Goal: Task Accomplishment & Management: Use online tool/utility

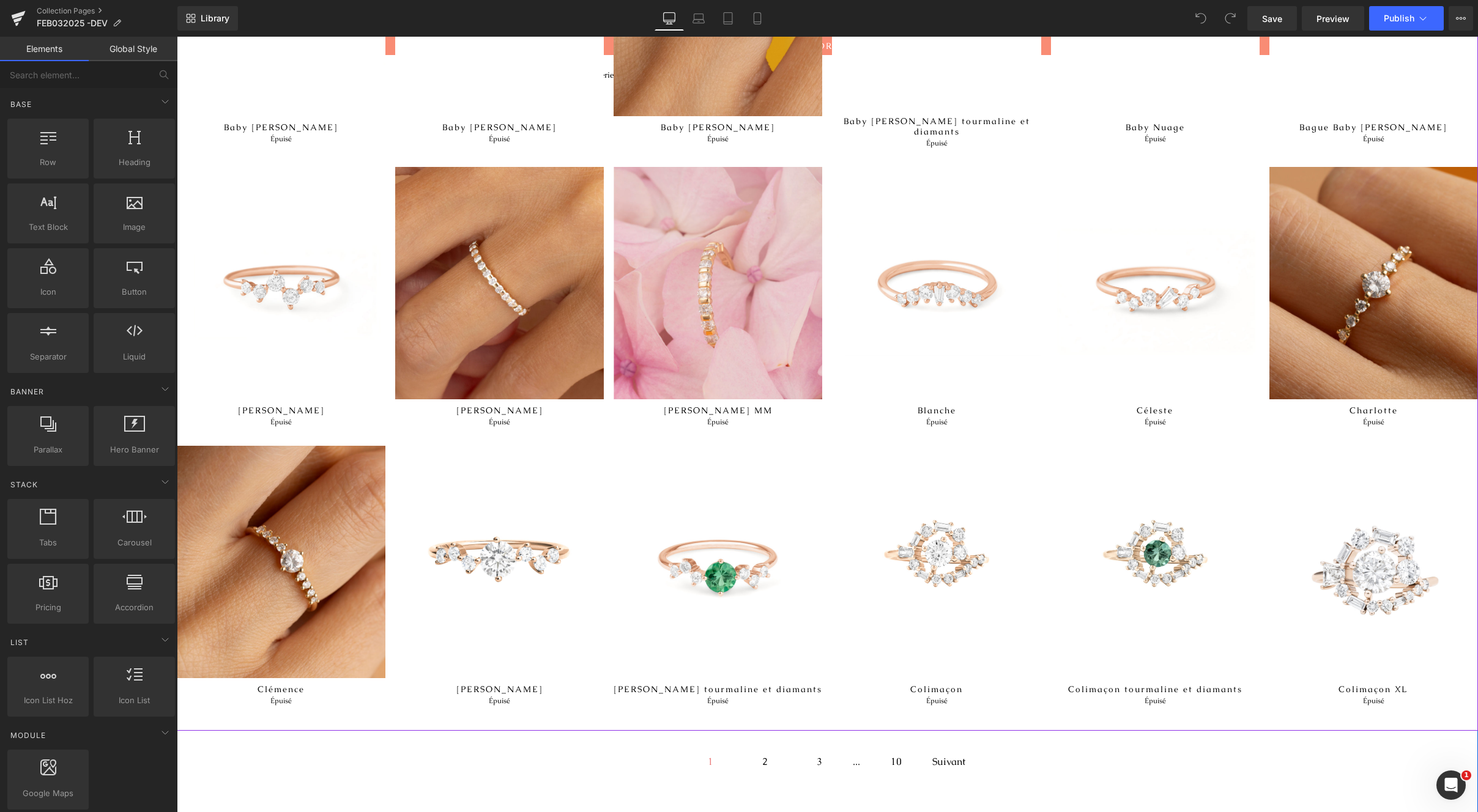
scroll to position [828, 0]
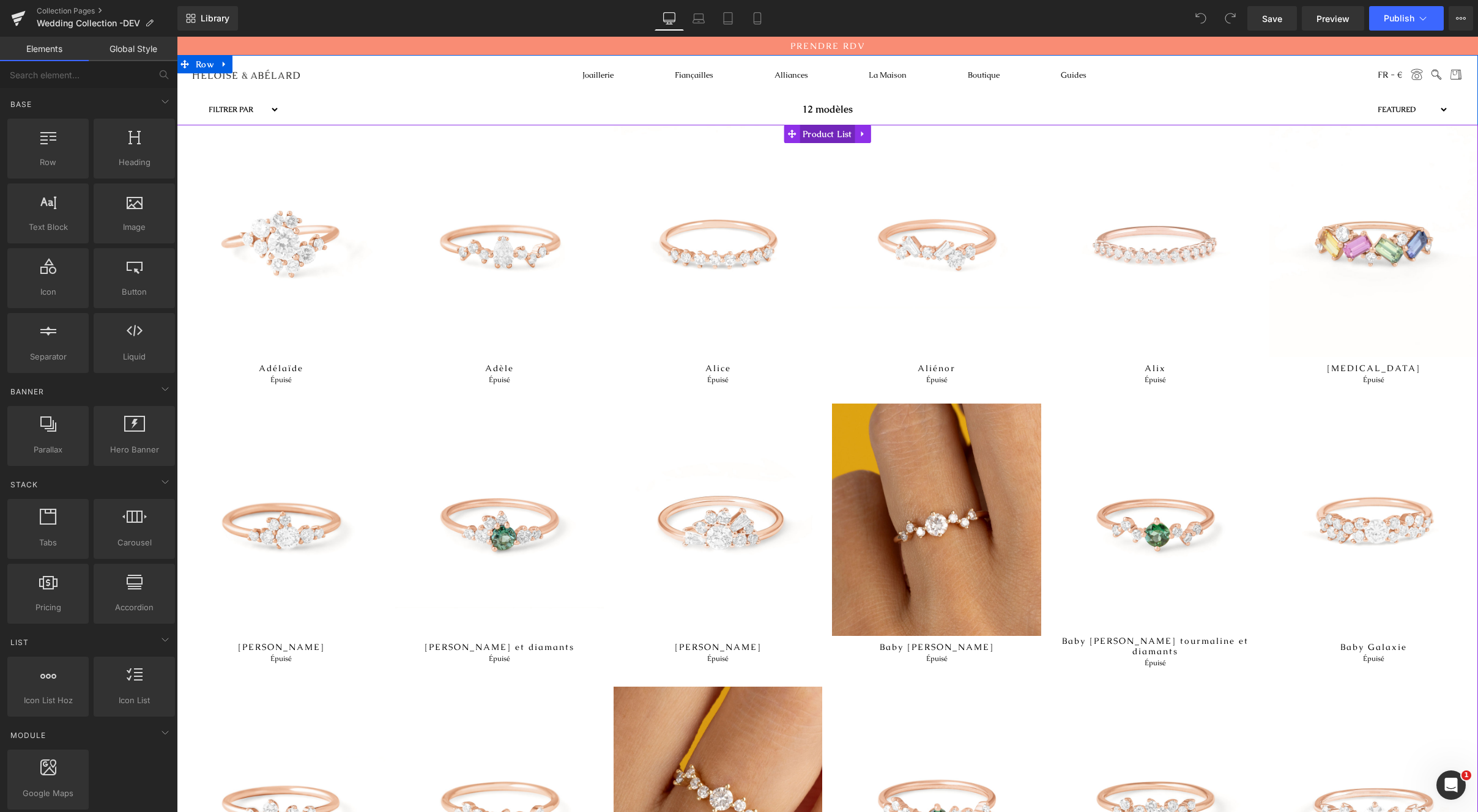
click at [825, 128] on span "Product List" at bounding box center [828, 134] width 56 height 19
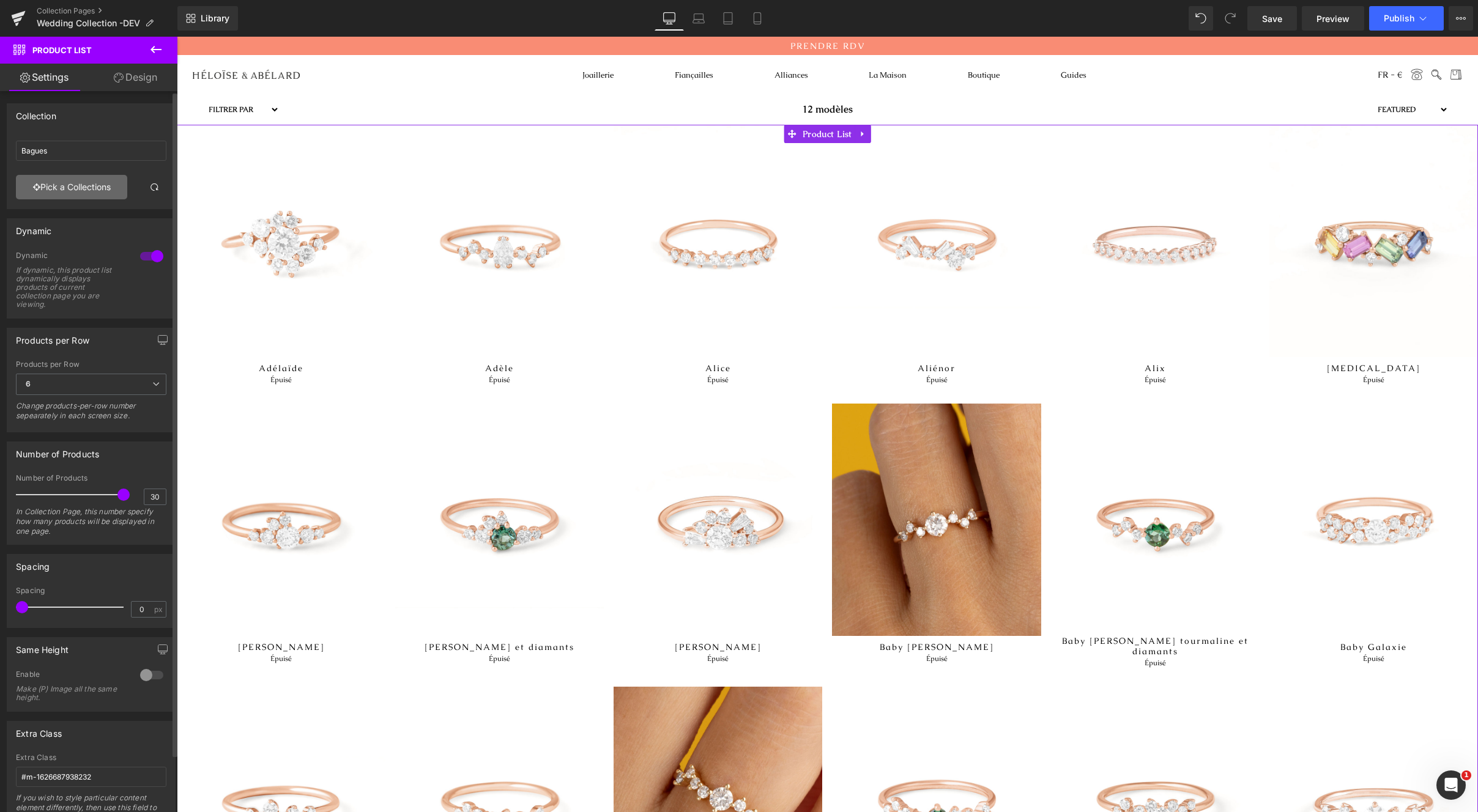
click at [80, 190] on link "Pick a Collections" at bounding box center [71, 187] width 111 height 25
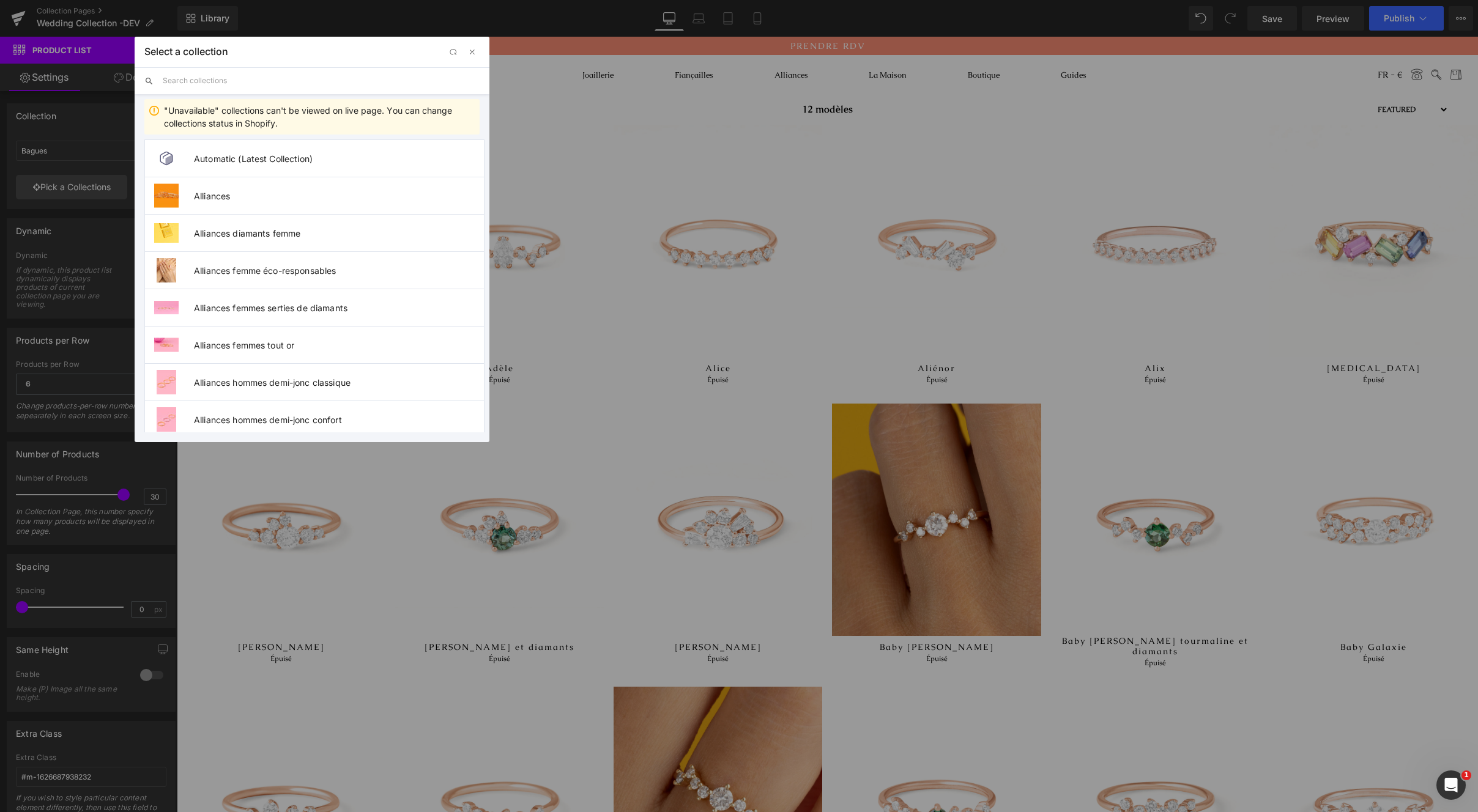
click at [257, 76] on input "text" at bounding box center [321, 80] width 317 height 27
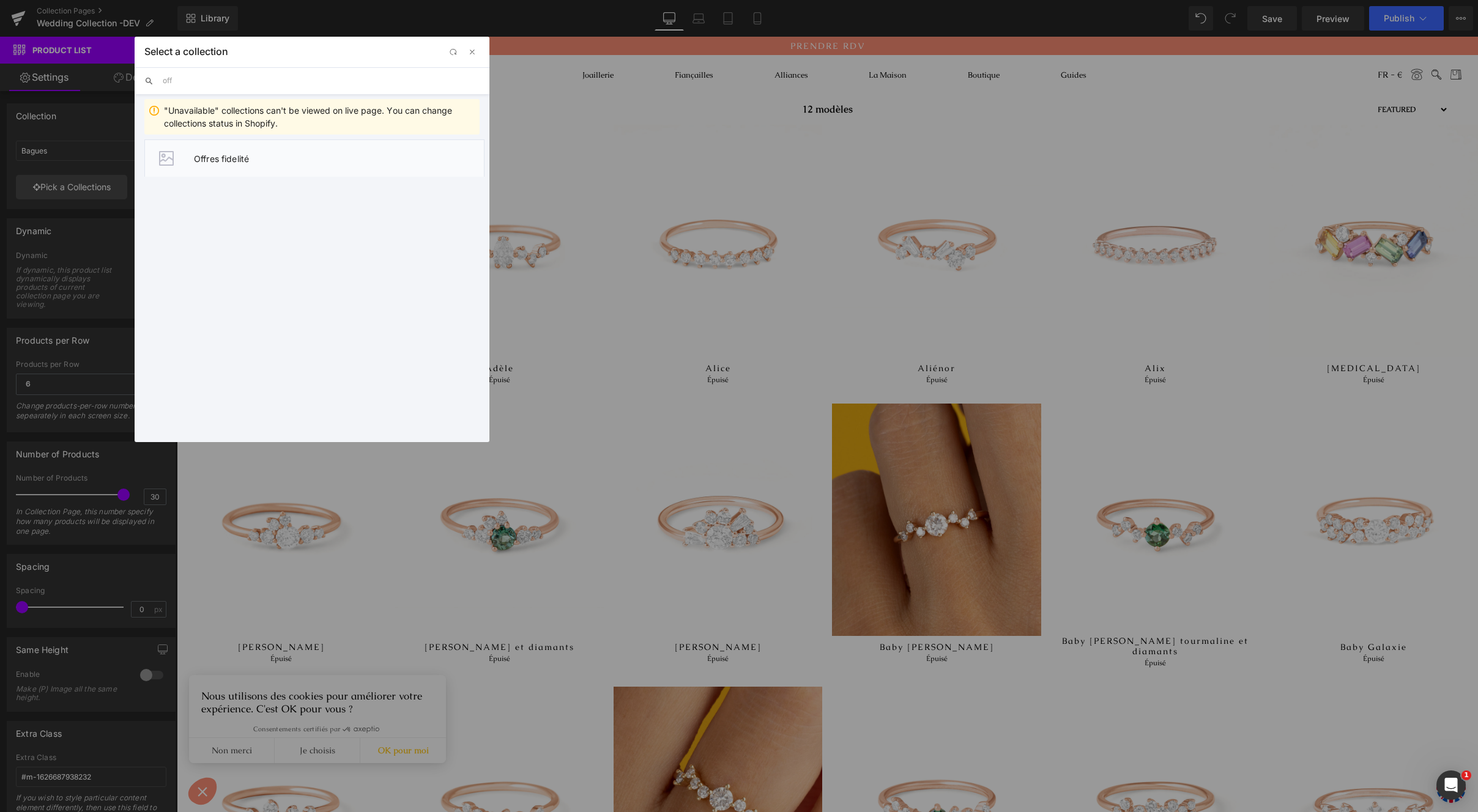
type input "off"
click at [296, 150] on li "Offres fidelité" at bounding box center [314, 158] width 340 height 37
type input "Offres fidelité"
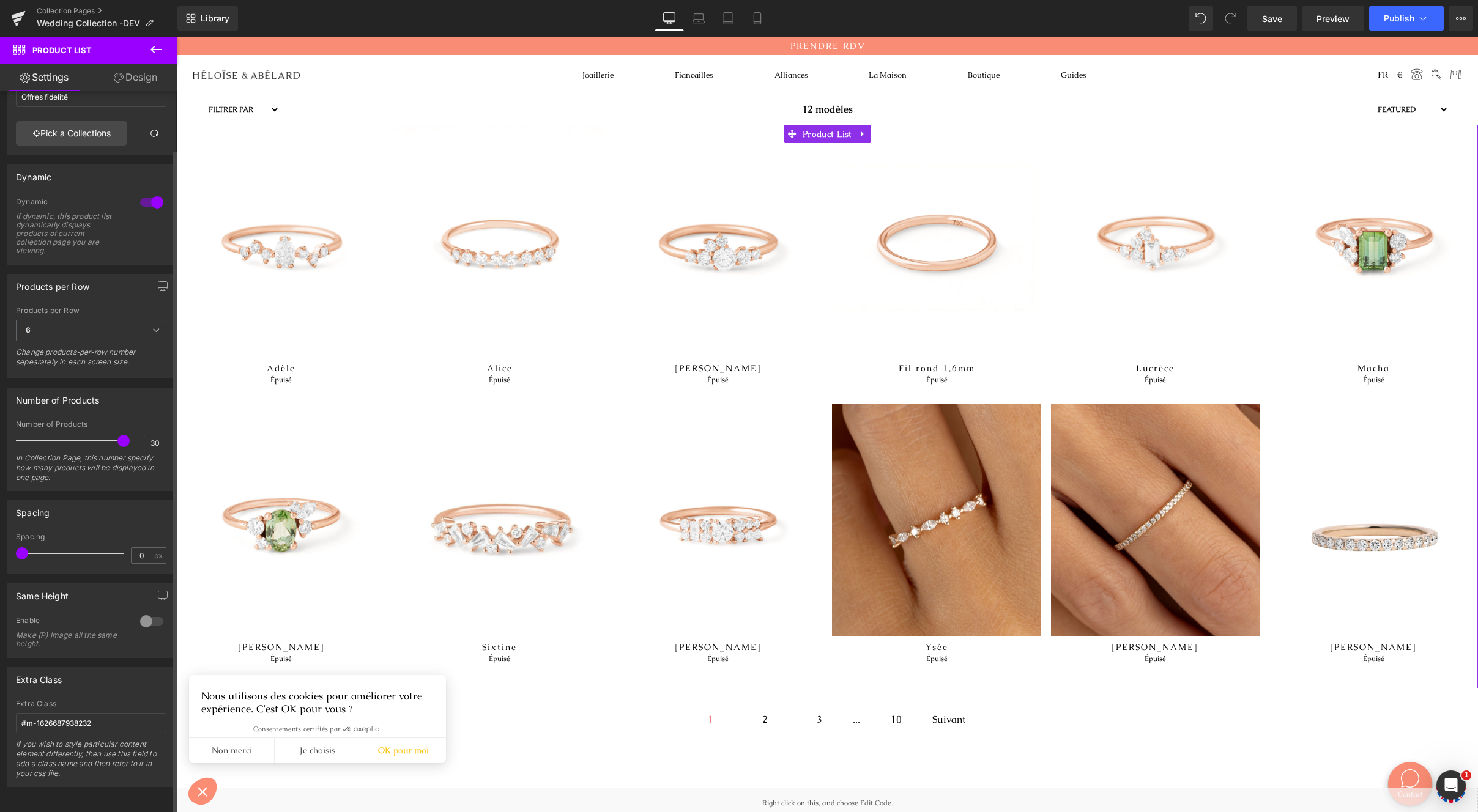
scroll to position [63, 0]
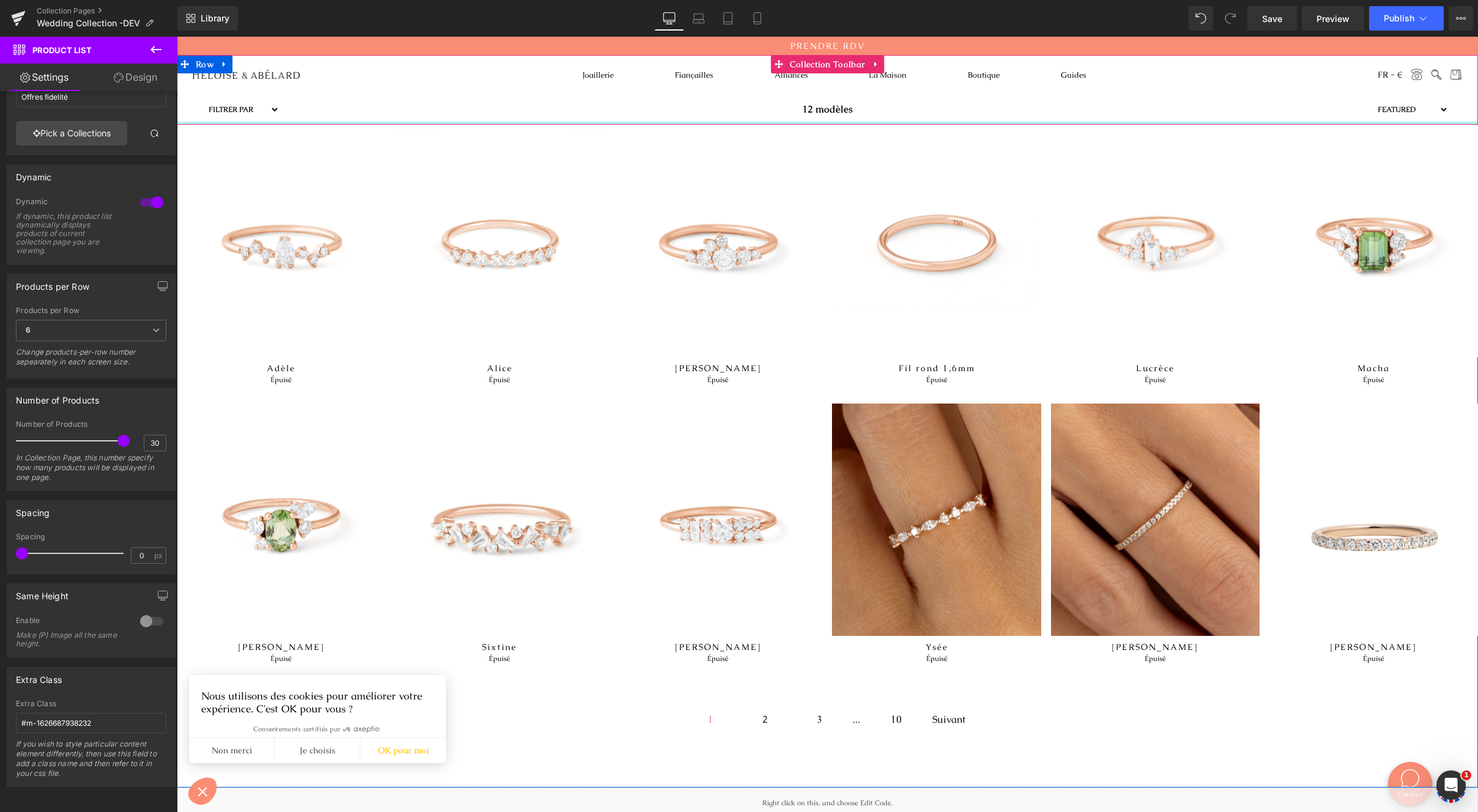
click at [600, 123] on div at bounding box center [827, 123] width 1301 height 3
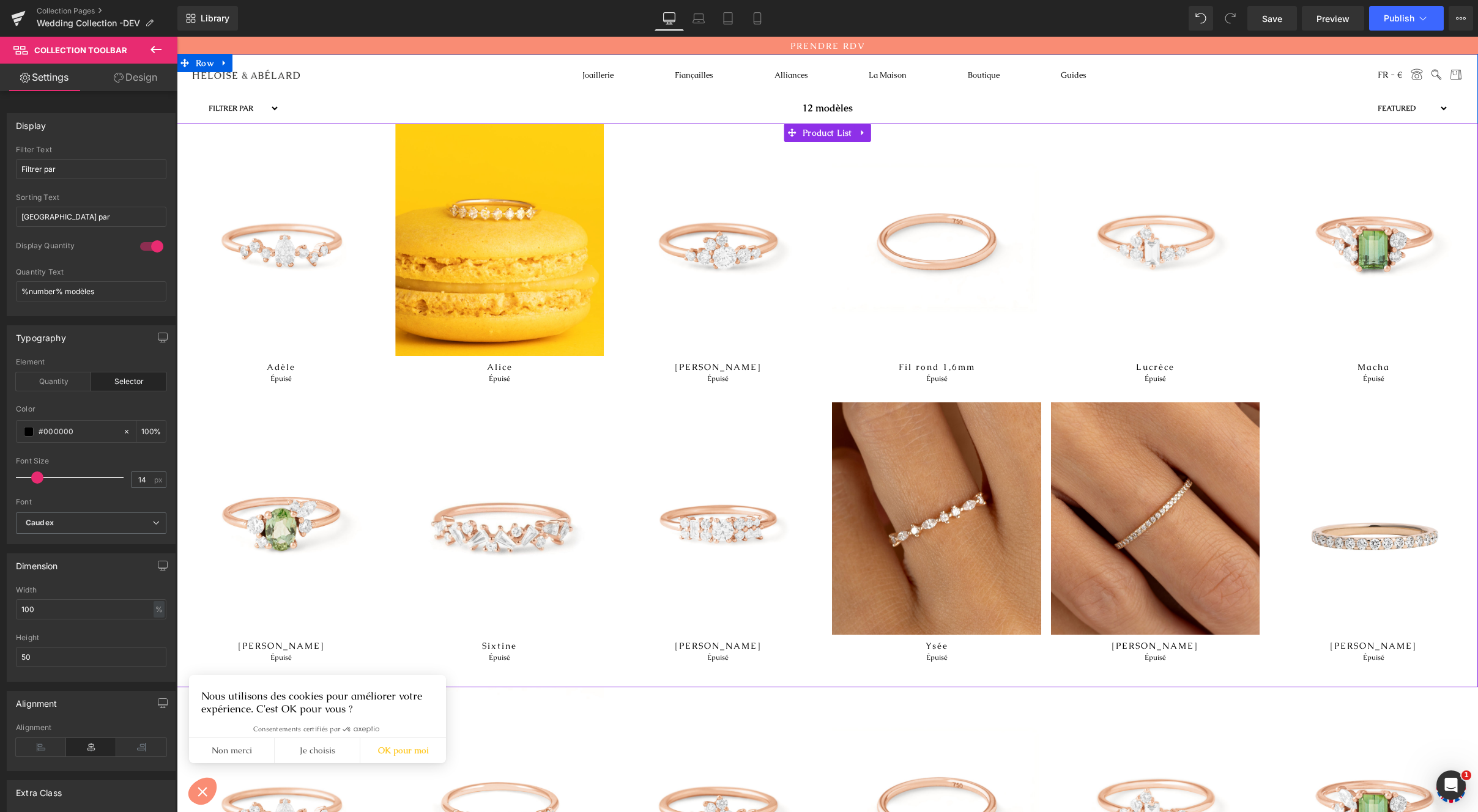
scroll to position [0, 0]
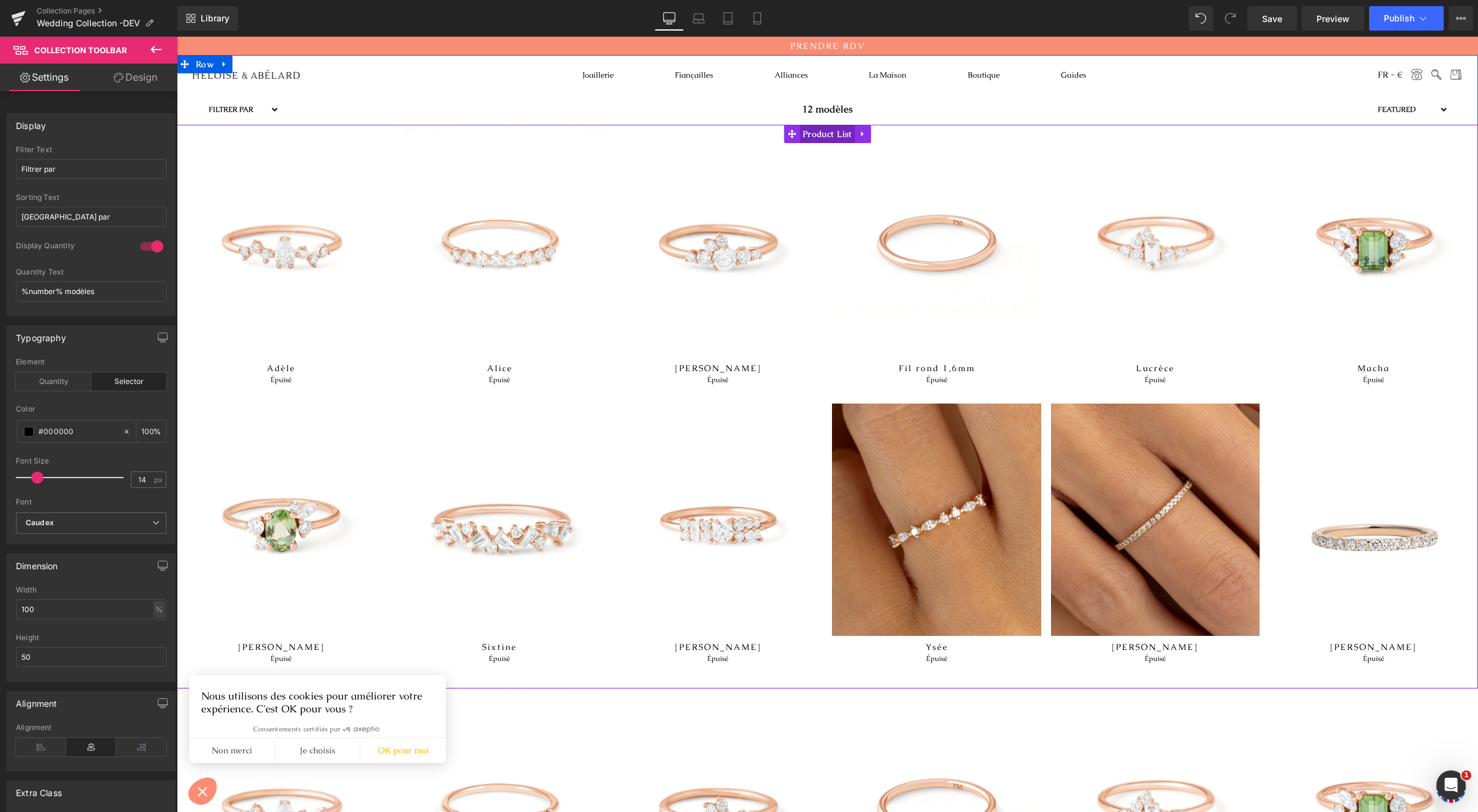
click at [831, 132] on span "Product List" at bounding box center [828, 134] width 56 height 19
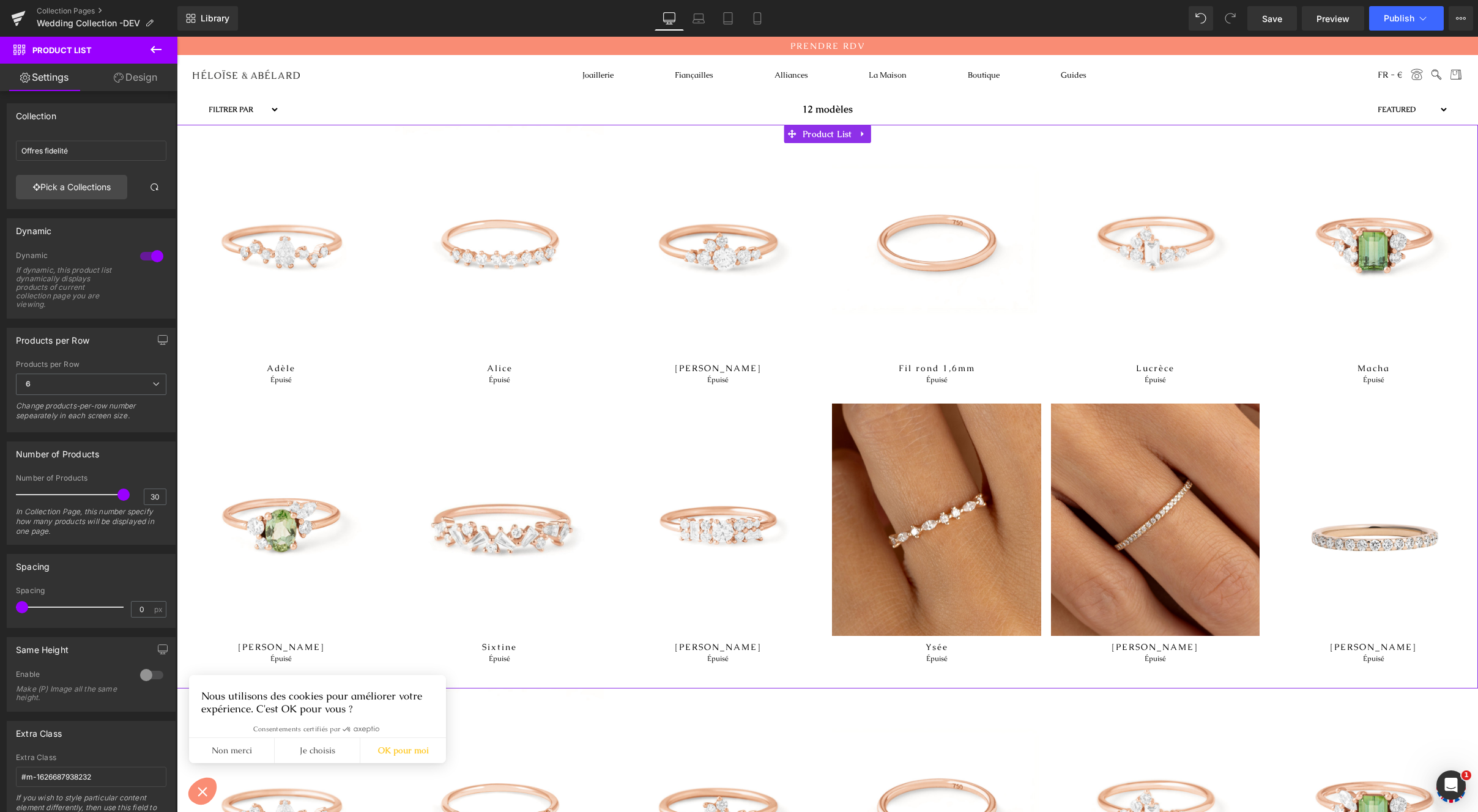
click at [34, 76] on link "Settings" at bounding box center [44, 77] width 88 height 27
click at [18, 51] on icon at bounding box center [19, 50] width 12 height 11
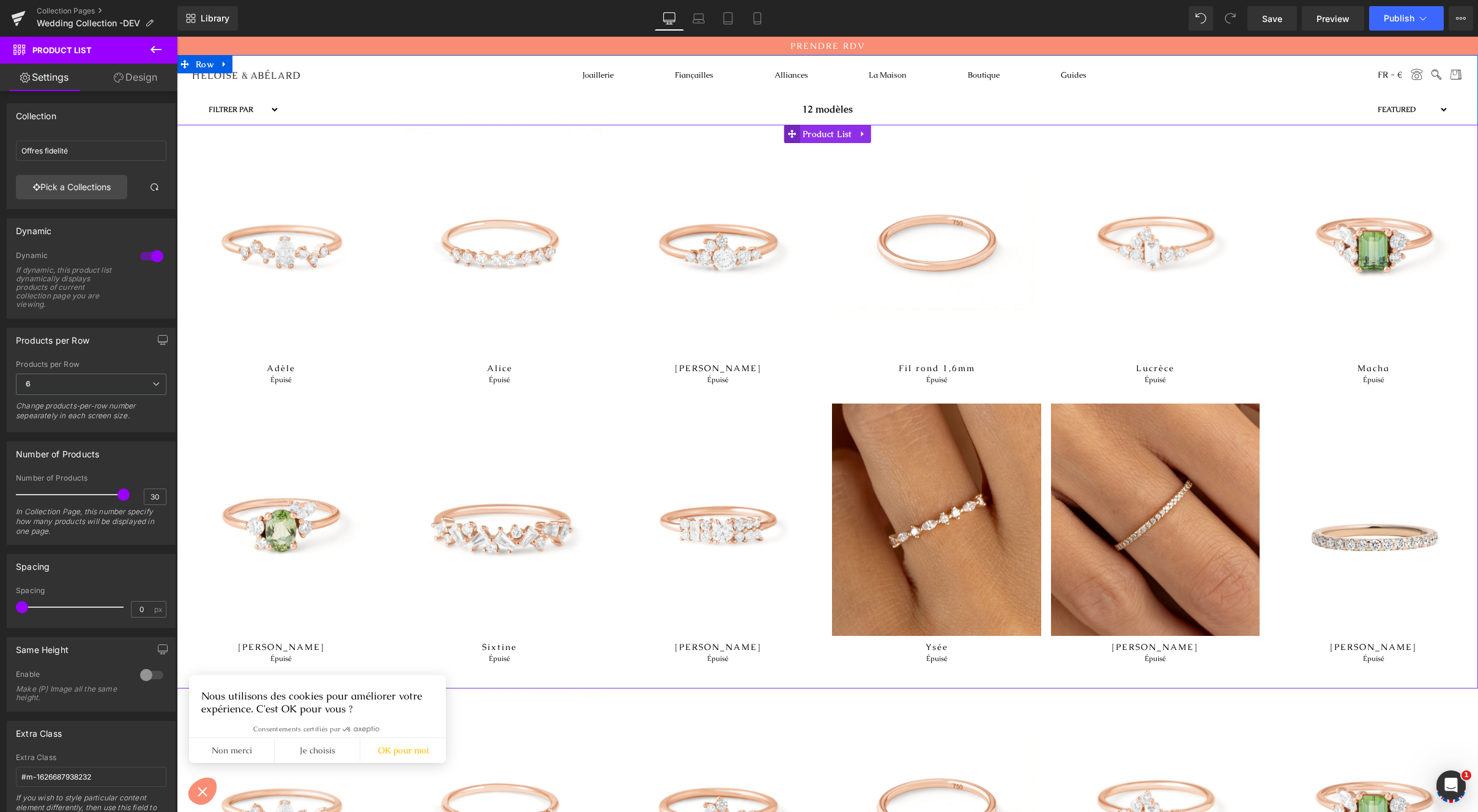
click at [784, 126] on span at bounding box center [792, 134] width 16 height 19
click at [776, 116] on div "12 modèles" at bounding box center [828, 110] width 1096 height 31
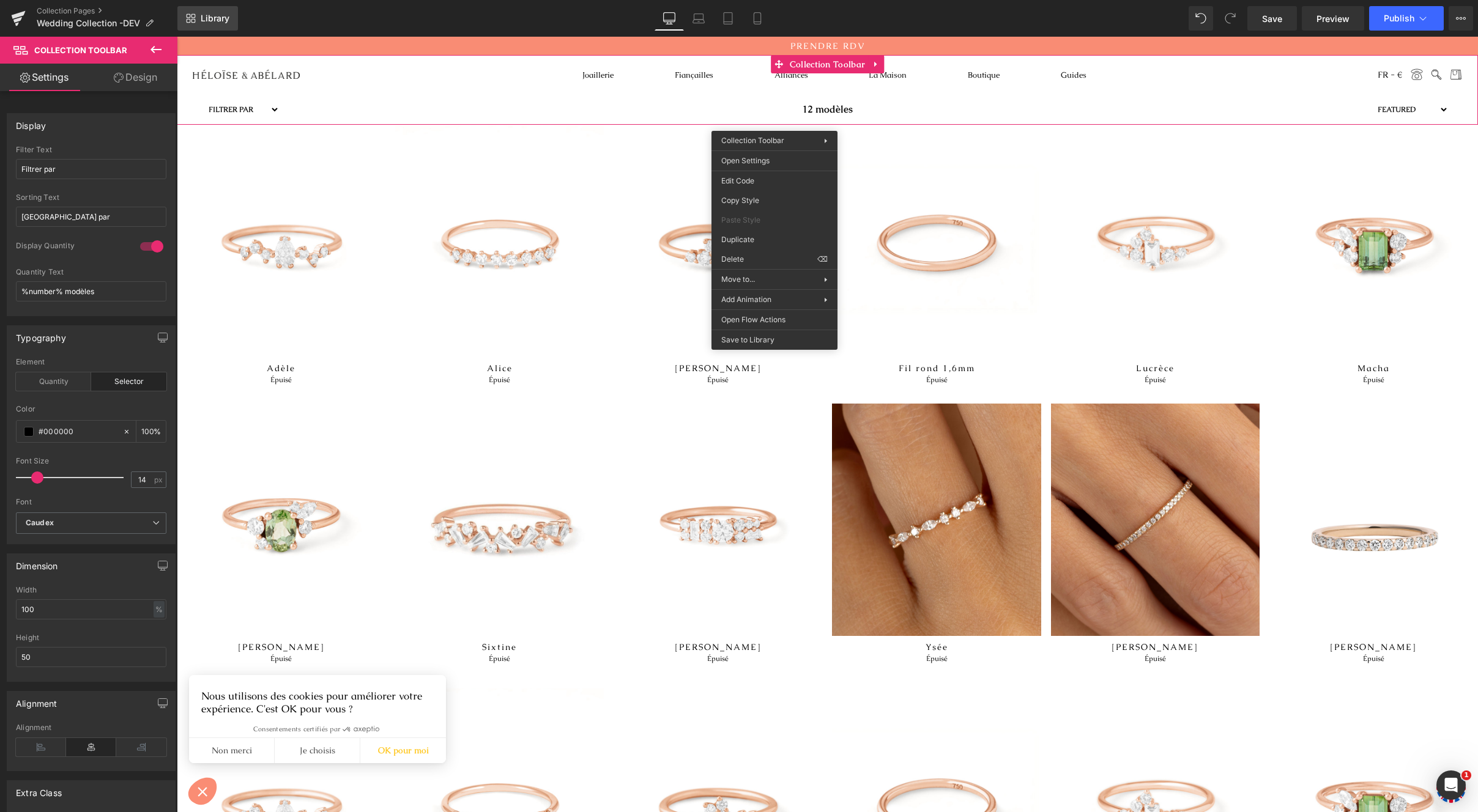
drag, startPoint x: 189, startPoint y: 17, endPoint x: 23, endPoint y: 4, distance: 166.5
click at [189, 17] on icon at bounding box center [189, 16] width 4 height 4
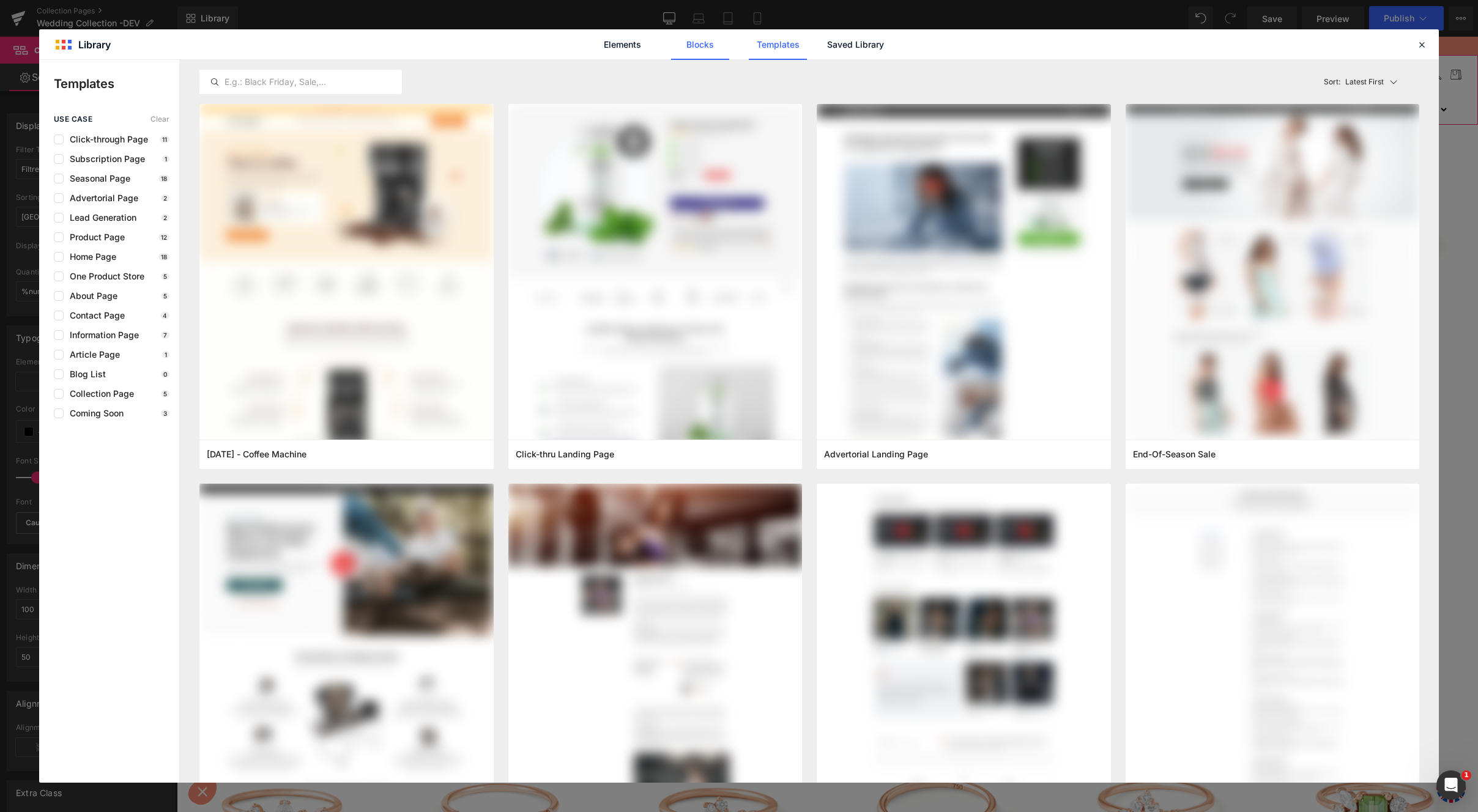
click at [701, 49] on link "Blocks" at bounding box center [700, 45] width 58 height 31
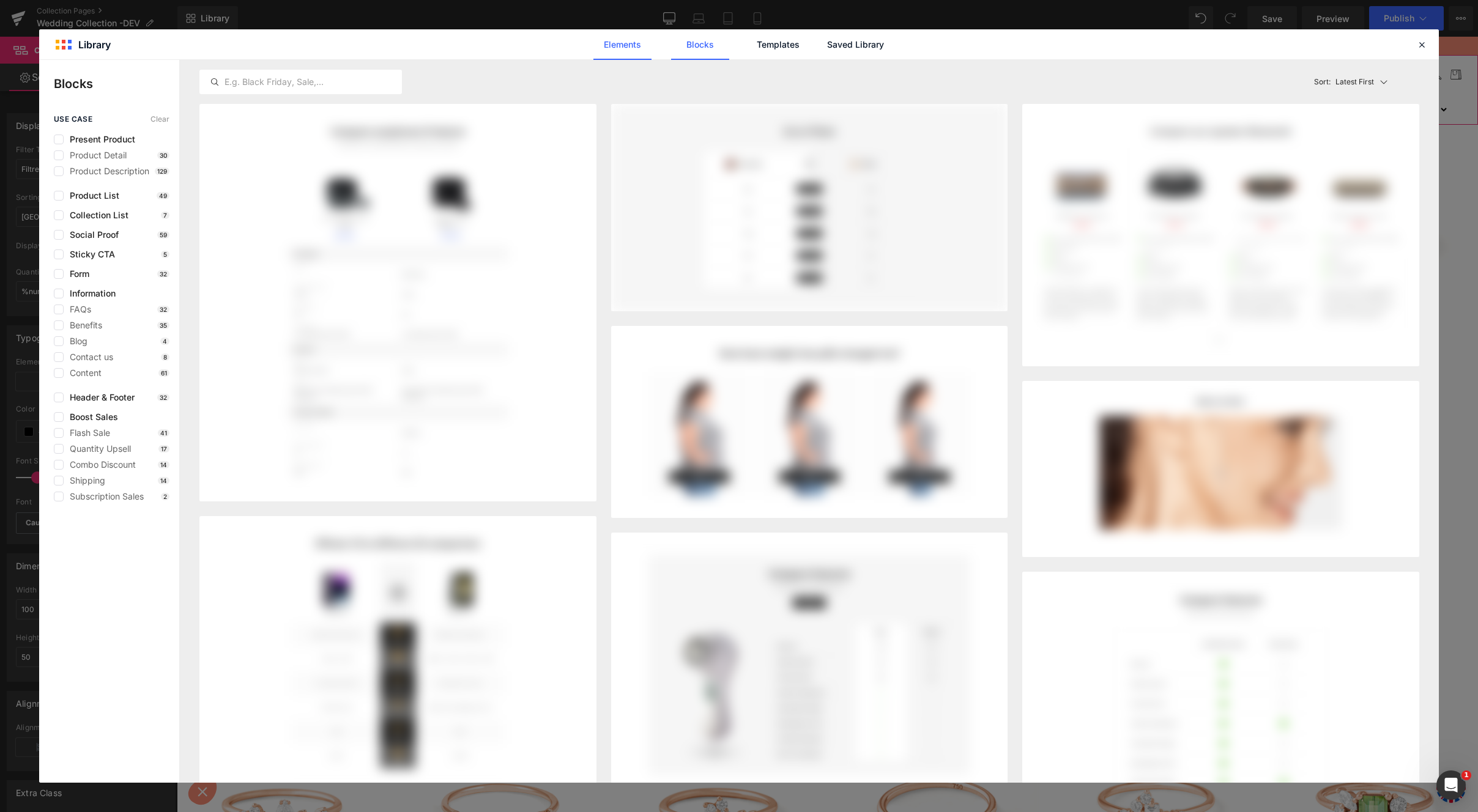
click at [634, 55] on link "Elements" at bounding box center [622, 45] width 58 height 31
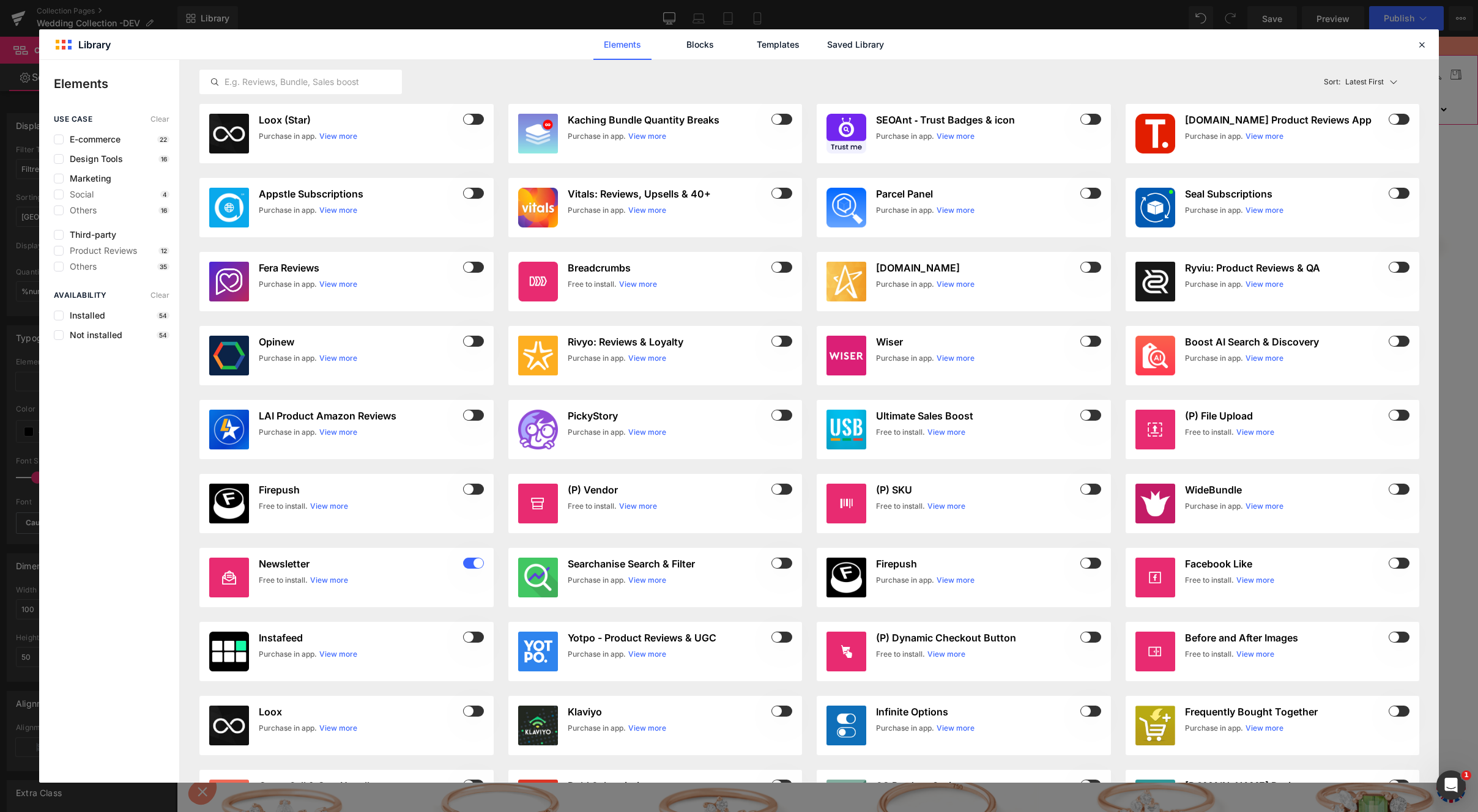
click at [633, 51] on link "Elements" at bounding box center [622, 45] width 58 height 31
click at [714, 50] on link "Blocks" at bounding box center [700, 45] width 58 height 31
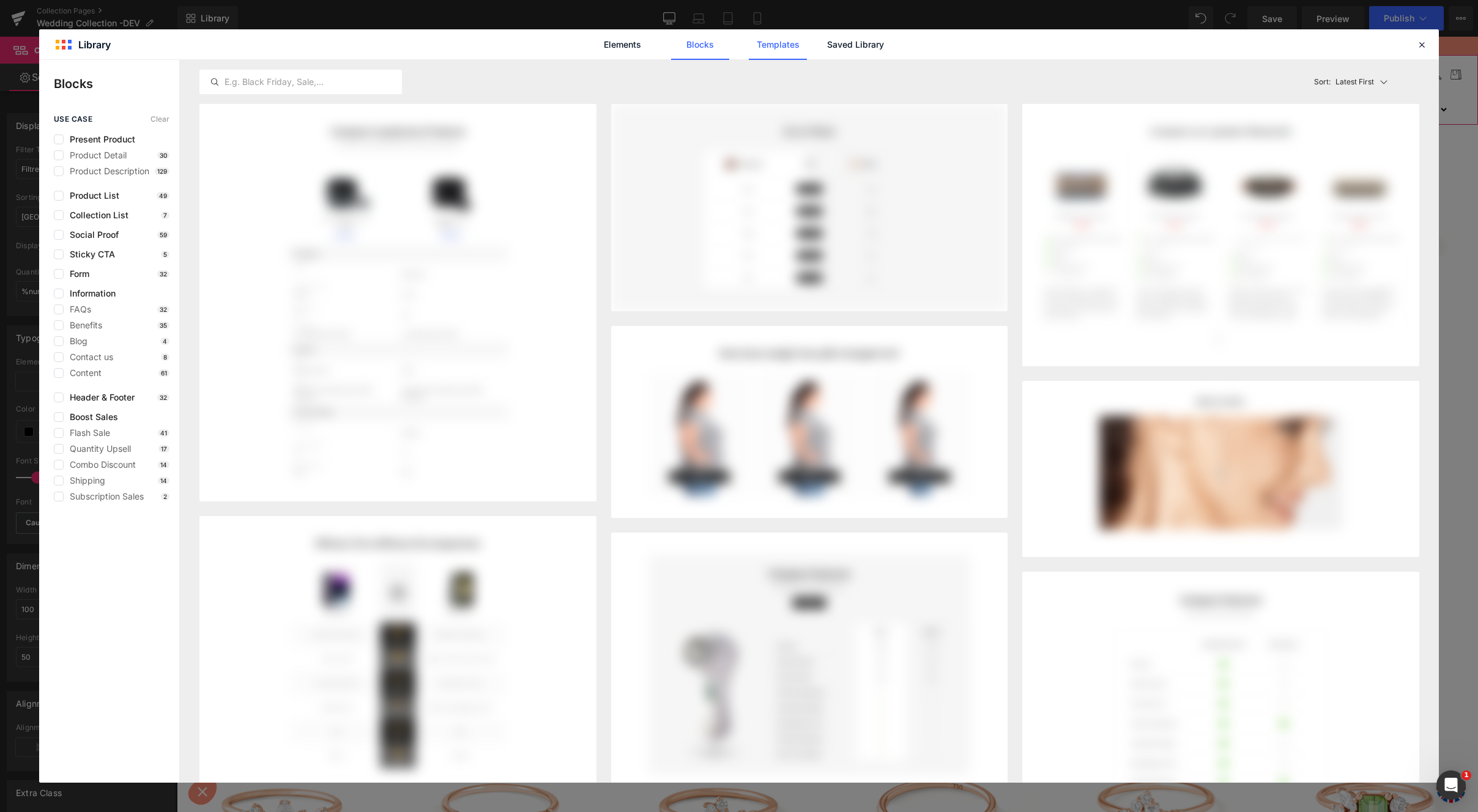
click at [780, 52] on link "Templates" at bounding box center [777, 45] width 58 height 31
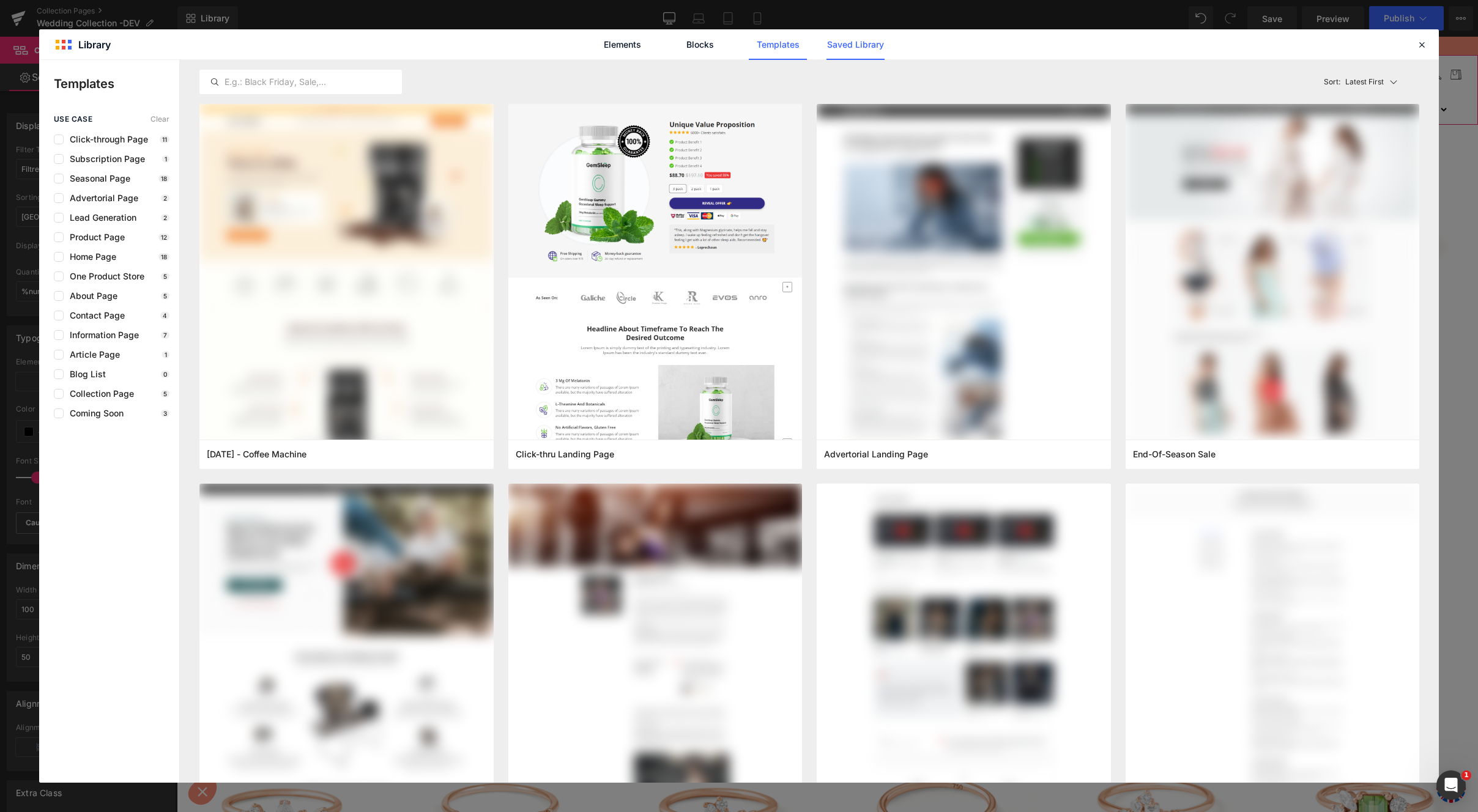
click at [858, 45] on link "Saved Library" at bounding box center [855, 45] width 58 height 31
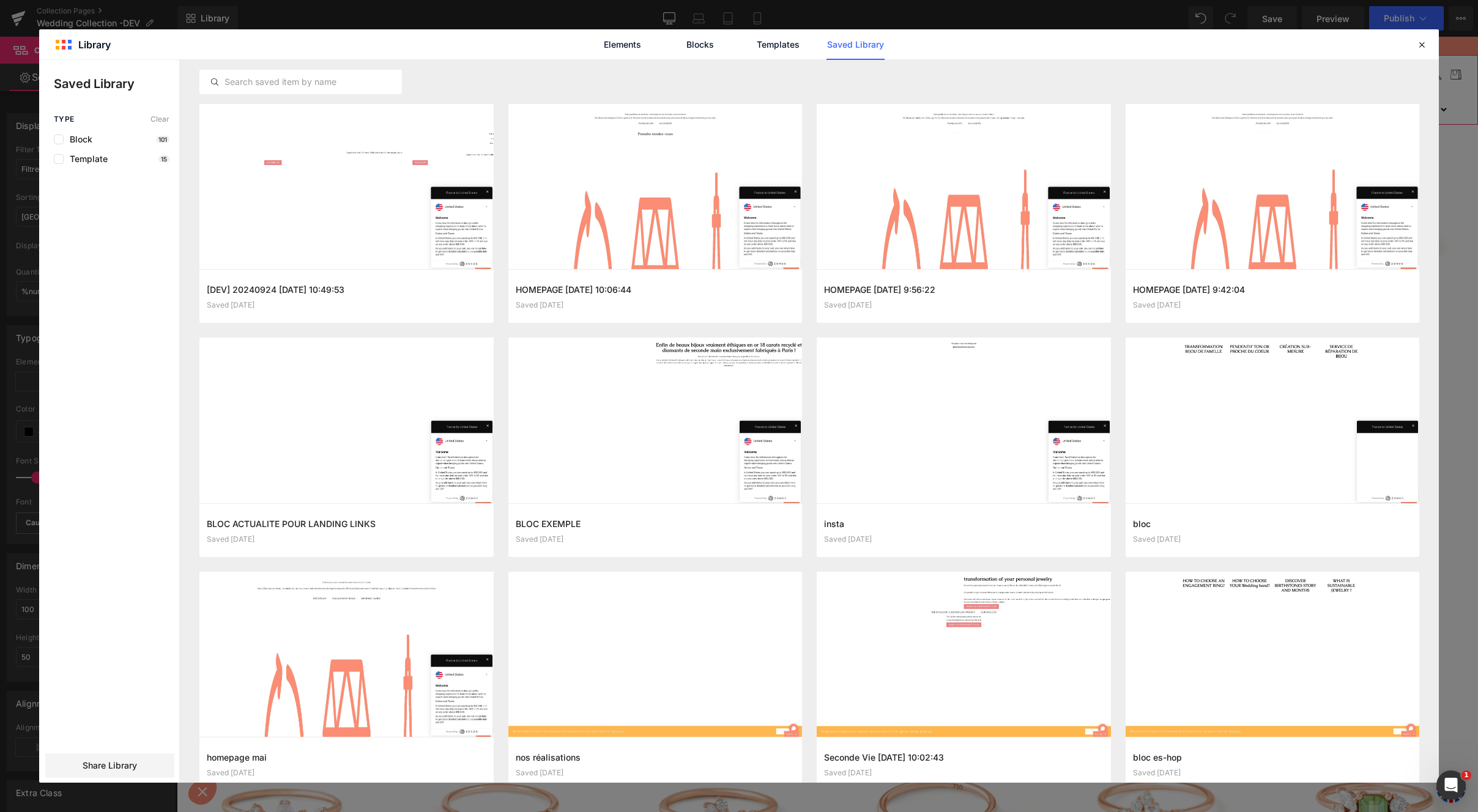
click at [654, 54] on div "Elements Blocks Templates Saved Library" at bounding box center [739, 45] width 310 height 31
click at [635, 51] on link "Elements" at bounding box center [622, 45] width 58 height 31
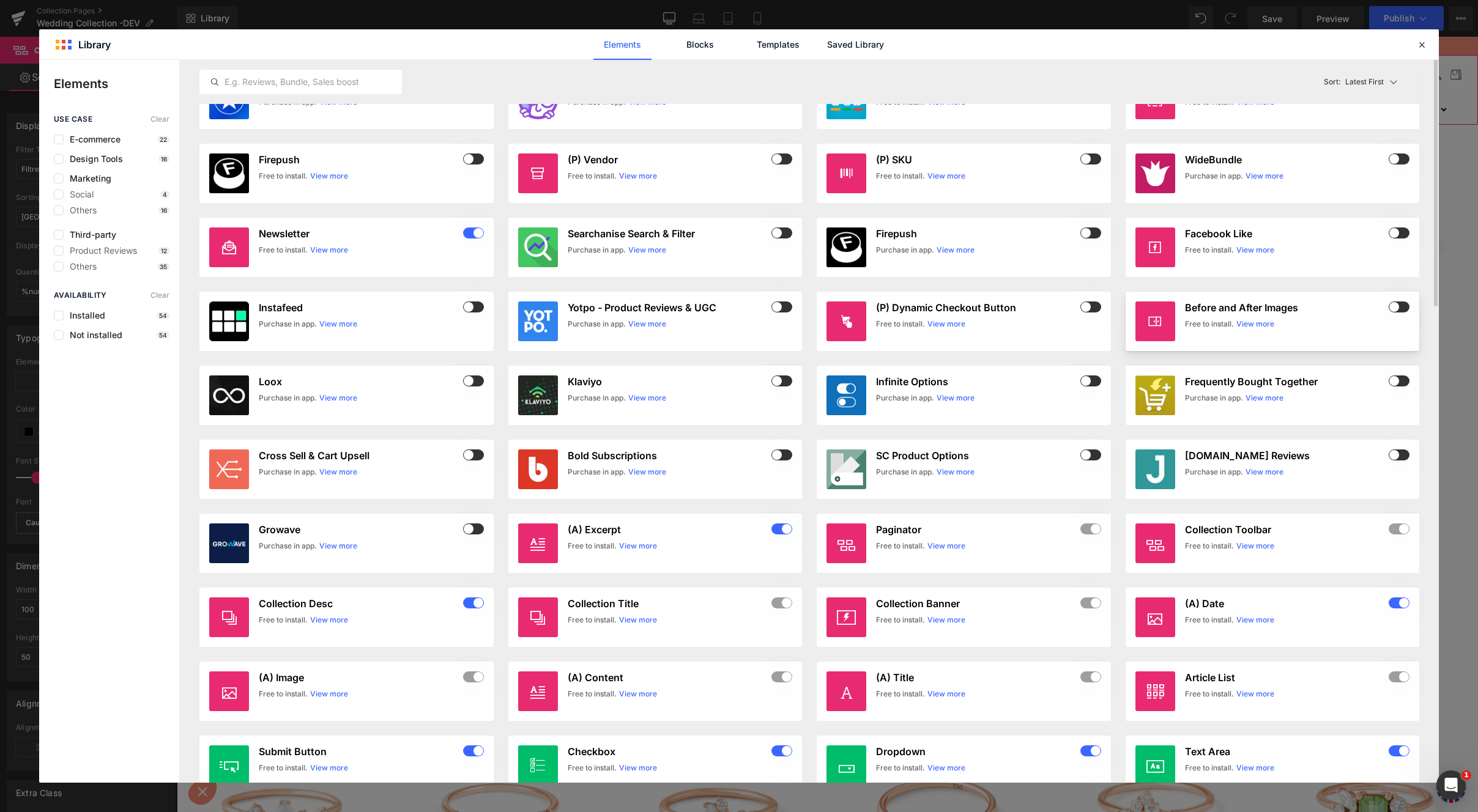
scroll to position [431, 0]
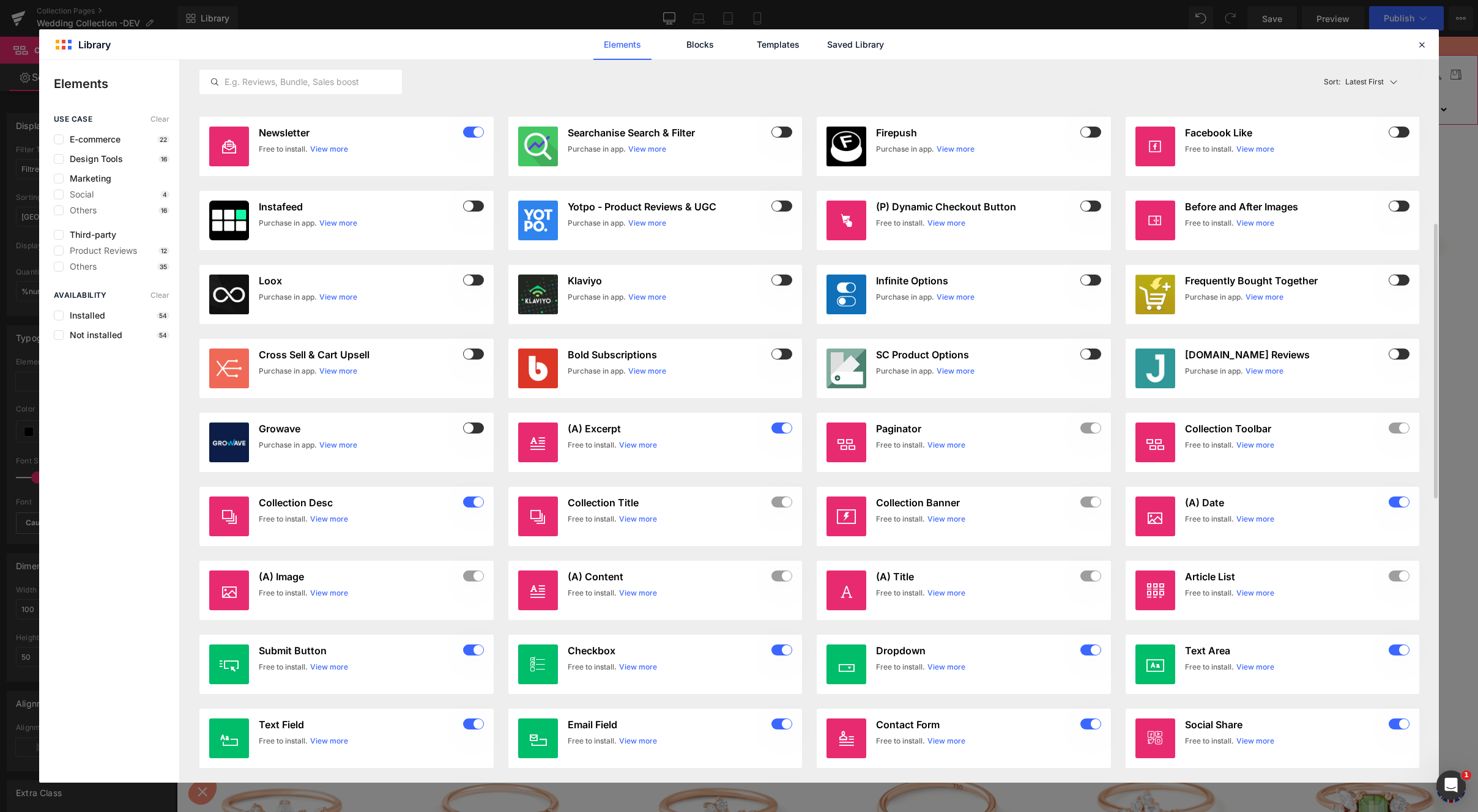
click at [1430, 38] on div "Elements Blocks Templates Saved Library" at bounding box center [739, 44] width 1400 height 30
click at [1420, 38] on div at bounding box center [1422, 45] width 15 height 15
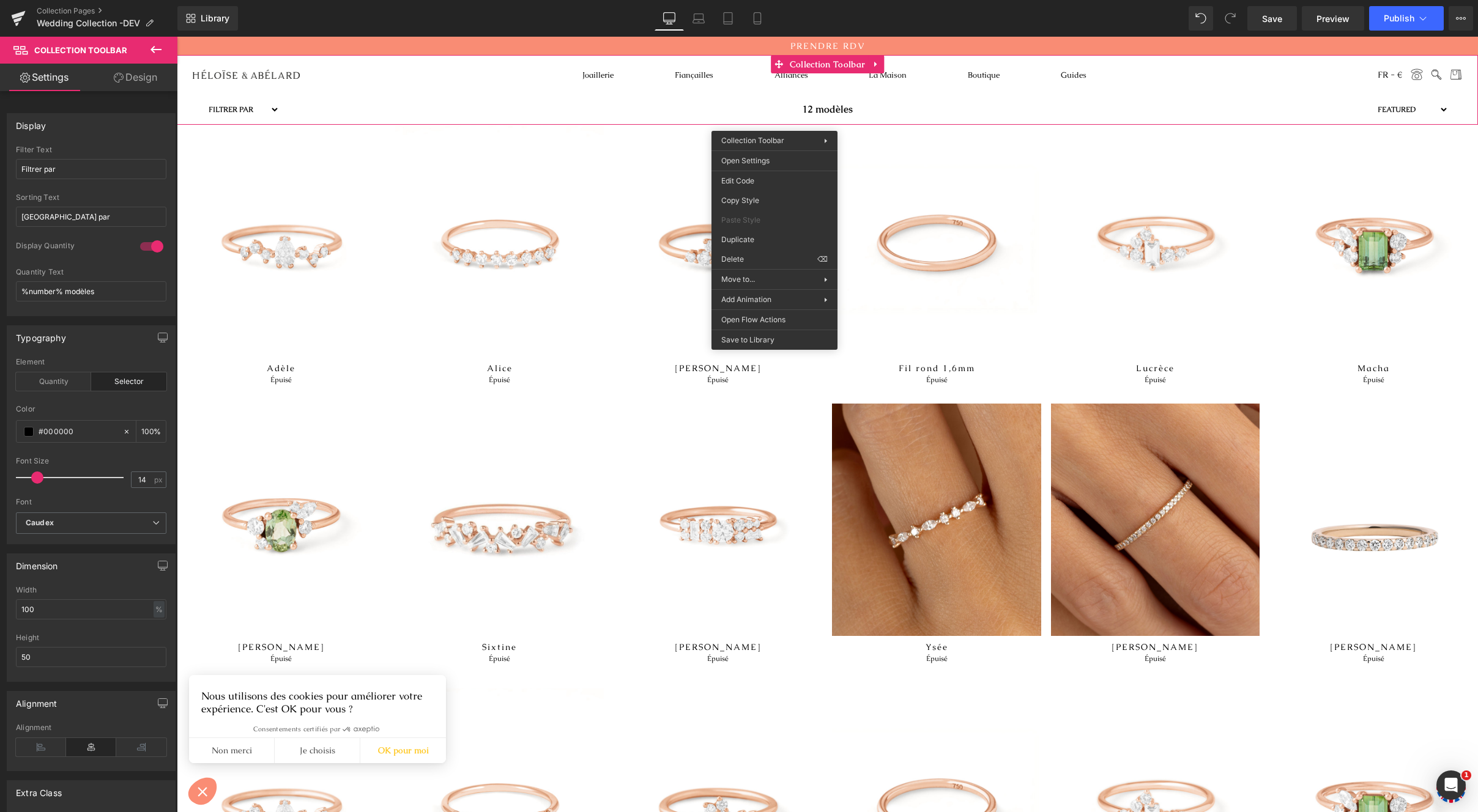
click at [151, 52] on icon at bounding box center [156, 49] width 15 height 15
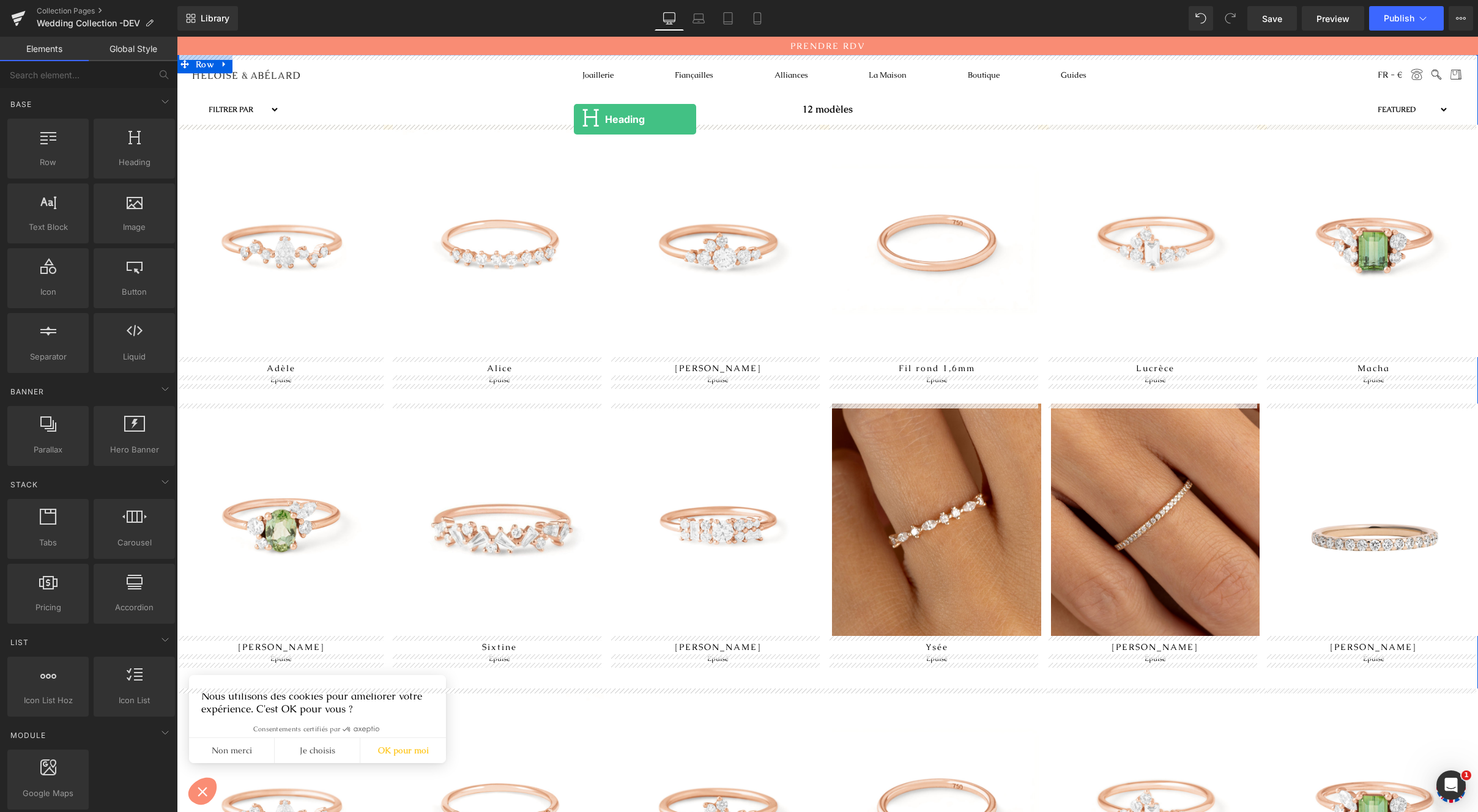
drag, startPoint x: 345, startPoint y: 199, endPoint x: 574, endPoint y: 119, distance: 242.6
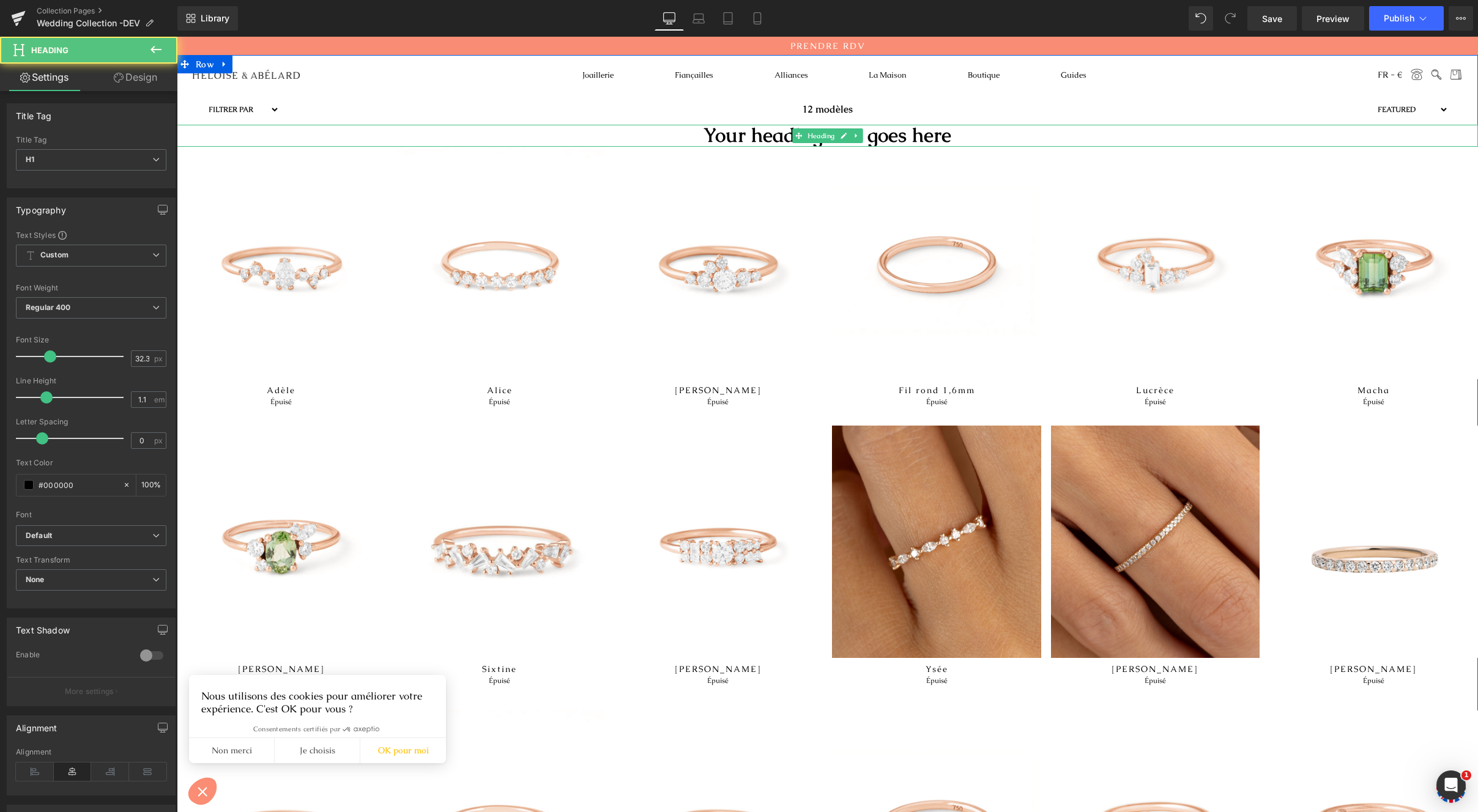
click at [899, 134] on h1 "Your heading text goes here" at bounding box center [827, 136] width 1301 height 22
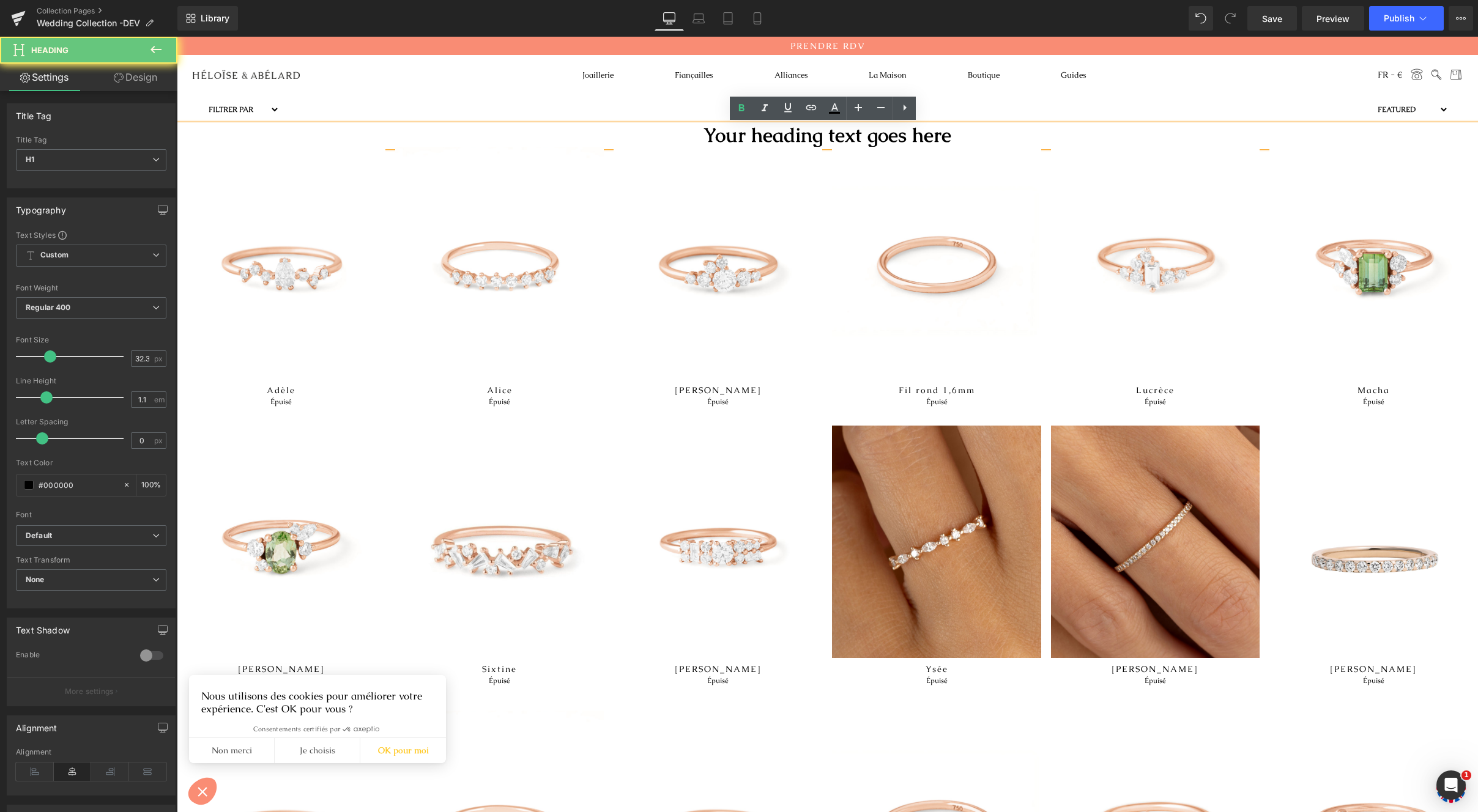
click at [896, 134] on h1 "Your heading text goes here" at bounding box center [827, 136] width 1301 height 22
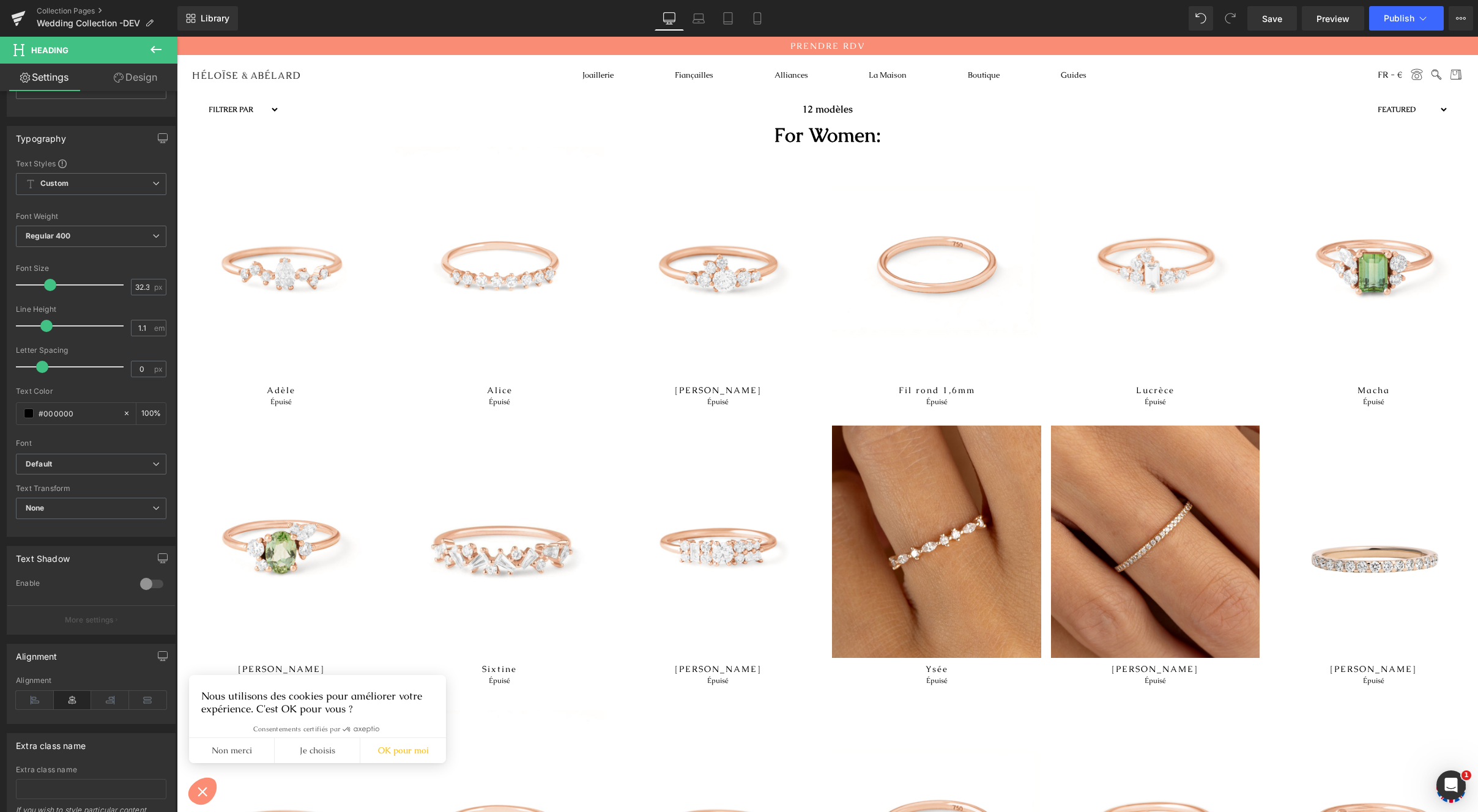
scroll to position [73, 0]
click at [28, 704] on icon at bounding box center [35, 698] width 38 height 19
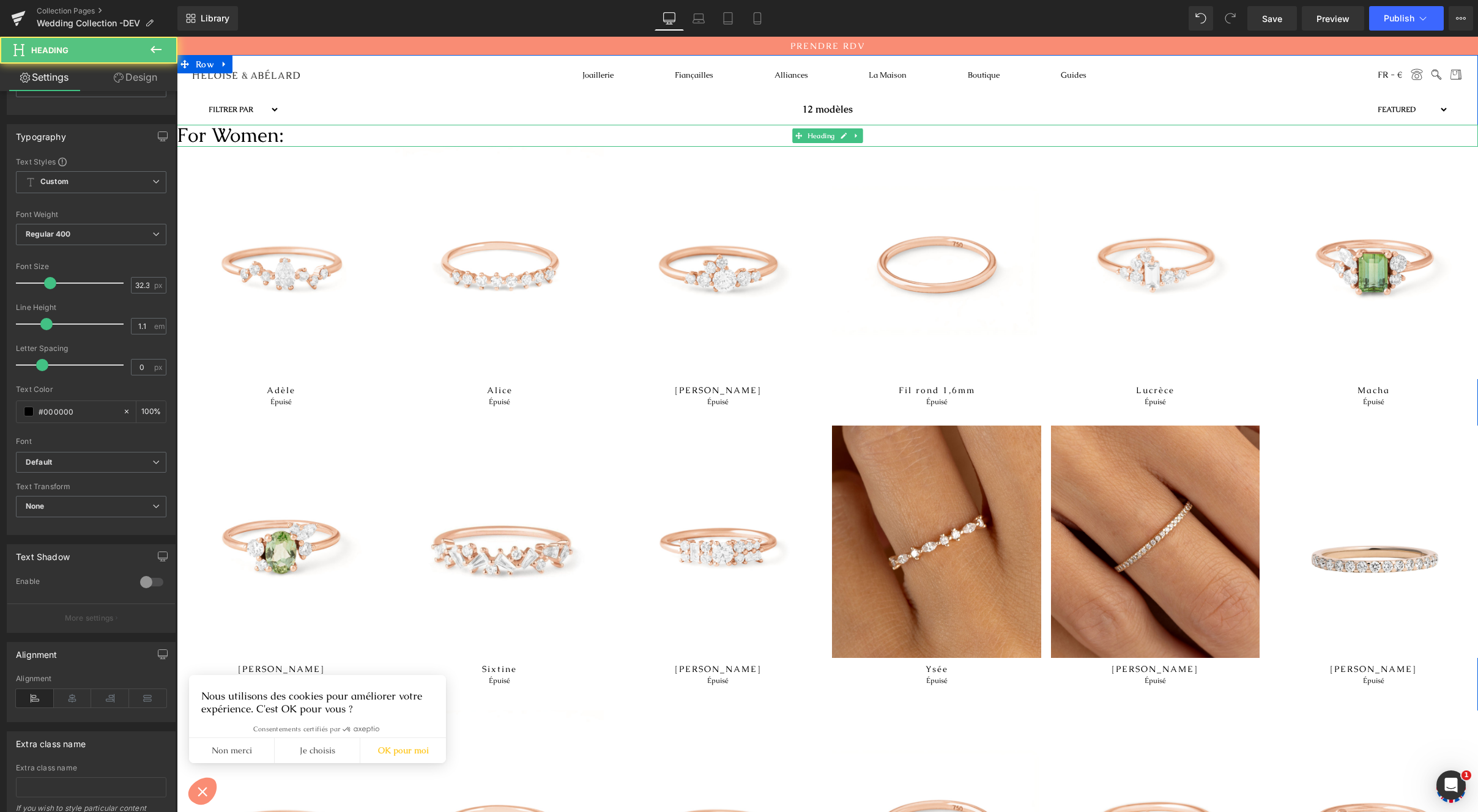
click at [234, 128] on h1 "For Women:" at bounding box center [827, 136] width 1301 height 22
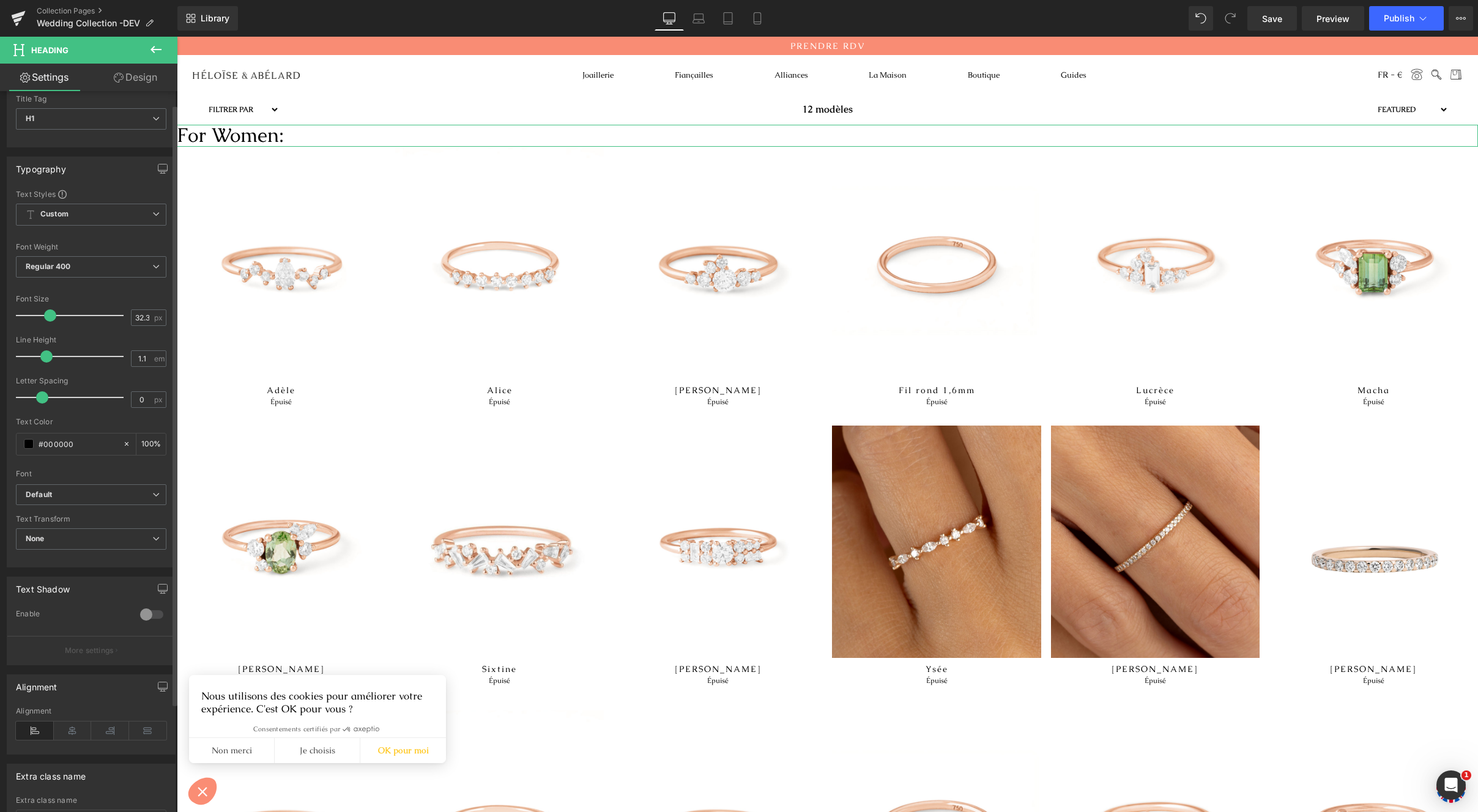
scroll to position [0, 0]
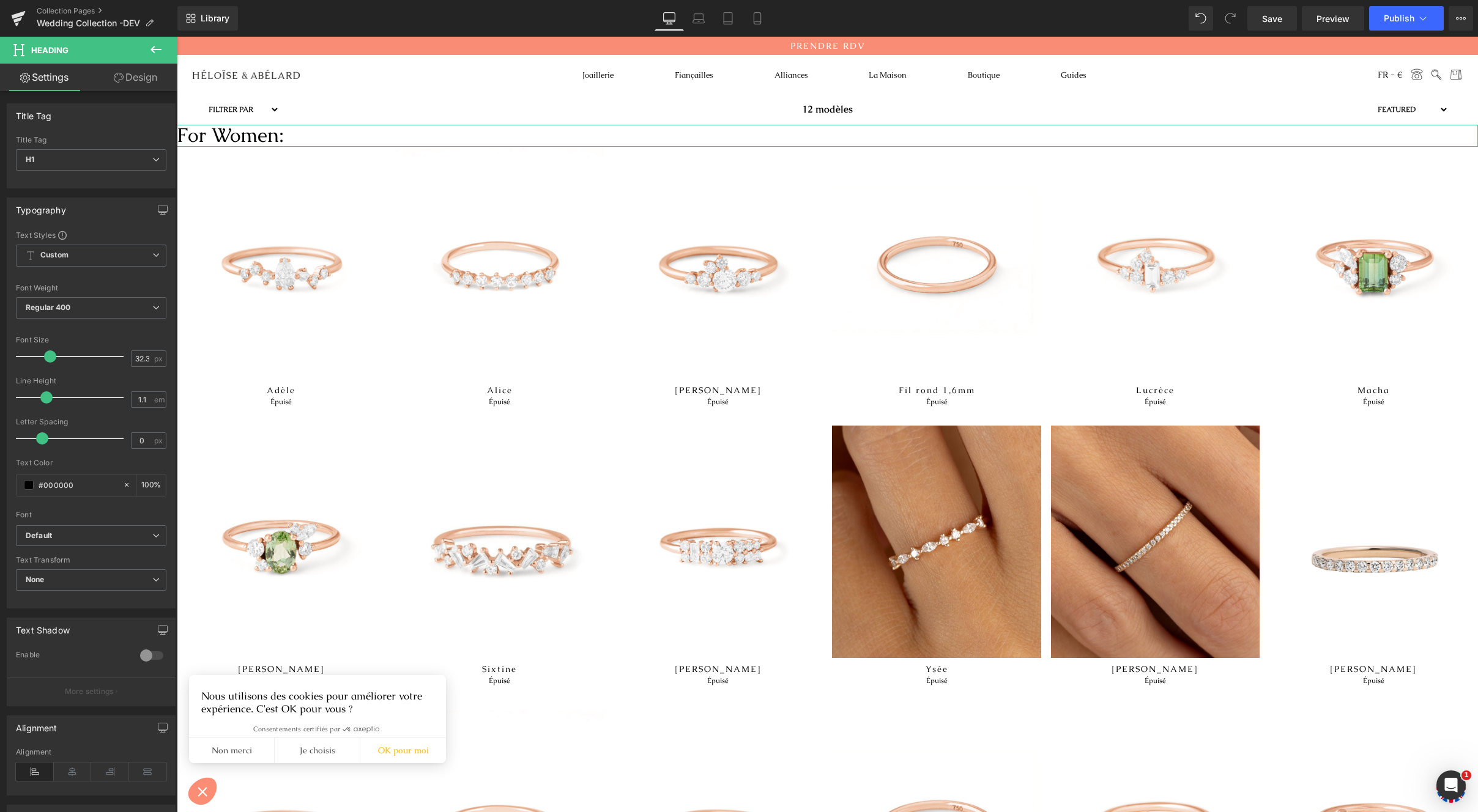
click at [130, 78] on link "Design" at bounding box center [135, 77] width 88 height 27
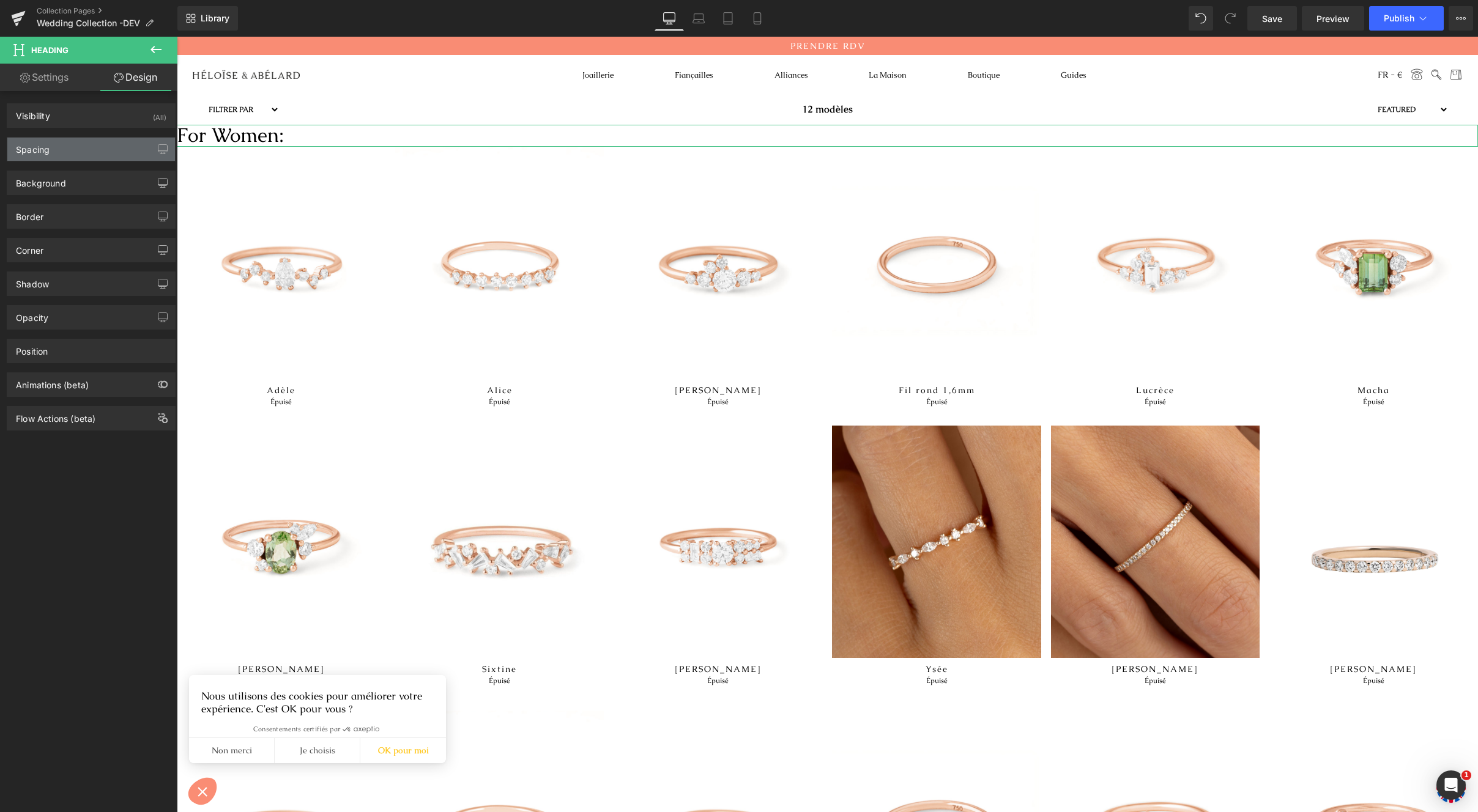
click at [83, 158] on div "Spacing" at bounding box center [91, 149] width 168 height 23
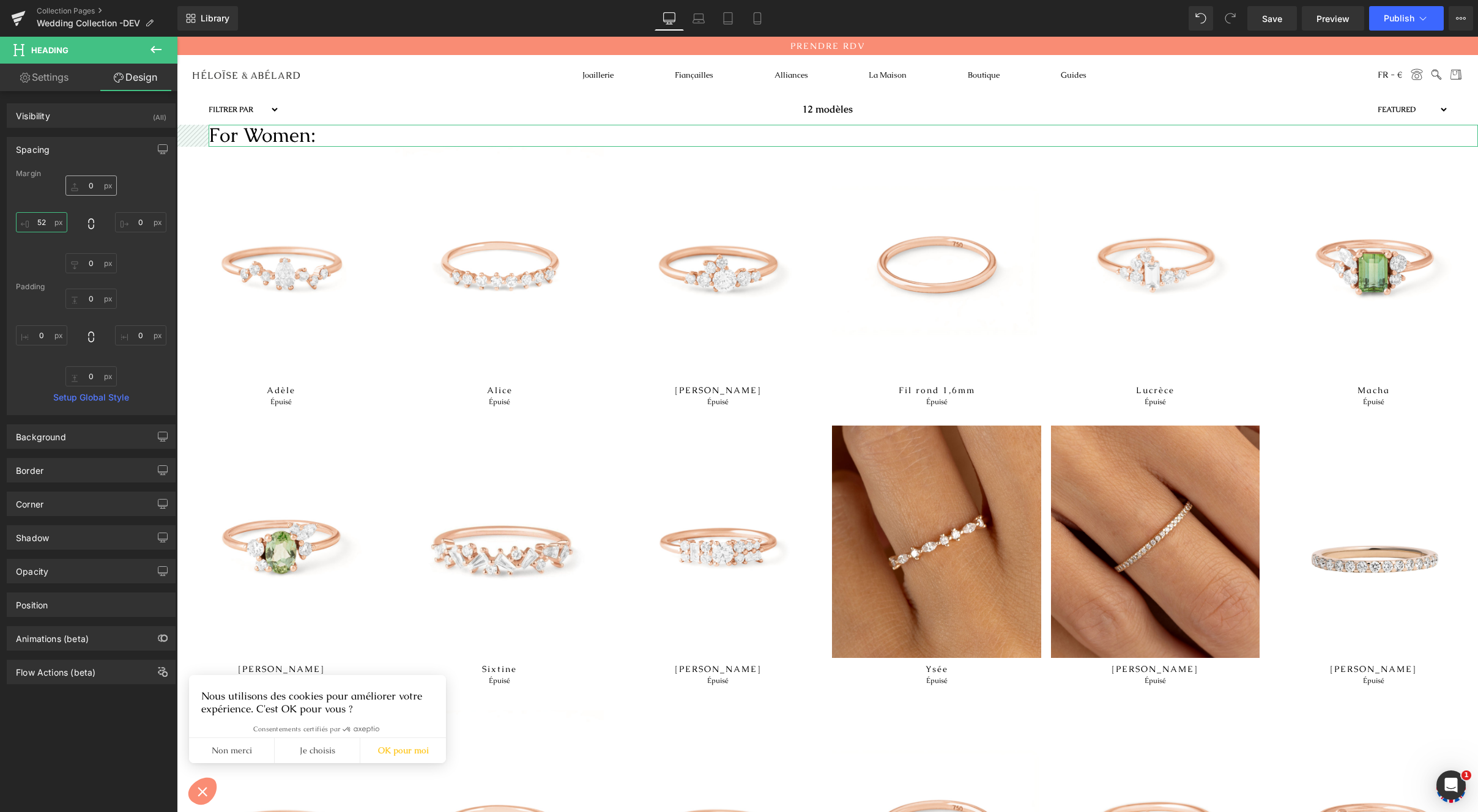
drag, startPoint x: 50, startPoint y: 222, endPoint x: 64, endPoint y: 190, distance: 34.9
click at [64, 190] on div "0px 0 0px 0 0px 0 52px 52" at bounding box center [91, 224] width 150 height 98
click at [49, 229] on input "52" at bounding box center [41, 222] width 51 height 20
type input "50"
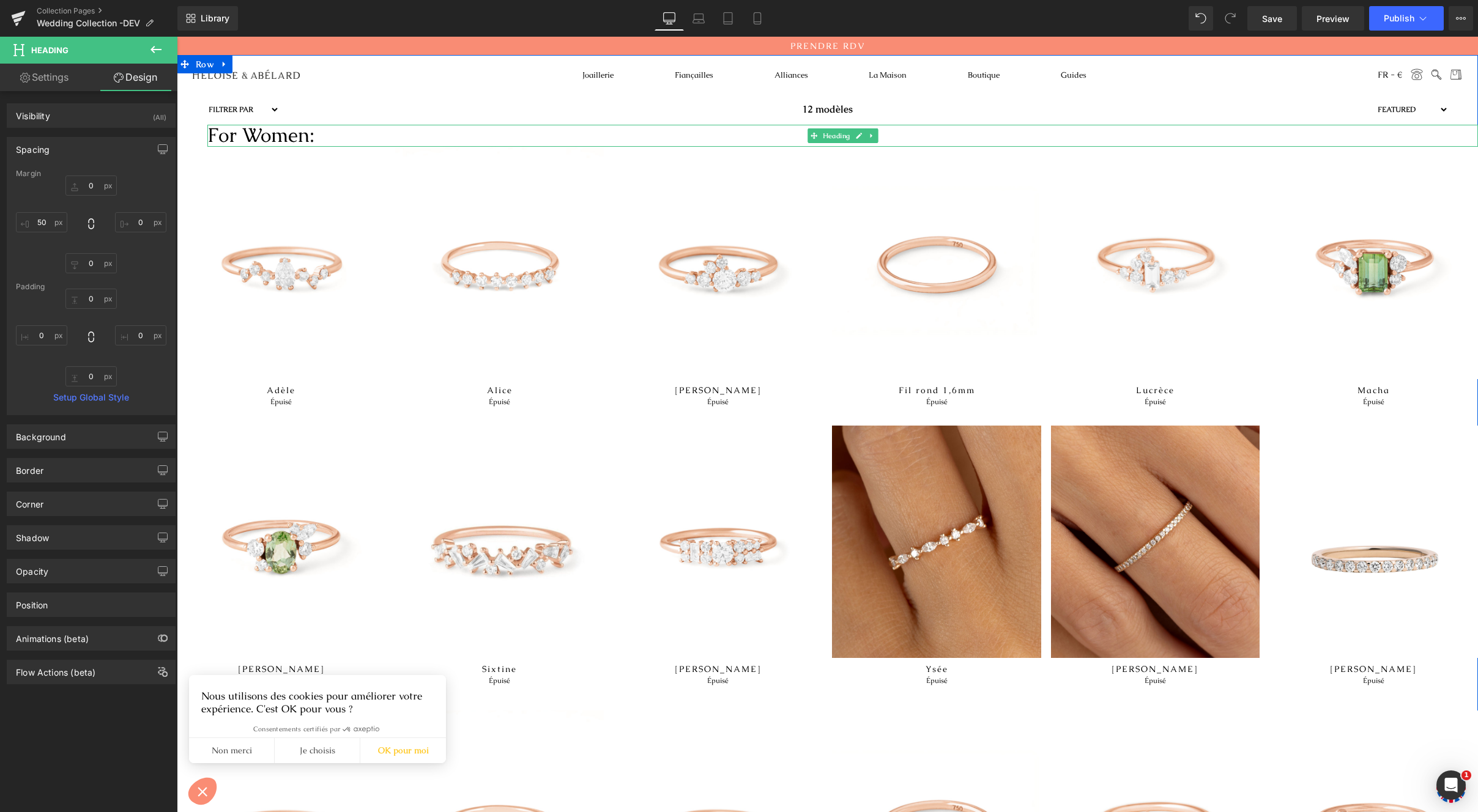
click at [426, 136] on h1 "For Women:" at bounding box center [842, 136] width 1271 height 22
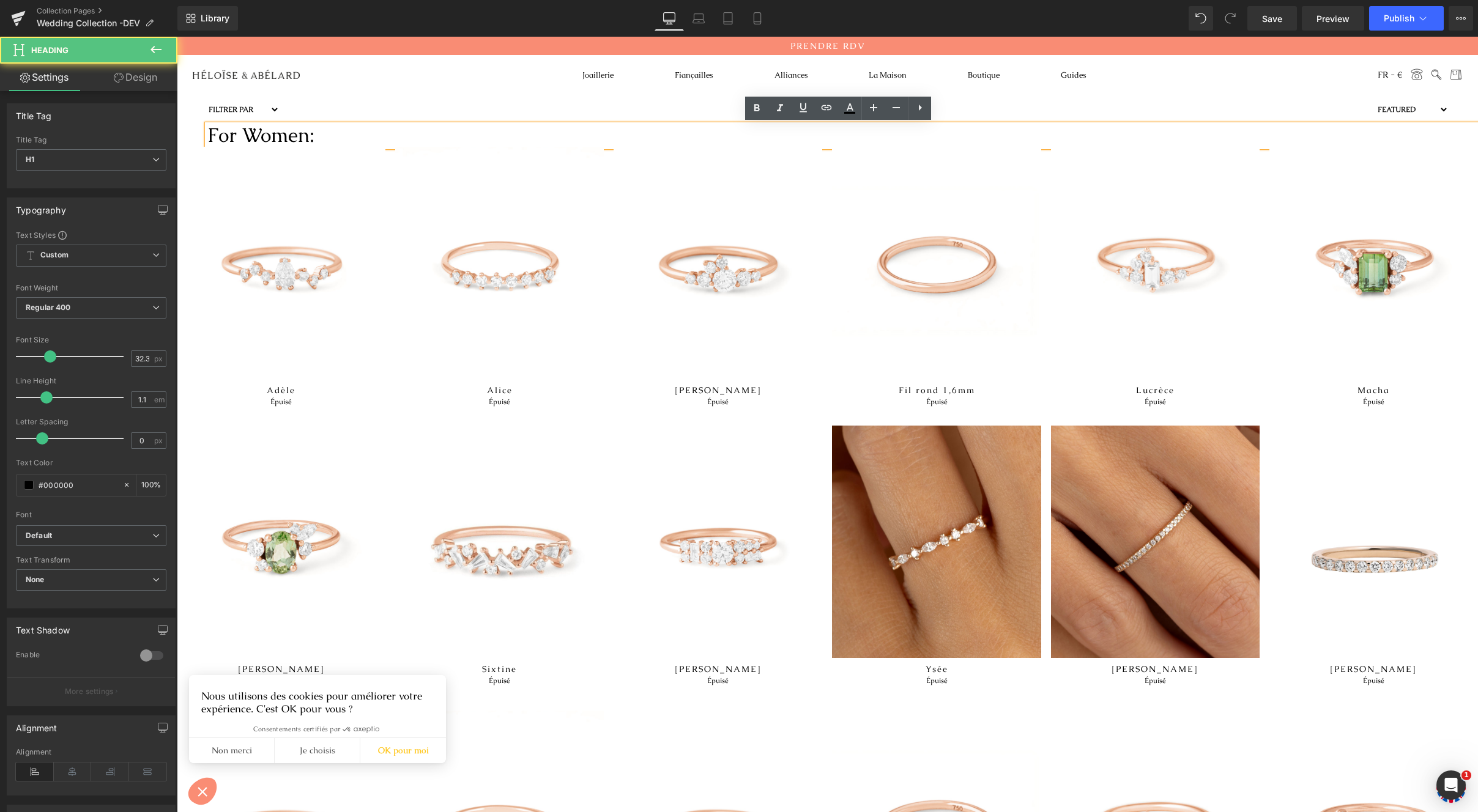
click at [777, 132] on h1 "For Women:" at bounding box center [842, 136] width 1271 height 22
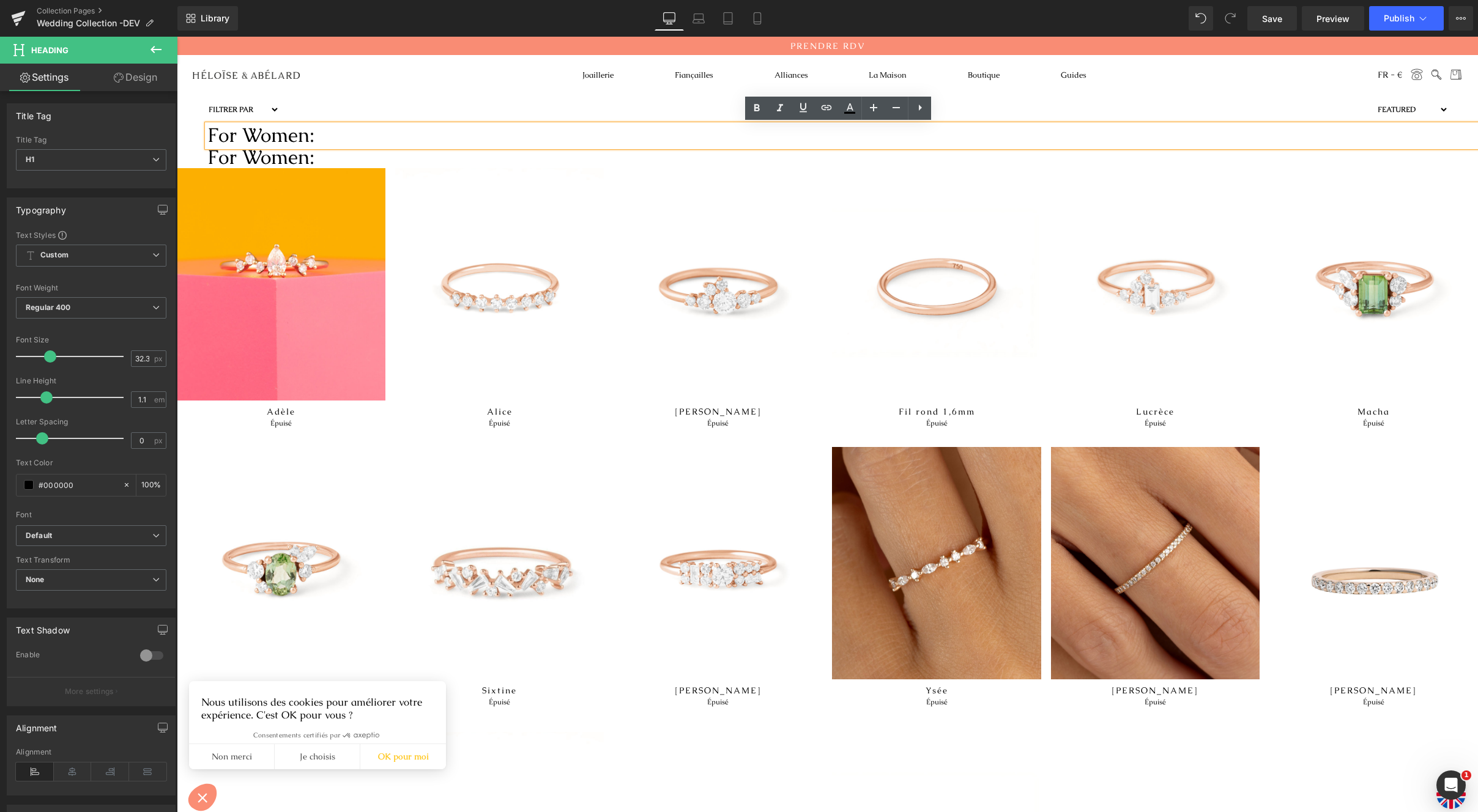
drag, startPoint x: 445, startPoint y: 295, endPoint x: 281, endPoint y: 258, distance: 168.1
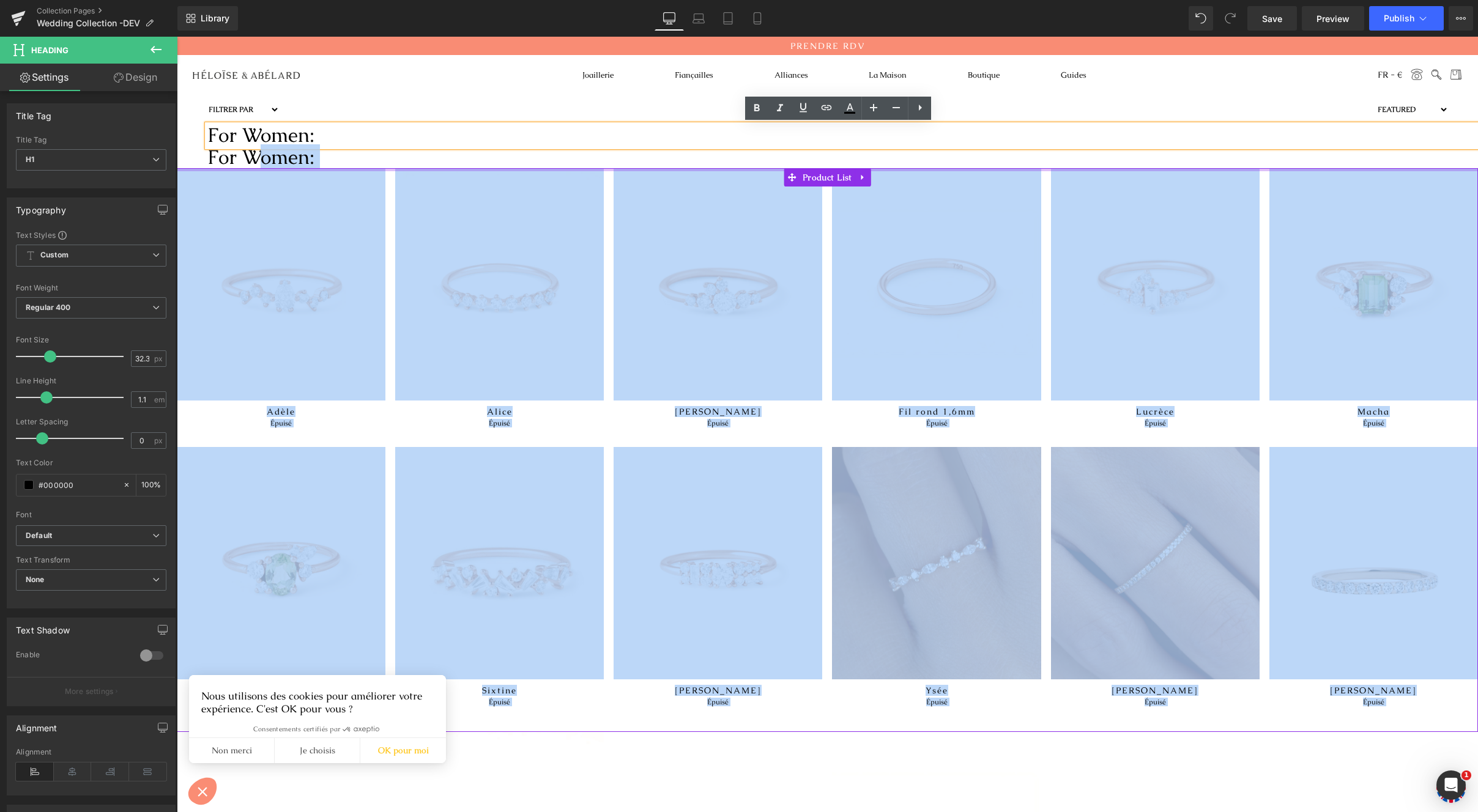
drag, startPoint x: 254, startPoint y: 157, endPoint x: 271, endPoint y: 169, distance: 20.8
click at [271, 169] on div "Filtrer par Diamants taille ronde Jusqu'à 5000€ Diamants taille poire Jusqu'à 4…" at bounding box center [827, 725] width 1301 height 1340
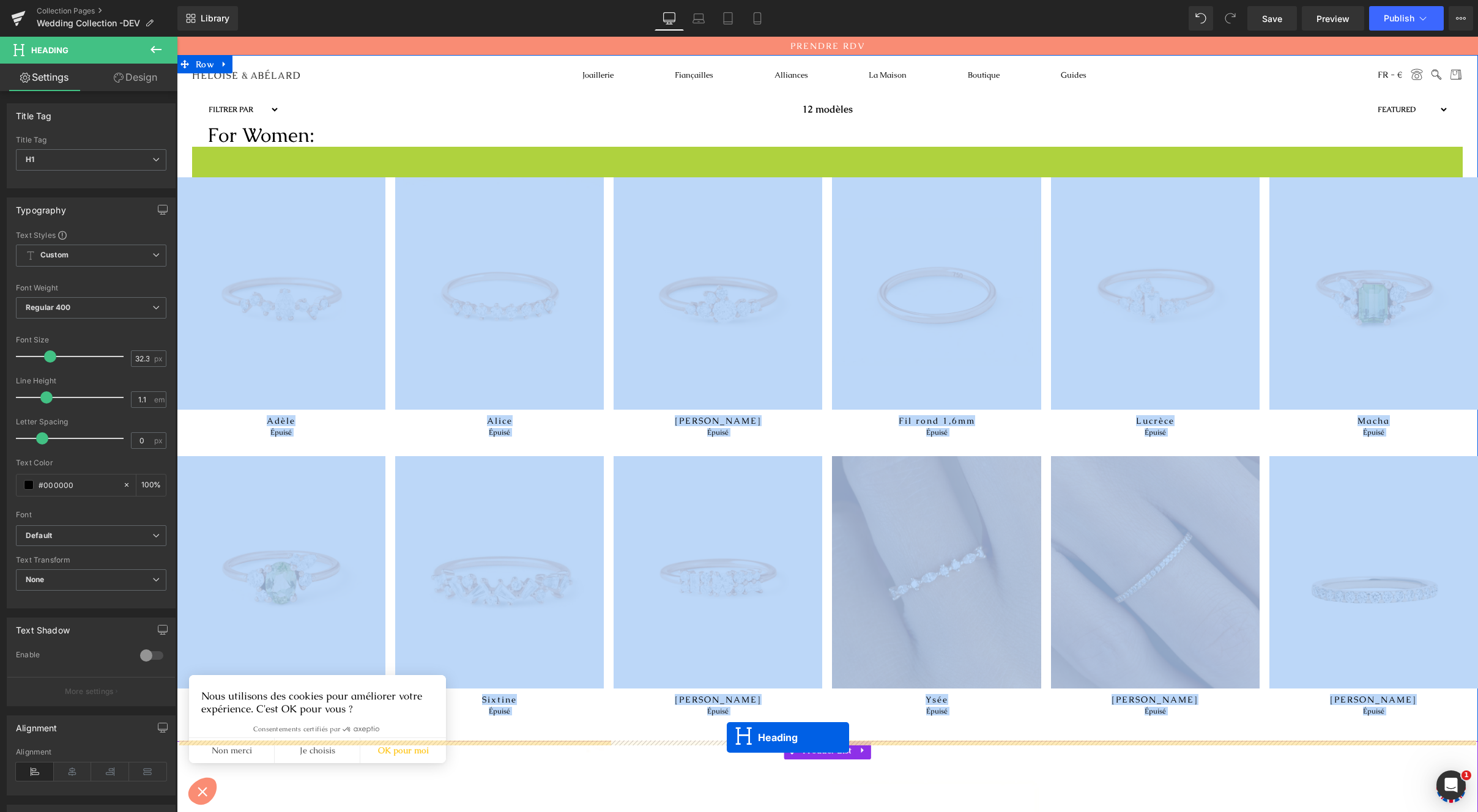
drag, startPoint x: 810, startPoint y: 156, endPoint x: 727, endPoint y: 738, distance: 587.9
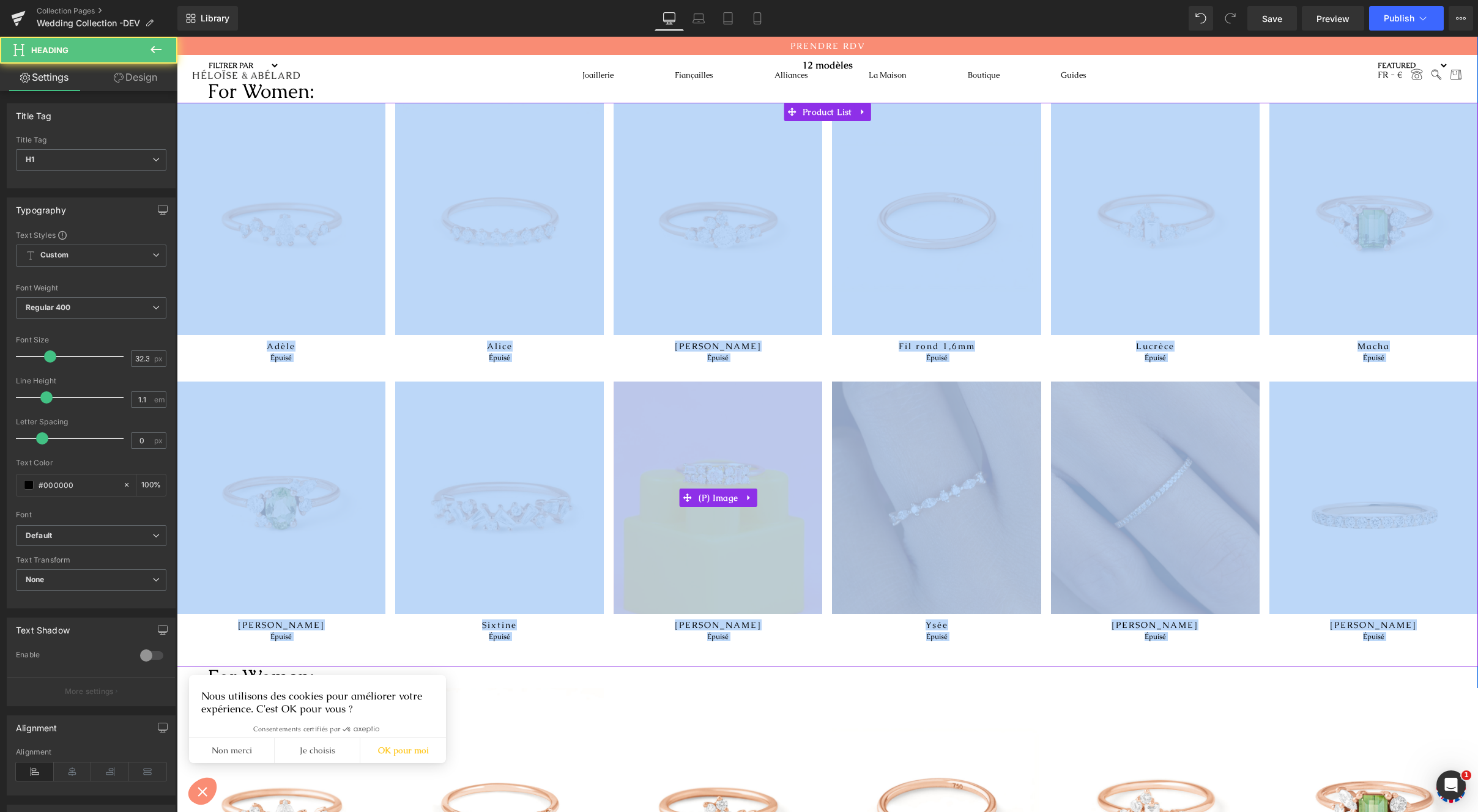
scroll to position [328, 0]
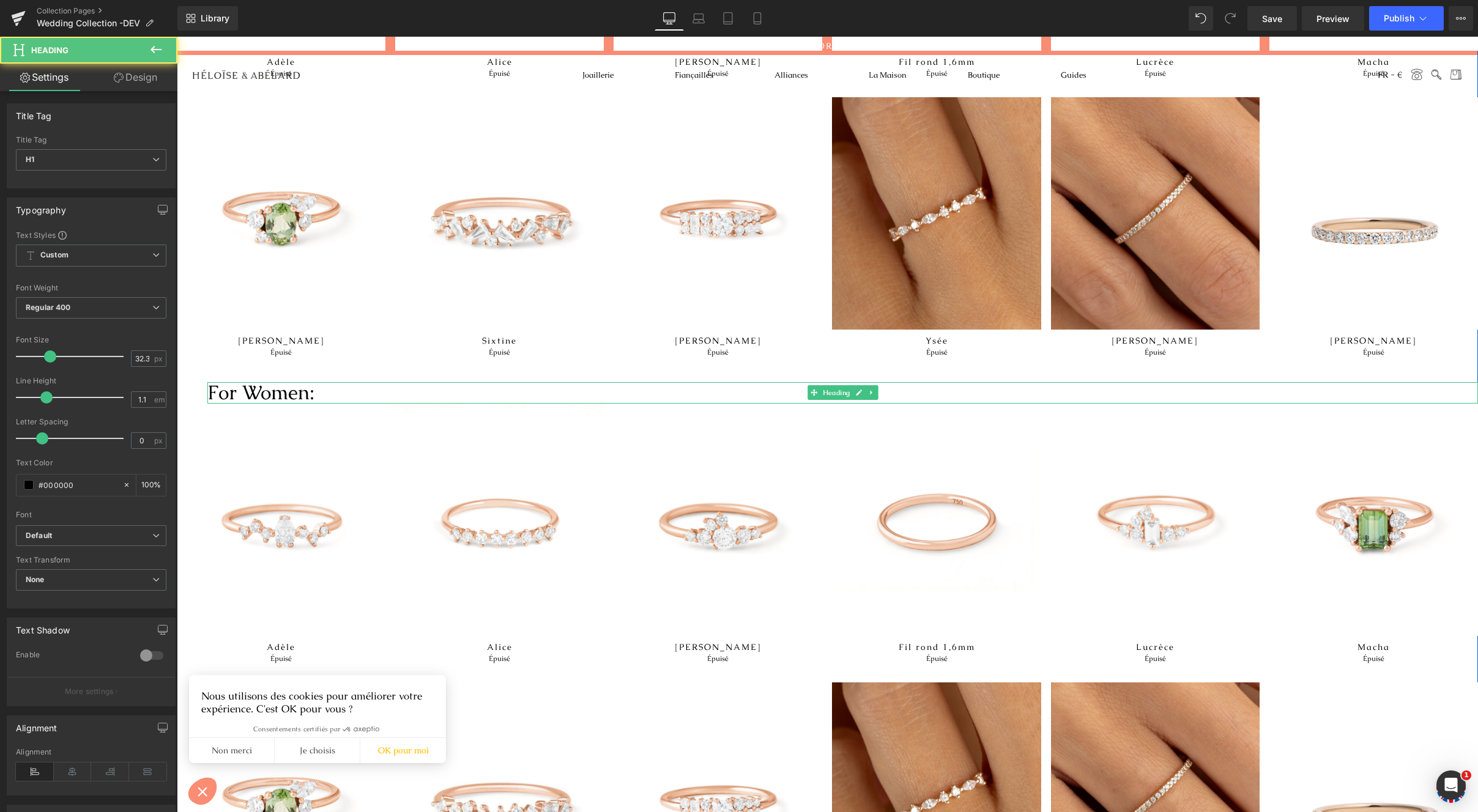
click at [264, 393] on h1 "For Women:" at bounding box center [842, 393] width 1271 height 22
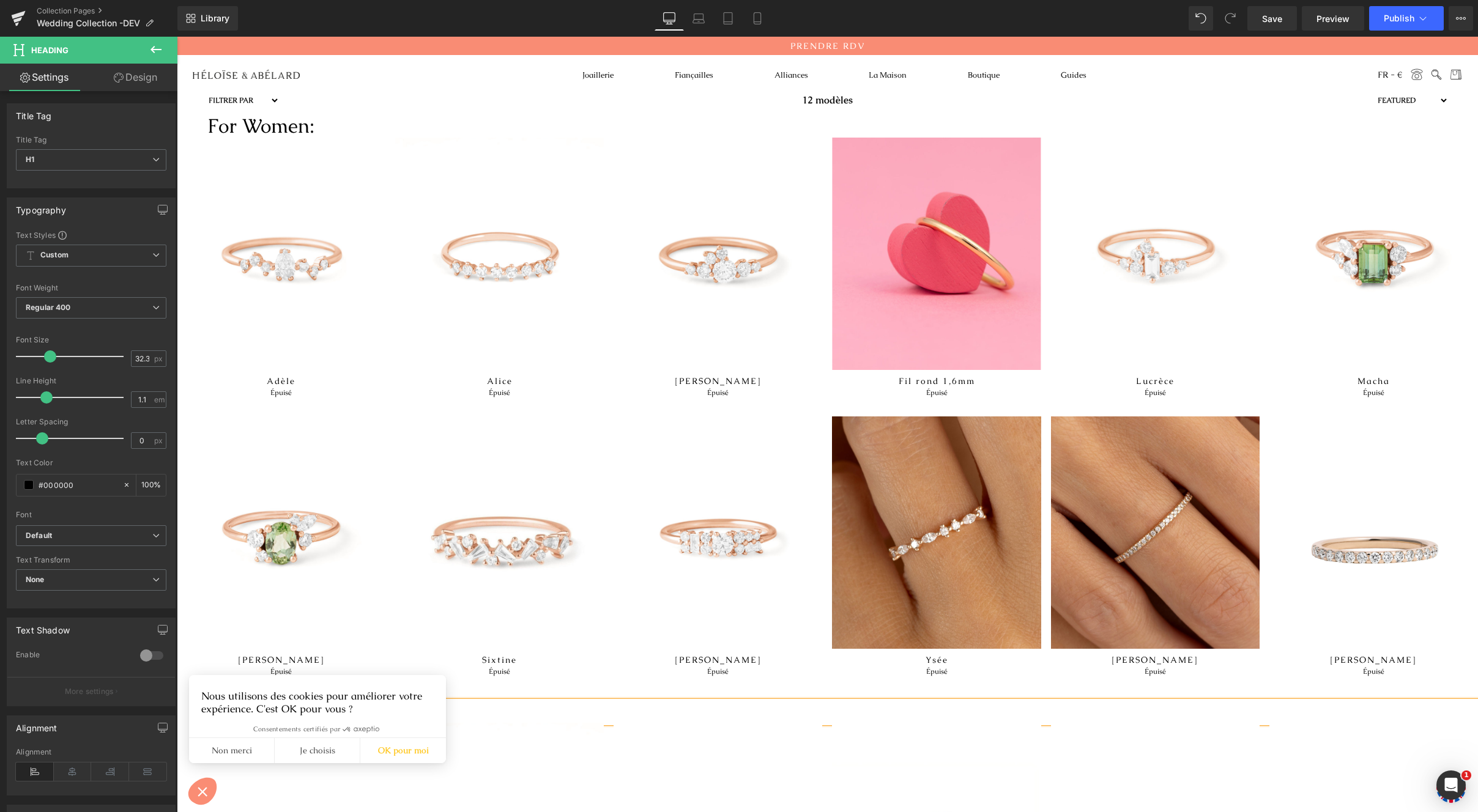
scroll to position [0, 0]
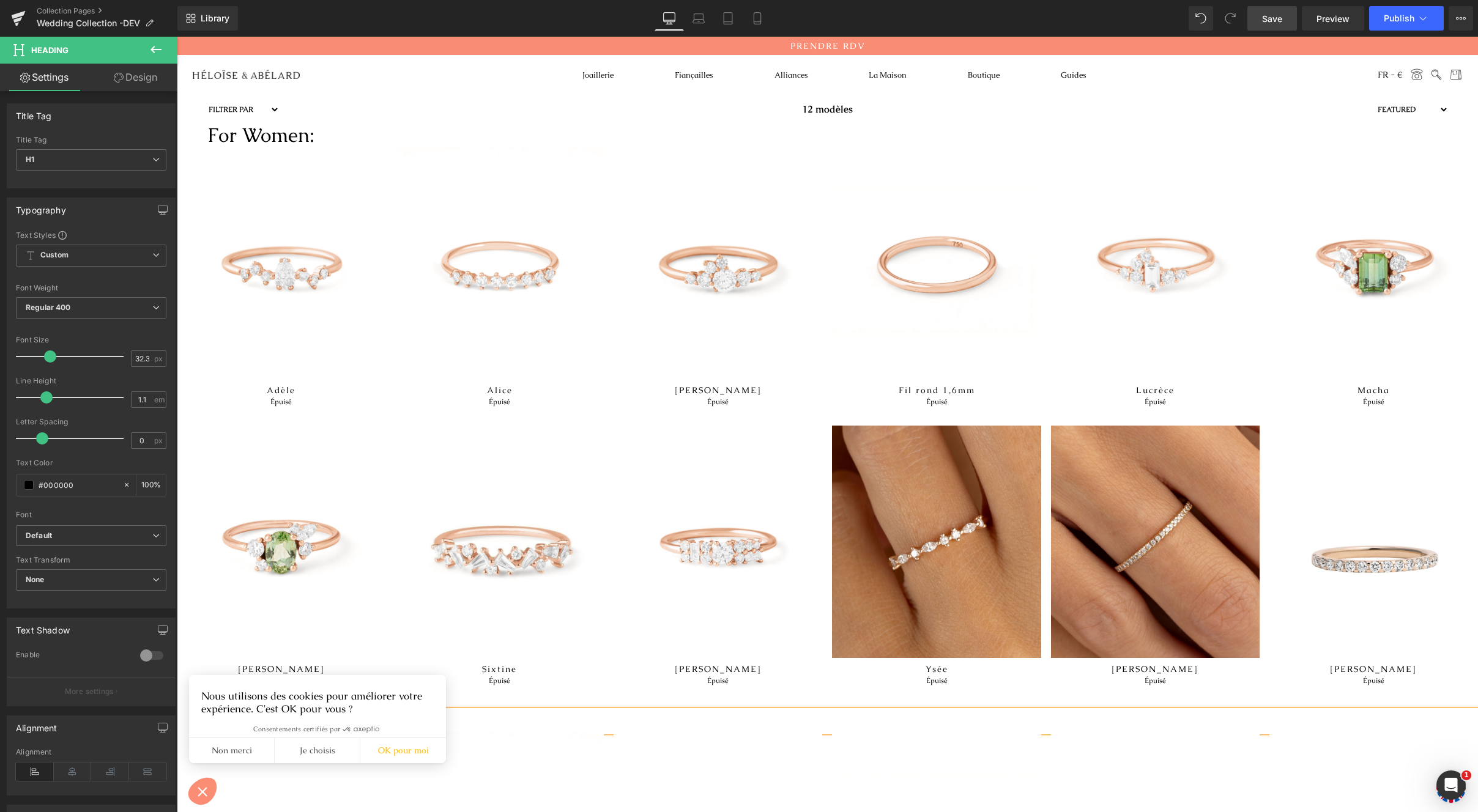
click at [1269, 18] on span "Save" at bounding box center [1273, 18] width 20 height 13
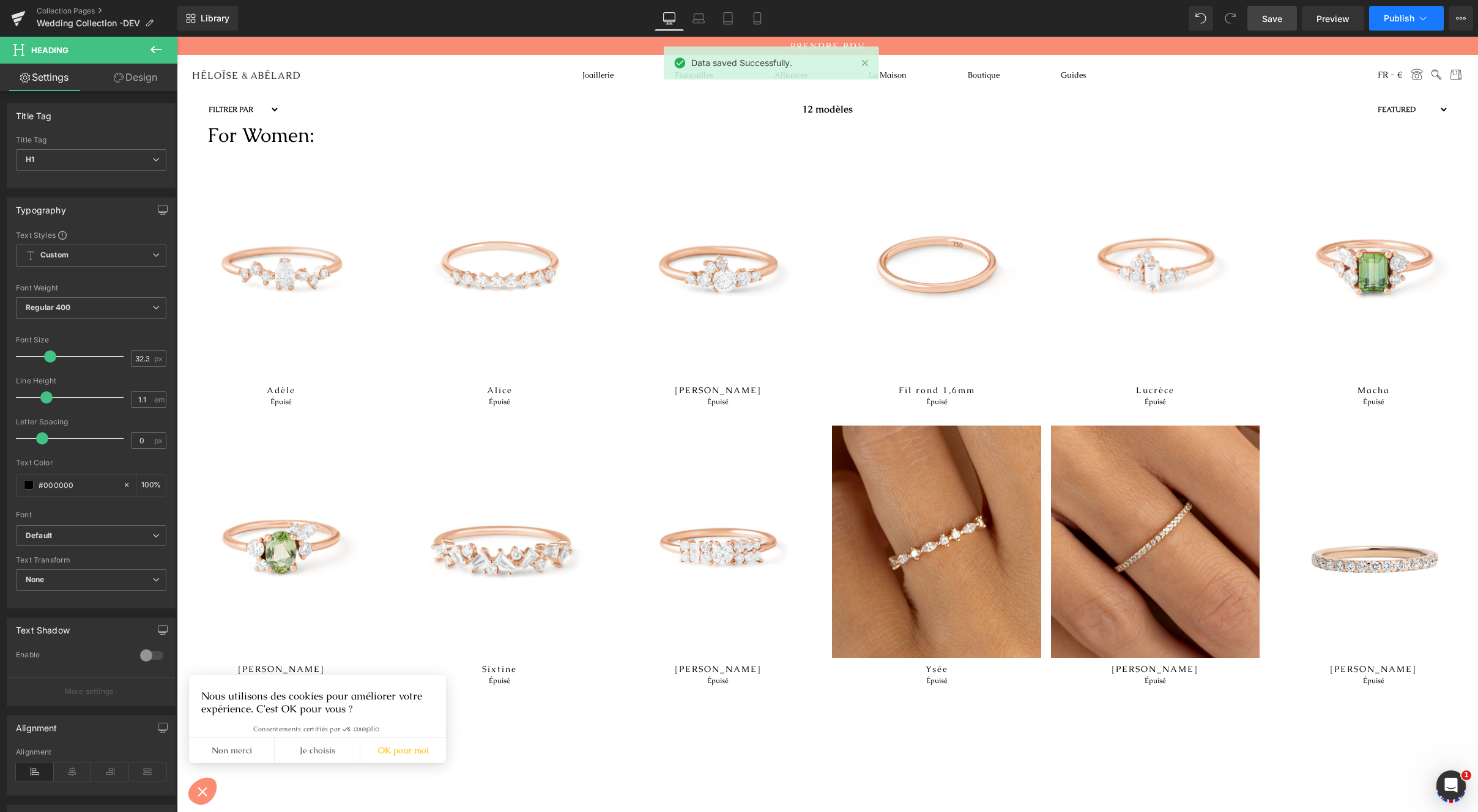
click at [1387, 17] on span "Publish" at bounding box center [1400, 18] width 31 height 10
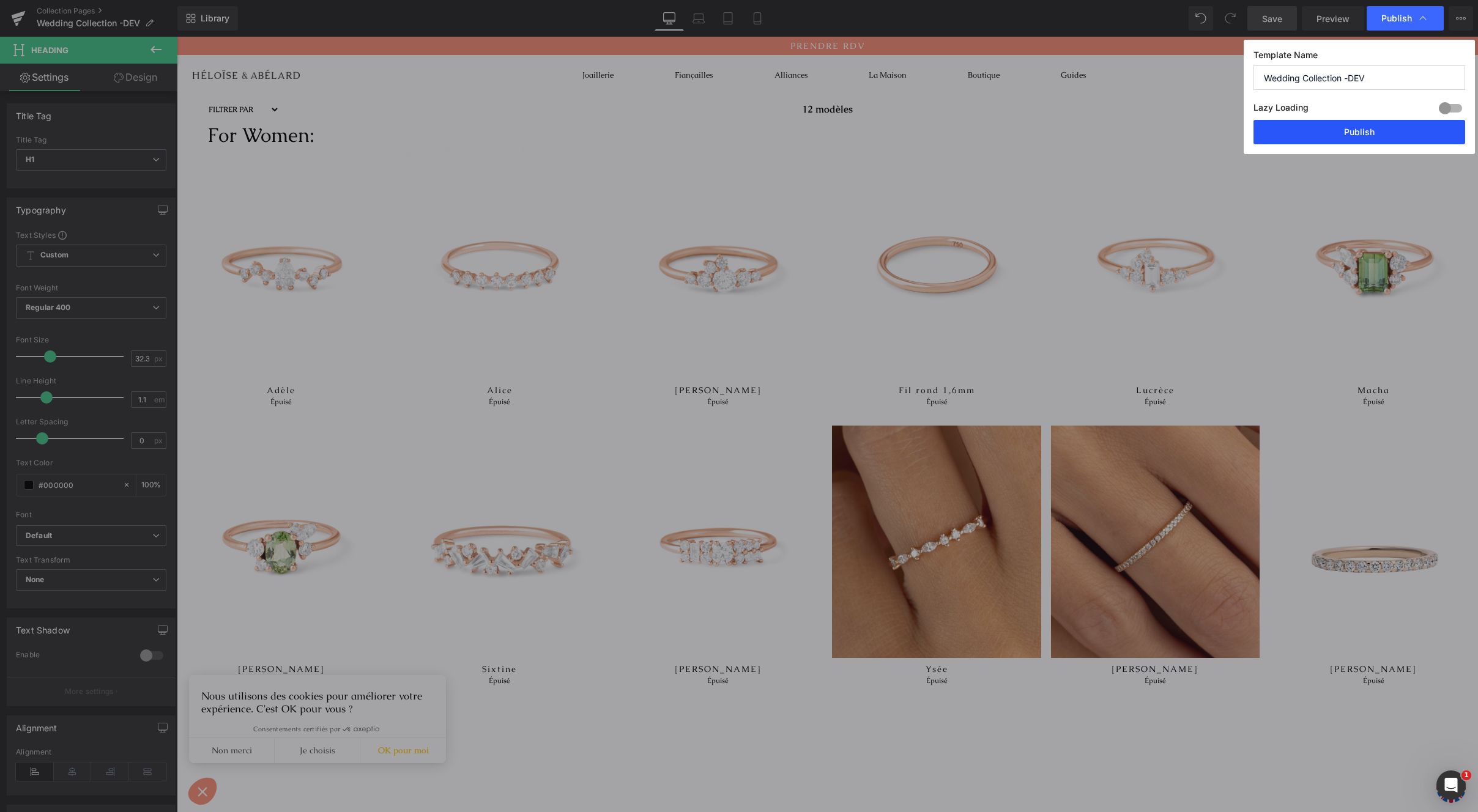
click at [1331, 137] on button "Publish" at bounding box center [1360, 132] width 211 height 25
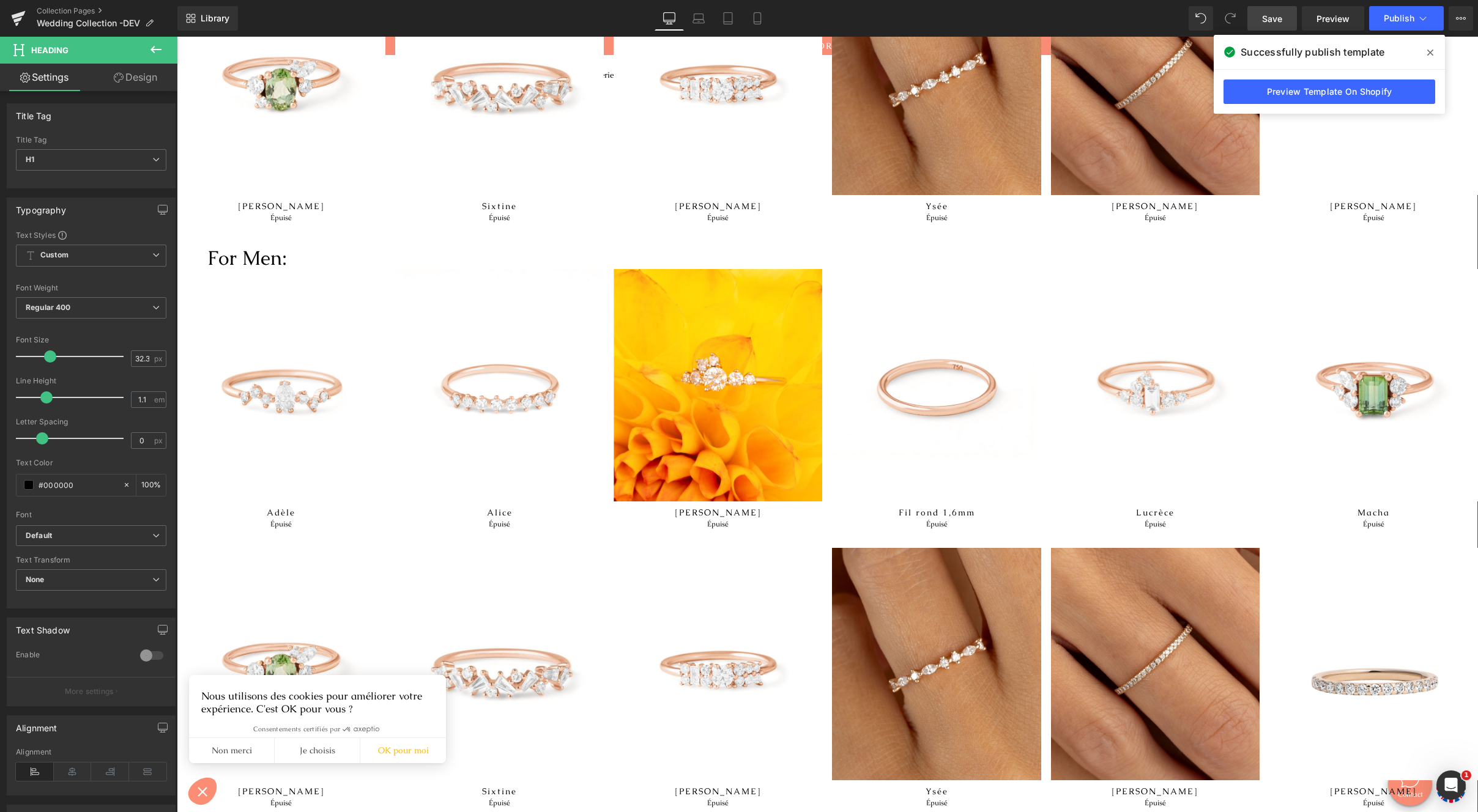
scroll to position [486, 0]
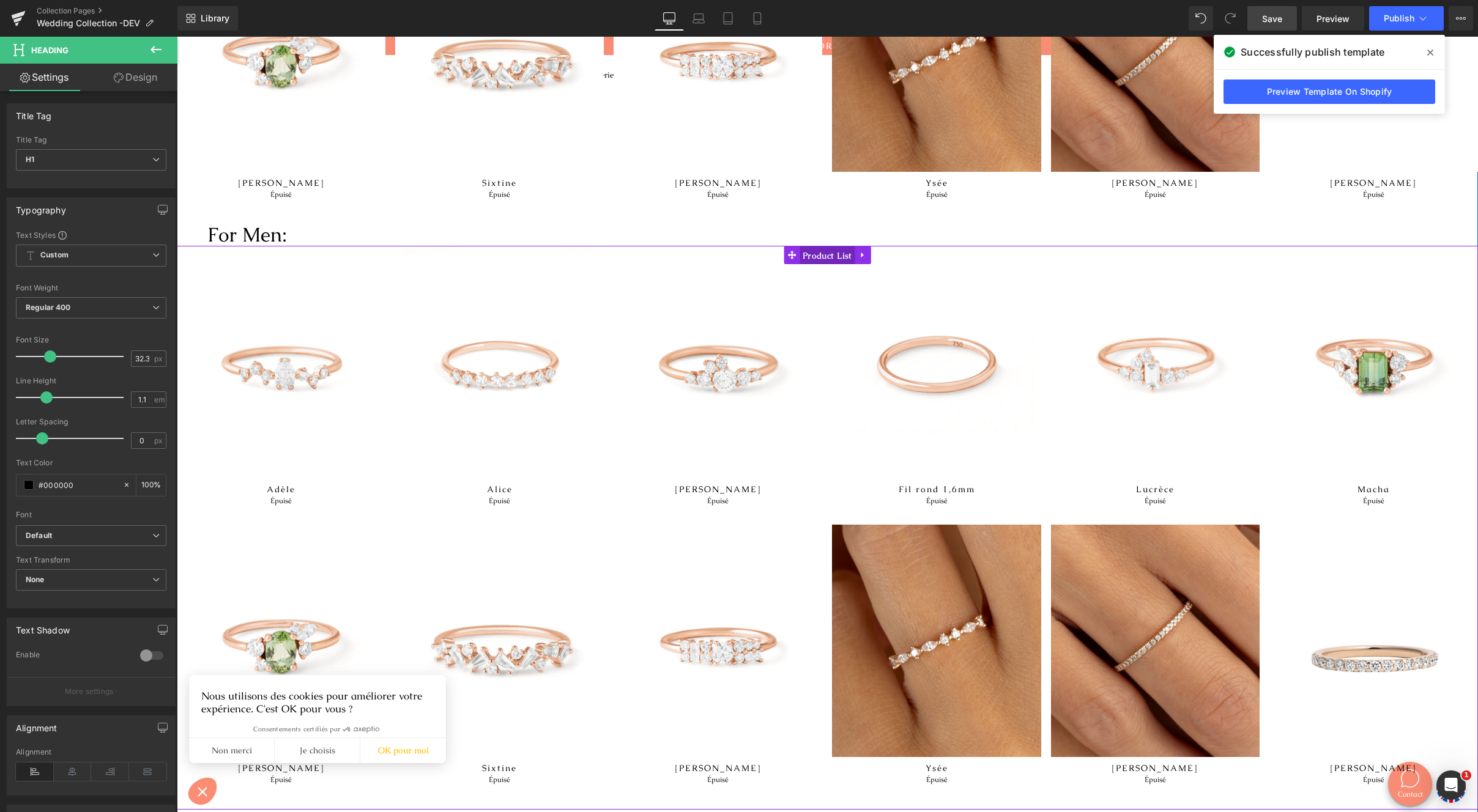
click at [811, 258] on span "Product List" at bounding box center [828, 256] width 56 height 19
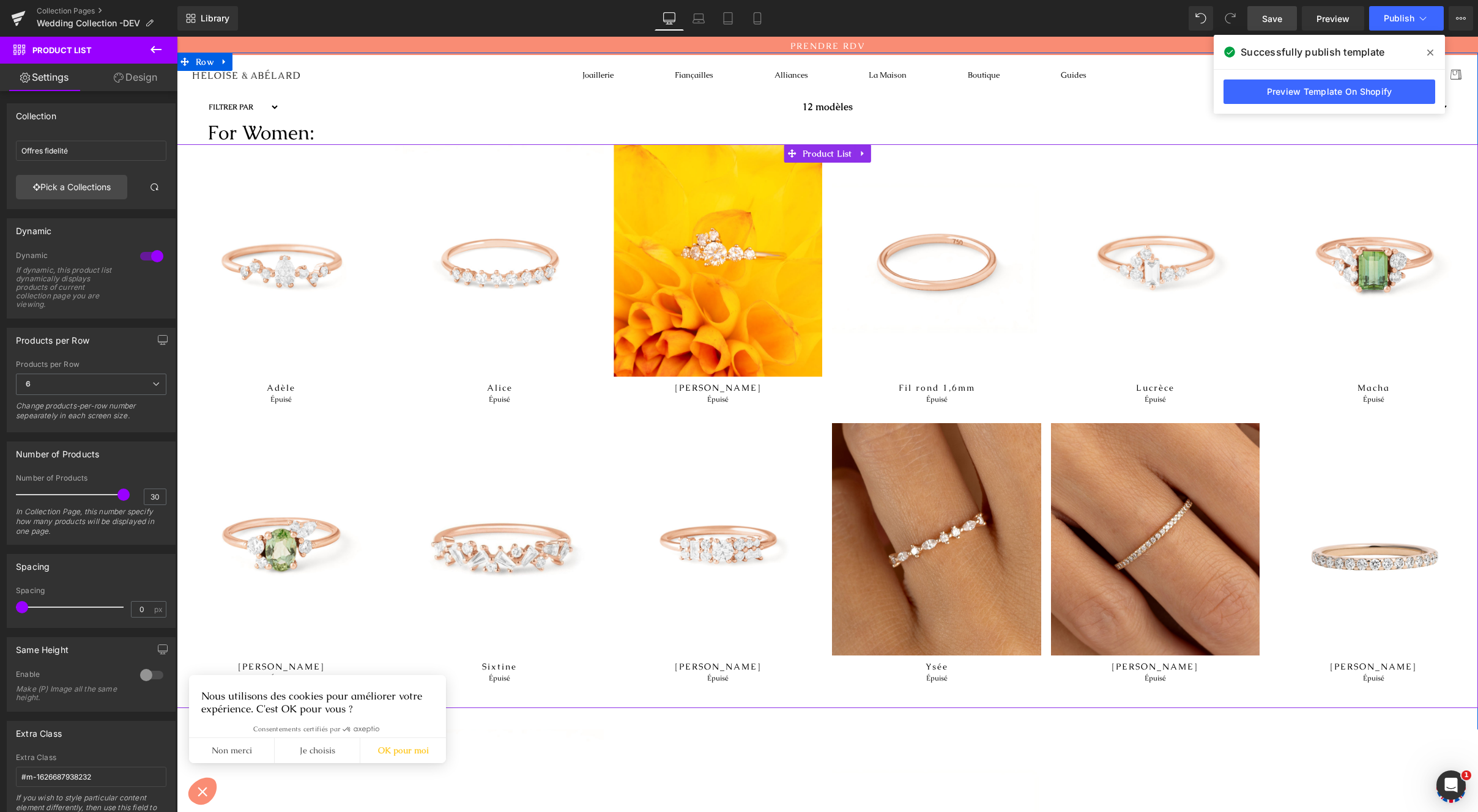
scroll to position [0, 0]
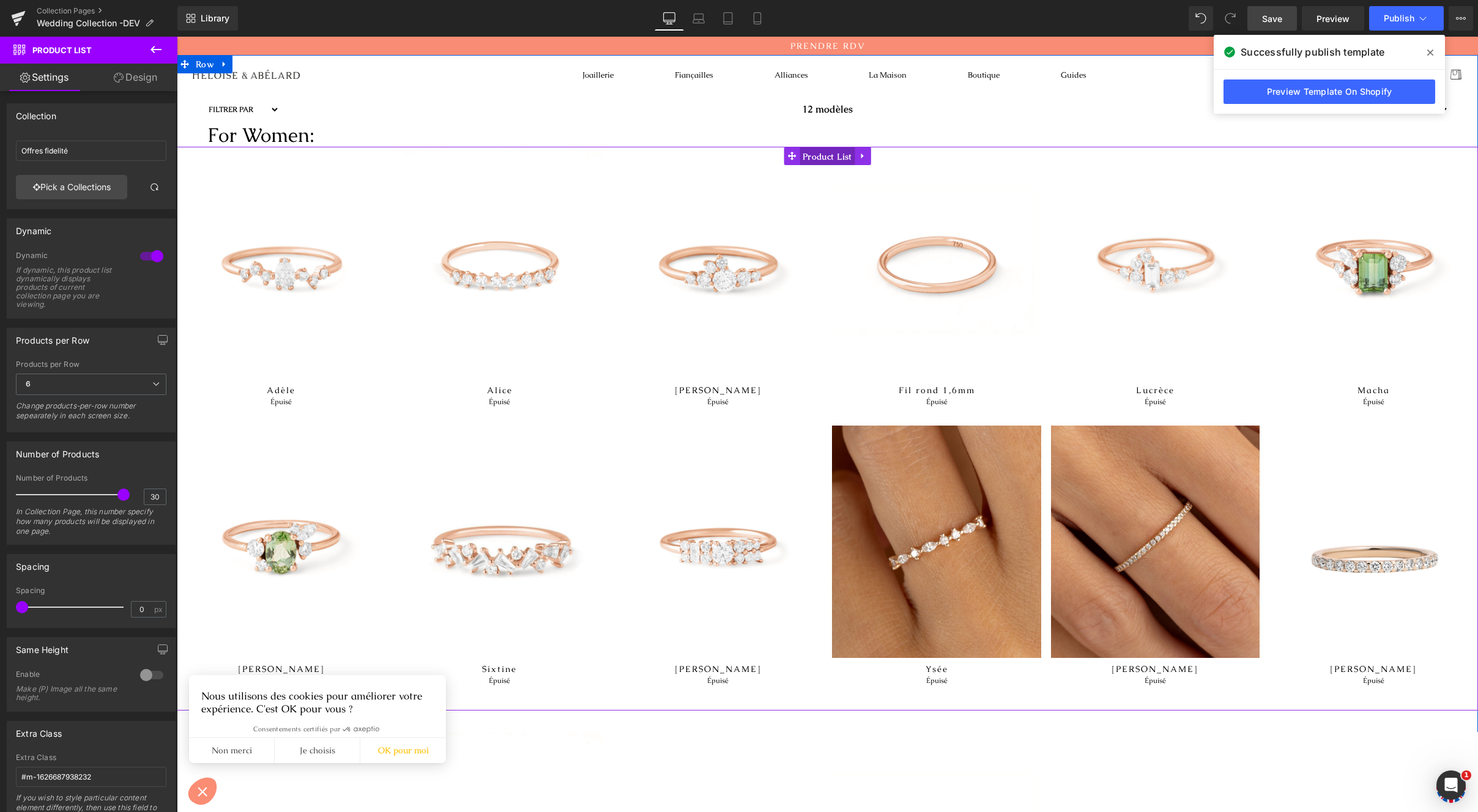
click at [815, 155] on span "Product List" at bounding box center [828, 157] width 56 height 19
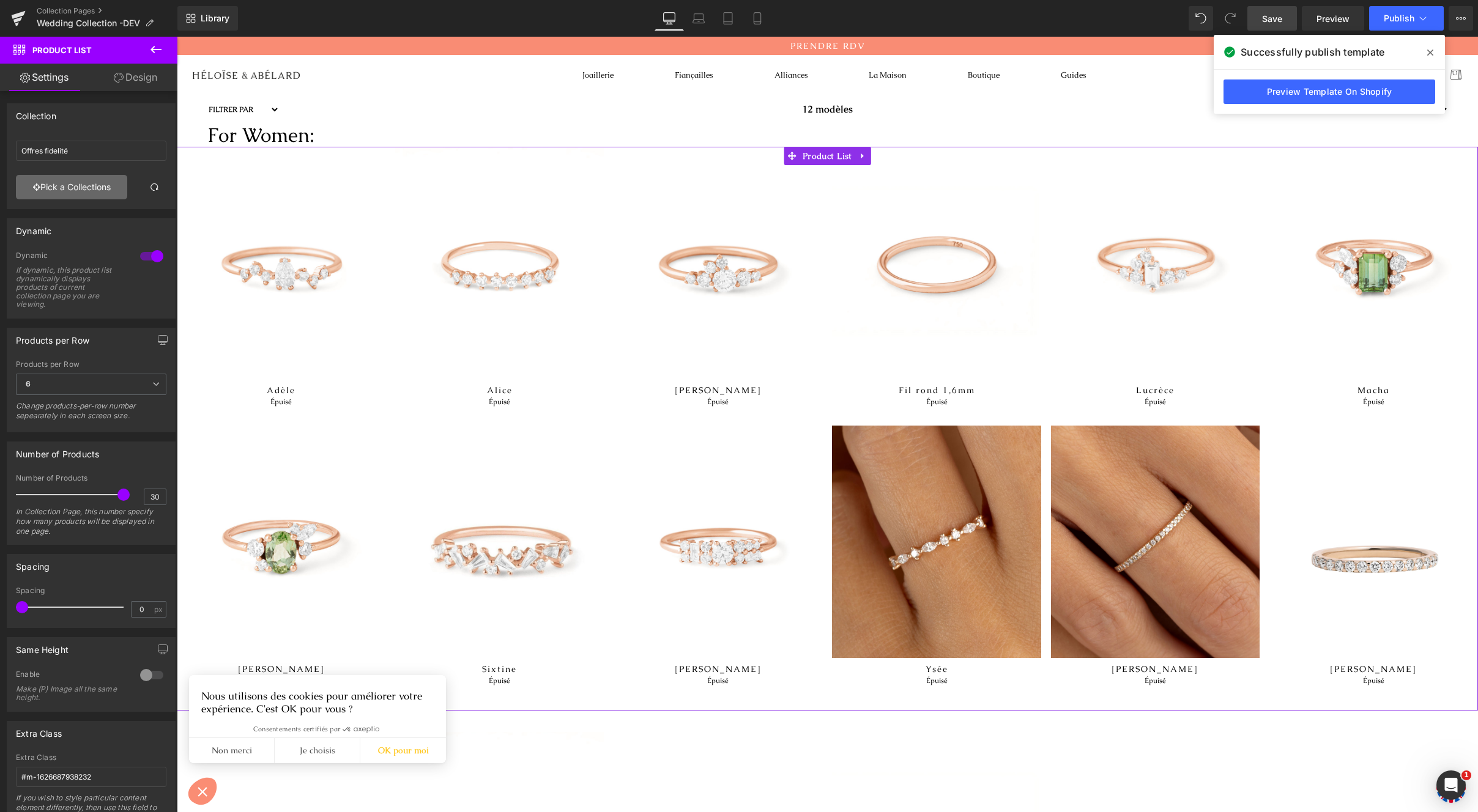
click at [93, 191] on link "Pick a Collections" at bounding box center [71, 187] width 111 height 25
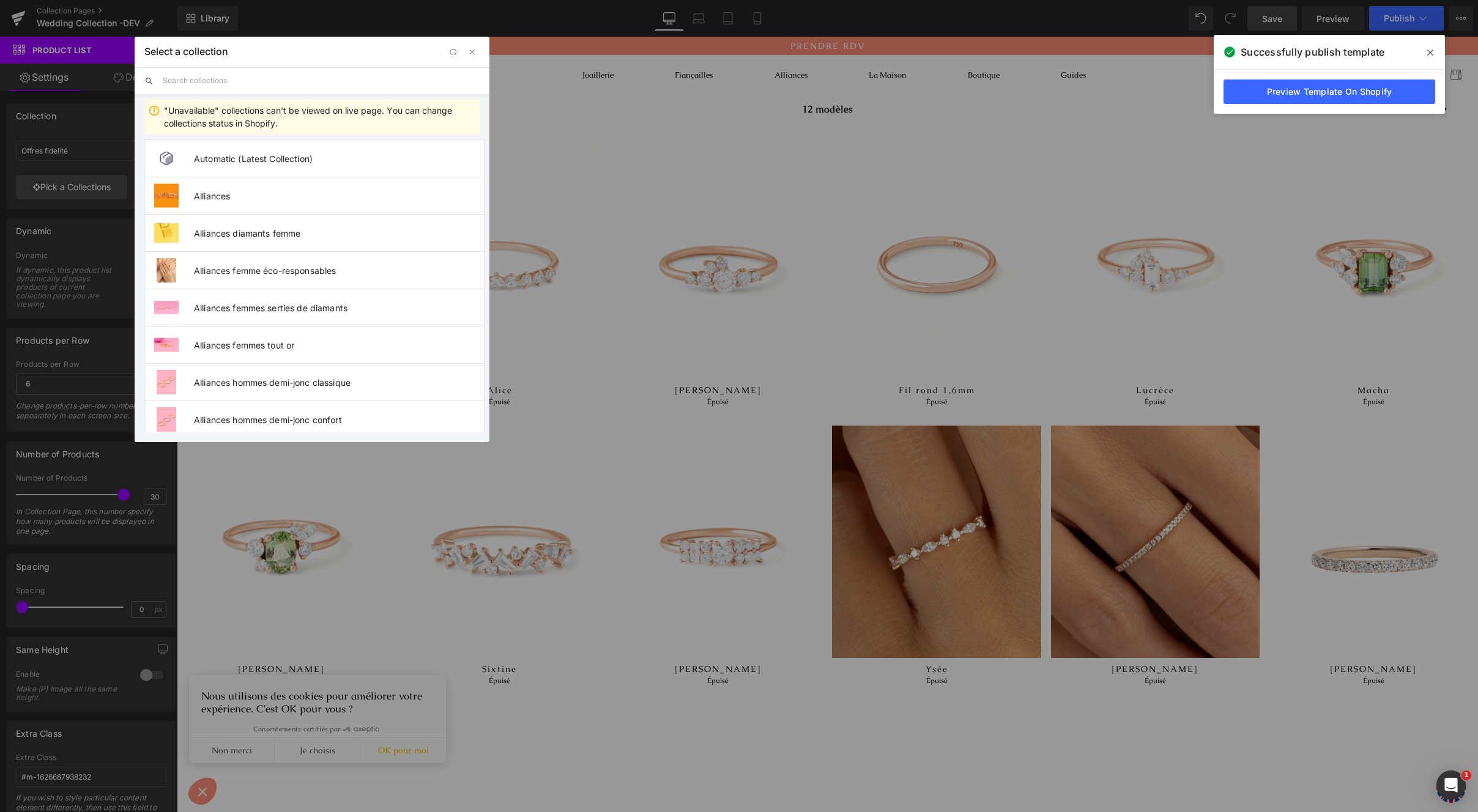
click at [291, 77] on input "text" at bounding box center [321, 80] width 317 height 27
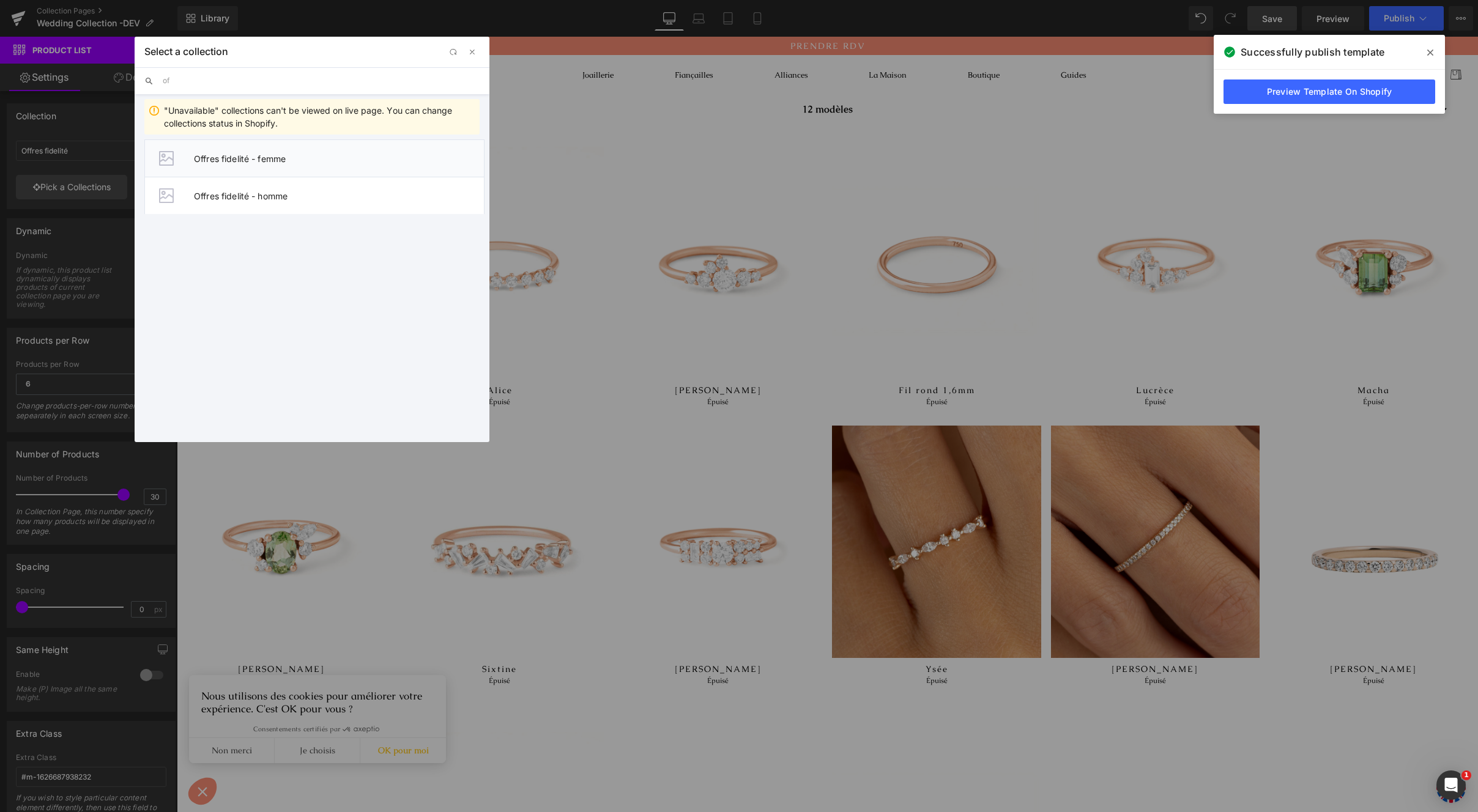
type input "of"
click at [275, 161] on span "Offres fidelité - femme" at bounding box center [339, 159] width 290 height 11
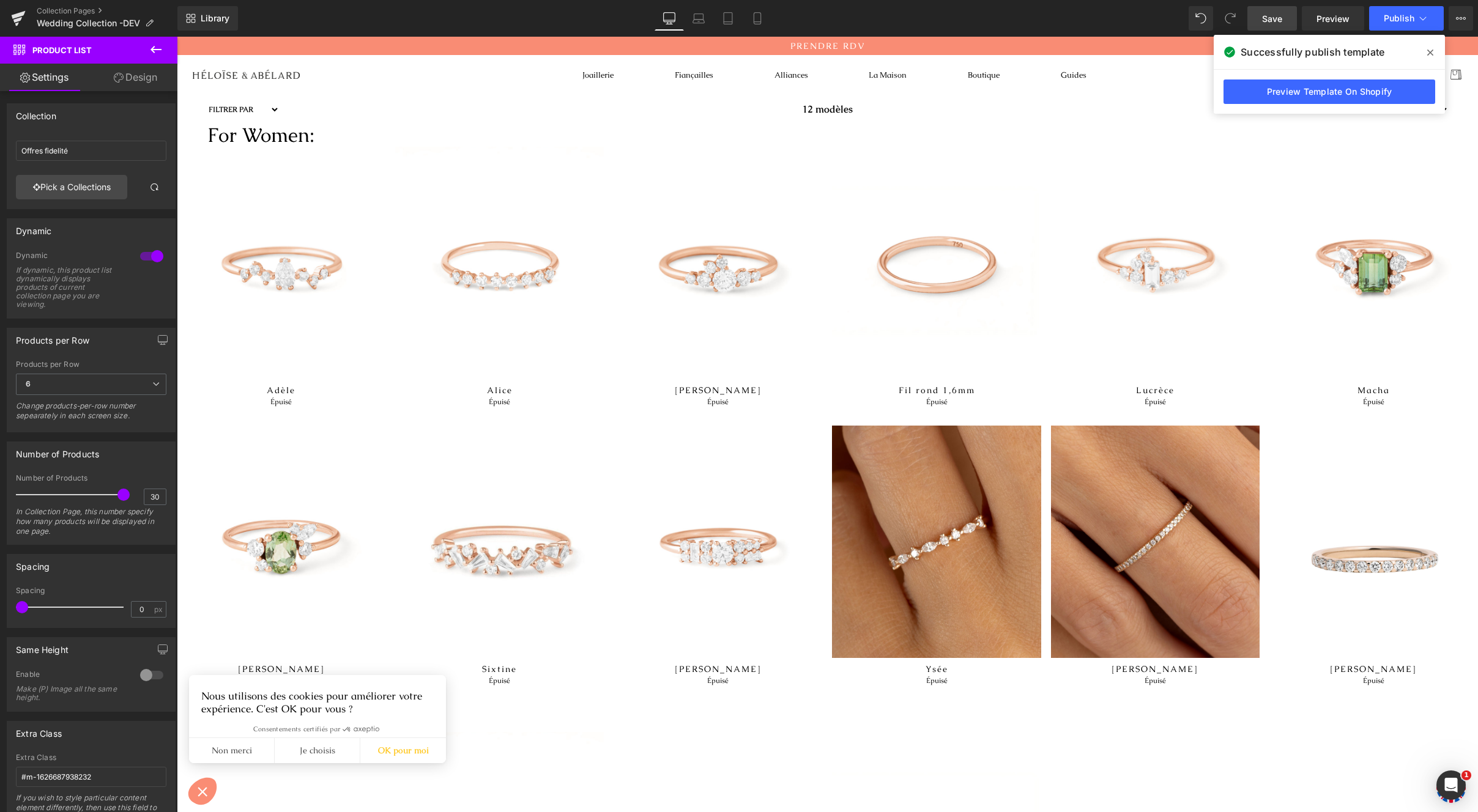
type input "Offres fidelité - femme"
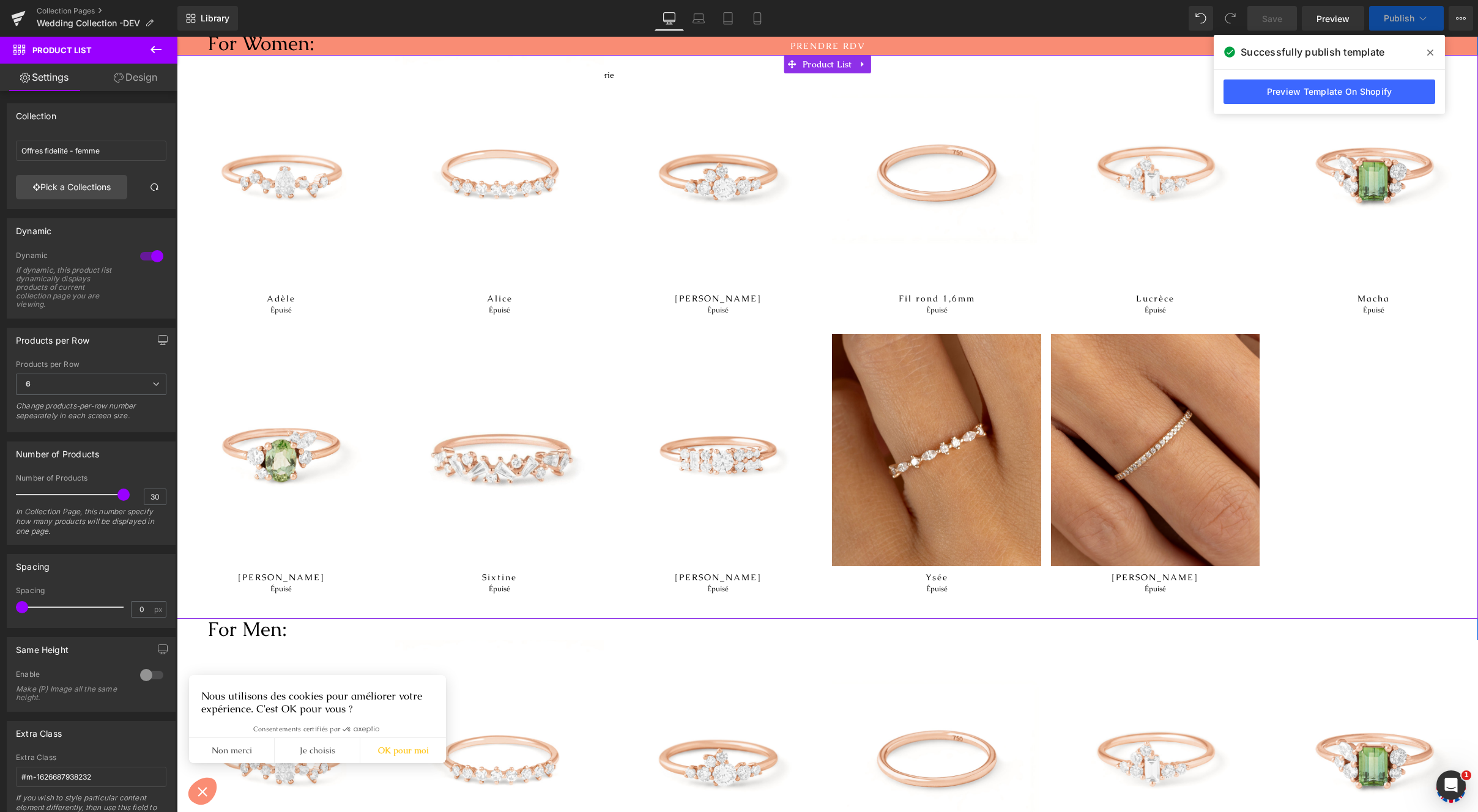
scroll to position [276, 0]
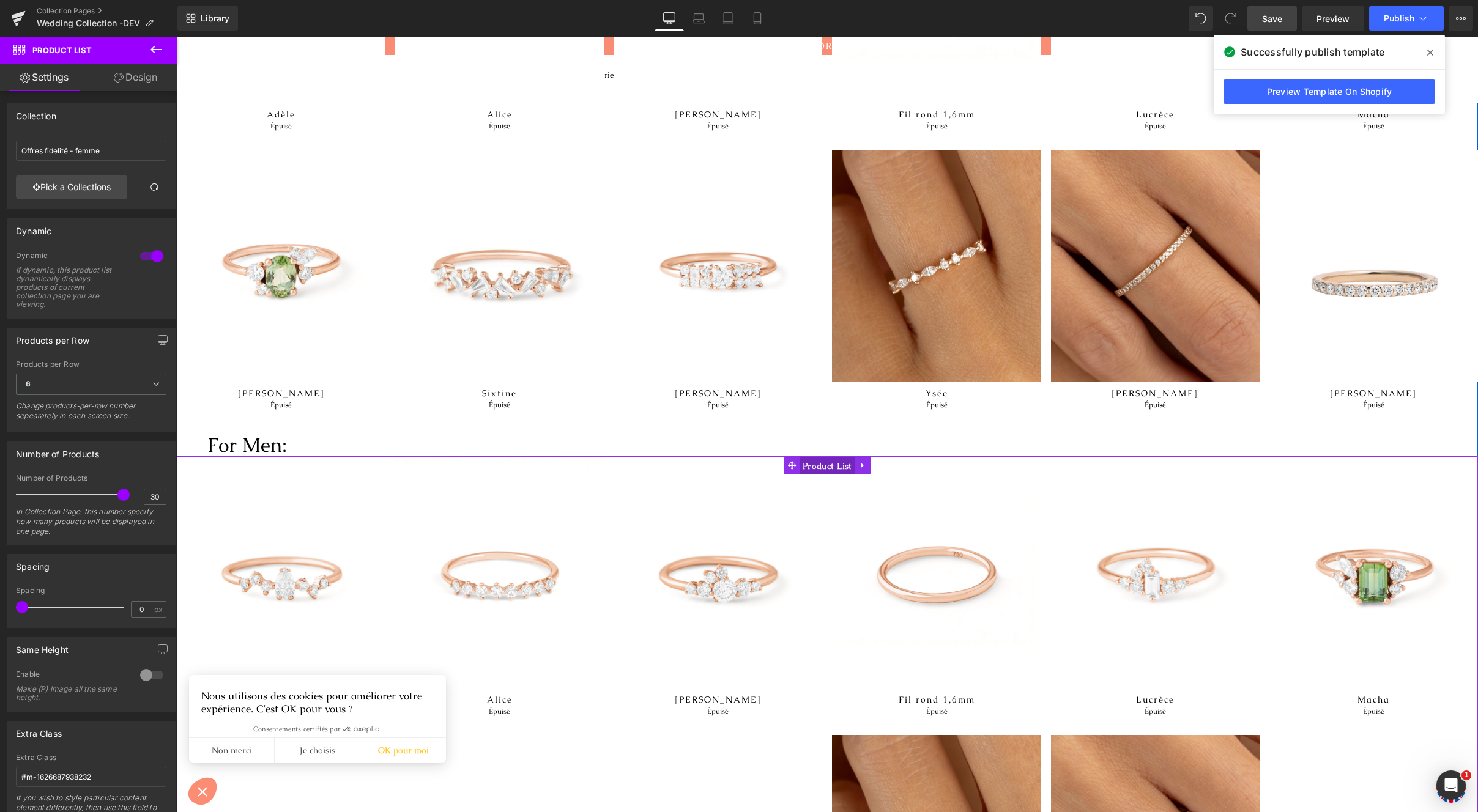
click at [801, 469] on span "Product List" at bounding box center [828, 466] width 56 height 19
click at [808, 464] on span "Product List" at bounding box center [828, 466] width 56 height 19
click at [160, 383] on span "6" at bounding box center [91, 384] width 150 height 21
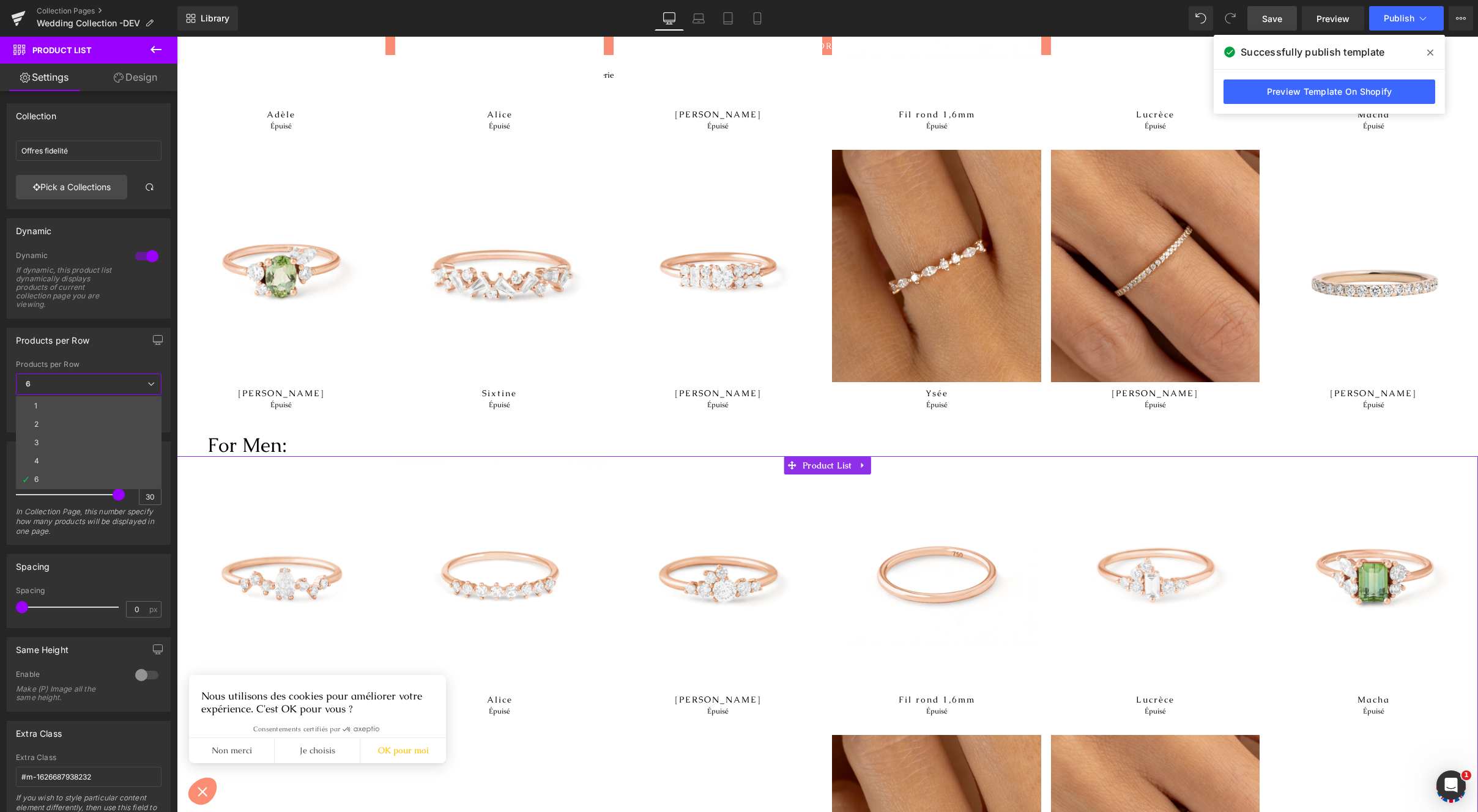
click at [156, 383] on span "6" at bounding box center [88, 384] width 146 height 21
click at [86, 189] on link "Pick a Collections" at bounding box center [71, 187] width 111 height 25
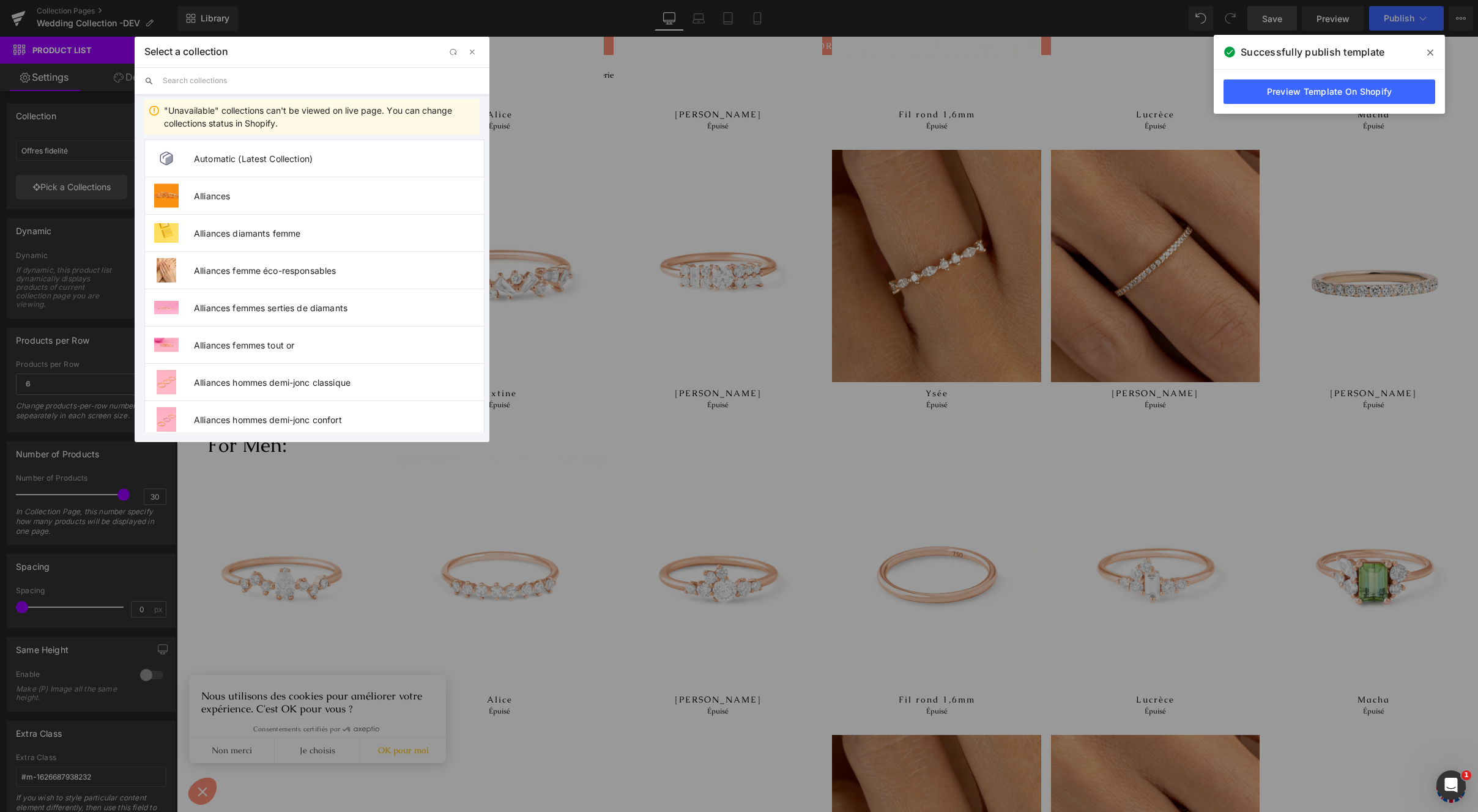
click at [260, 88] on input "text" at bounding box center [321, 80] width 317 height 27
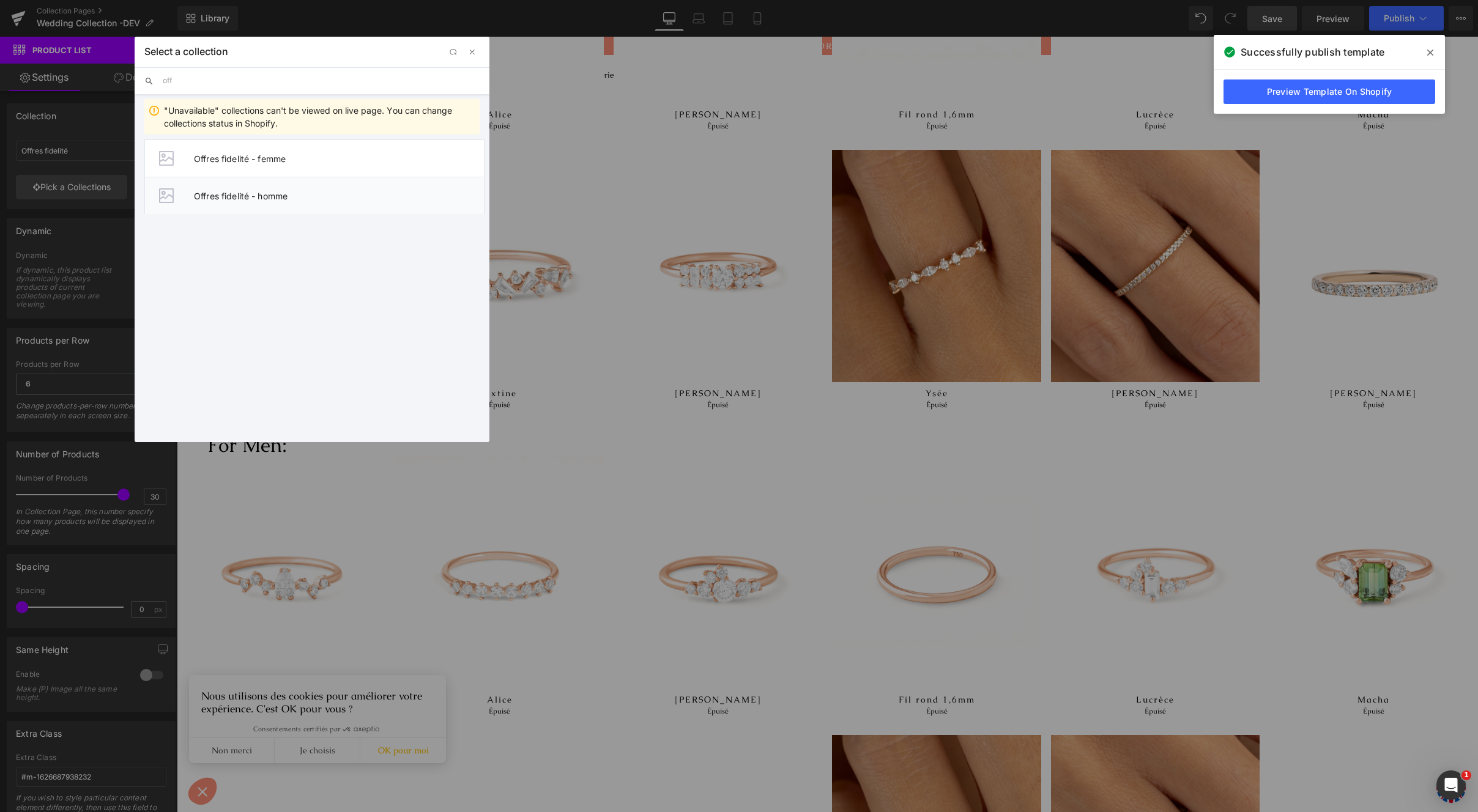
type input "off"
click at [310, 206] on li "Offres fidelité - homme" at bounding box center [314, 195] width 340 height 37
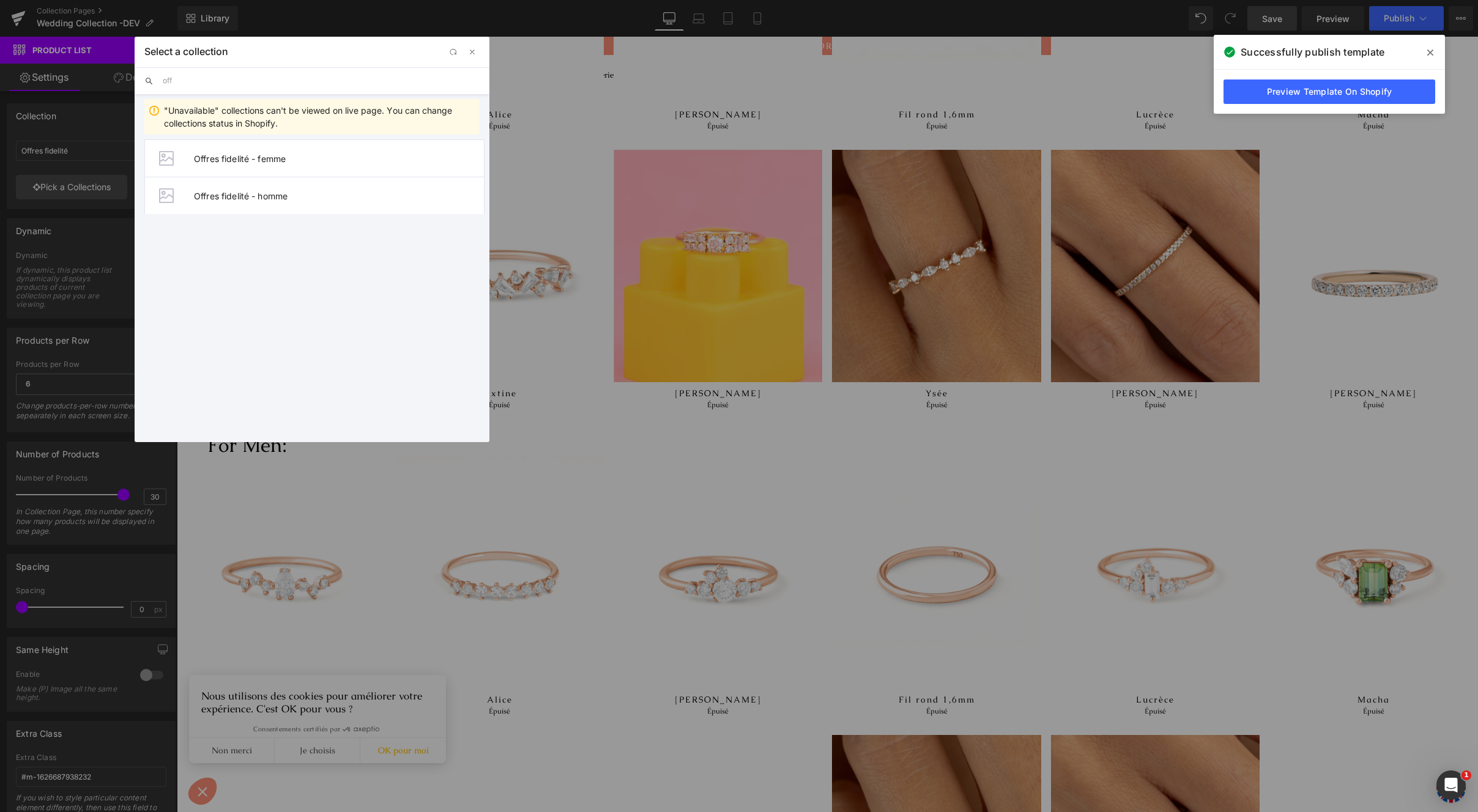
type input "Offres fidelité - homme"
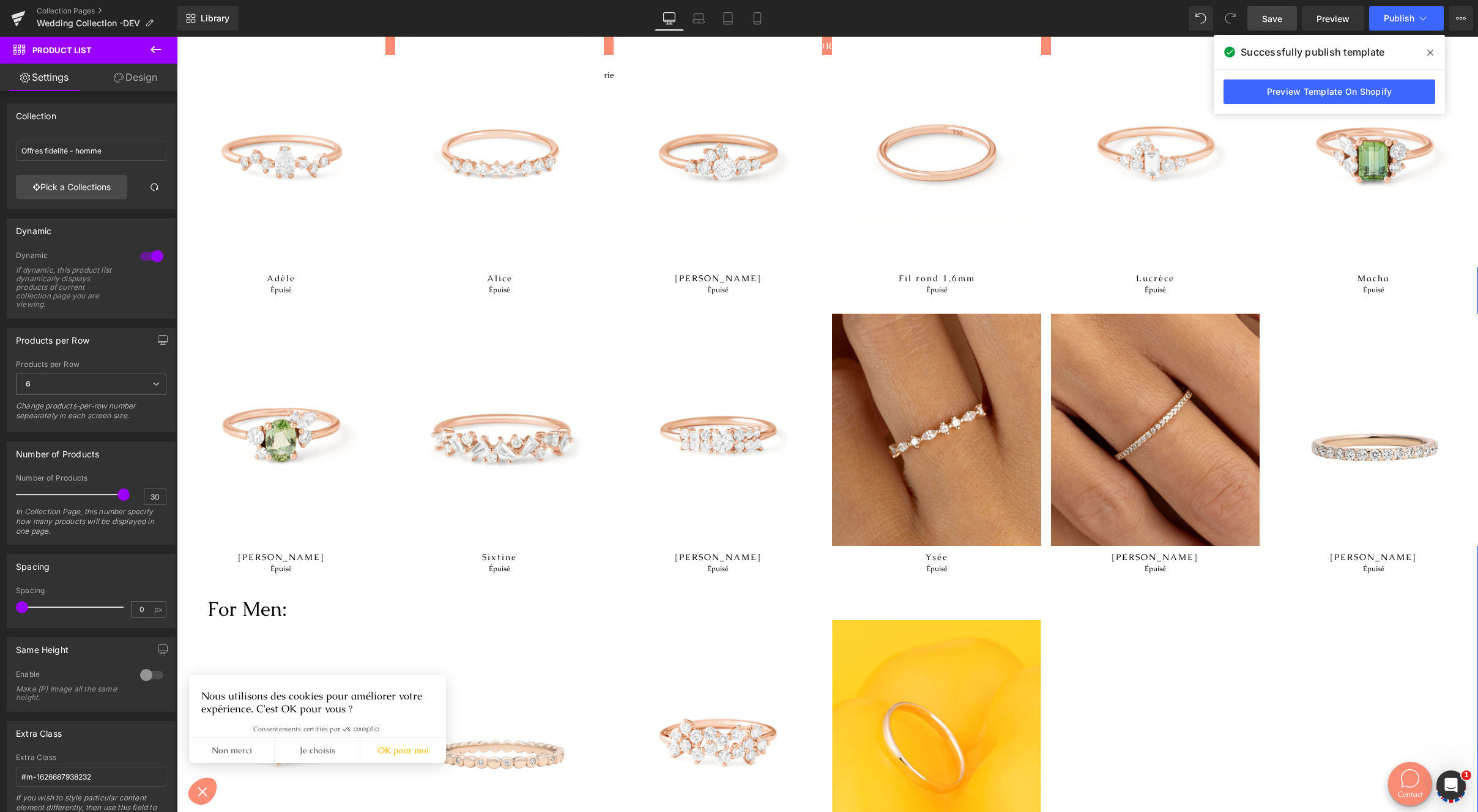
scroll to position [706, 0]
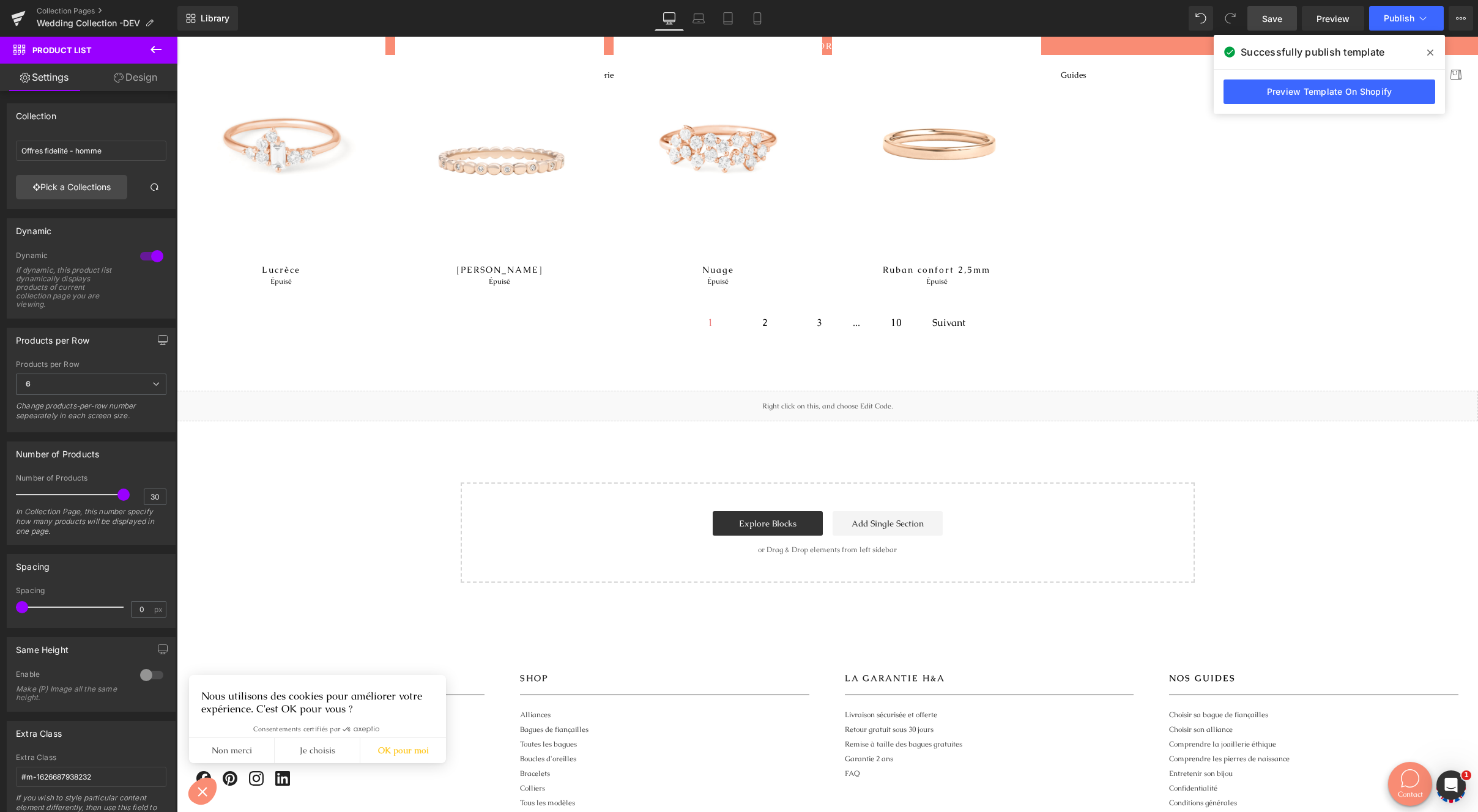
click at [1262, 15] on link "Save" at bounding box center [1272, 18] width 50 height 25
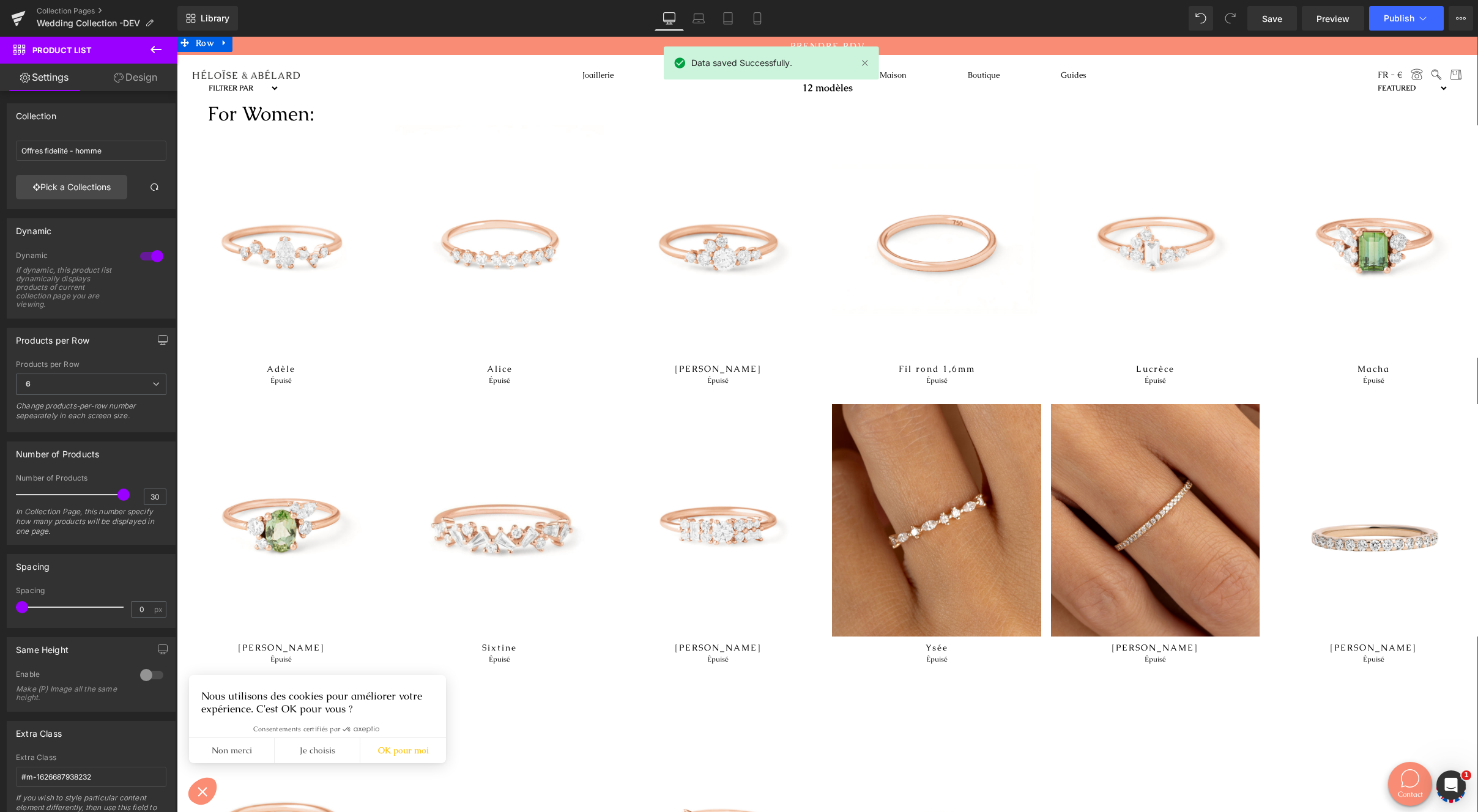
scroll to position [0, 0]
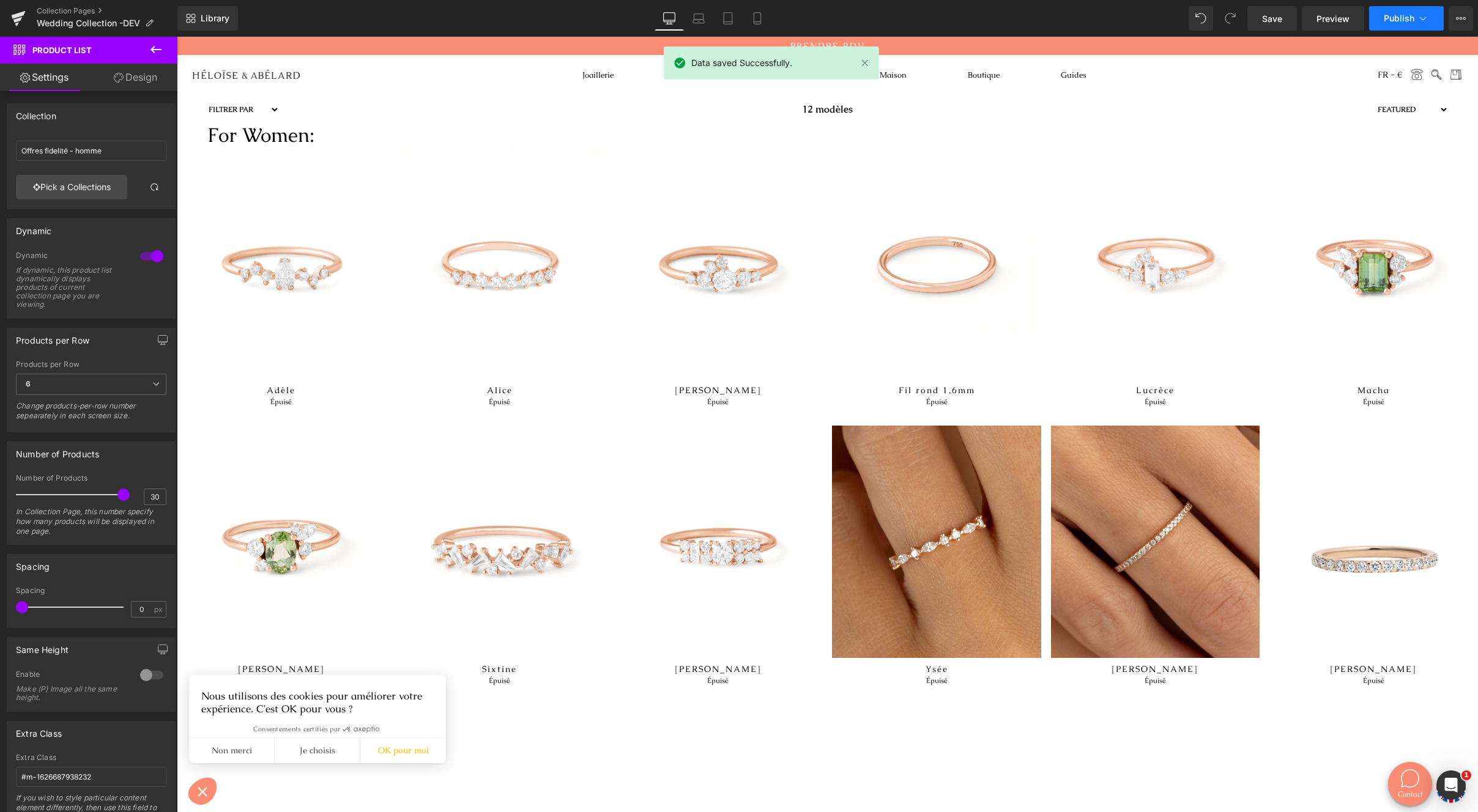
click at [1410, 11] on button "Publish" at bounding box center [1407, 18] width 74 height 25
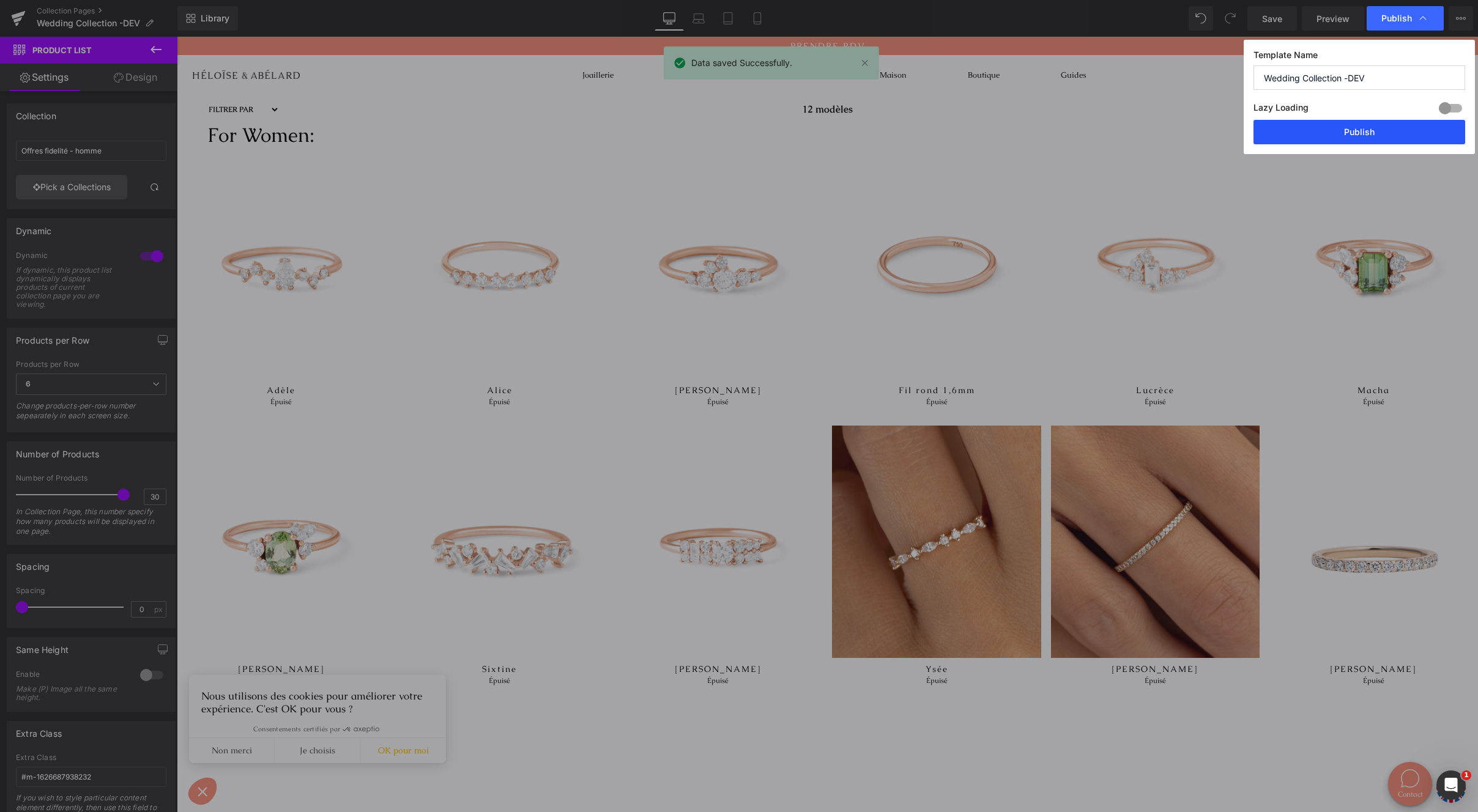
drag, startPoint x: 1340, startPoint y: 129, endPoint x: 1032, endPoint y: 88, distance: 310.7
click at [1340, 129] on button "Publish" at bounding box center [1360, 132] width 211 height 25
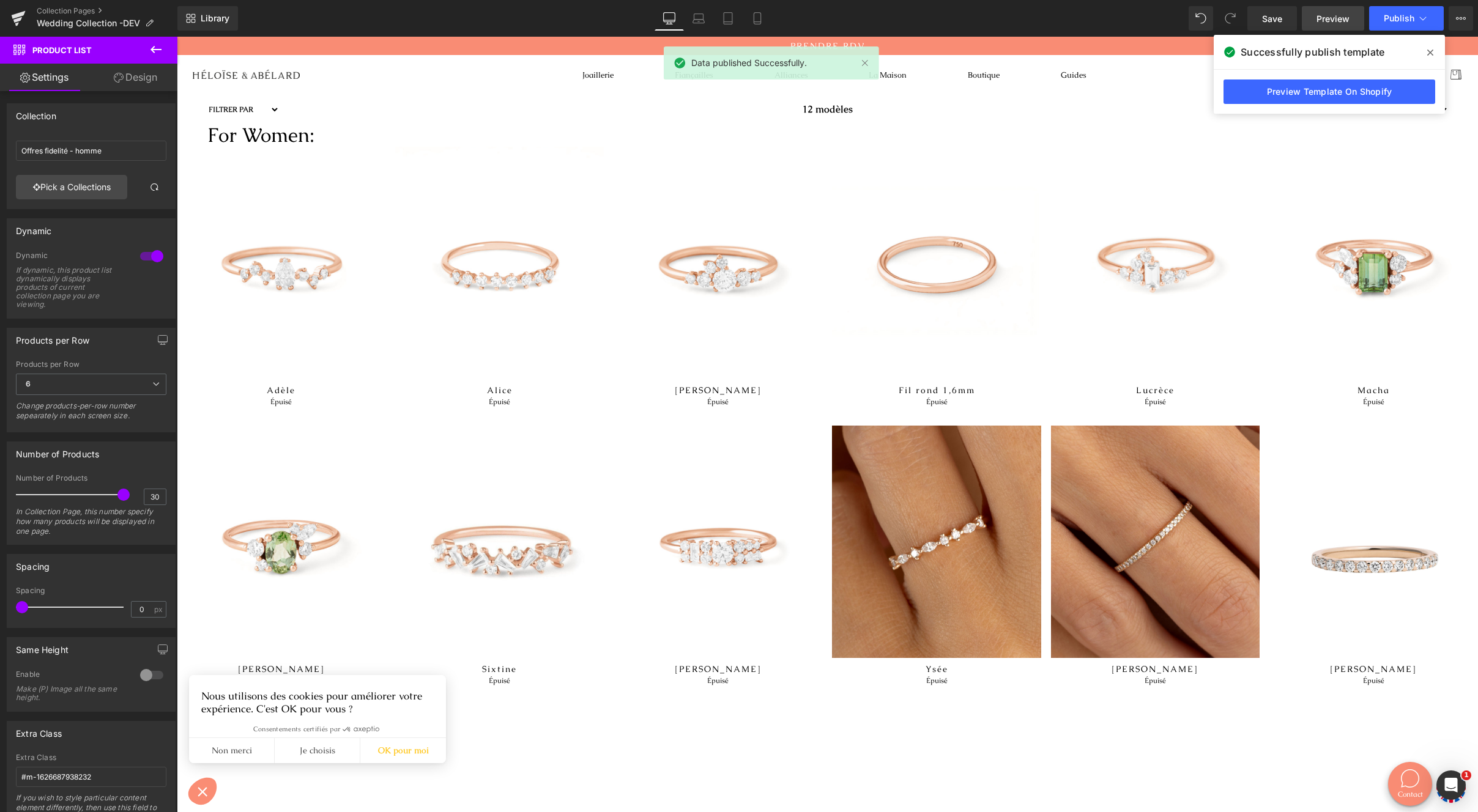
click at [1330, 19] on span "Preview" at bounding box center [1333, 18] width 33 height 13
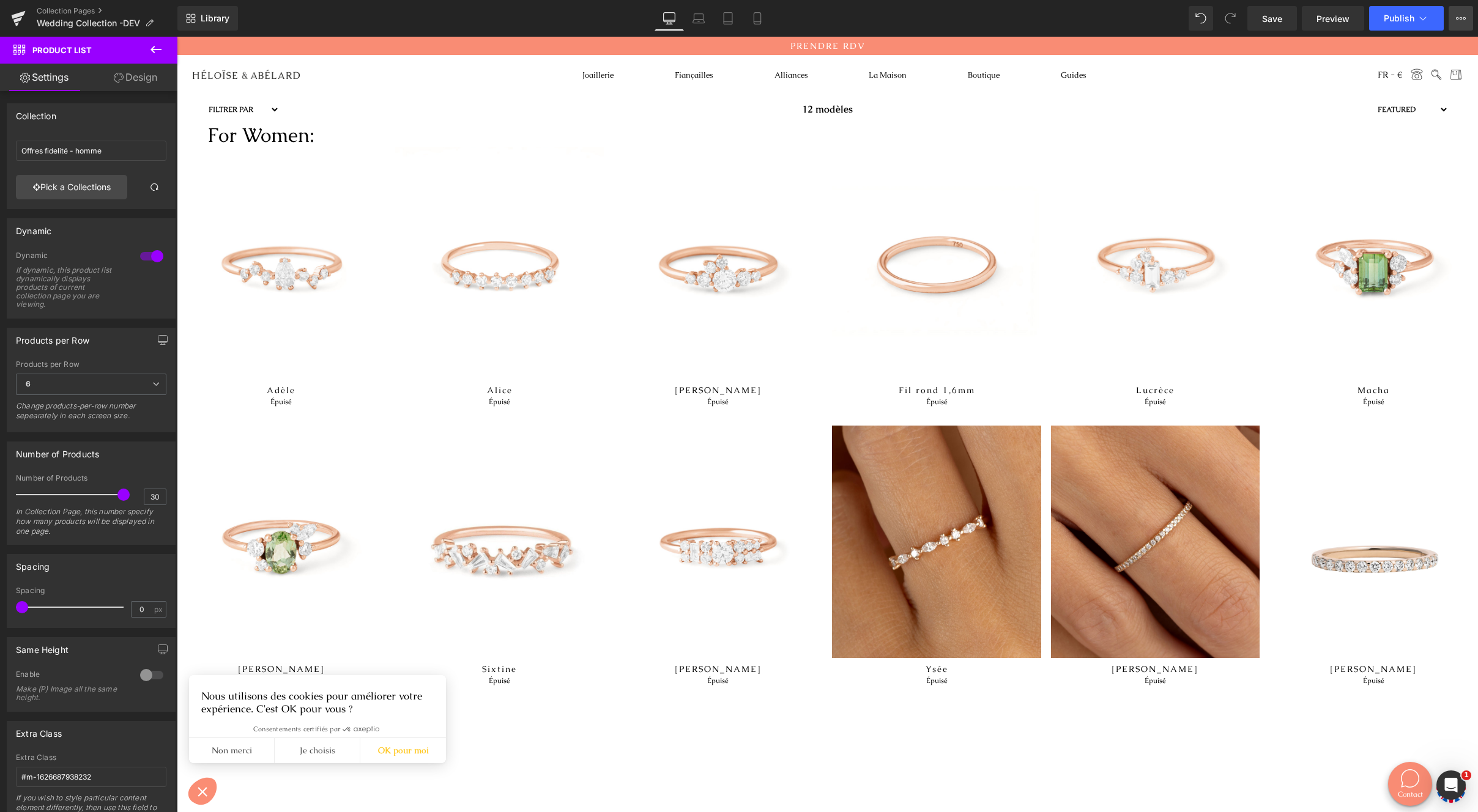
click at [1461, 15] on icon at bounding box center [1461, 18] width 10 height 10
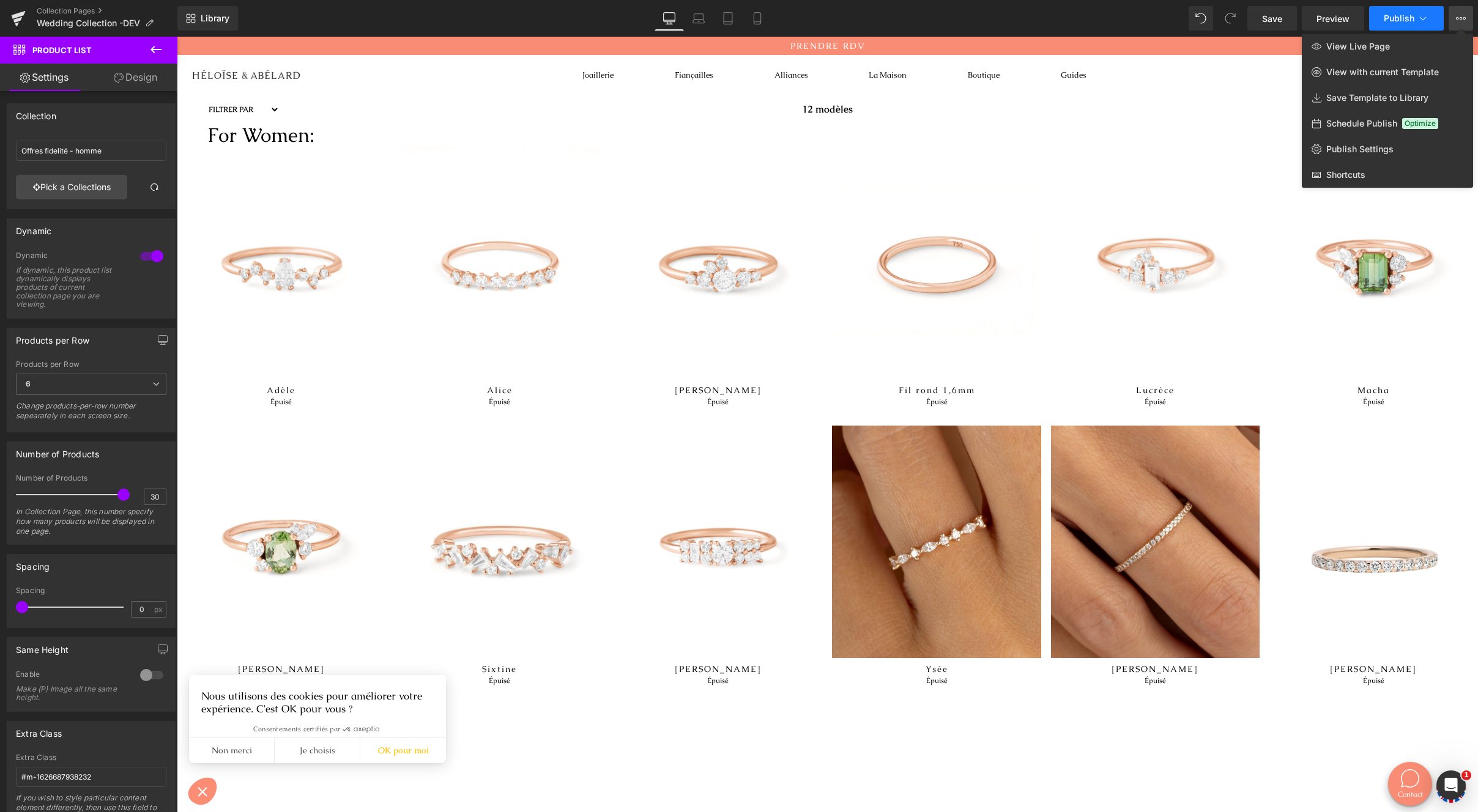
click at [1425, 21] on icon at bounding box center [1423, 18] width 12 height 12
click at [45, 11] on link "Collection Pages" at bounding box center [107, 11] width 141 height 10
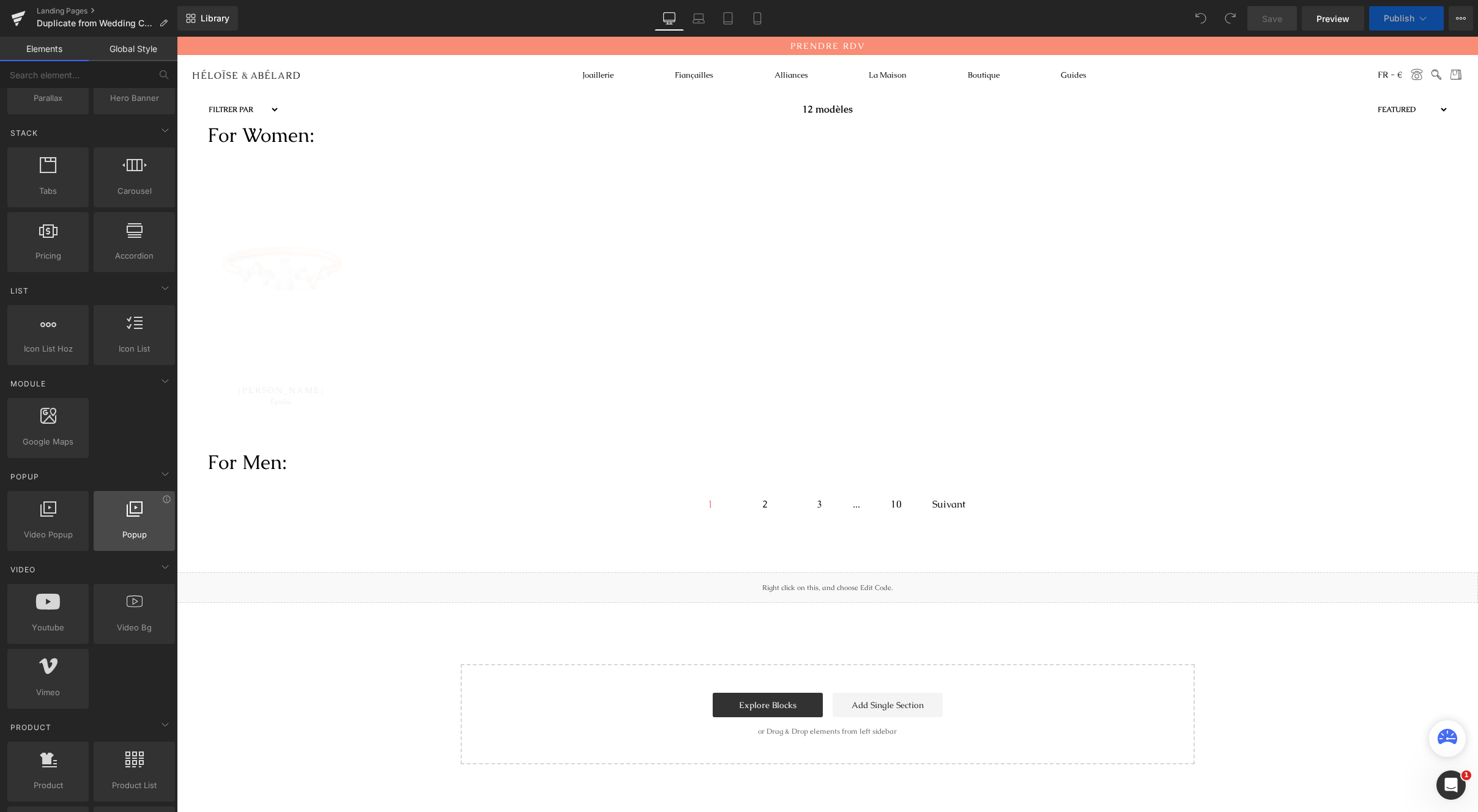
scroll to position [441, 0]
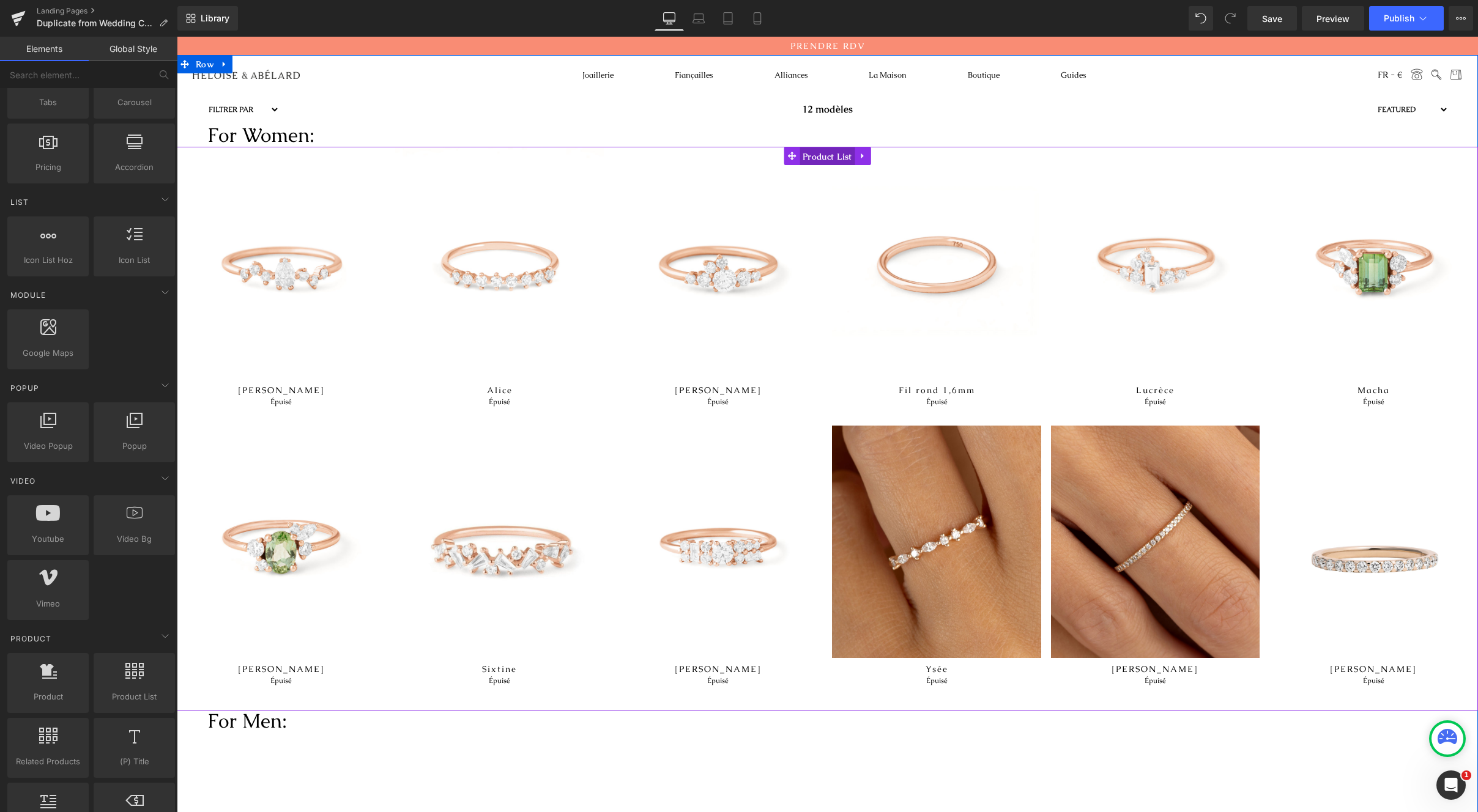
click at [806, 163] on span "Product List" at bounding box center [828, 157] width 56 height 19
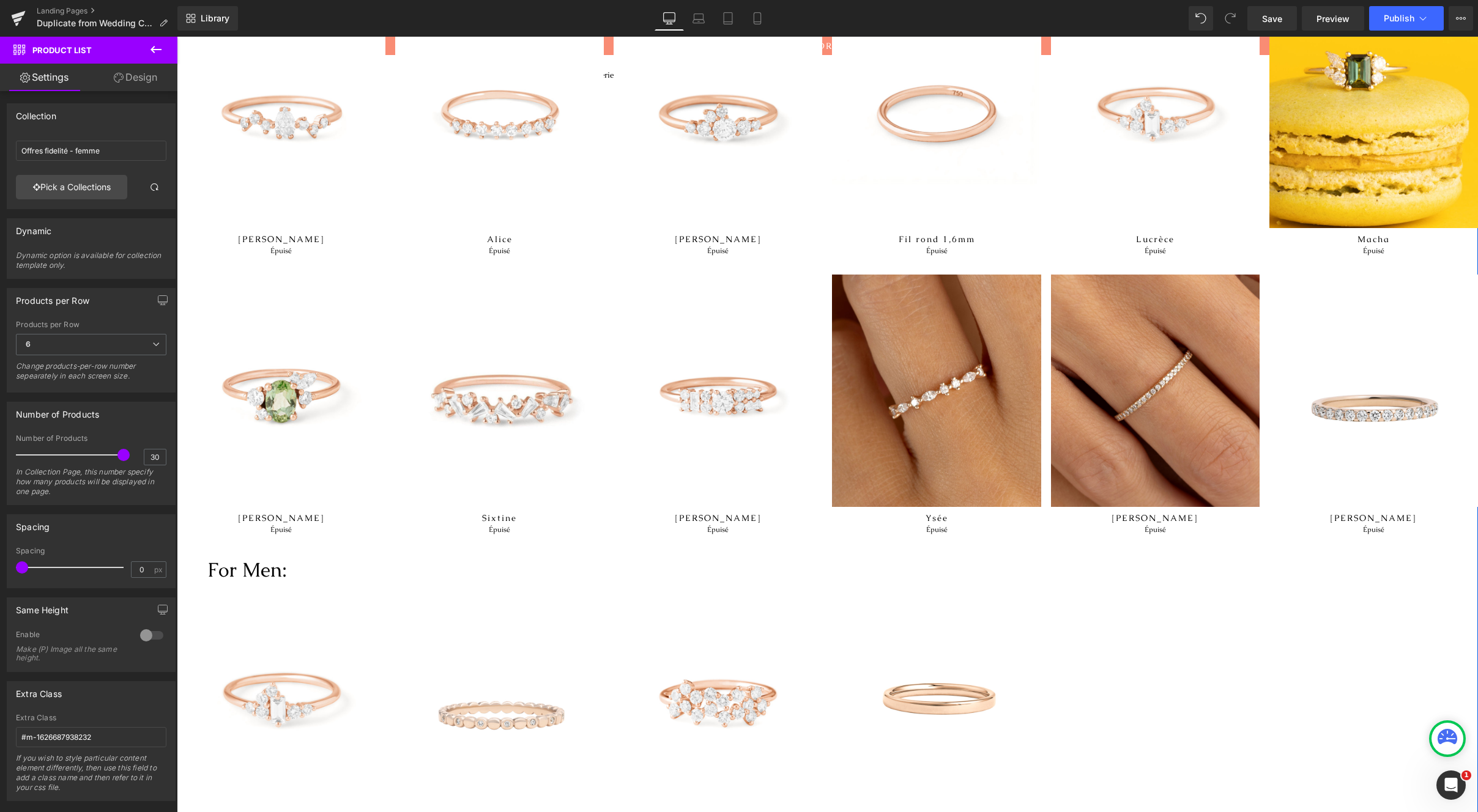
scroll to position [133, 0]
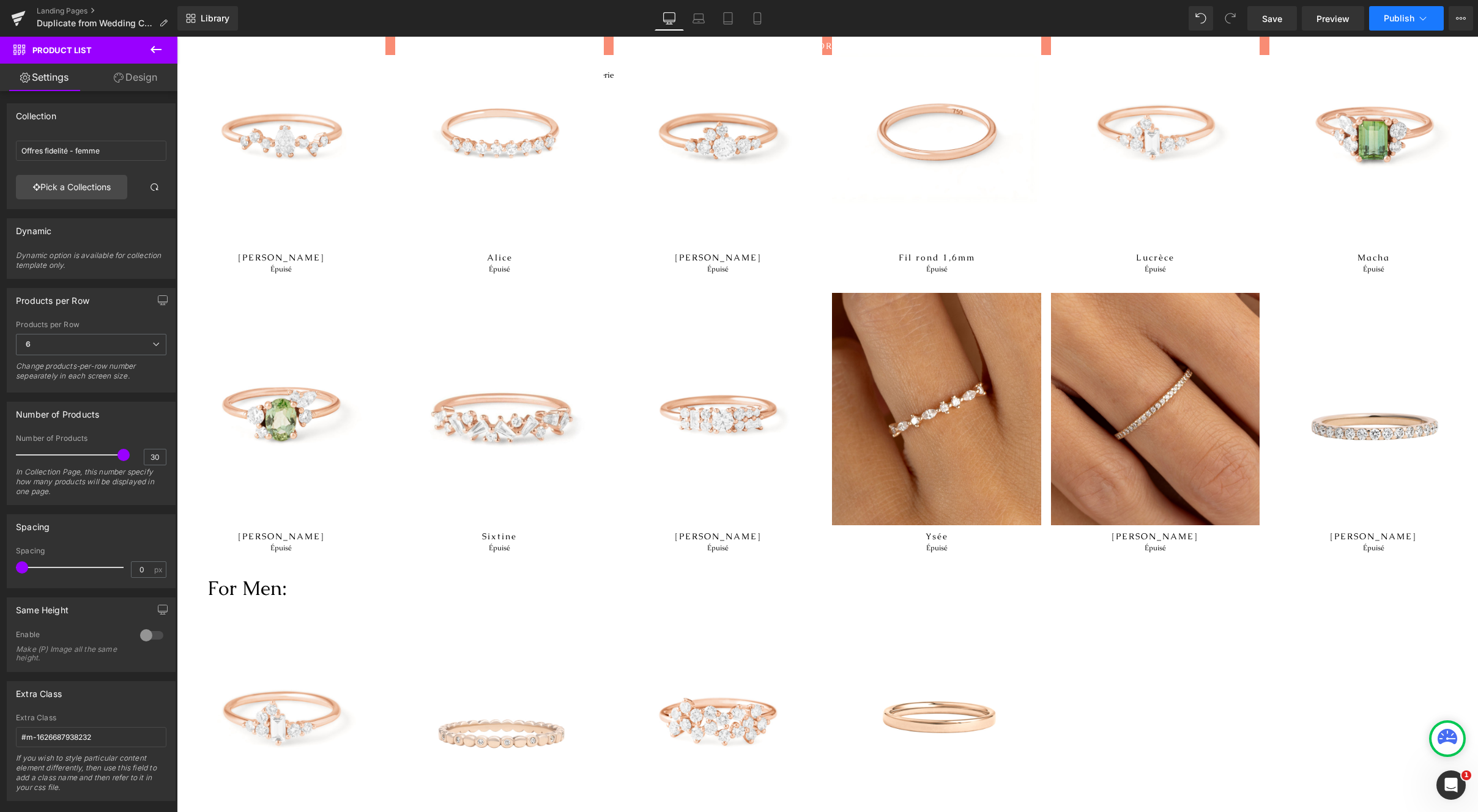
click at [1385, 23] on span "Publish" at bounding box center [1400, 18] width 31 height 10
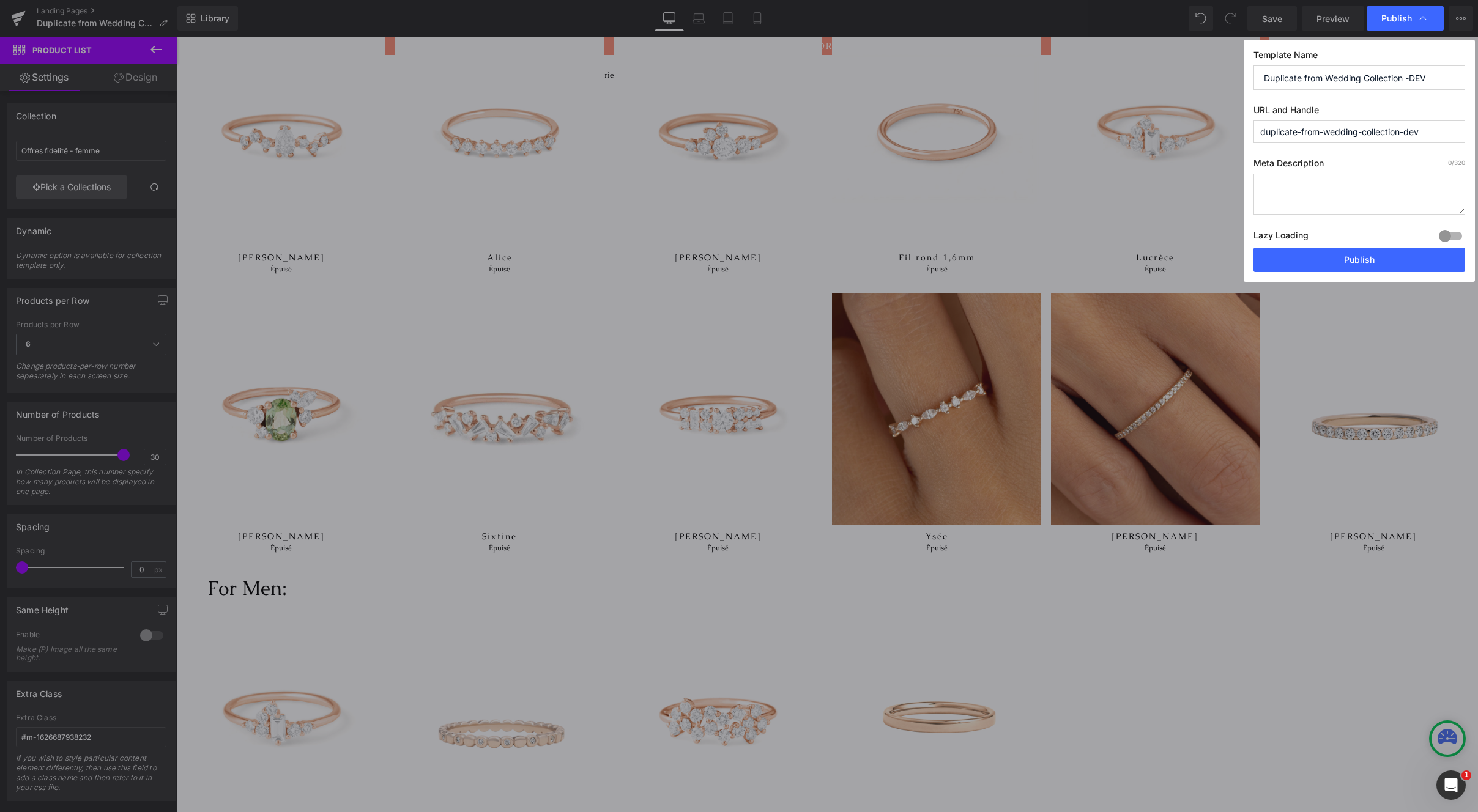
drag, startPoint x: 1325, startPoint y: 130, endPoint x: 1282, endPoint y: 122, distance: 43.7
click at [1239, 122] on div "Publish Template Name Duplicate from Wedding Collection -DEV URL and Handle dup…" at bounding box center [739, 406] width 1478 height 812
drag, startPoint x: 1449, startPoint y: 132, endPoint x: 1221, endPoint y: 121, distance: 228.3
click at [1221, 121] on div "Publish Template Name Duplicate from Wedding Collection -DEV URL and Handle dup…" at bounding box center [739, 406] width 1478 height 812
paste input "offres-fidelite"
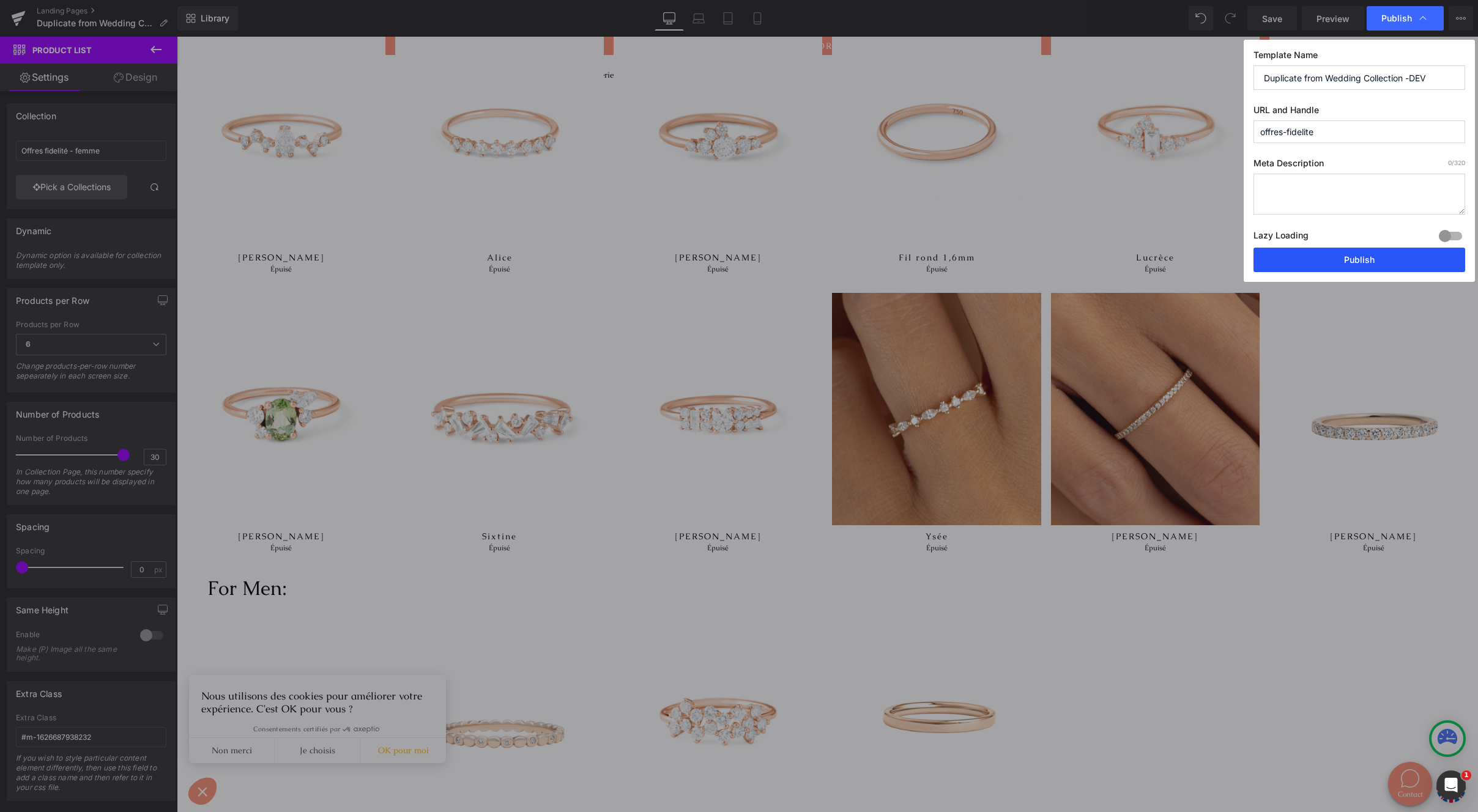
type input "offres-fidelite"
click at [1328, 262] on button "Publish" at bounding box center [1360, 260] width 211 height 25
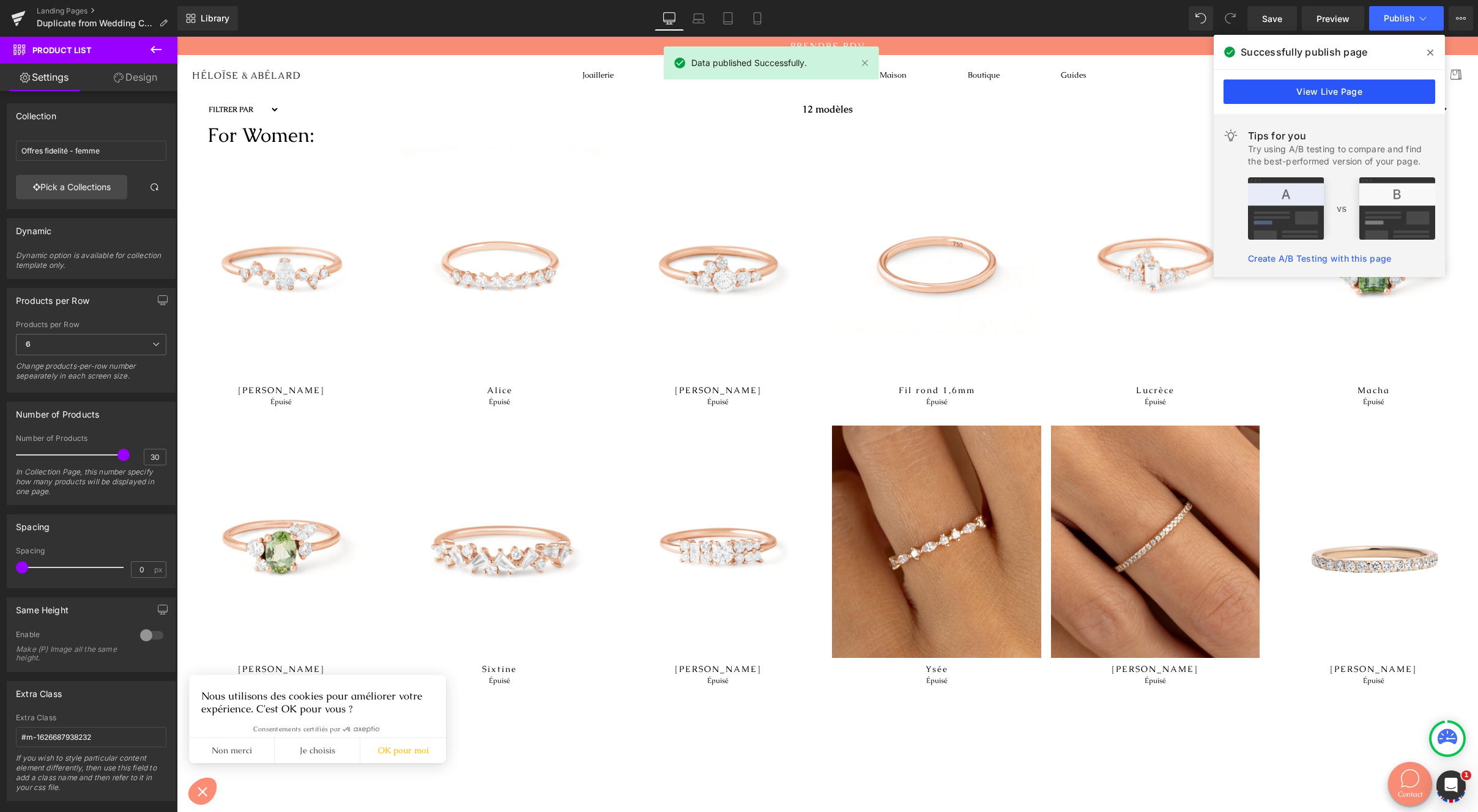
click at [1354, 95] on link "View Live Page" at bounding box center [1330, 92] width 211 height 25
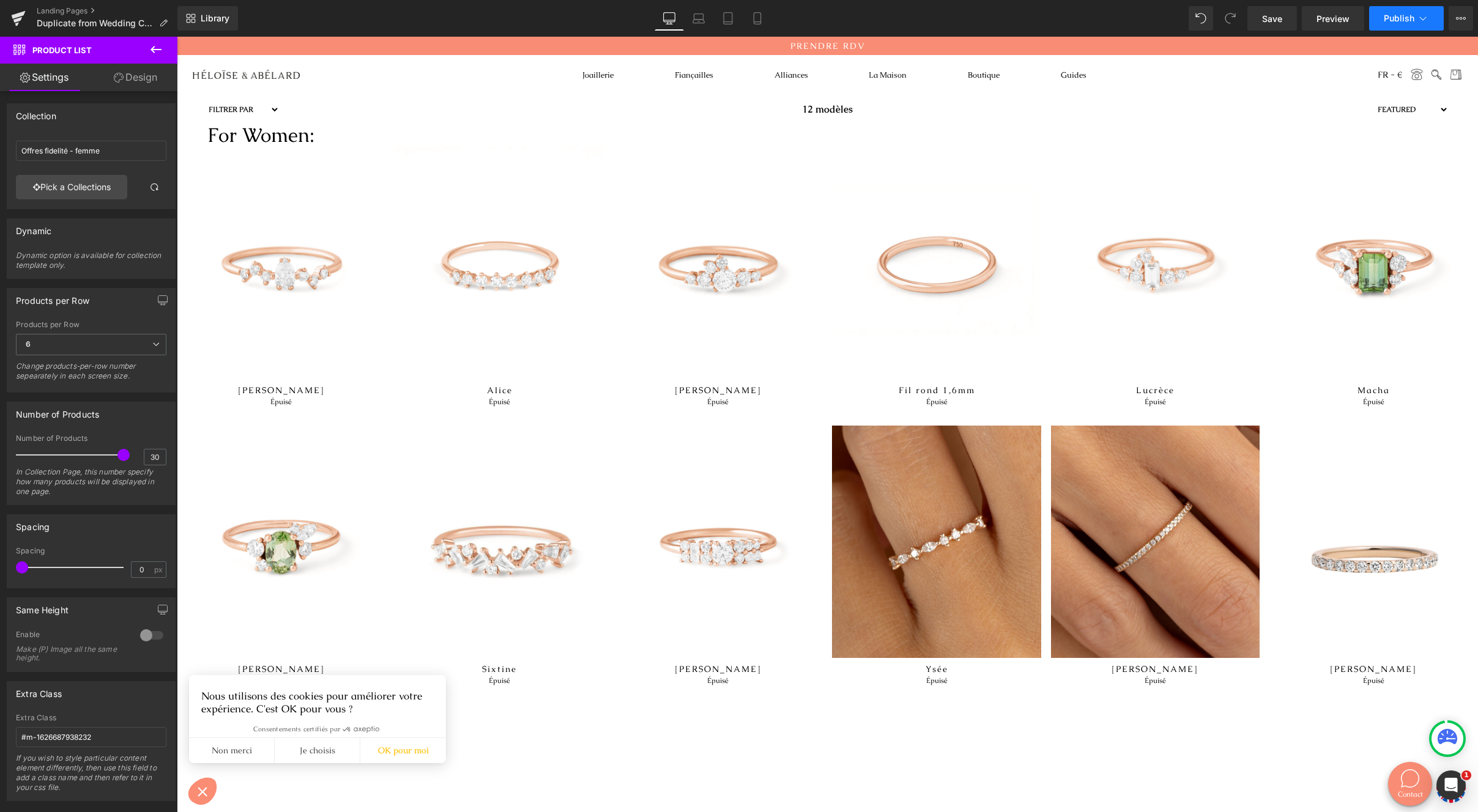
click at [1382, 15] on button "Publish" at bounding box center [1407, 18] width 74 height 25
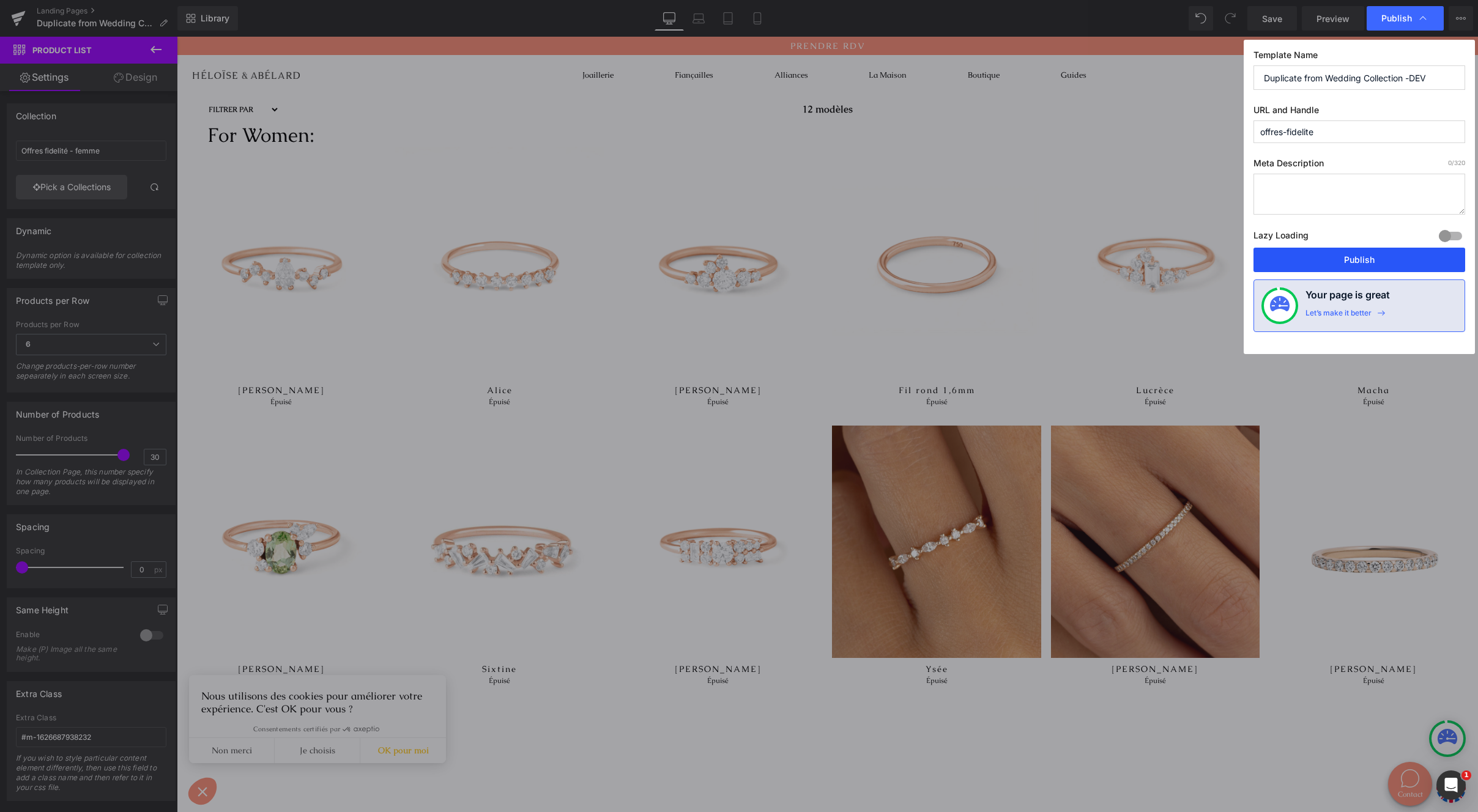
click at [1339, 253] on button "Publish" at bounding box center [1360, 260] width 211 height 25
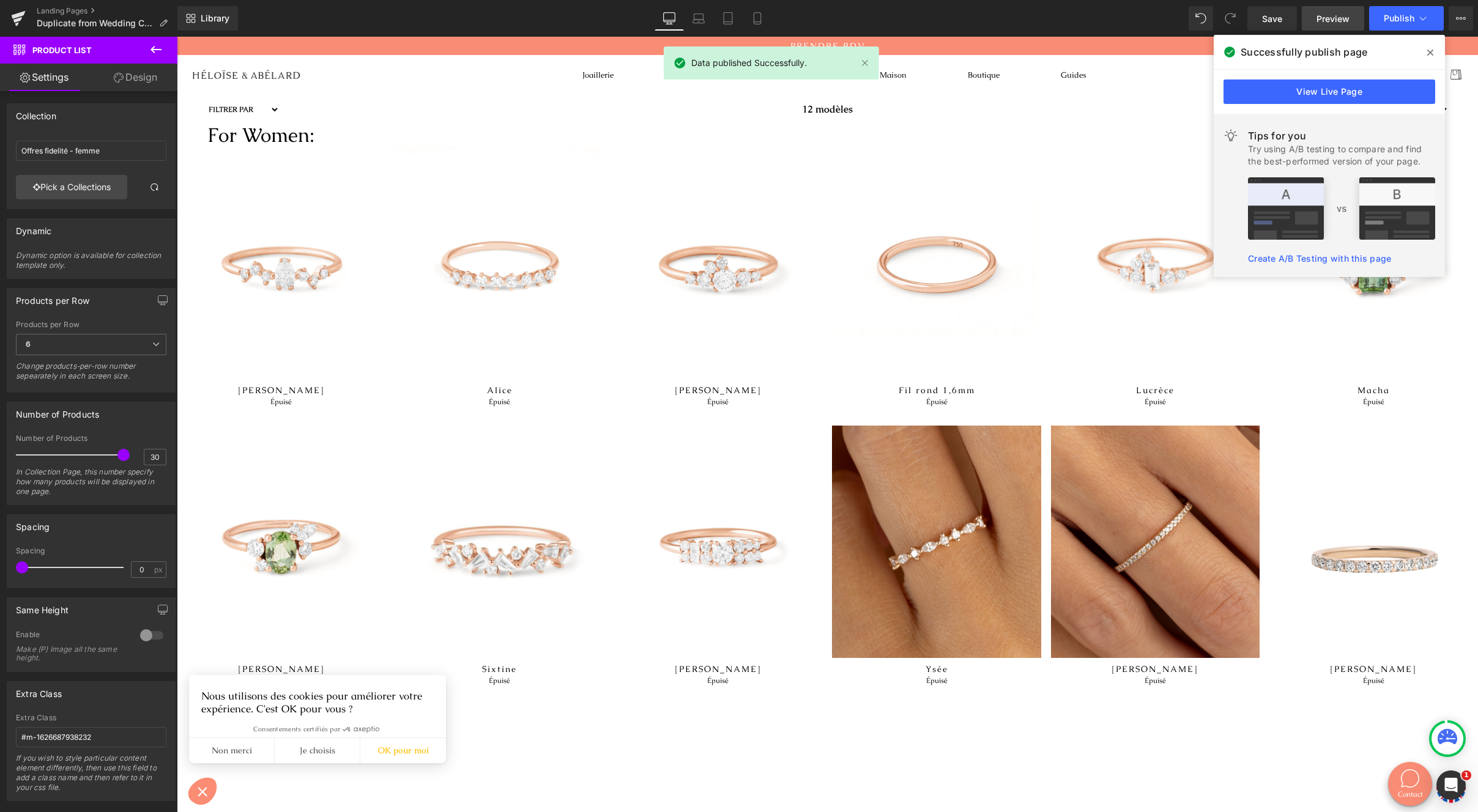
click at [1325, 15] on span "Preview" at bounding box center [1333, 18] width 33 height 13
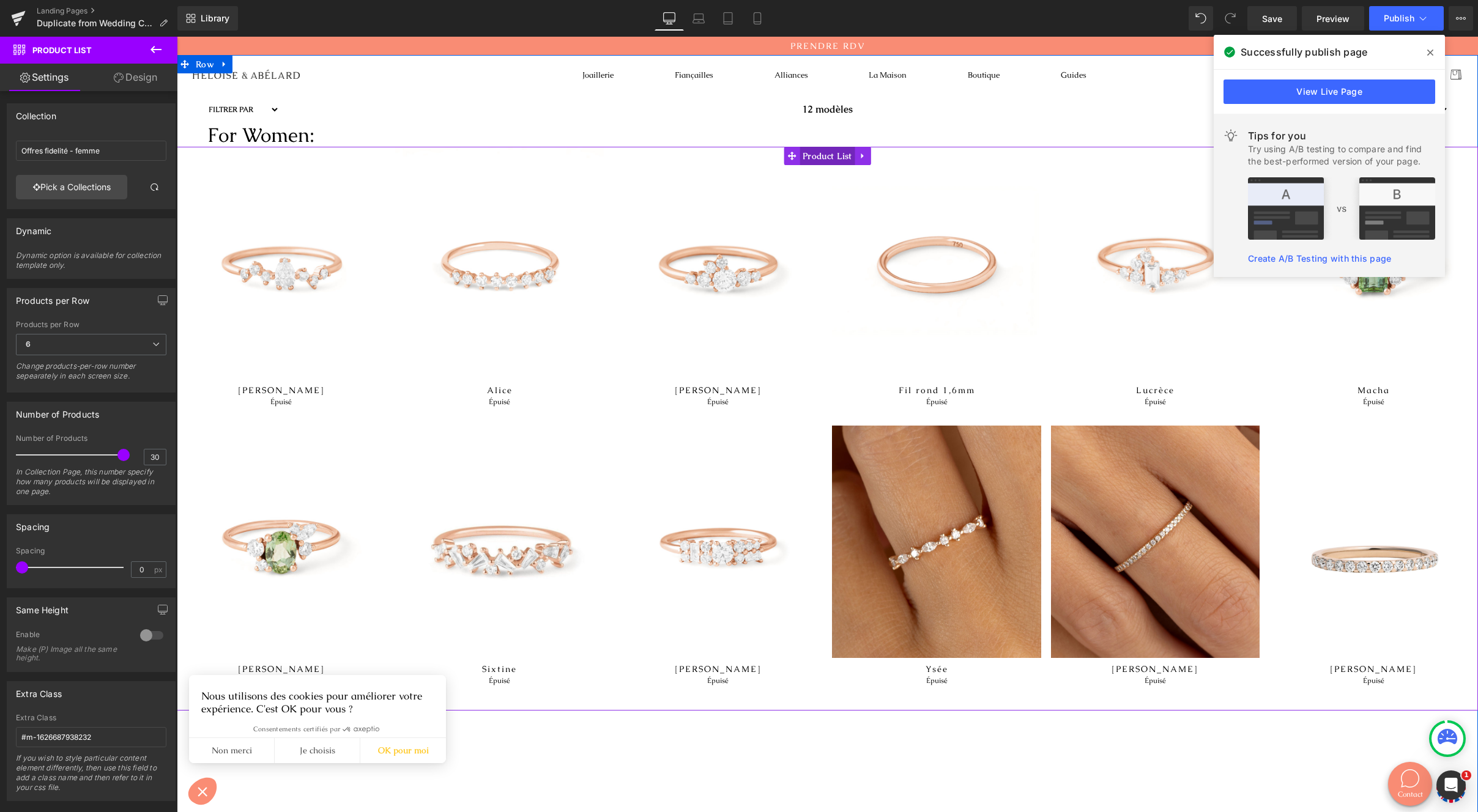
click at [819, 157] on span "Product List" at bounding box center [828, 156] width 56 height 19
click at [862, 157] on icon at bounding box center [863, 155] width 3 height 5
click at [867, 154] on icon at bounding box center [871, 155] width 9 height 9
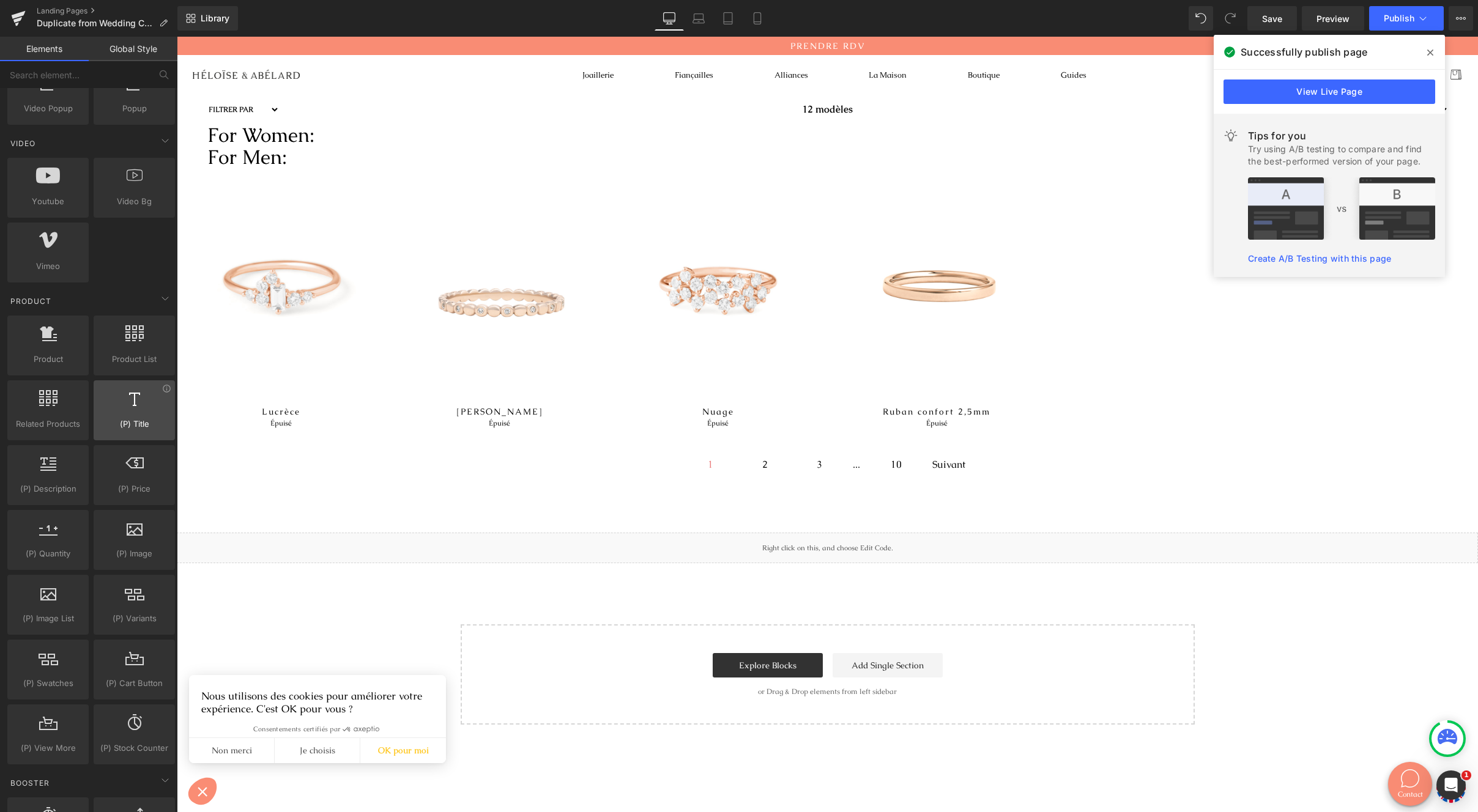
scroll to position [774, 0]
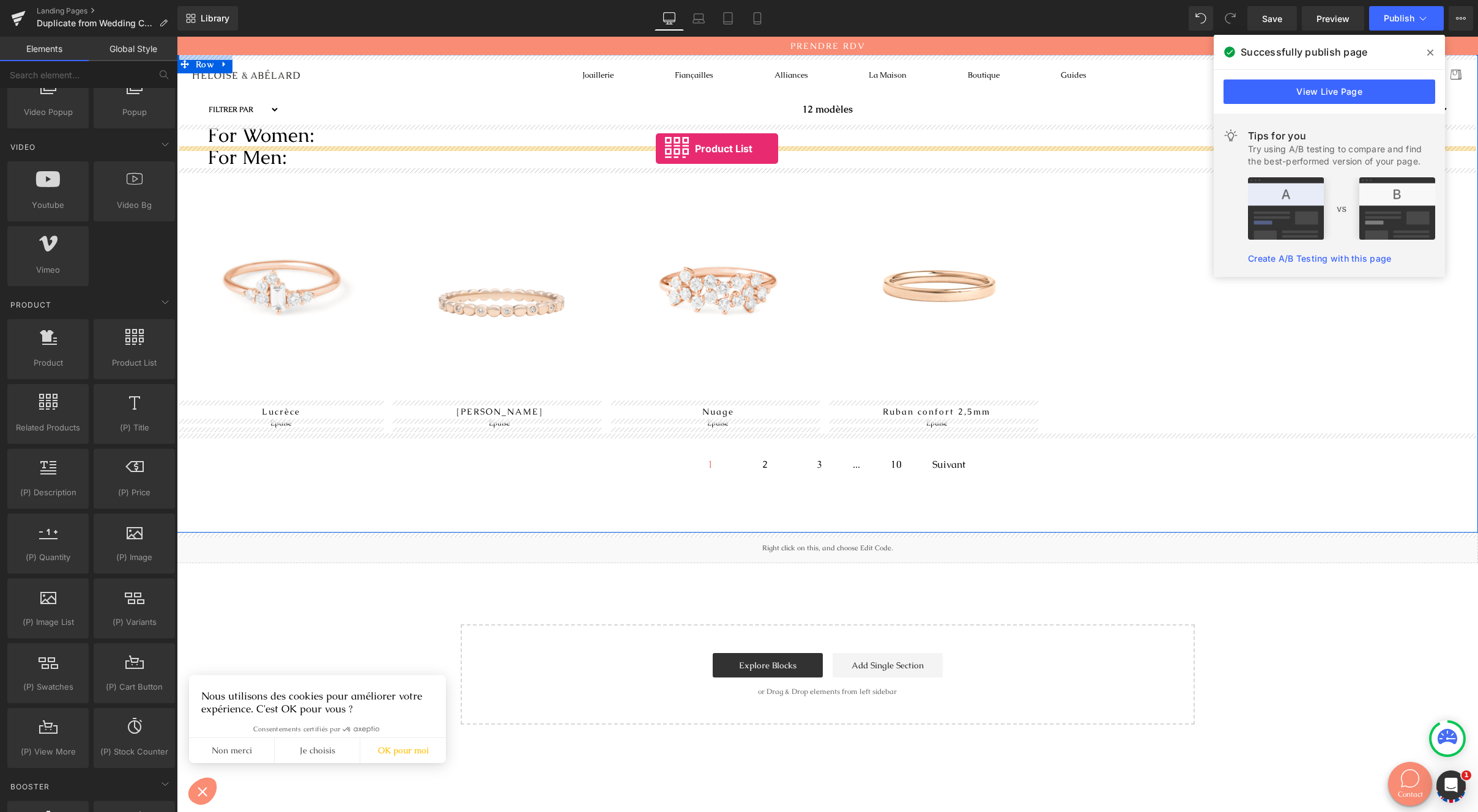
drag, startPoint x: 312, startPoint y: 392, endPoint x: 656, endPoint y: 149, distance: 421.2
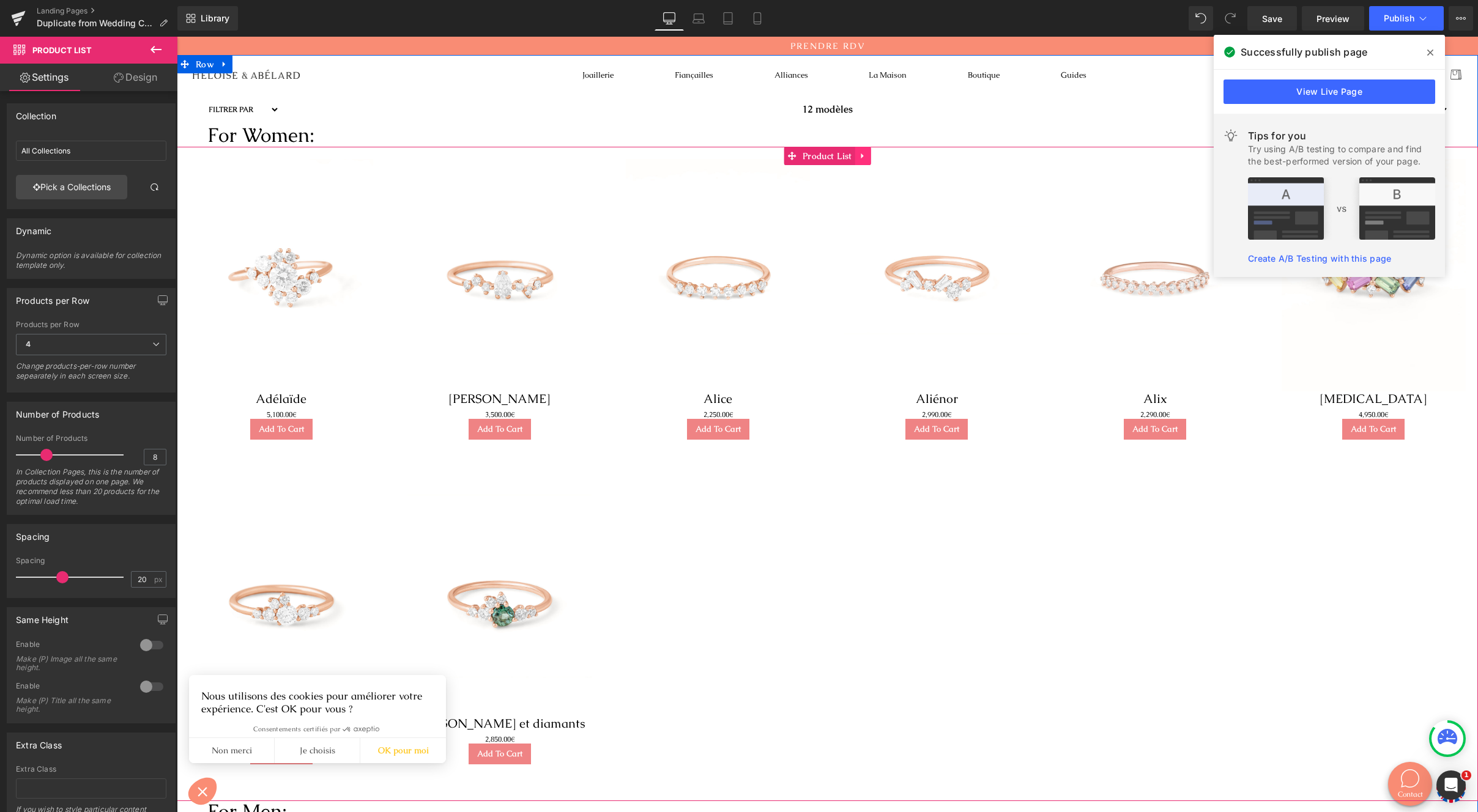
click at [862, 157] on icon at bounding box center [863, 155] width 3 height 5
click at [408, 213] on img at bounding box center [499, 275] width 184 height 233
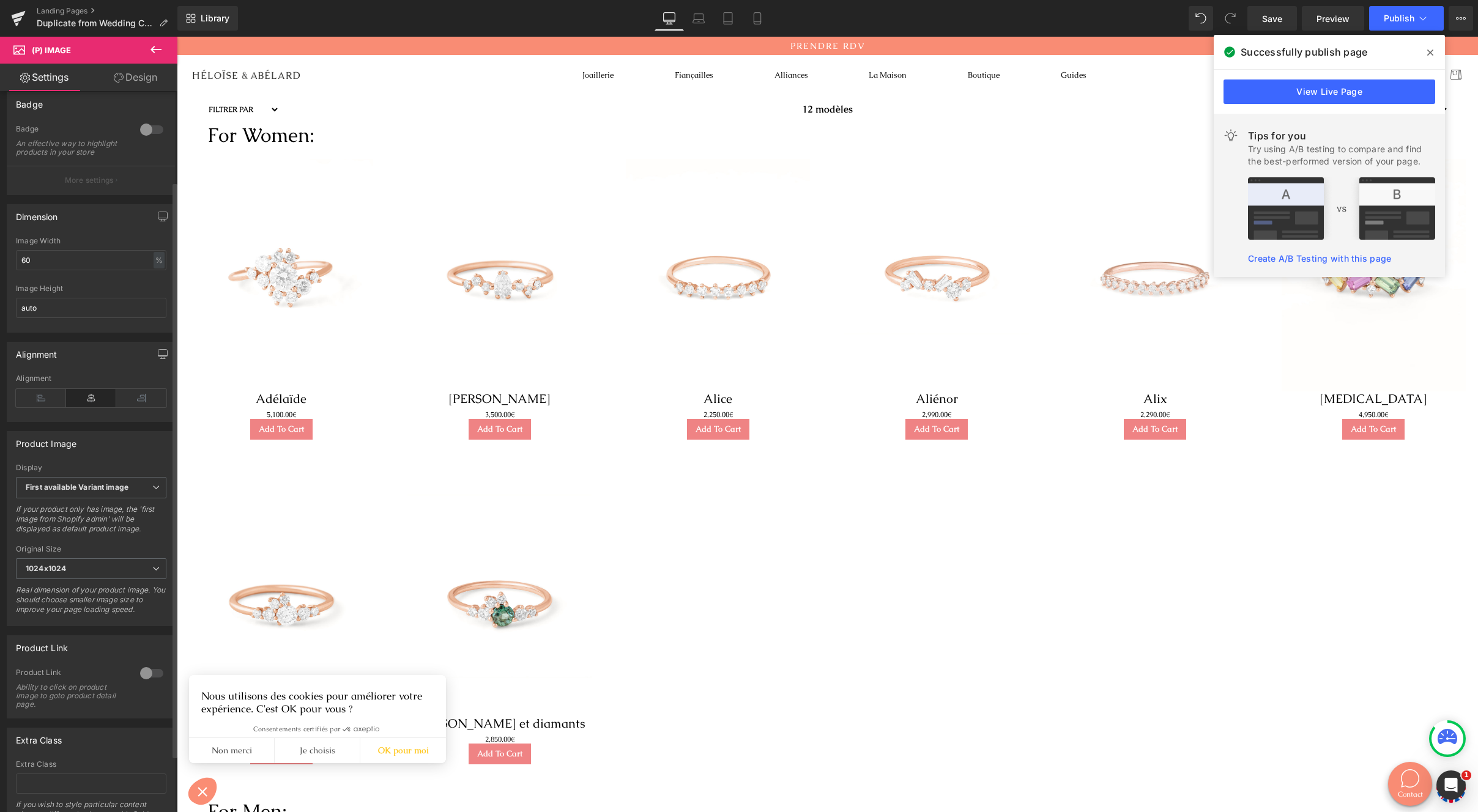
scroll to position [147, 0]
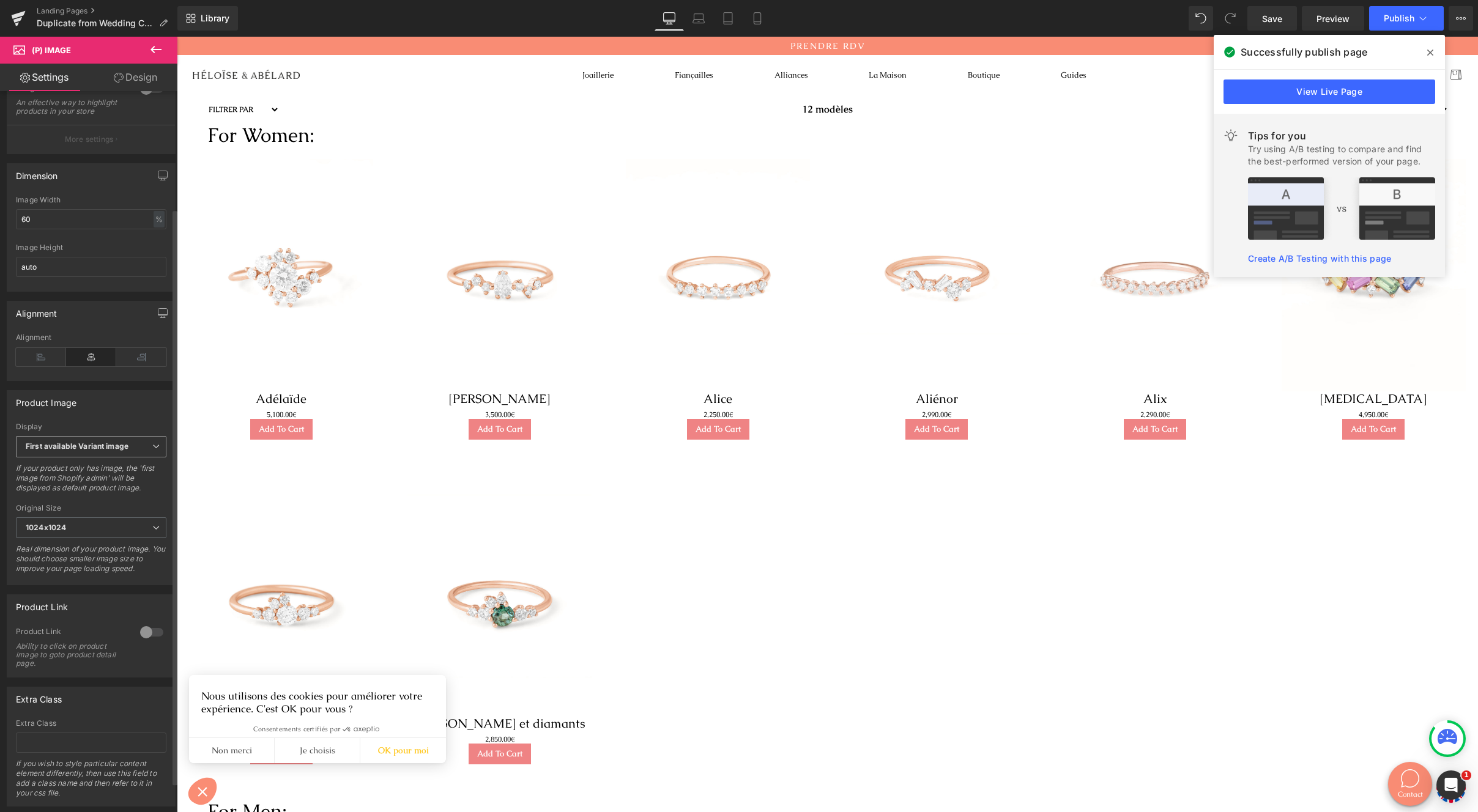
click at [142, 456] on span "First available Variant image" at bounding box center [91, 447] width 150 height 21
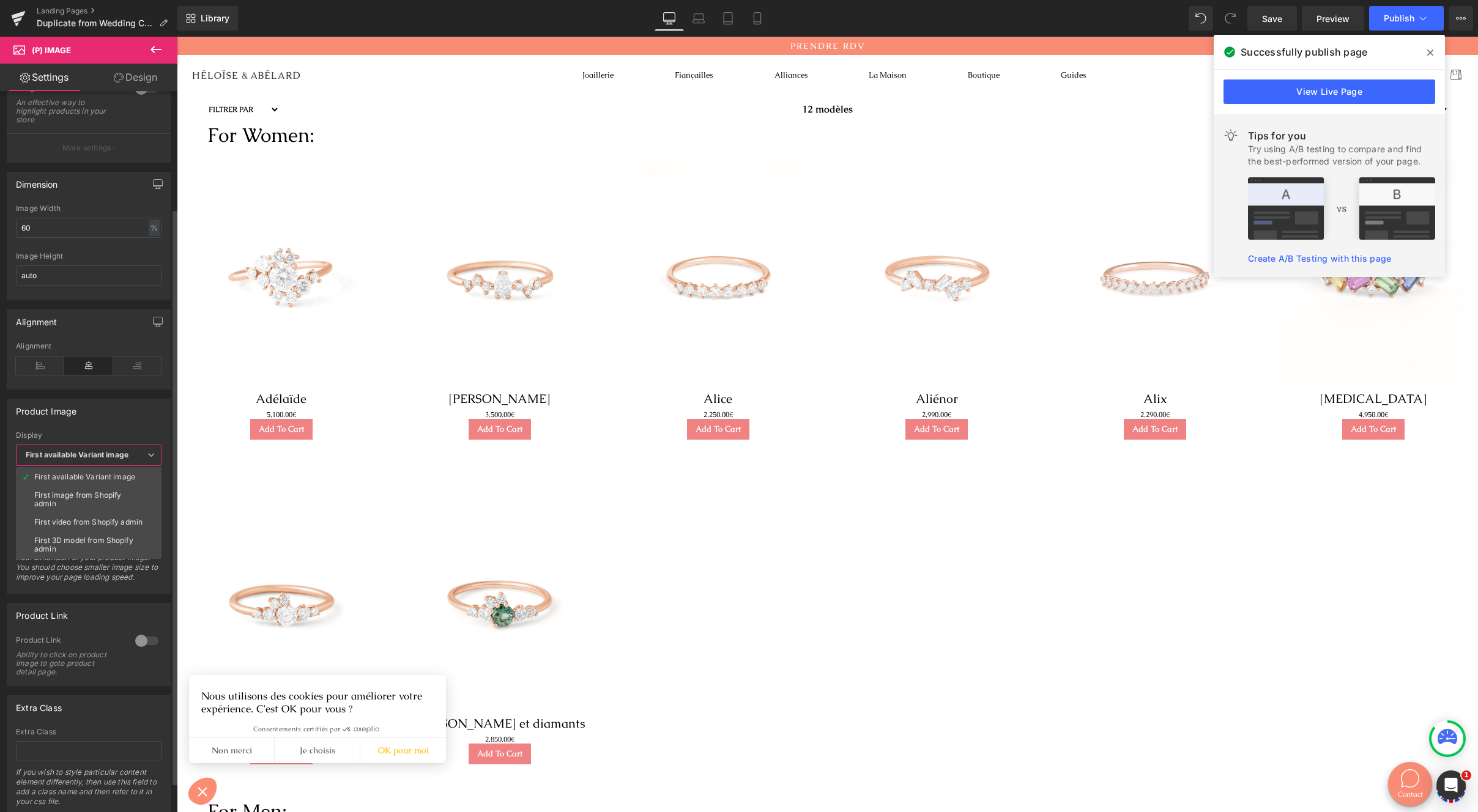
click at [142, 456] on span "First available Variant image" at bounding box center [88, 455] width 146 height 21
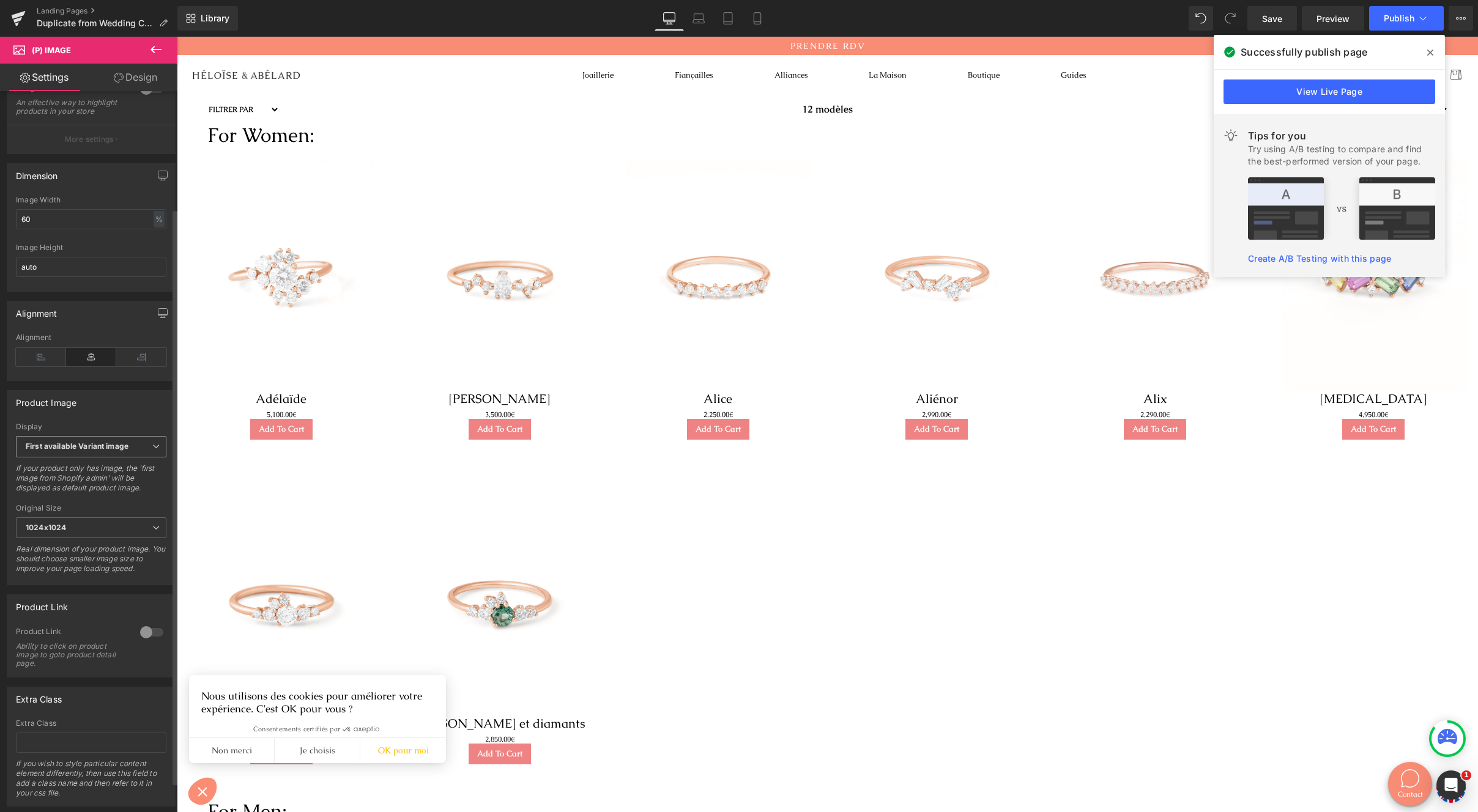
click at [151, 457] on span "First available Variant image" at bounding box center [91, 447] width 150 height 21
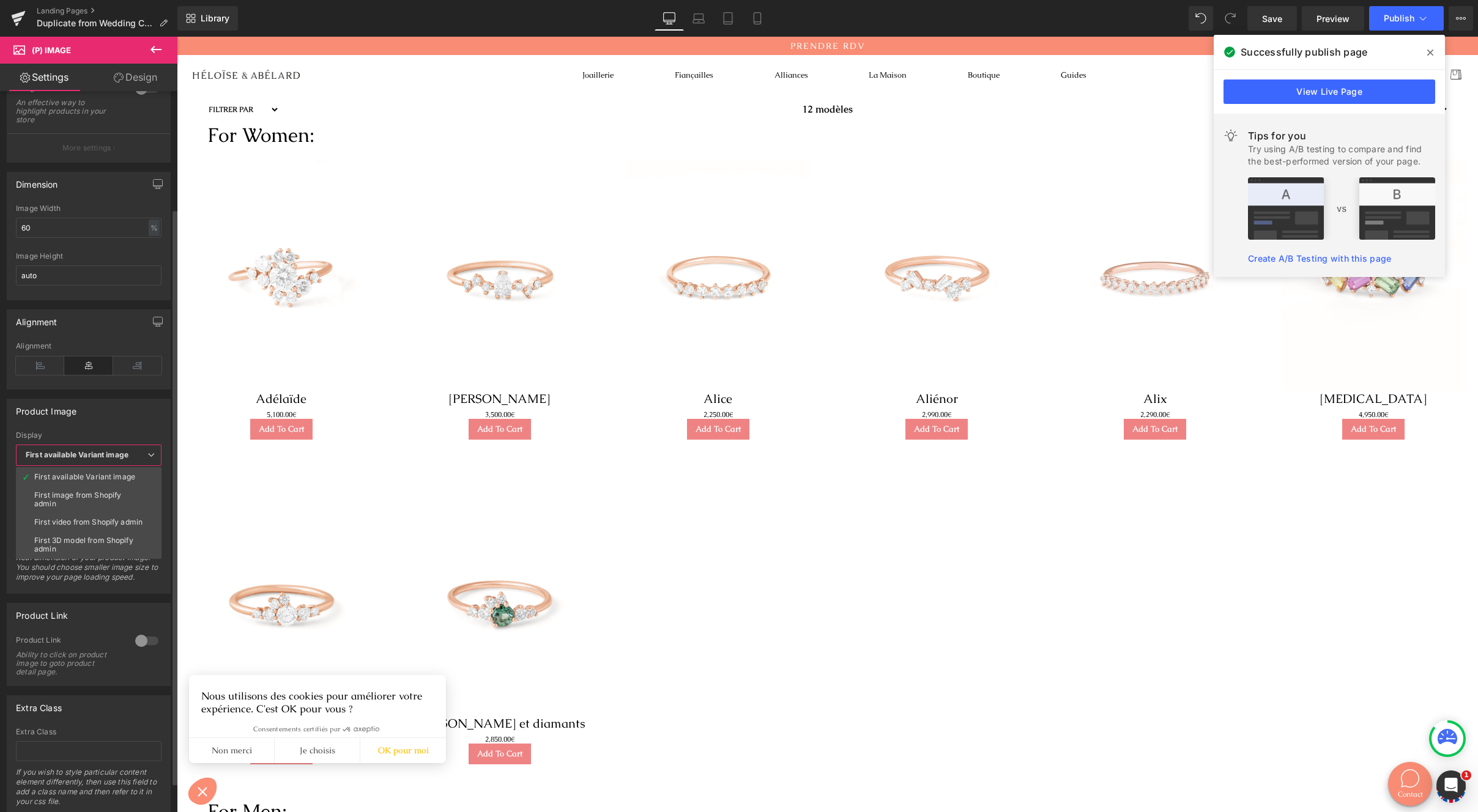
click at [88, 665] on div "Ability to click on product image to goto product detail page." at bounding box center [68, 663] width 105 height 26
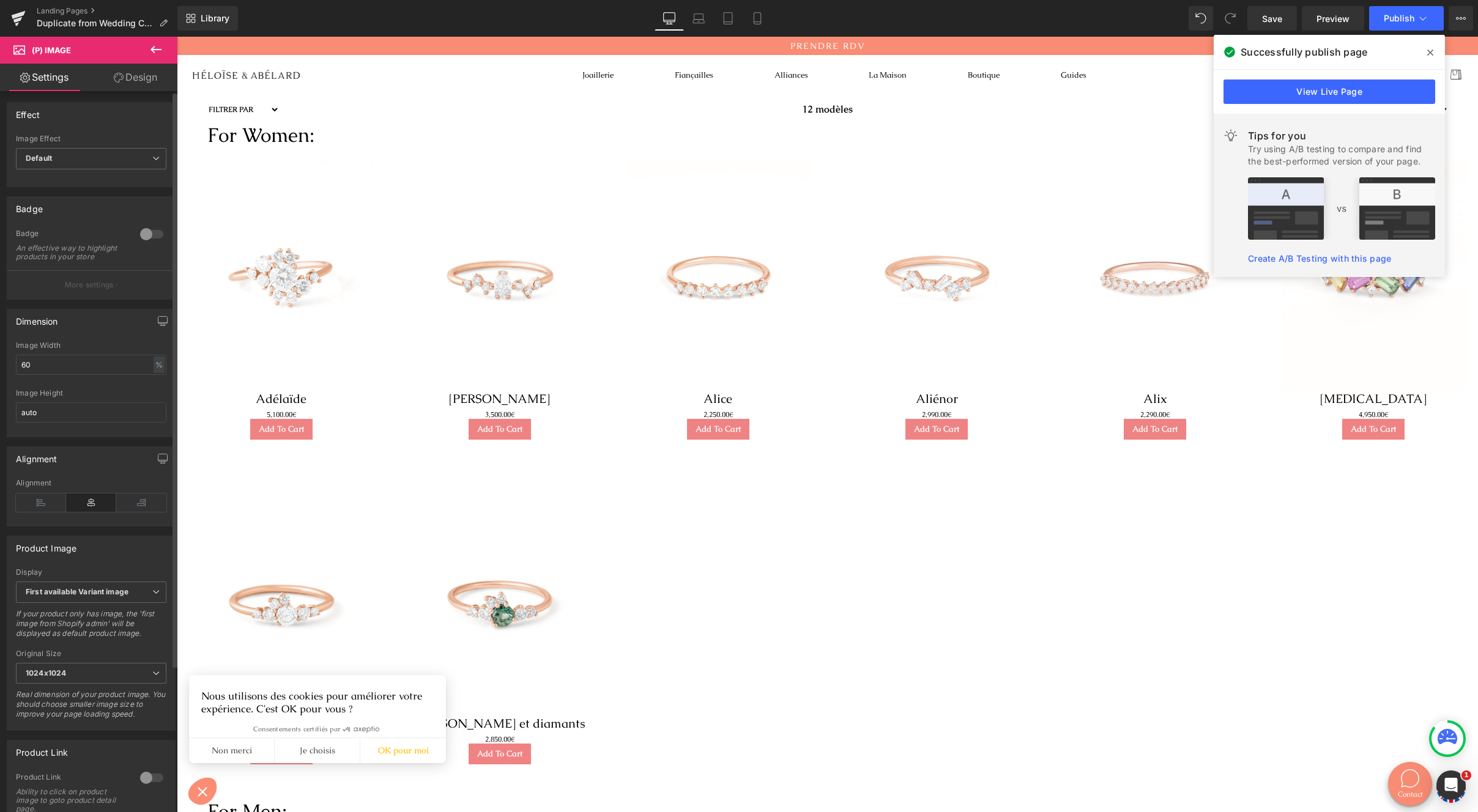
scroll to position [0, 0]
click at [114, 75] on icon at bounding box center [118, 78] width 10 height 10
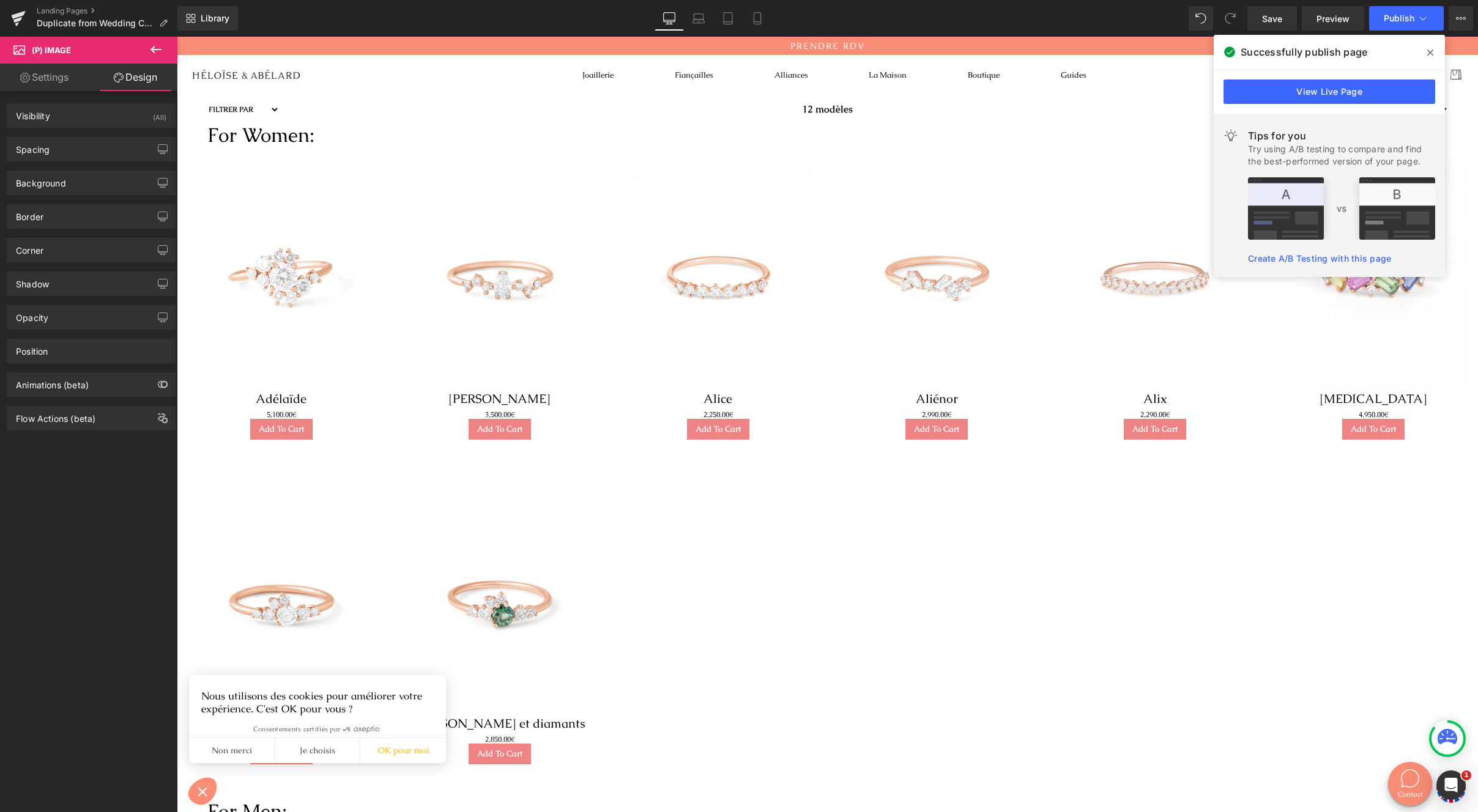
click at [53, 85] on link "Settings" at bounding box center [44, 77] width 88 height 27
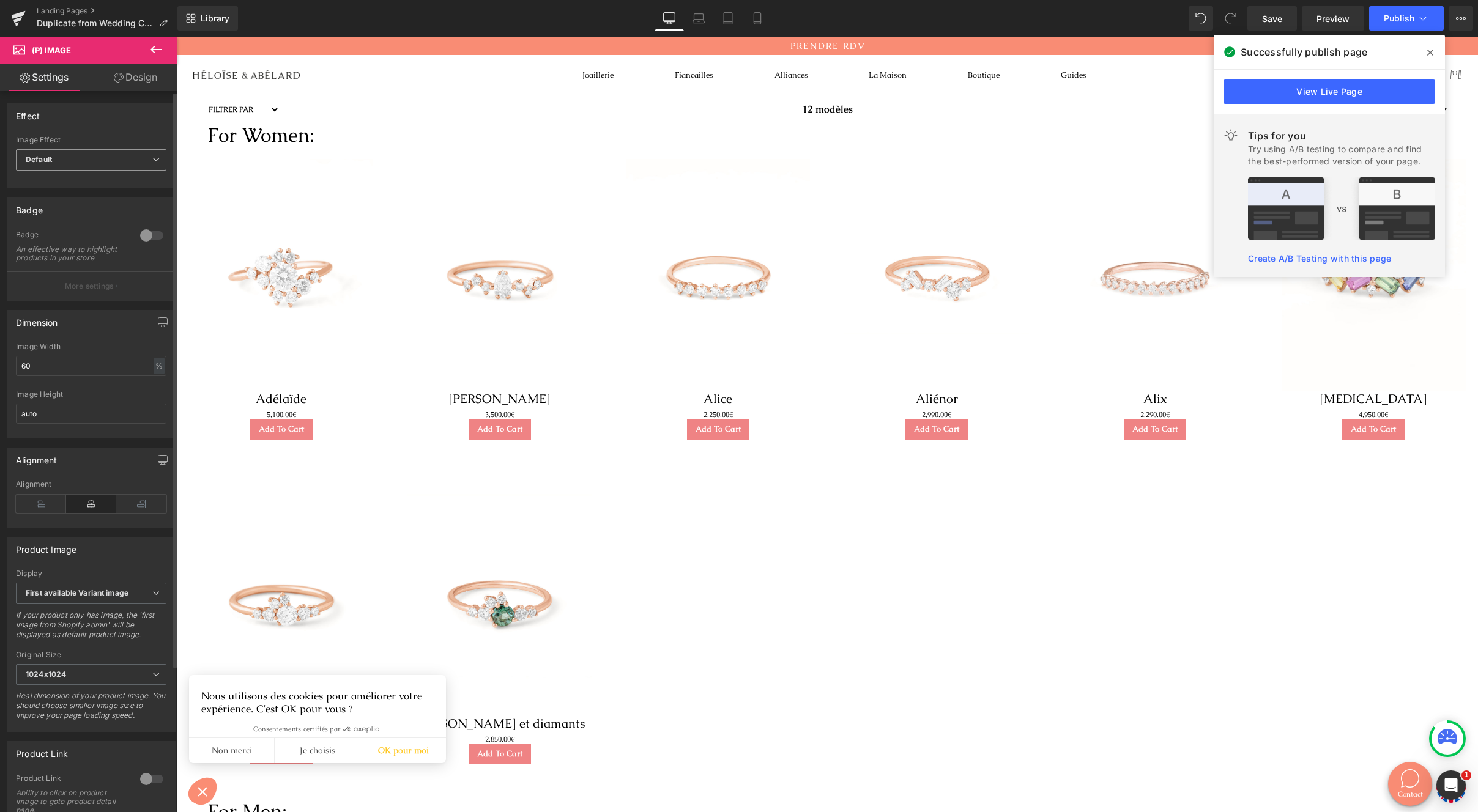
click at [104, 157] on span "Default" at bounding box center [91, 160] width 150 height 21
click at [80, 259] on div "An effective way to highlight products in your store" at bounding box center [71, 254] width 110 height 17
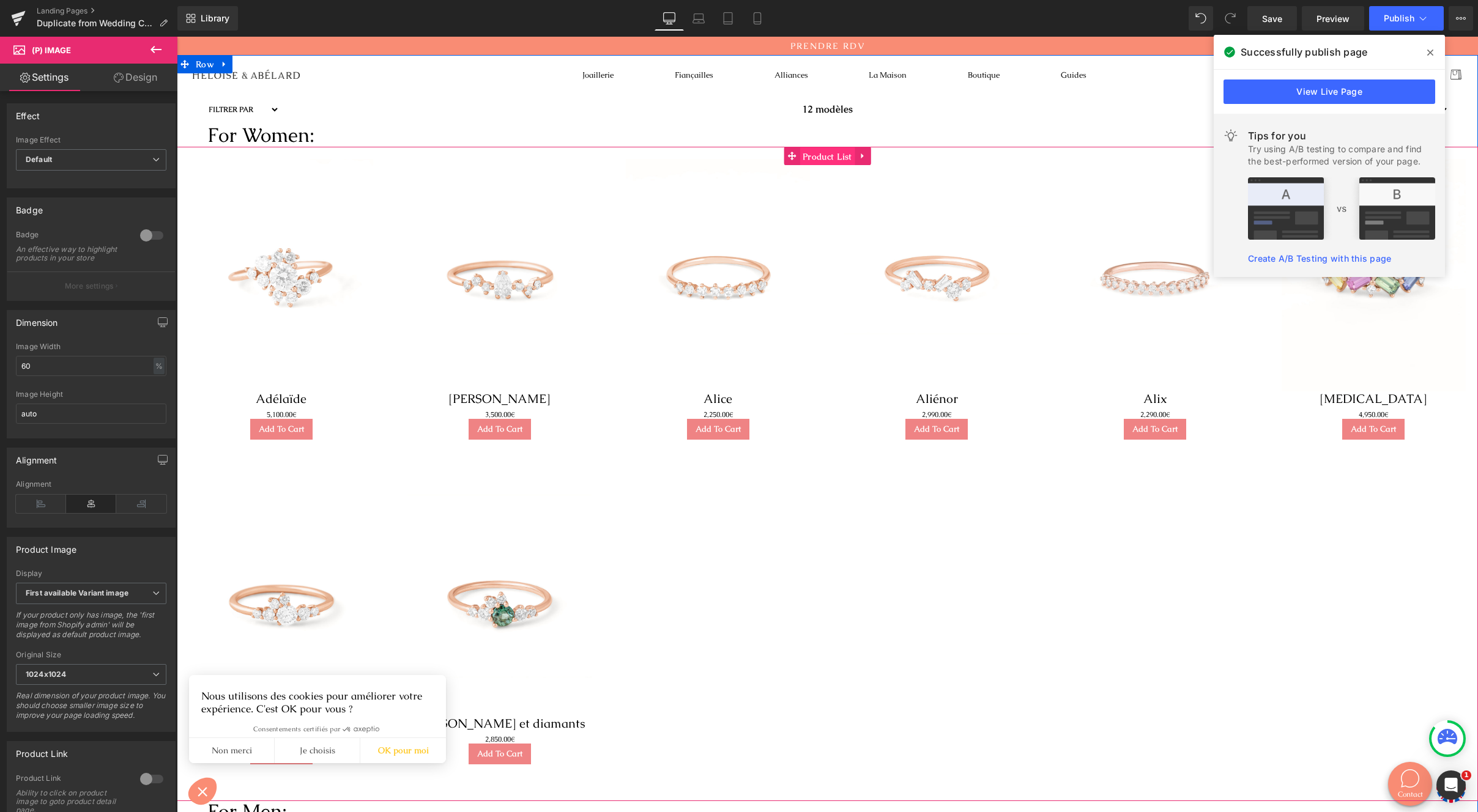
click at [803, 156] on span "Product List" at bounding box center [828, 157] width 56 height 19
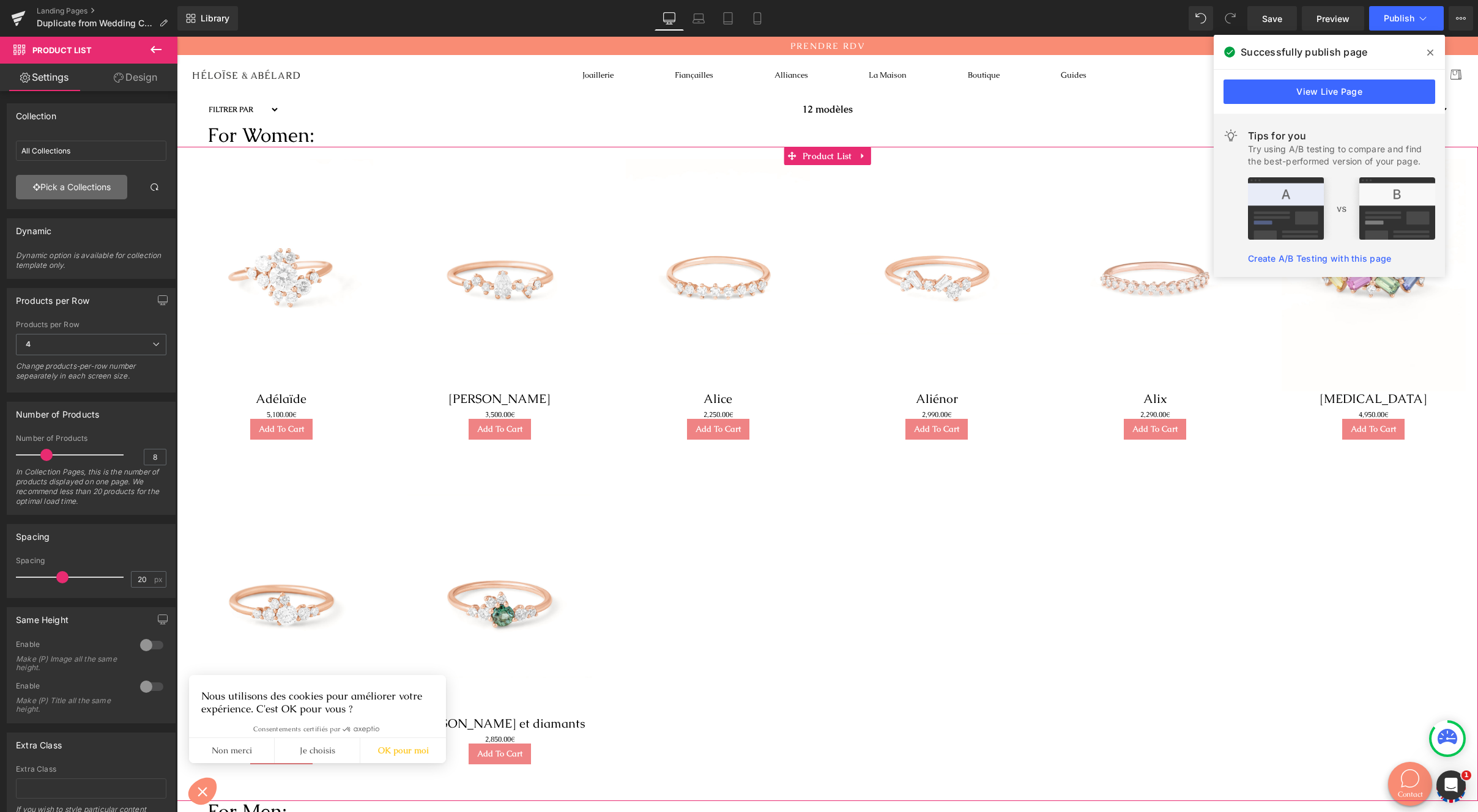
click at [102, 189] on link "Pick a Collections" at bounding box center [71, 187] width 111 height 25
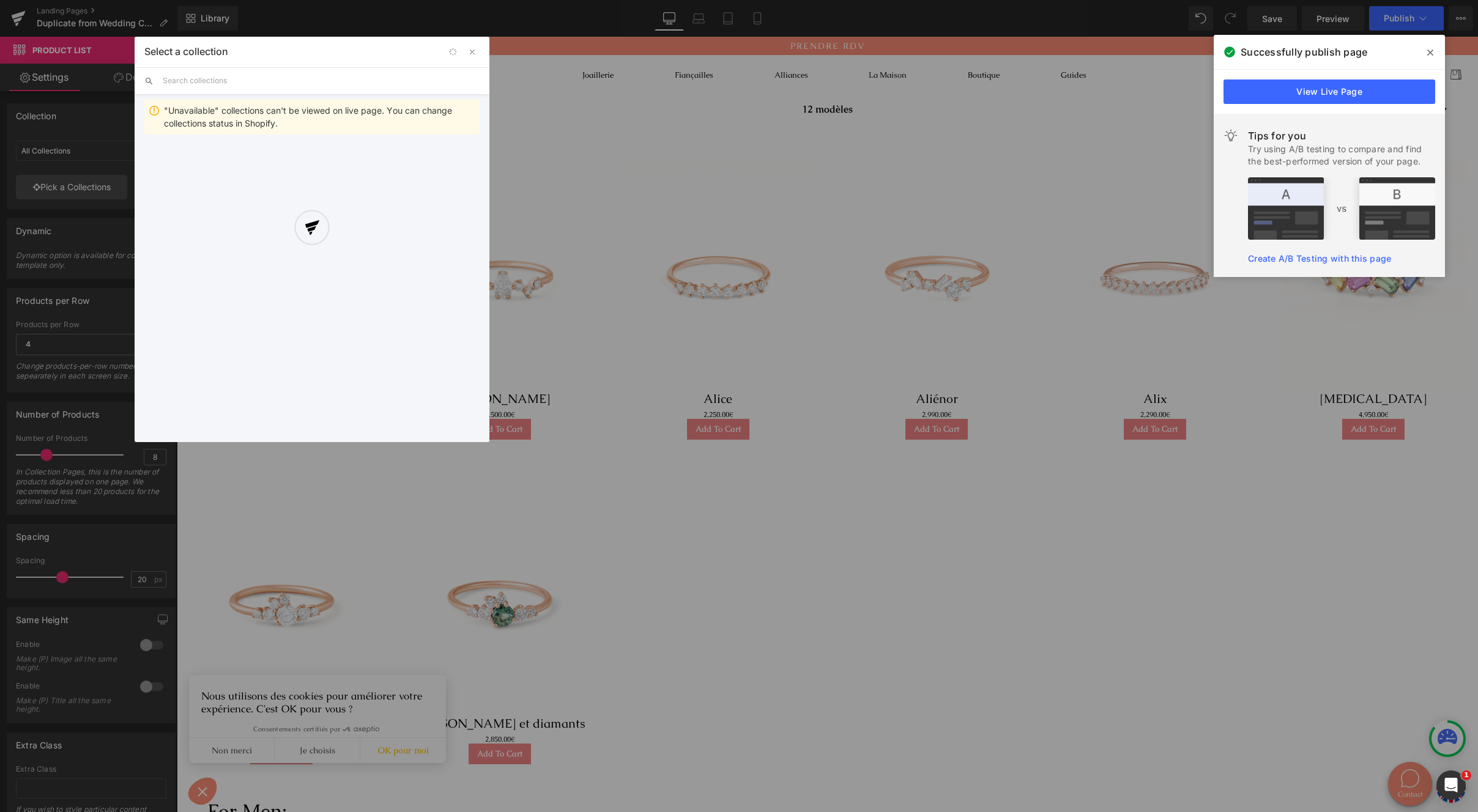
click at [275, 65] on div "Select a collection Back to Library Insert "Unavailable" collections can't be v…" at bounding box center [312, 239] width 355 height 405
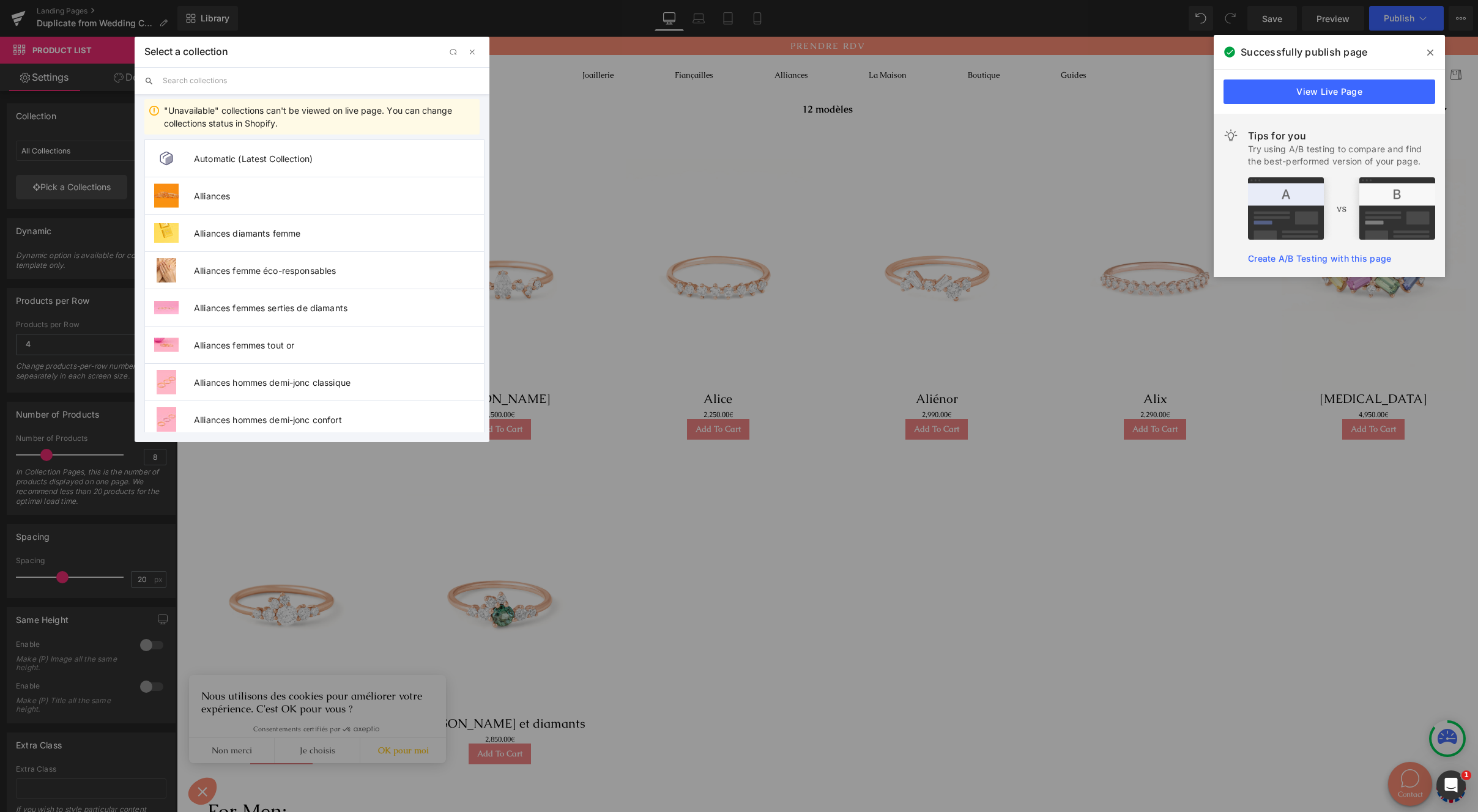
click at [254, 78] on input "text" at bounding box center [321, 80] width 317 height 27
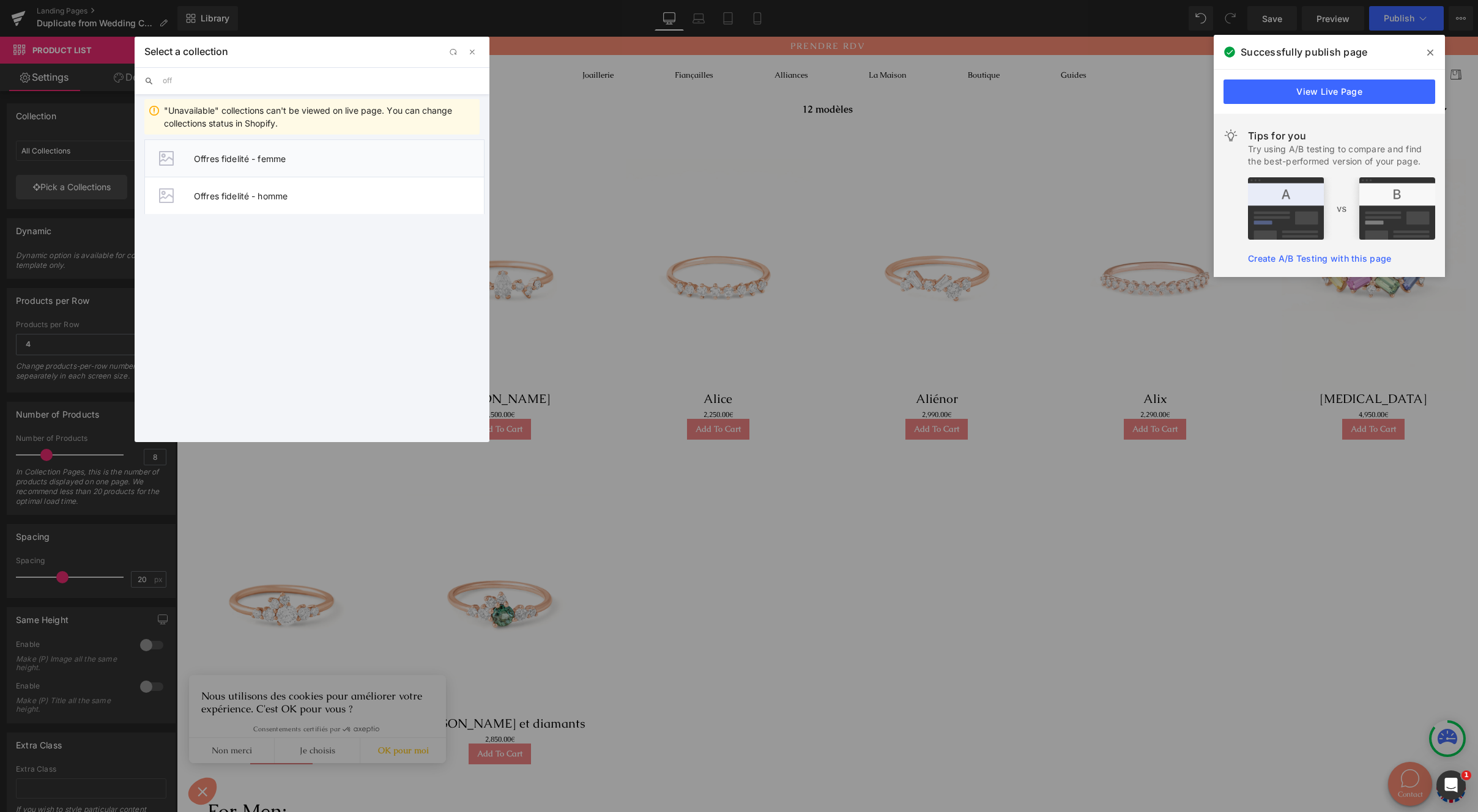
type input "off"
click at [281, 159] on span "Offres fidelité - femme" at bounding box center [339, 159] width 290 height 11
type input "Offres fidelité - femme"
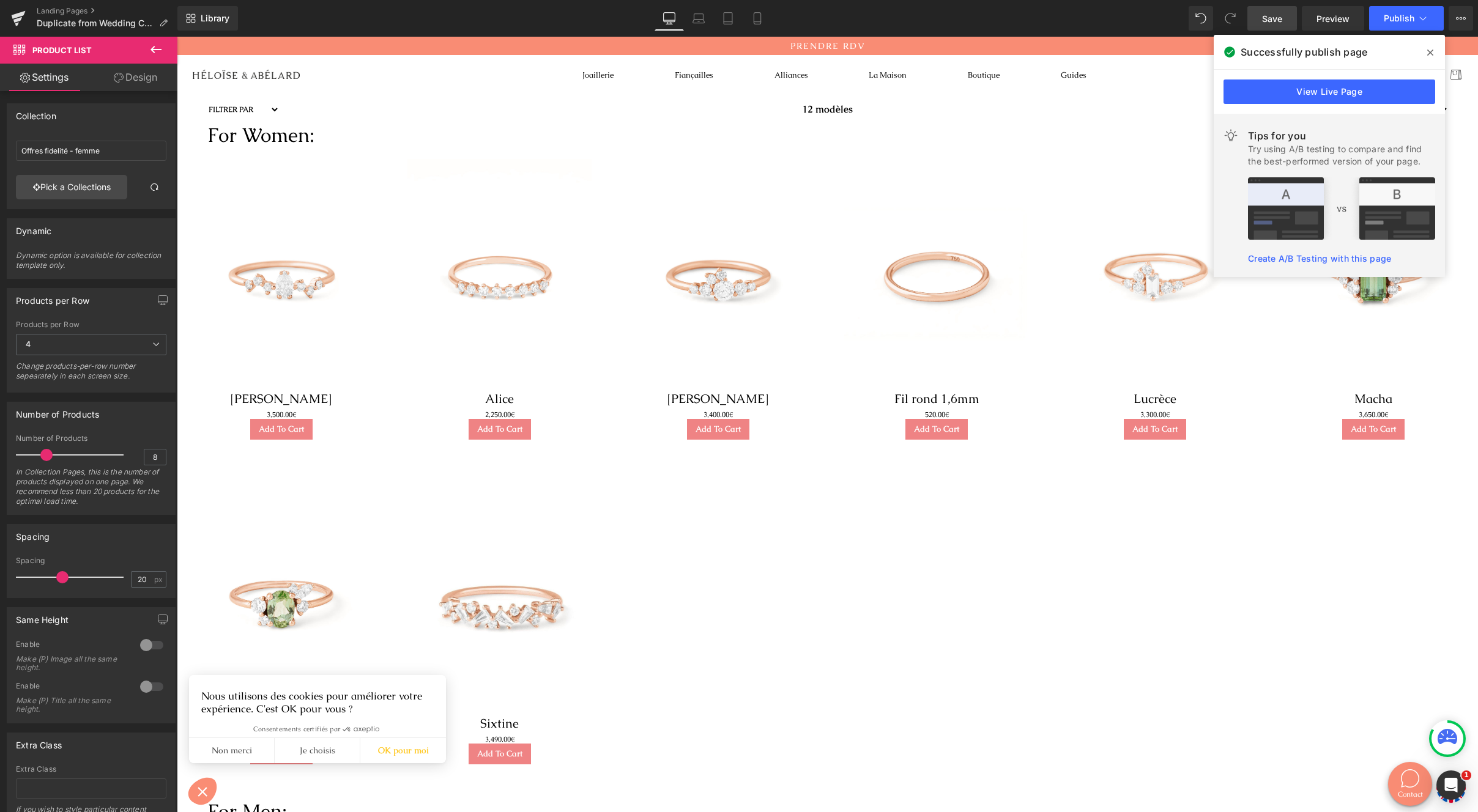
click at [1277, 16] on span "Save" at bounding box center [1273, 18] width 20 height 13
click at [1433, 52] on icon at bounding box center [1430, 52] width 6 height 10
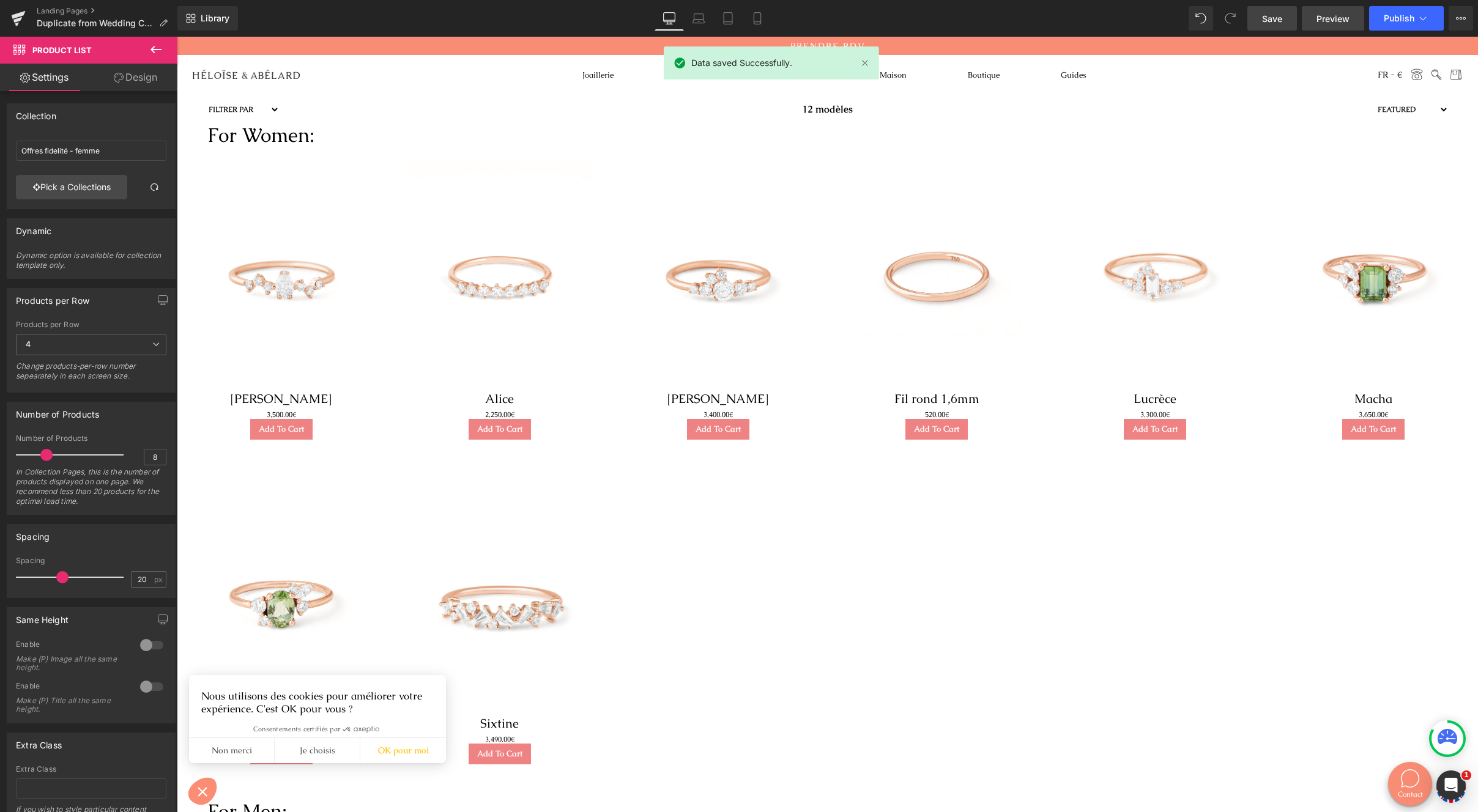
click at [1320, 17] on span "Preview" at bounding box center [1333, 18] width 33 height 13
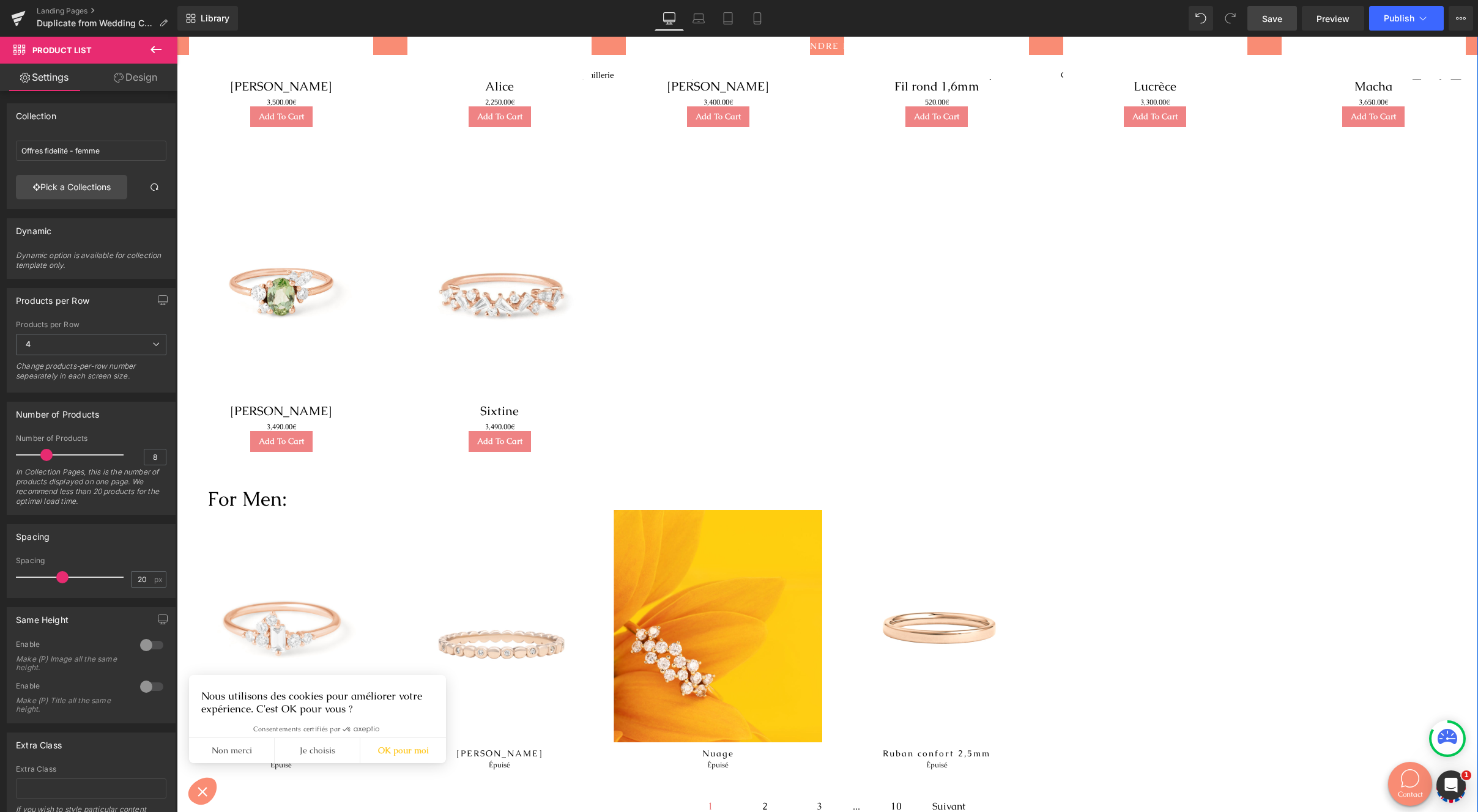
scroll to position [349, 0]
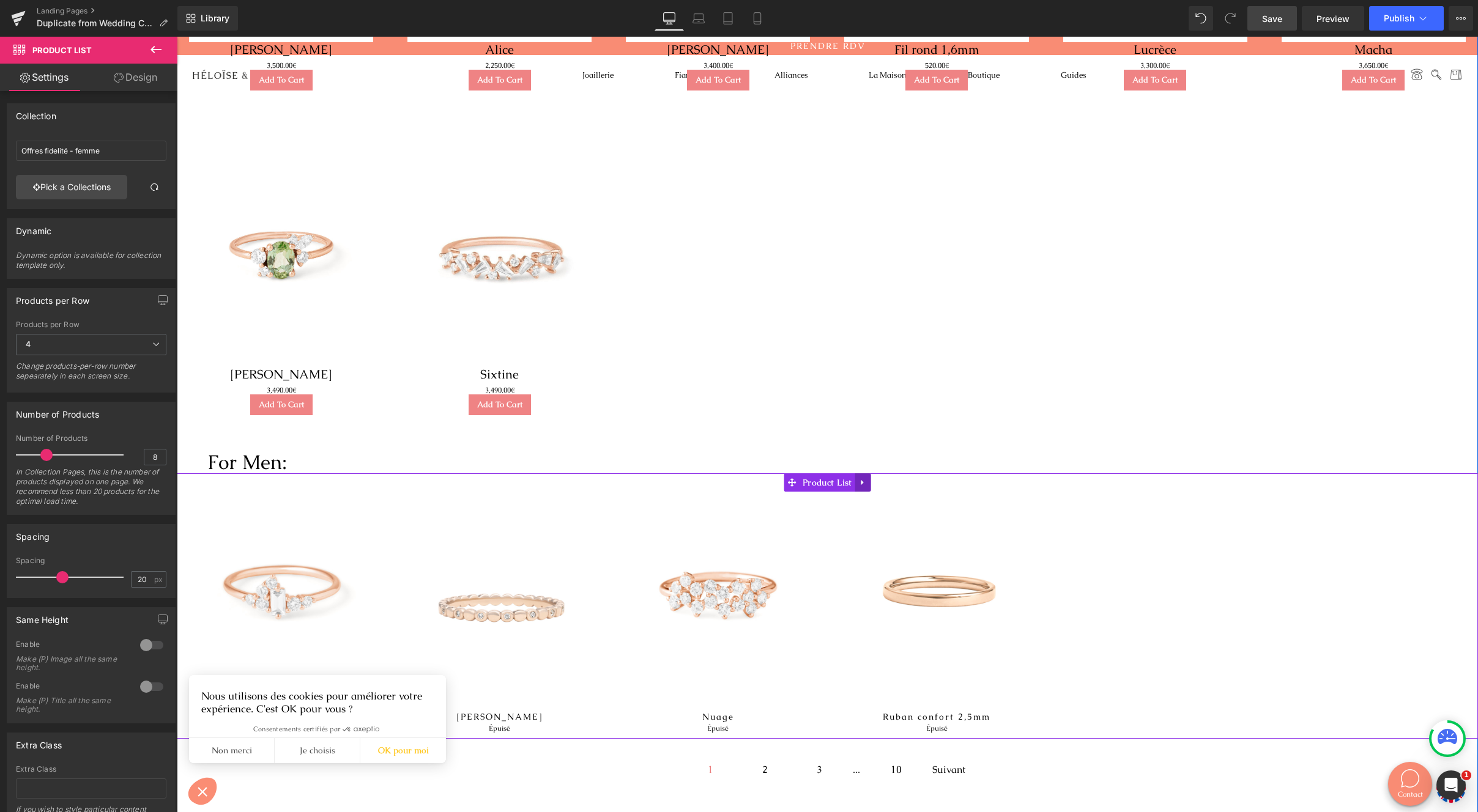
click at [856, 484] on link at bounding box center [864, 482] width 16 height 19
click at [870, 478] on icon at bounding box center [871, 483] width 9 height 9
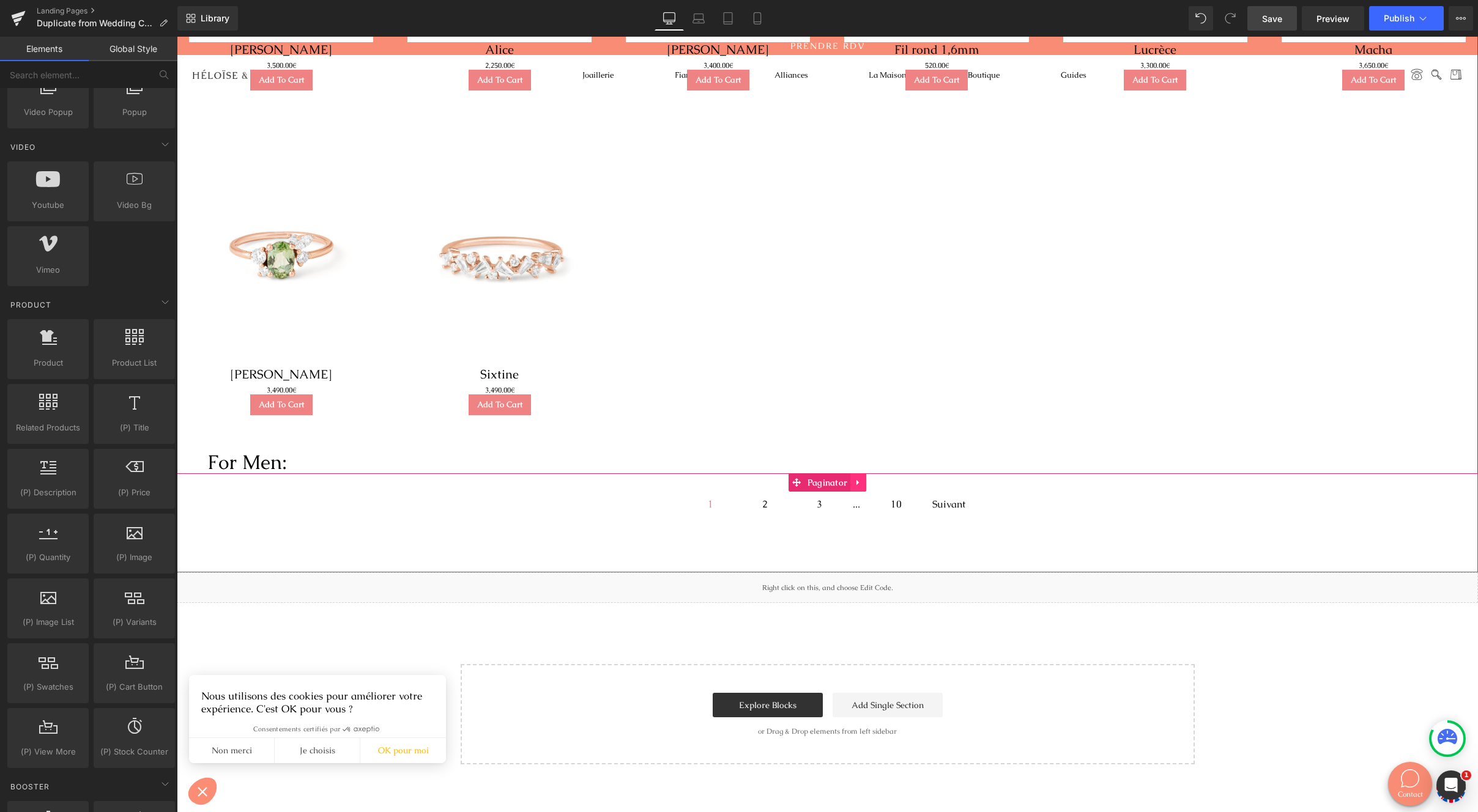
click at [854, 482] on icon at bounding box center [858, 483] width 9 height 9
click at [862, 482] on icon at bounding box center [866, 482] width 9 height 9
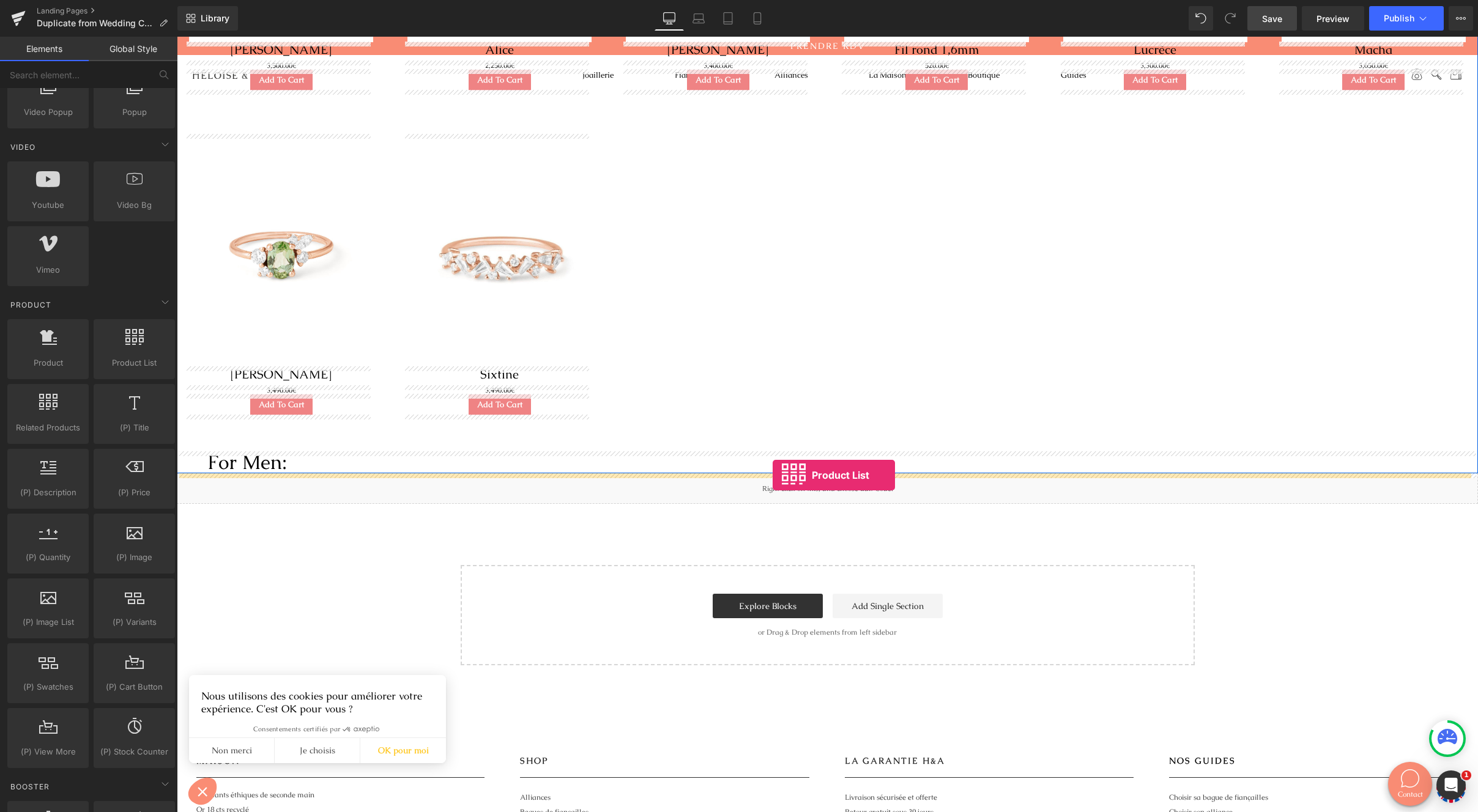
drag, startPoint x: 316, startPoint y: 389, endPoint x: 773, endPoint y: 476, distance: 465.2
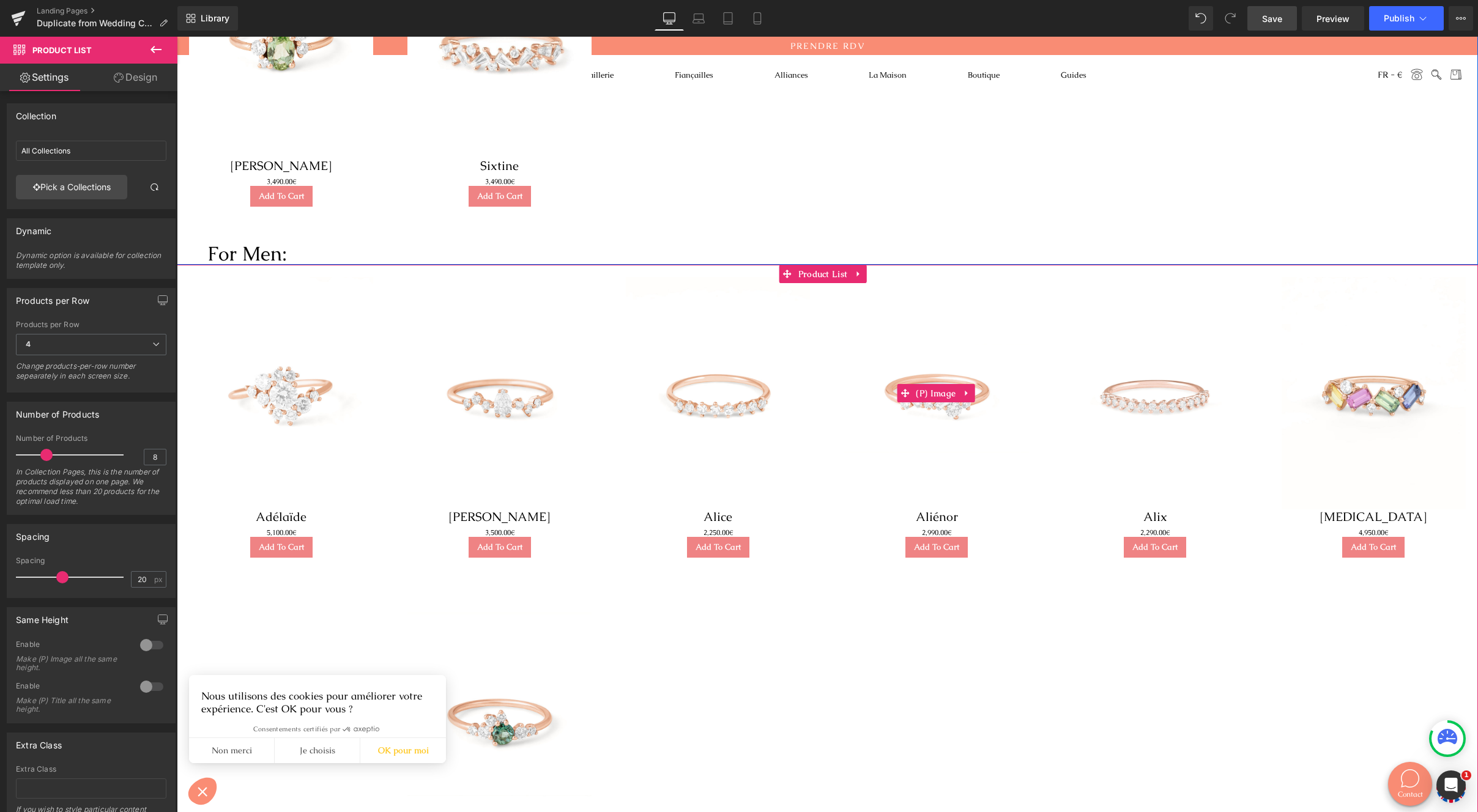
scroll to position [569, 0]
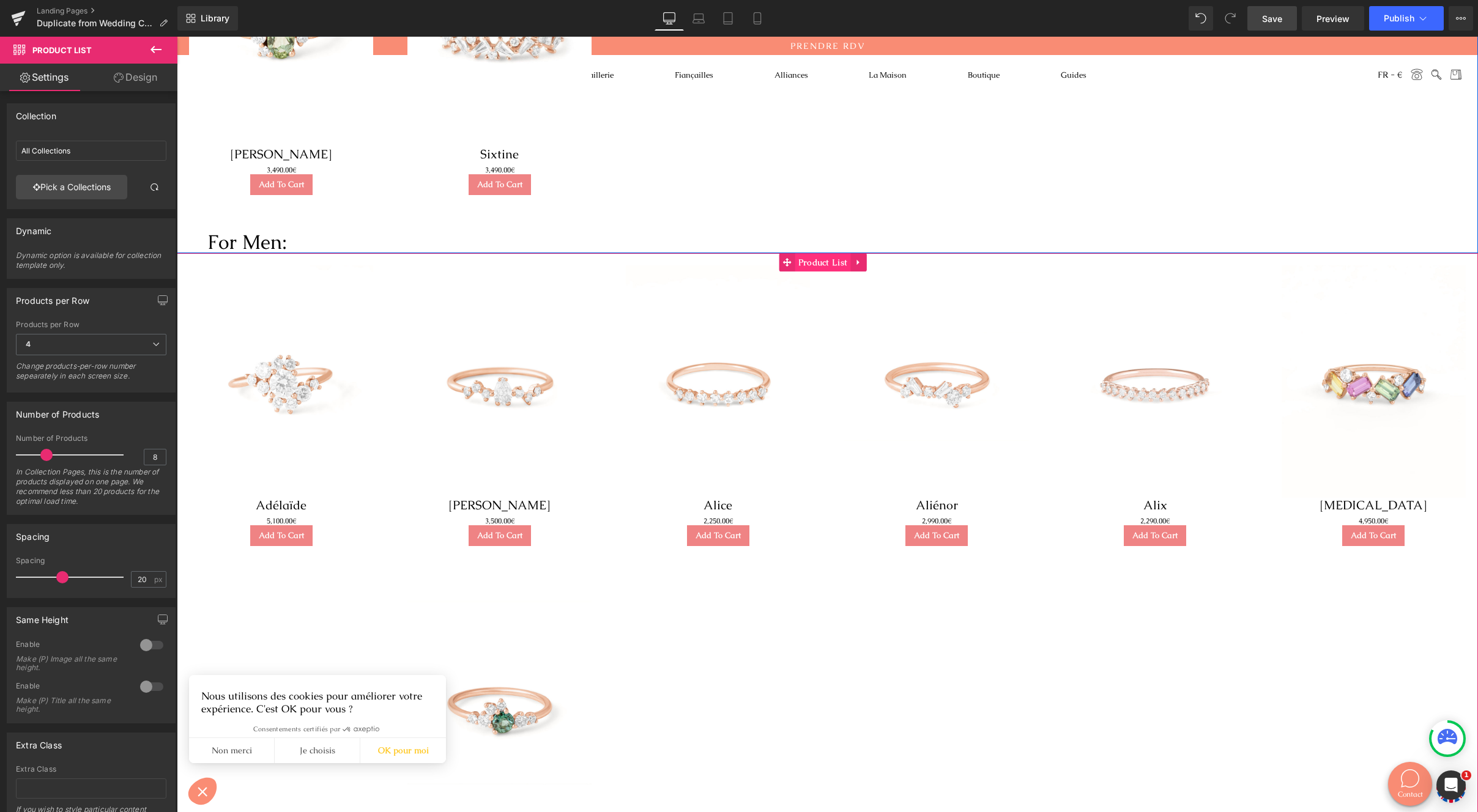
click at [833, 264] on span "Product List" at bounding box center [823, 262] width 56 height 19
click at [96, 189] on link "Pick a Collections" at bounding box center [71, 187] width 111 height 25
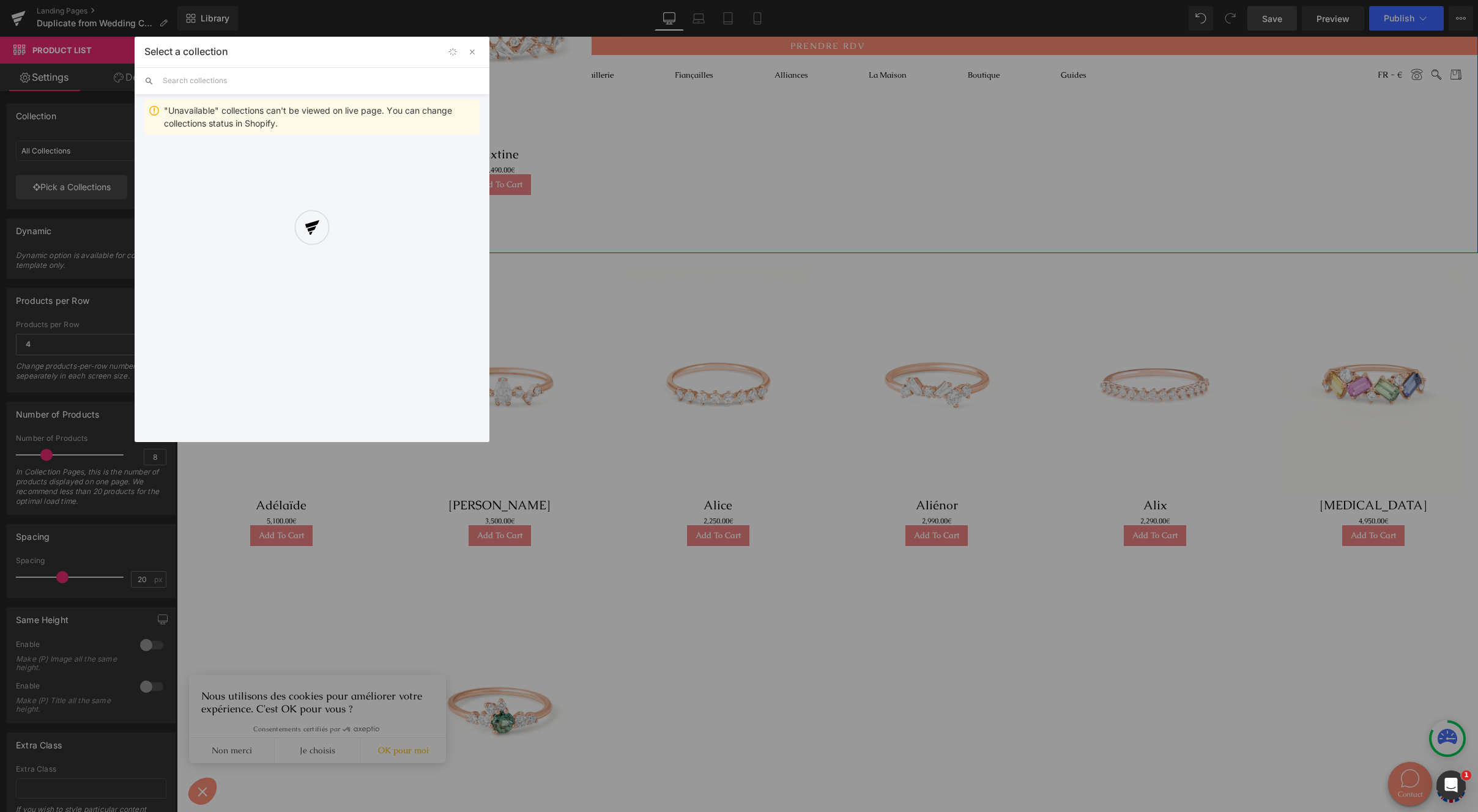
click at [259, 81] on div "Select a collection Back to Library Insert "Unavailable" collections can't be v…" at bounding box center [312, 239] width 355 height 405
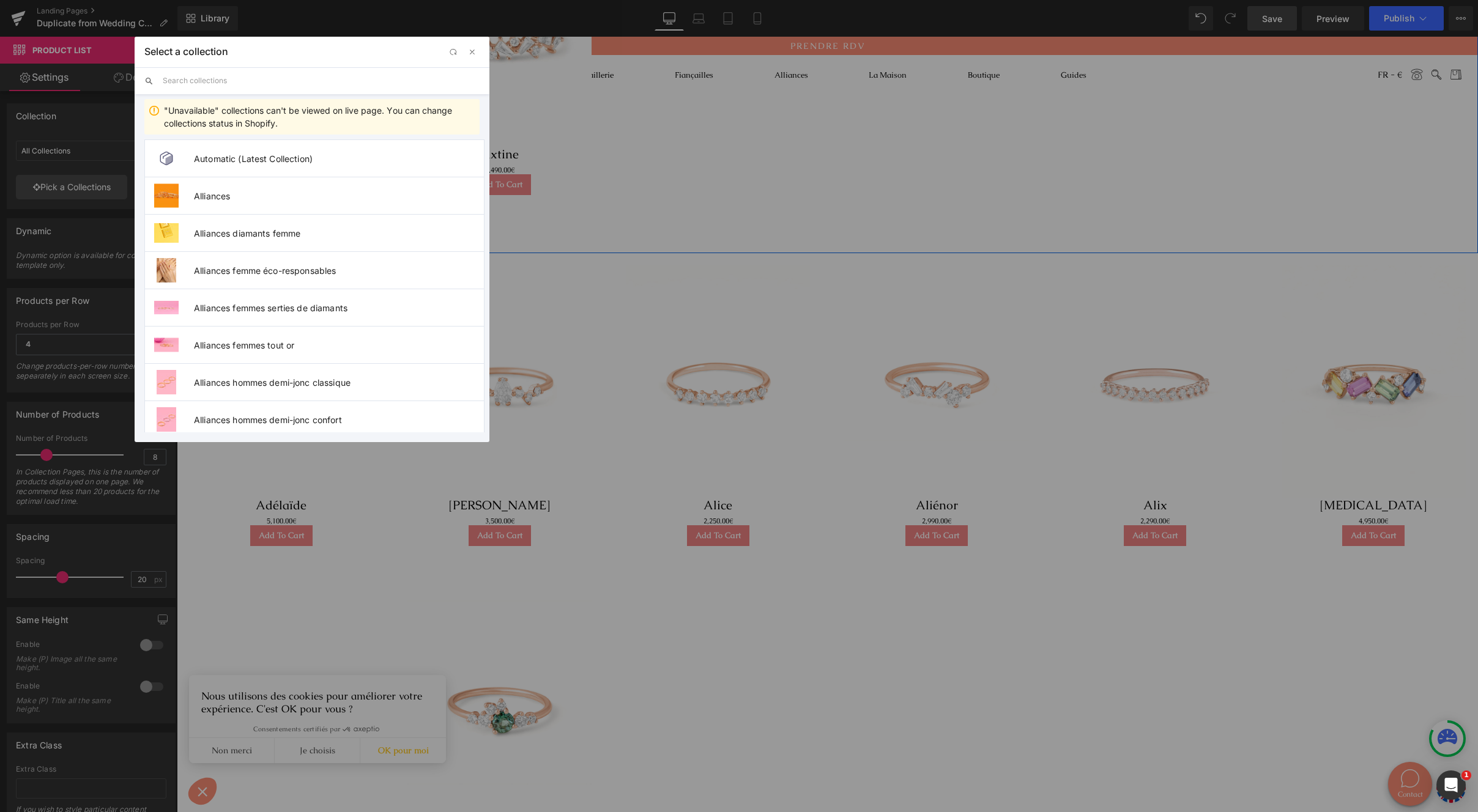
click at [258, 82] on input "text" at bounding box center [321, 80] width 317 height 27
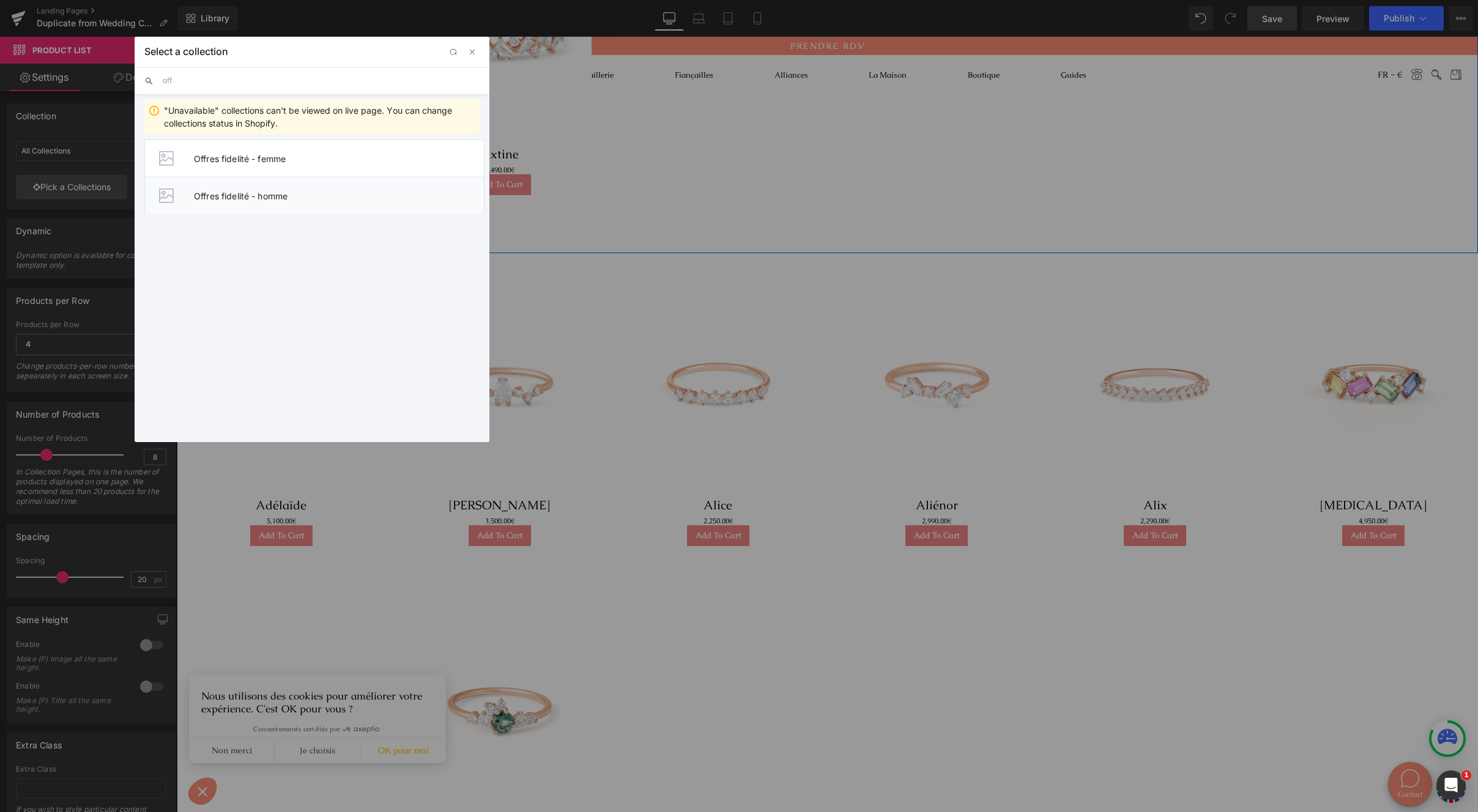
type input "off"
click at [287, 191] on span "Offres fidelité - homme" at bounding box center [339, 196] width 290 height 11
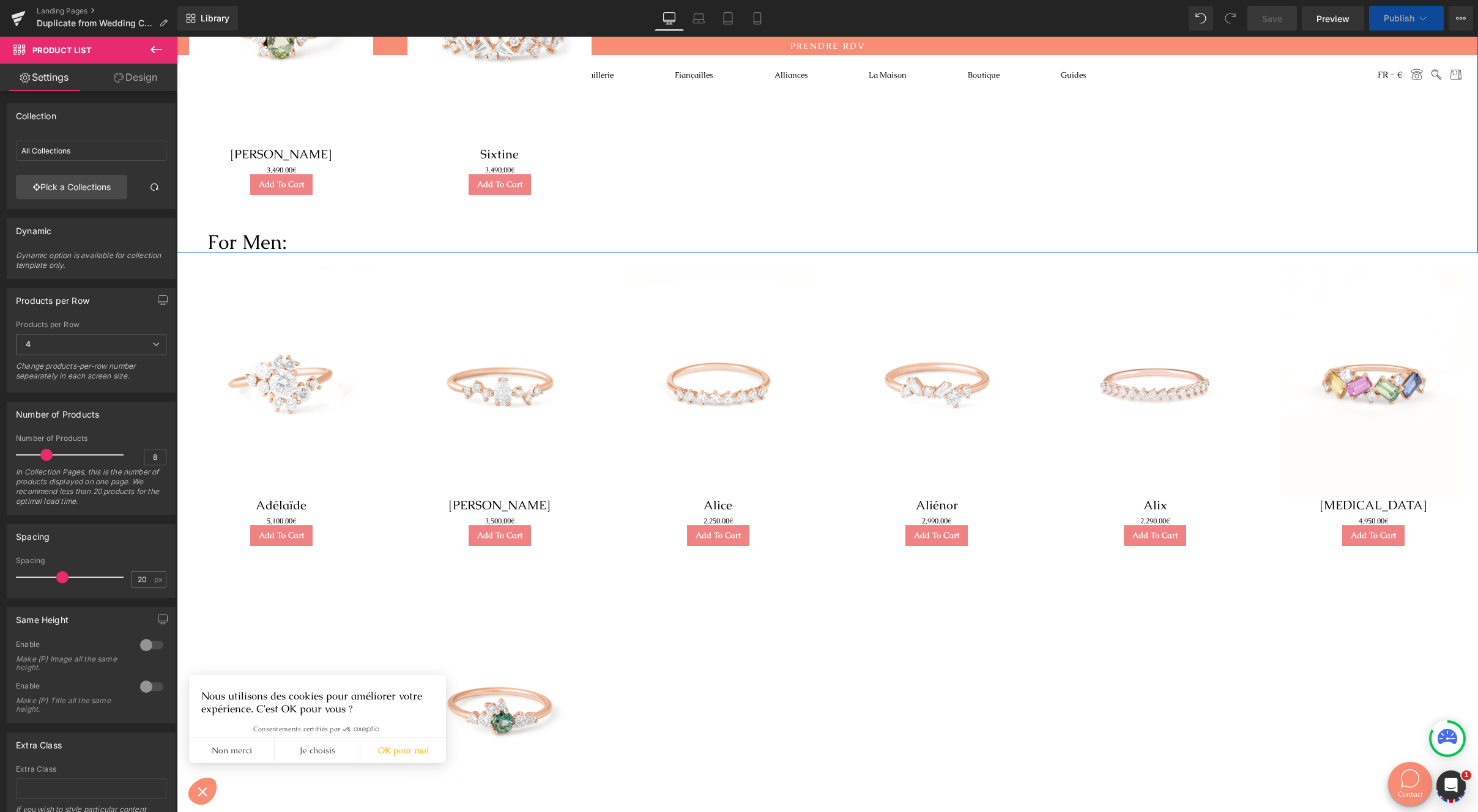
type input "Offres fidelité - homme"
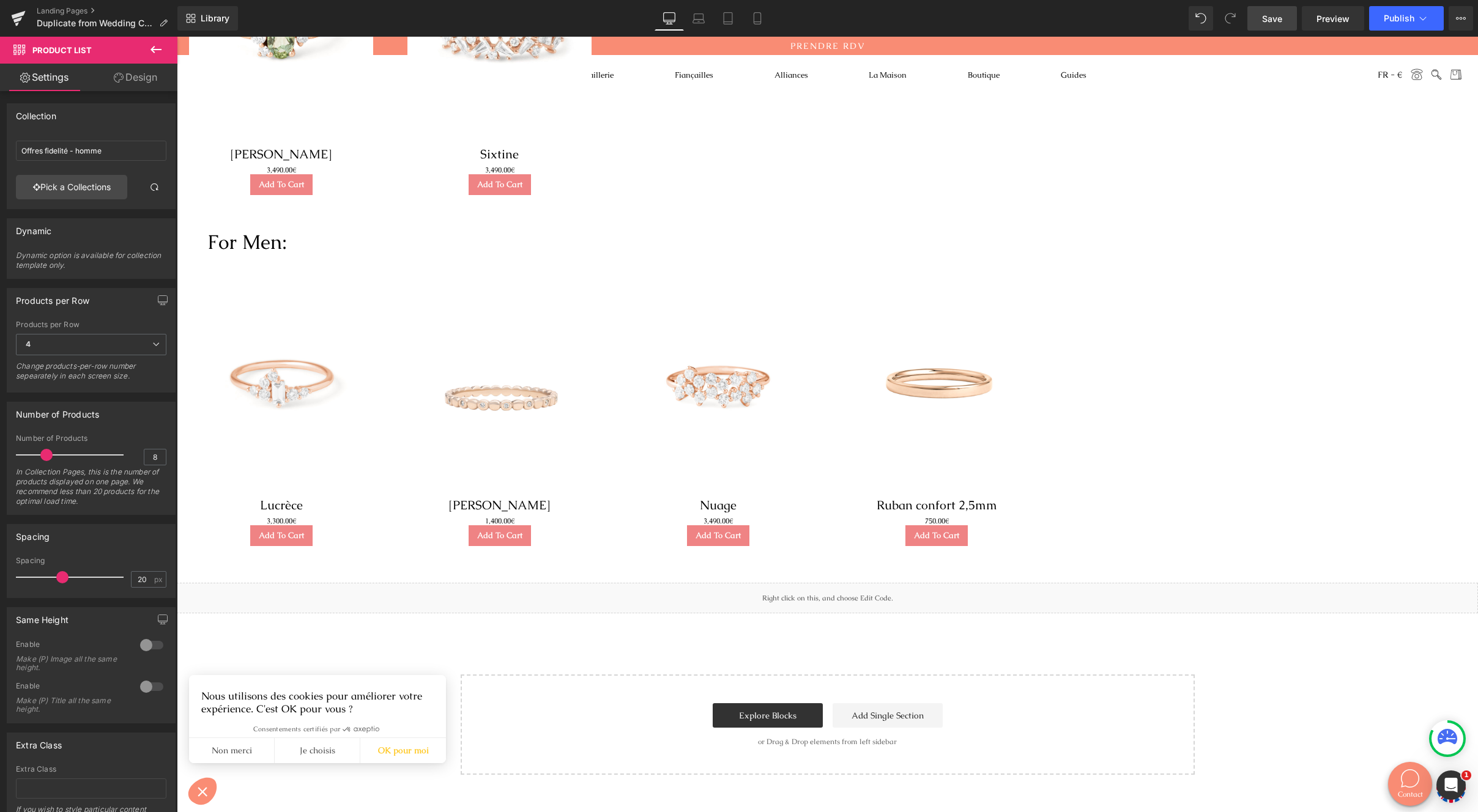
click at [1289, 27] on link "Save" at bounding box center [1272, 18] width 50 height 25
click at [1388, 23] on button "Publish" at bounding box center [1407, 18] width 74 height 25
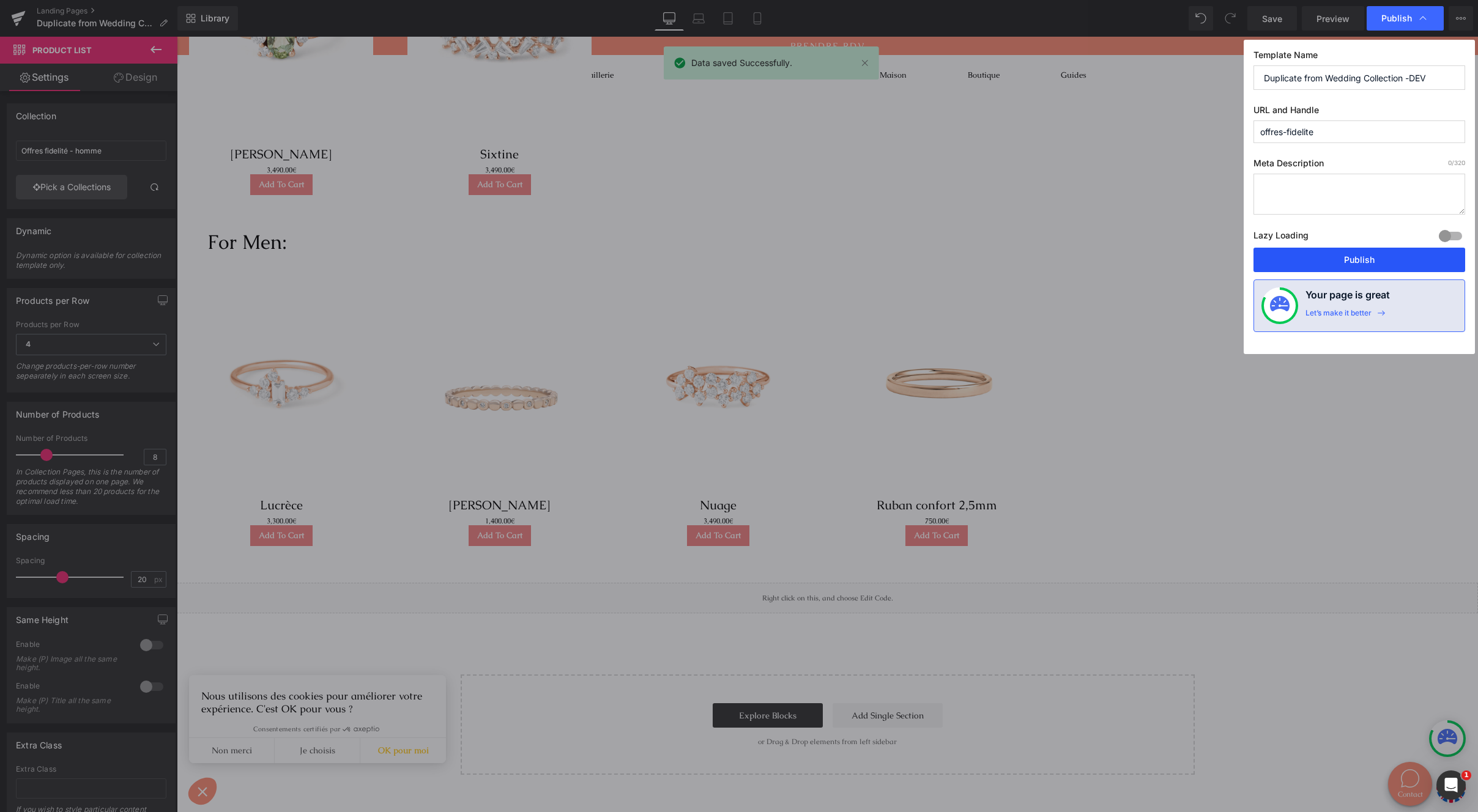
click at [1341, 264] on button "Publish" at bounding box center [1360, 260] width 211 height 25
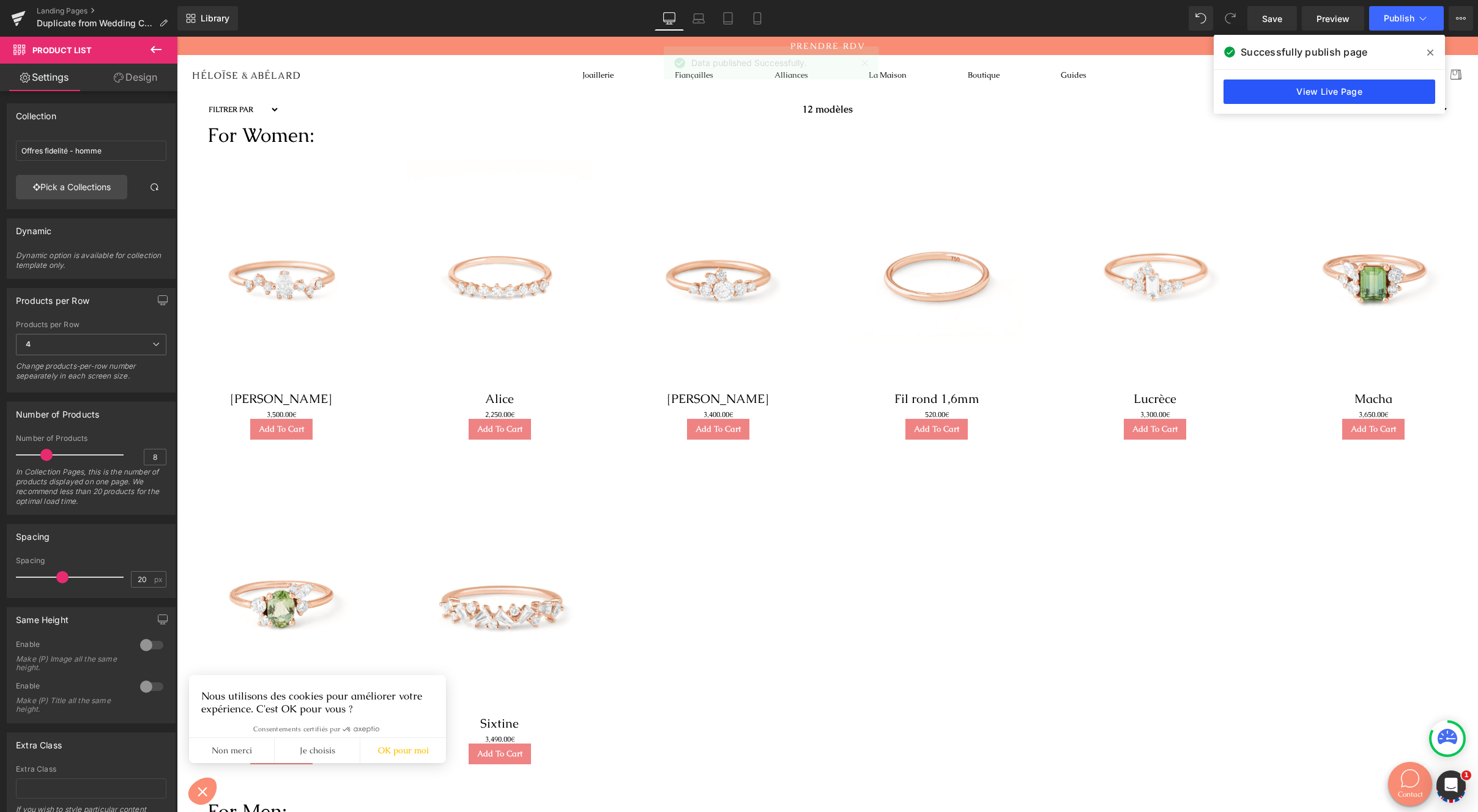
click at [1380, 89] on link "View Live Page" at bounding box center [1330, 92] width 211 height 25
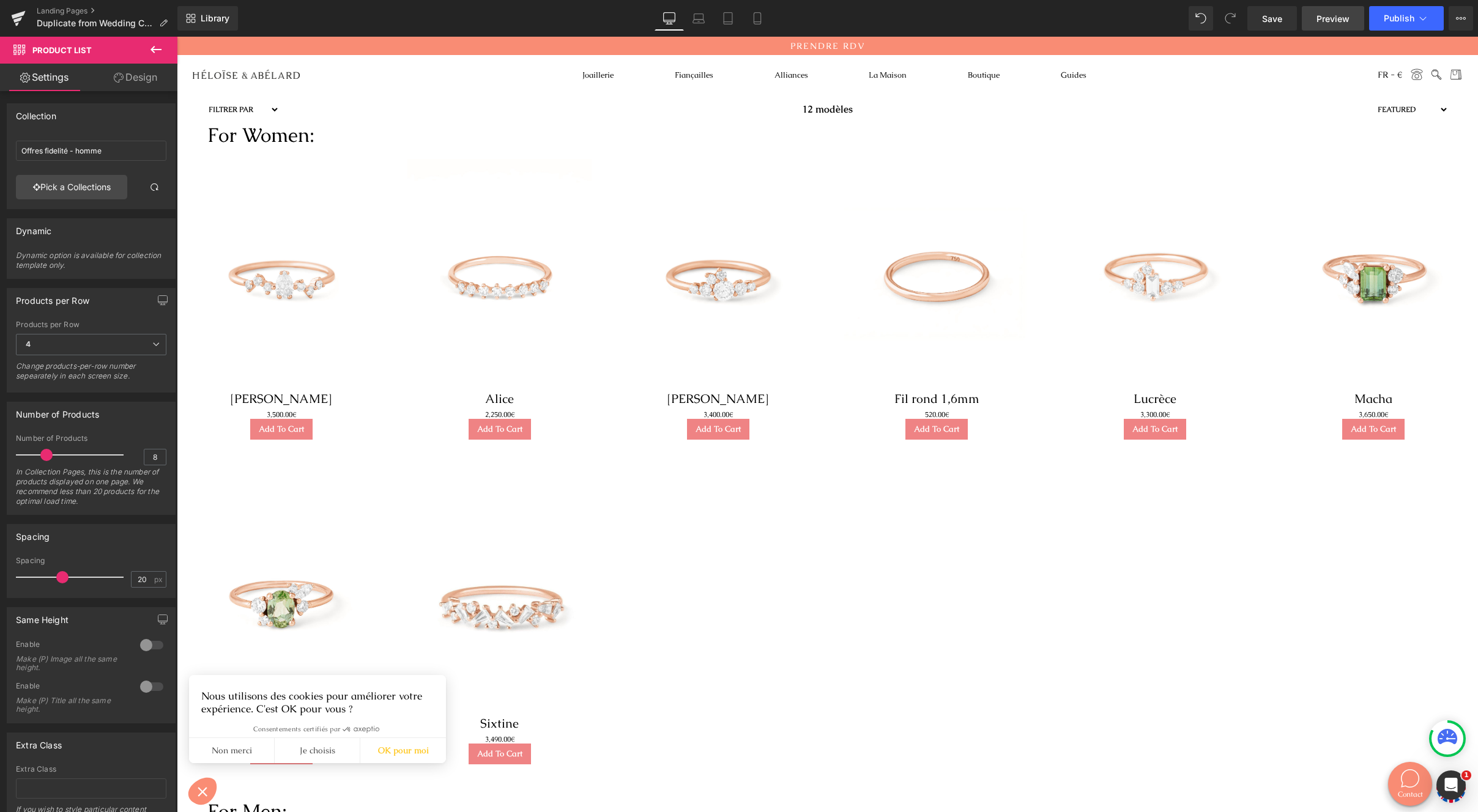
click at [1339, 29] on link "Preview" at bounding box center [1333, 18] width 62 height 25
click at [43, 11] on link "Landing Pages" at bounding box center [107, 11] width 141 height 10
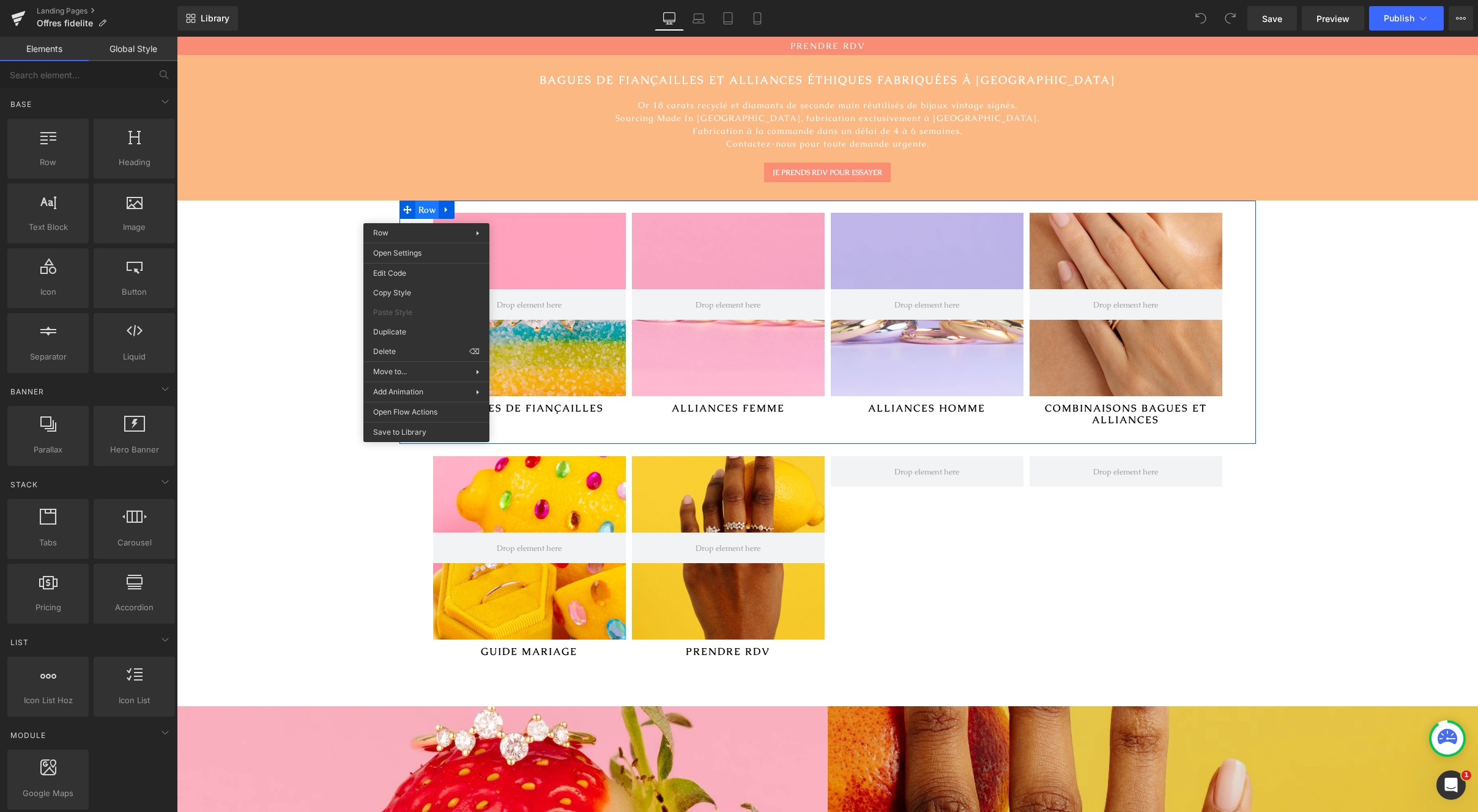
click at [424, 212] on div "Hero Banner BAGUES DE FIANÇAILLES Heading Hero Banner ALLIANCES FEMME Heading H…" at bounding box center [828, 322] width 856 height 243
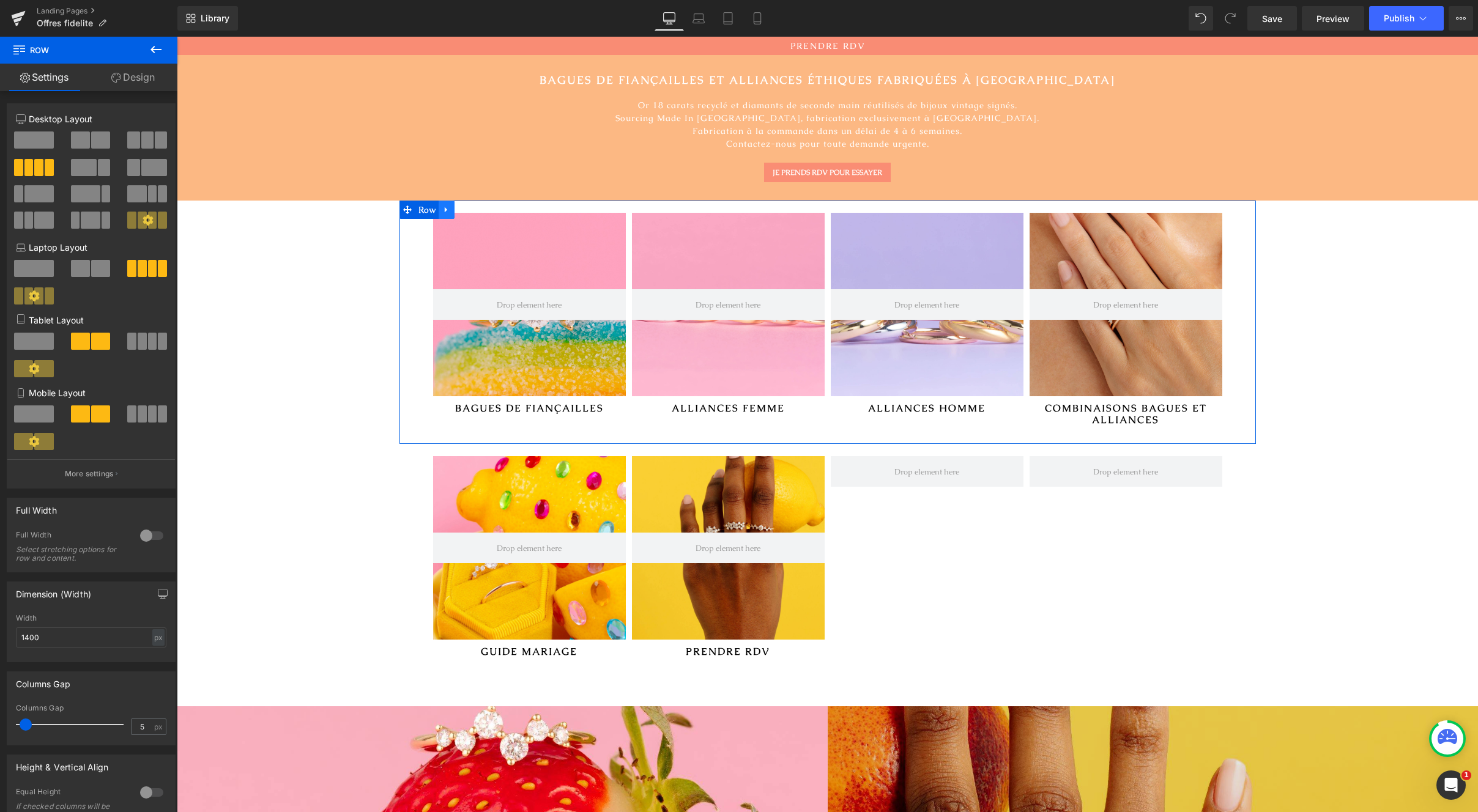
click at [440, 215] on link at bounding box center [447, 210] width 16 height 19
click at [474, 213] on icon at bounding box center [478, 209] width 9 height 9
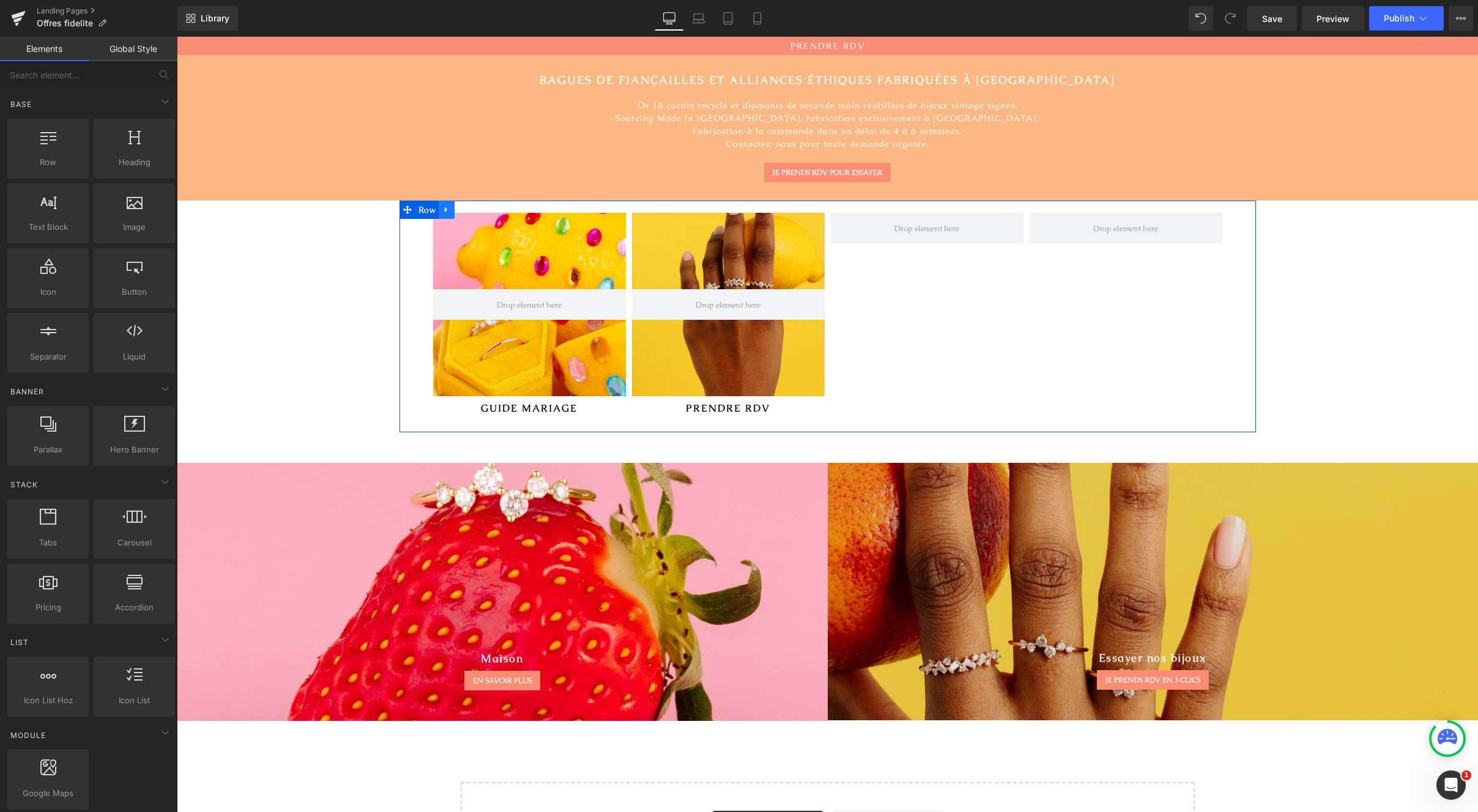
click at [445, 210] on icon at bounding box center [446, 209] width 3 height 5
click at [474, 201] on link at bounding box center [479, 210] width 16 height 19
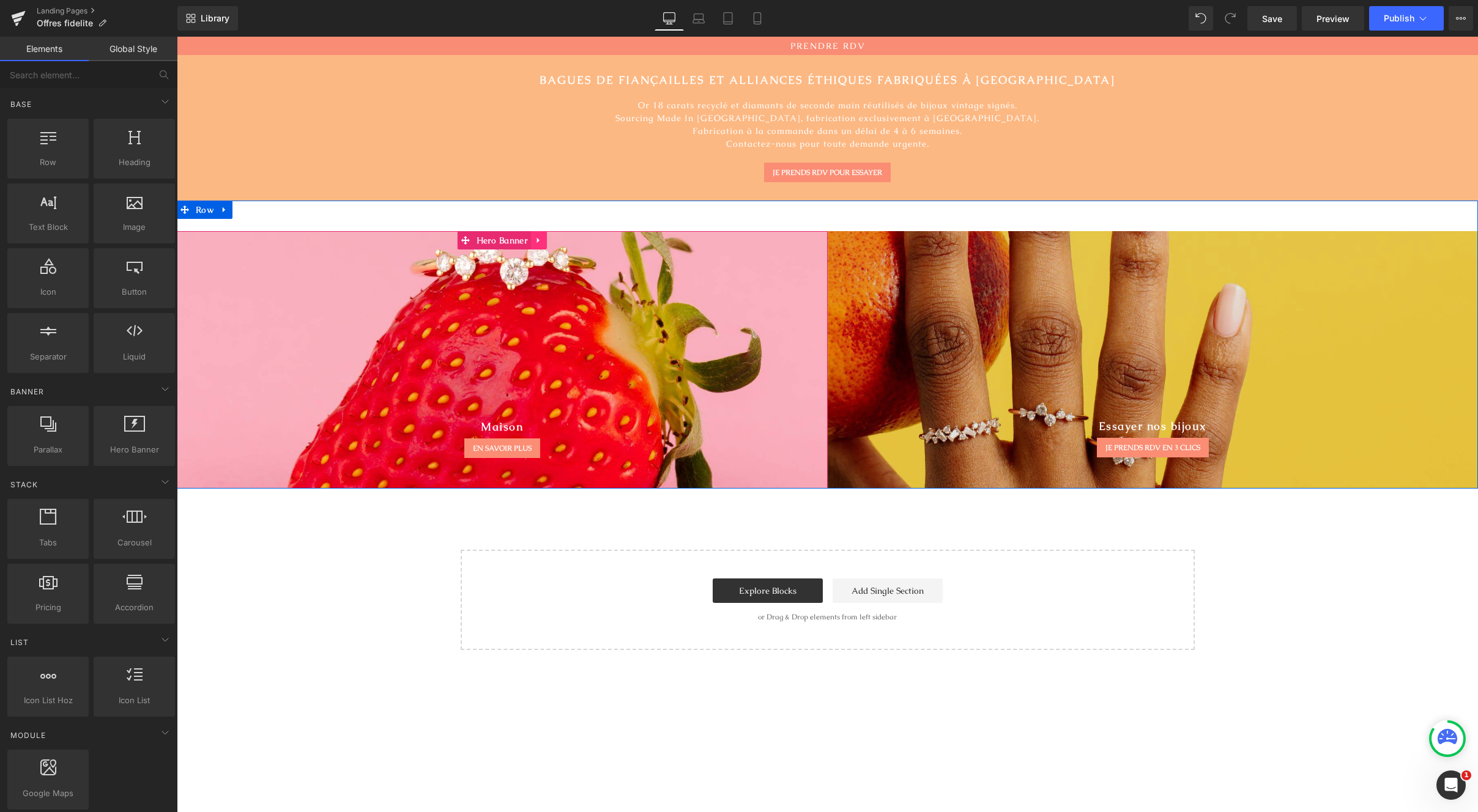
click at [535, 239] on icon at bounding box center [539, 240] width 9 height 9
click at [543, 237] on icon at bounding box center [547, 240] width 9 height 9
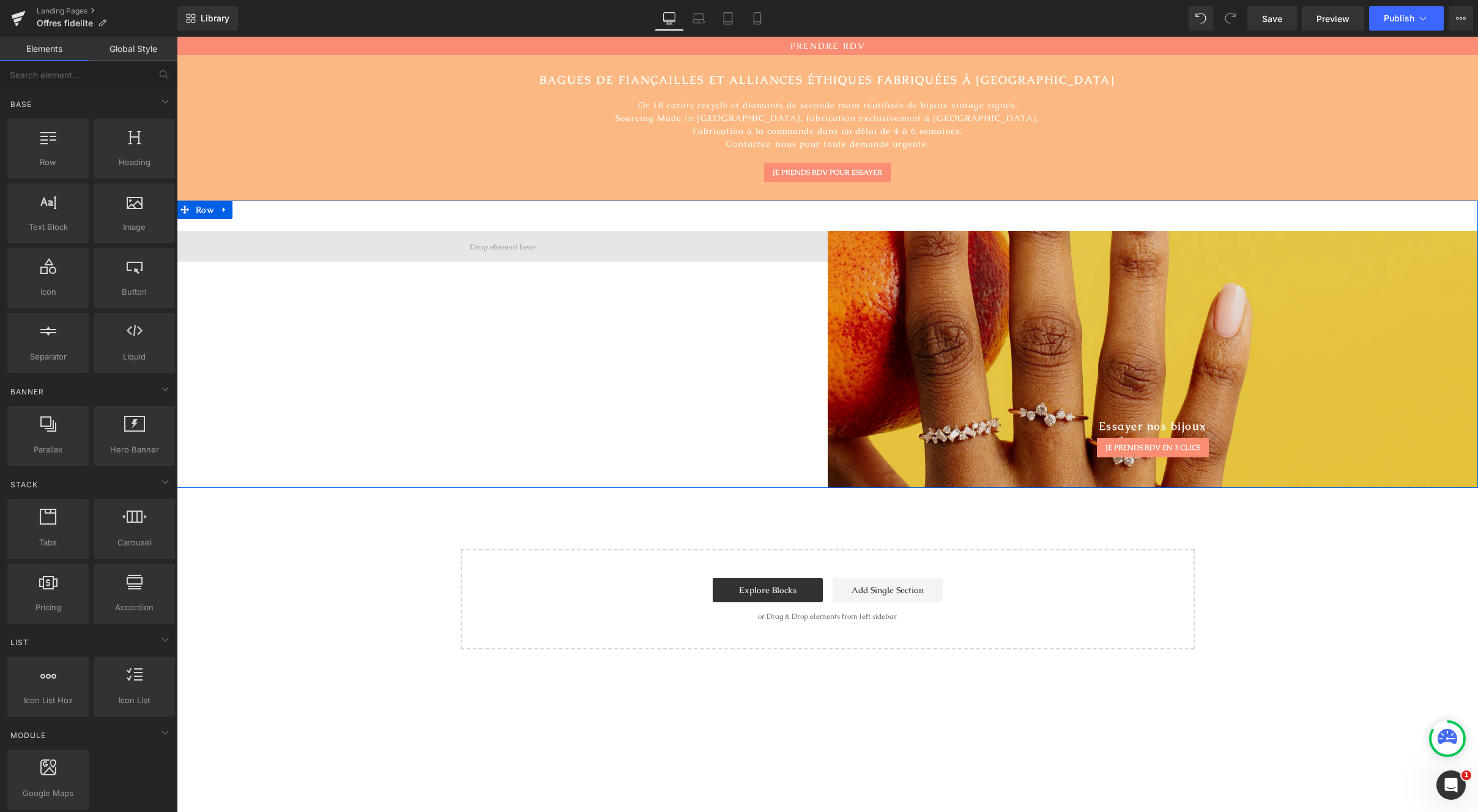
click at [747, 255] on span at bounding box center [502, 247] width 651 height 31
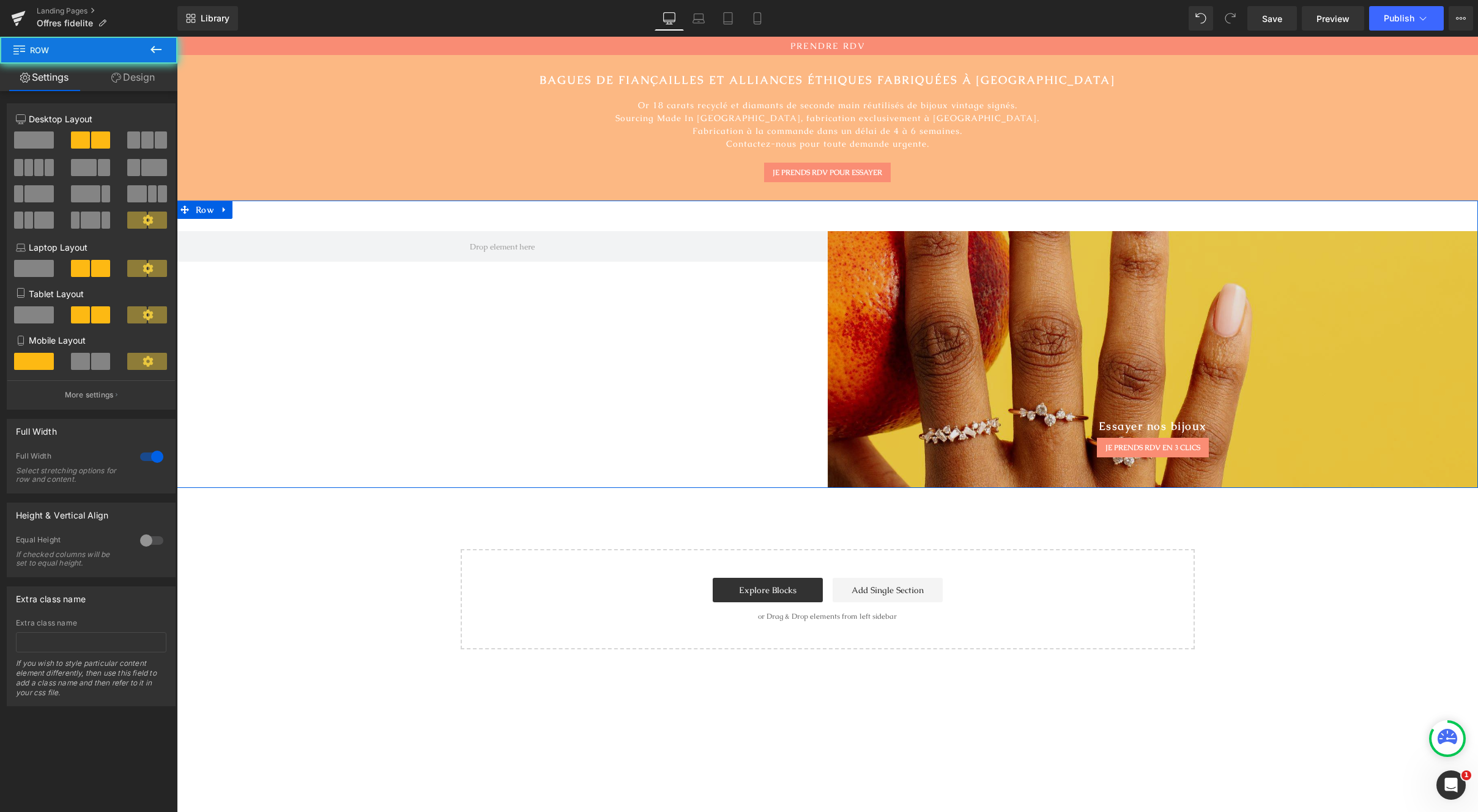
click at [861, 211] on div "Essayer nos bijoux Heading JE PRENDS RDV EN 3 CLICS Button Hero Banner Row" at bounding box center [827, 344] width 1301 height 288
click at [225, 207] on link at bounding box center [225, 210] width 16 height 19
click at [252, 214] on icon at bounding box center [256, 209] width 9 height 9
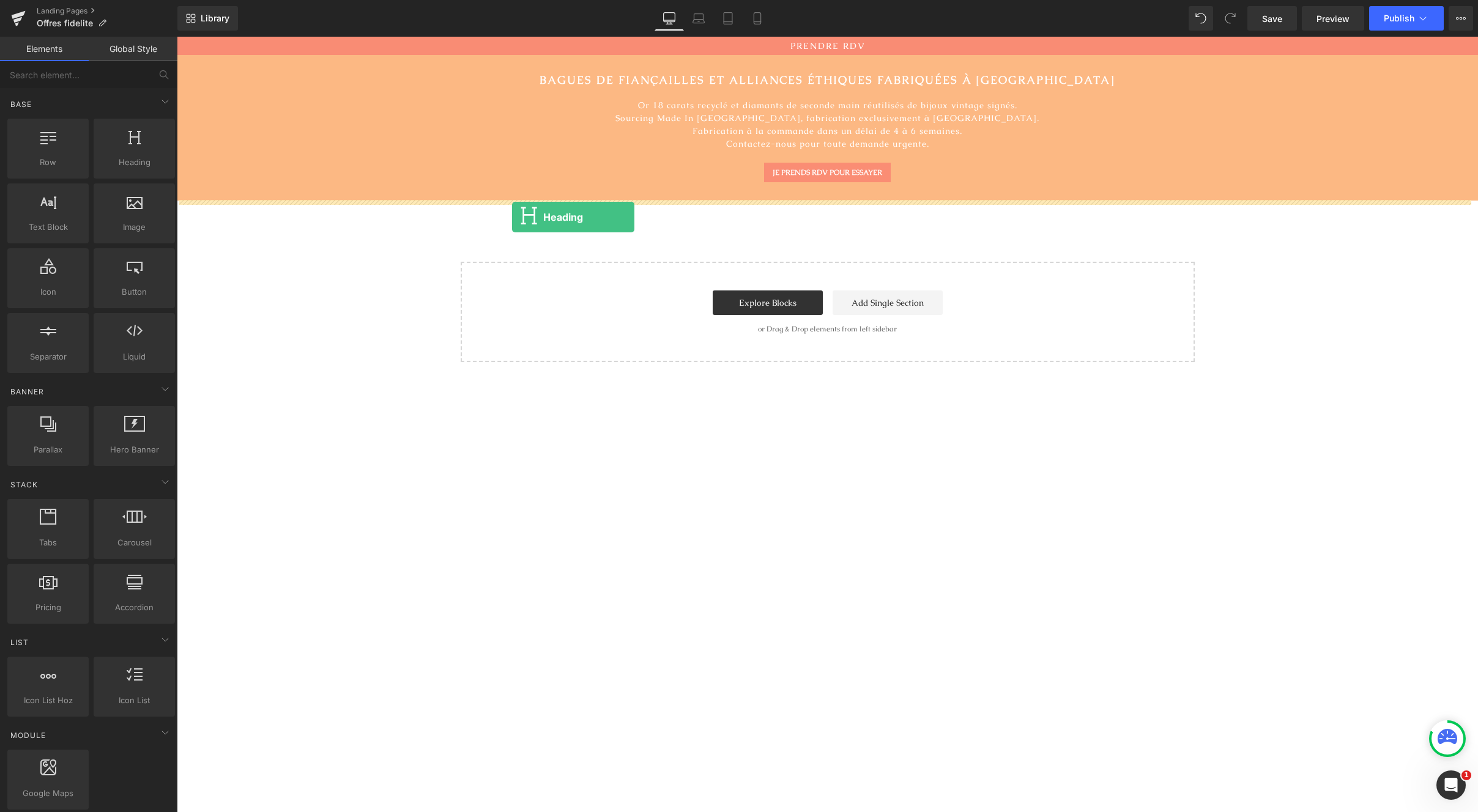
drag, startPoint x: 274, startPoint y: 269, endPoint x: 512, endPoint y: 217, distance: 243.6
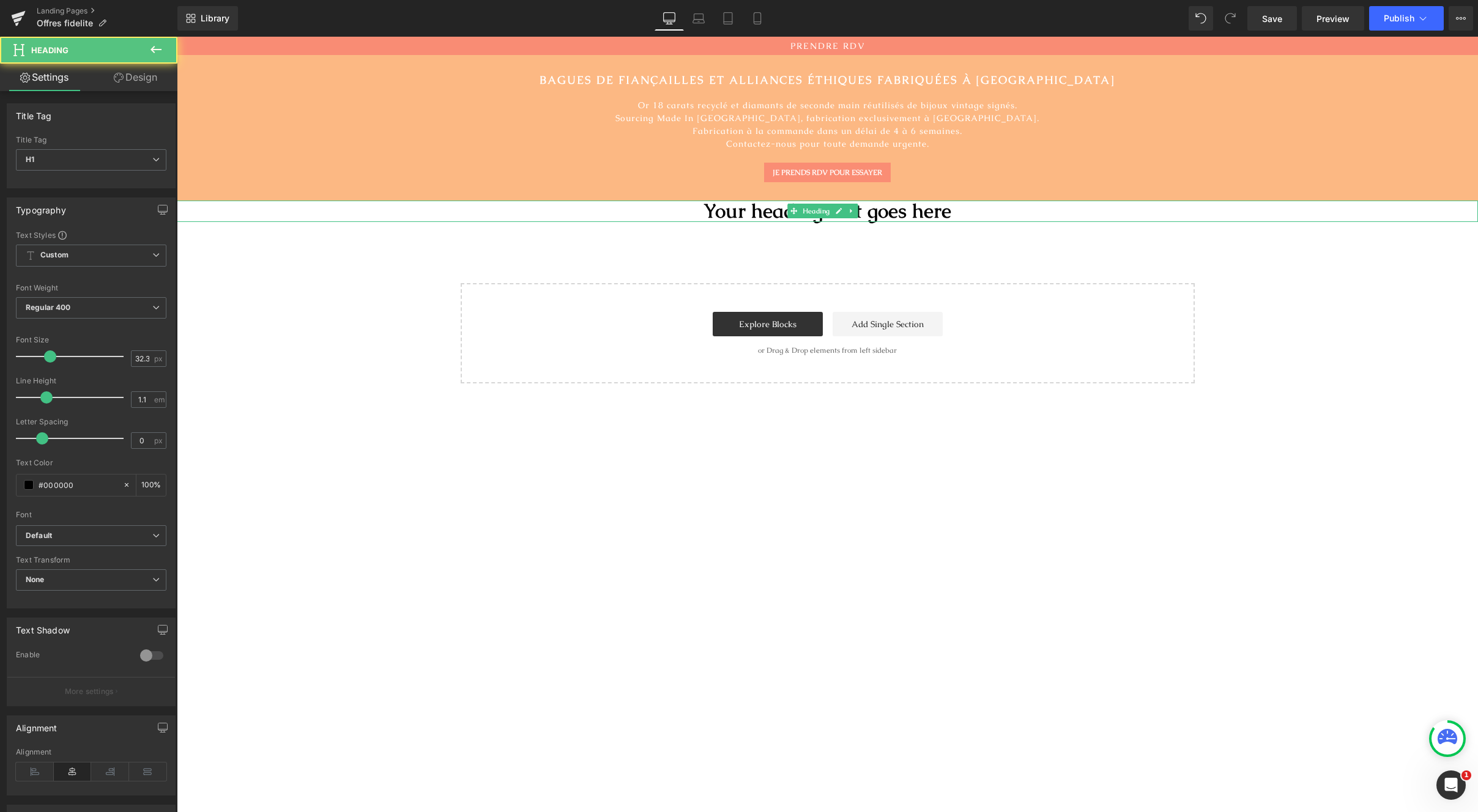
click at [771, 215] on h1 "Your heading text goes here" at bounding box center [827, 211] width 1301 height 22
click at [773, 217] on h1 "Your heading text goes here" at bounding box center [827, 211] width 1301 height 22
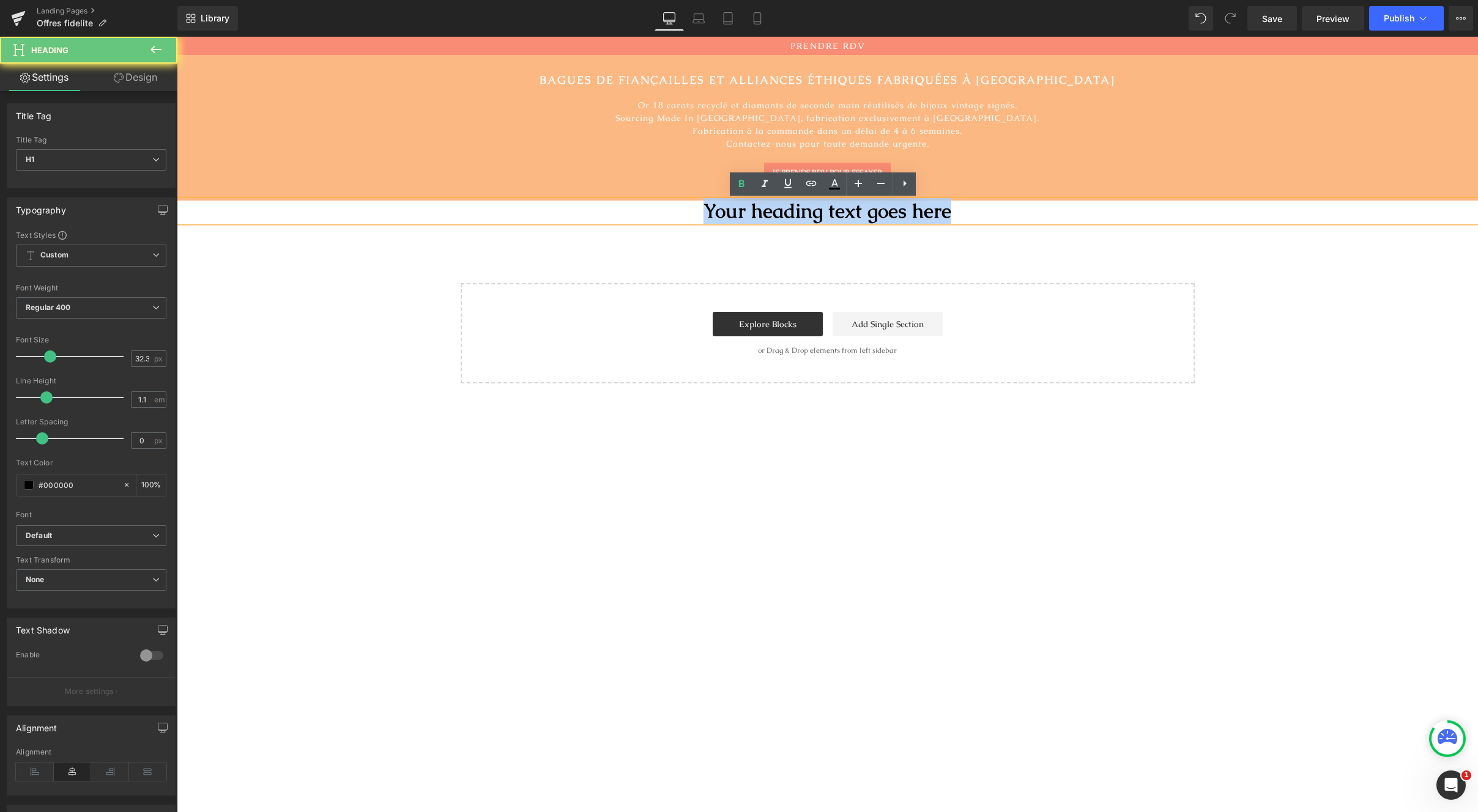
click at [773, 217] on h1 "Your heading text goes here" at bounding box center [827, 211] width 1301 height 22
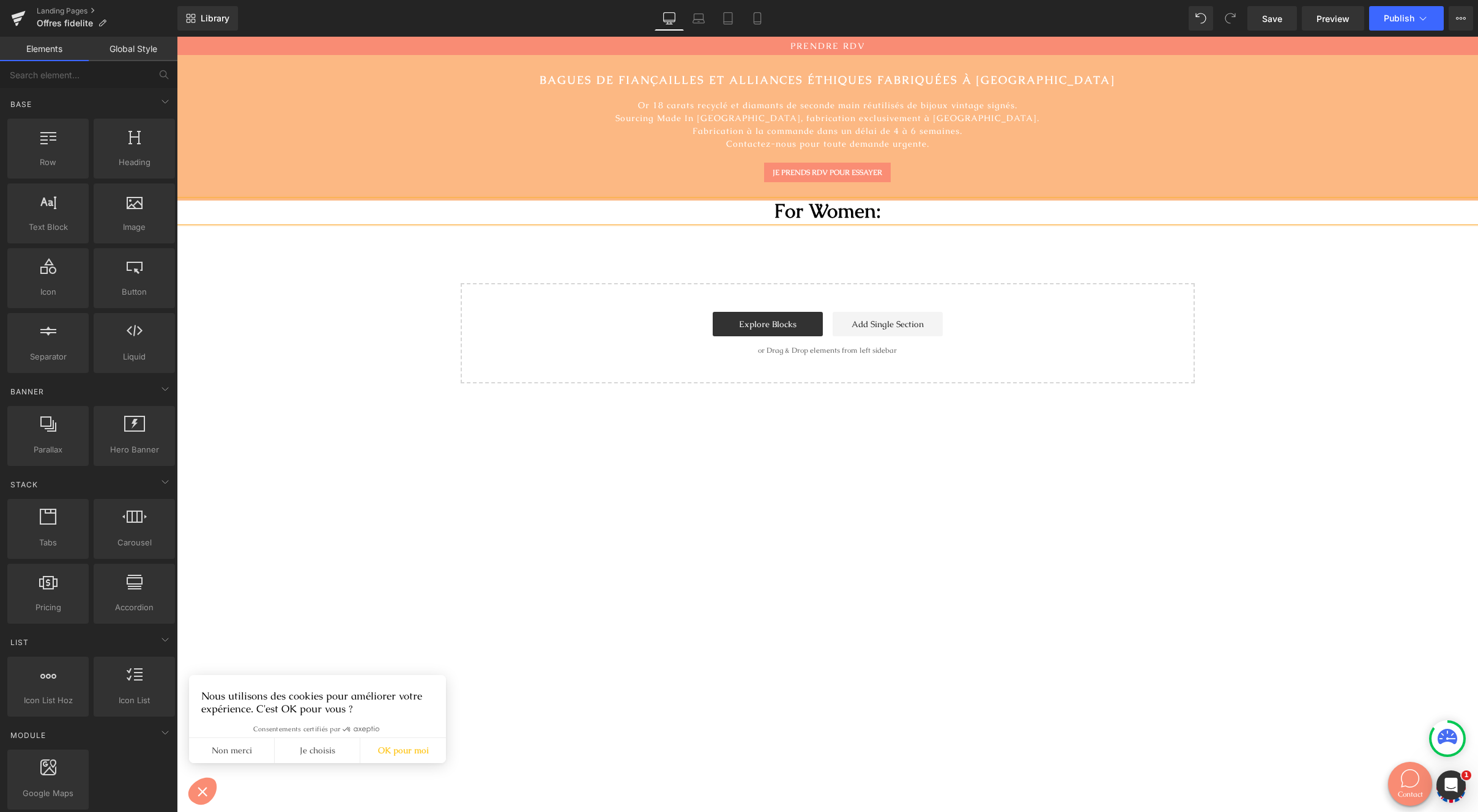
click at [320, 268] on div "BAGUES DE FIANÇAILLES ET ALLIANCES ÉTHIQUES FABRIQUÉES À PARIS Heading Or 18 ca…" at bounding box center [827, 219] width 1301 height 328
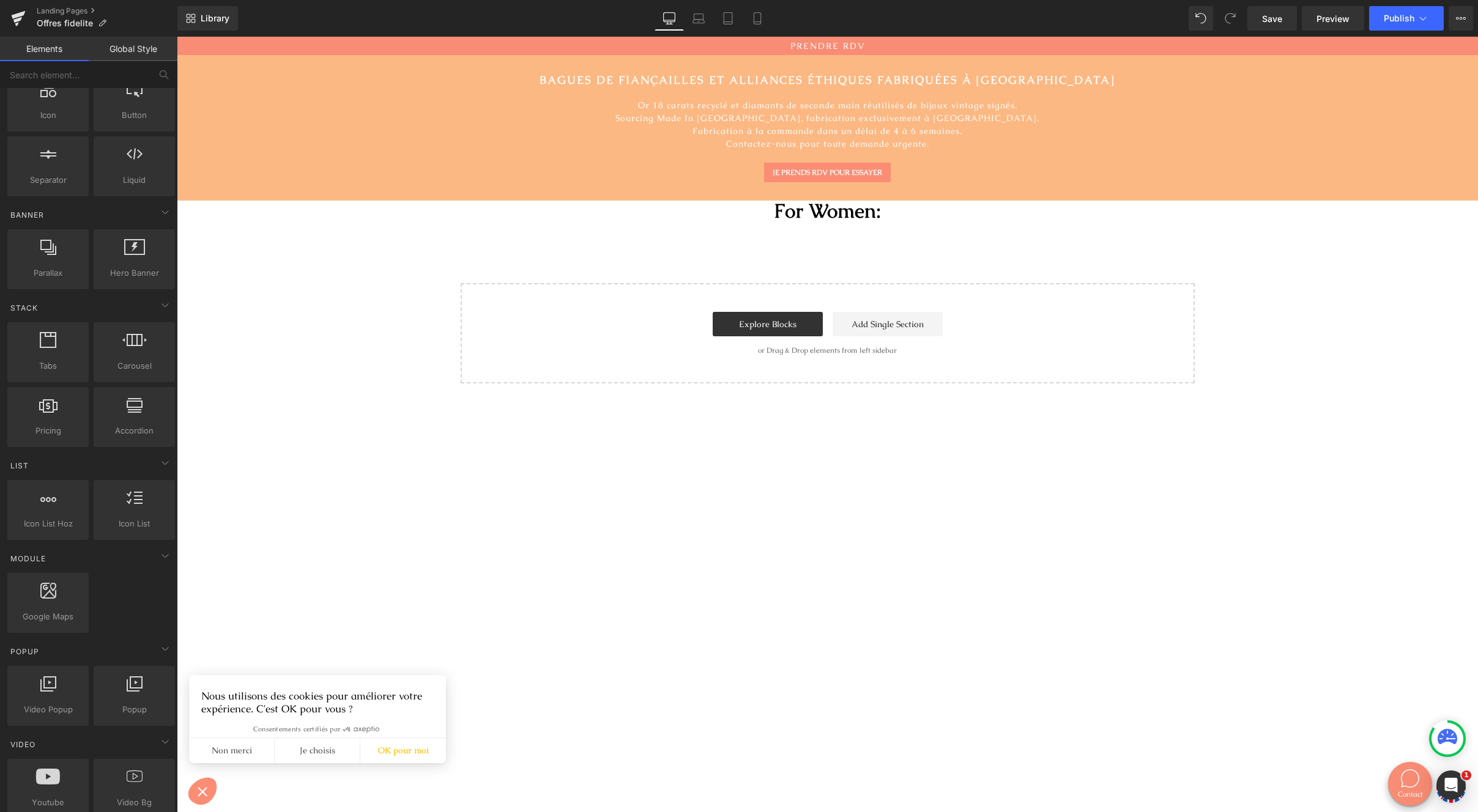
scroll to position [536, 0]
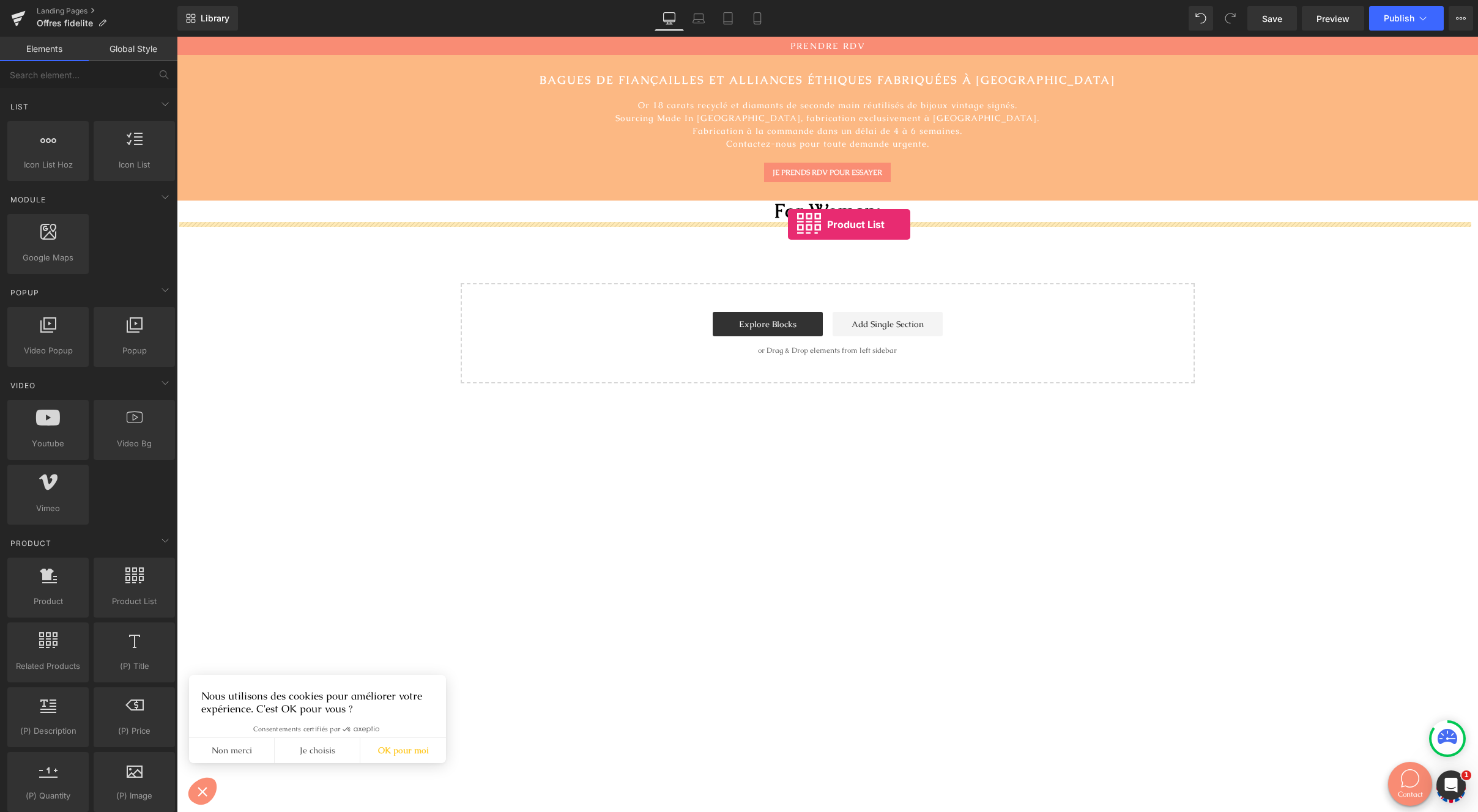
drag, startPoint x: 323, startPoint y: 634, endPoint x: 788, endPoint y: 225, distance: 619.3
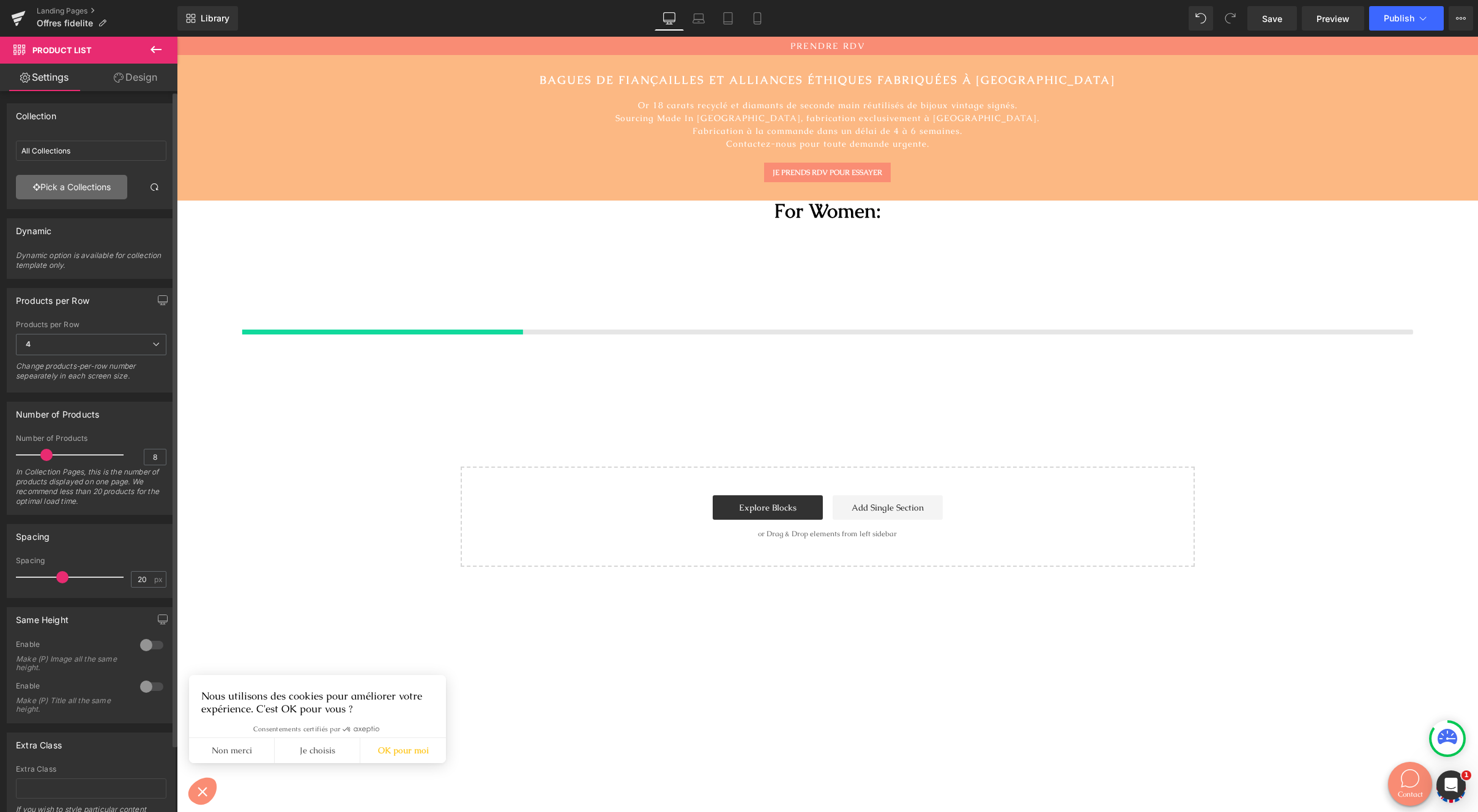
click at [68, 188] on link "Pick a Collections" at bounding box center [71, 187] width 111 height 25
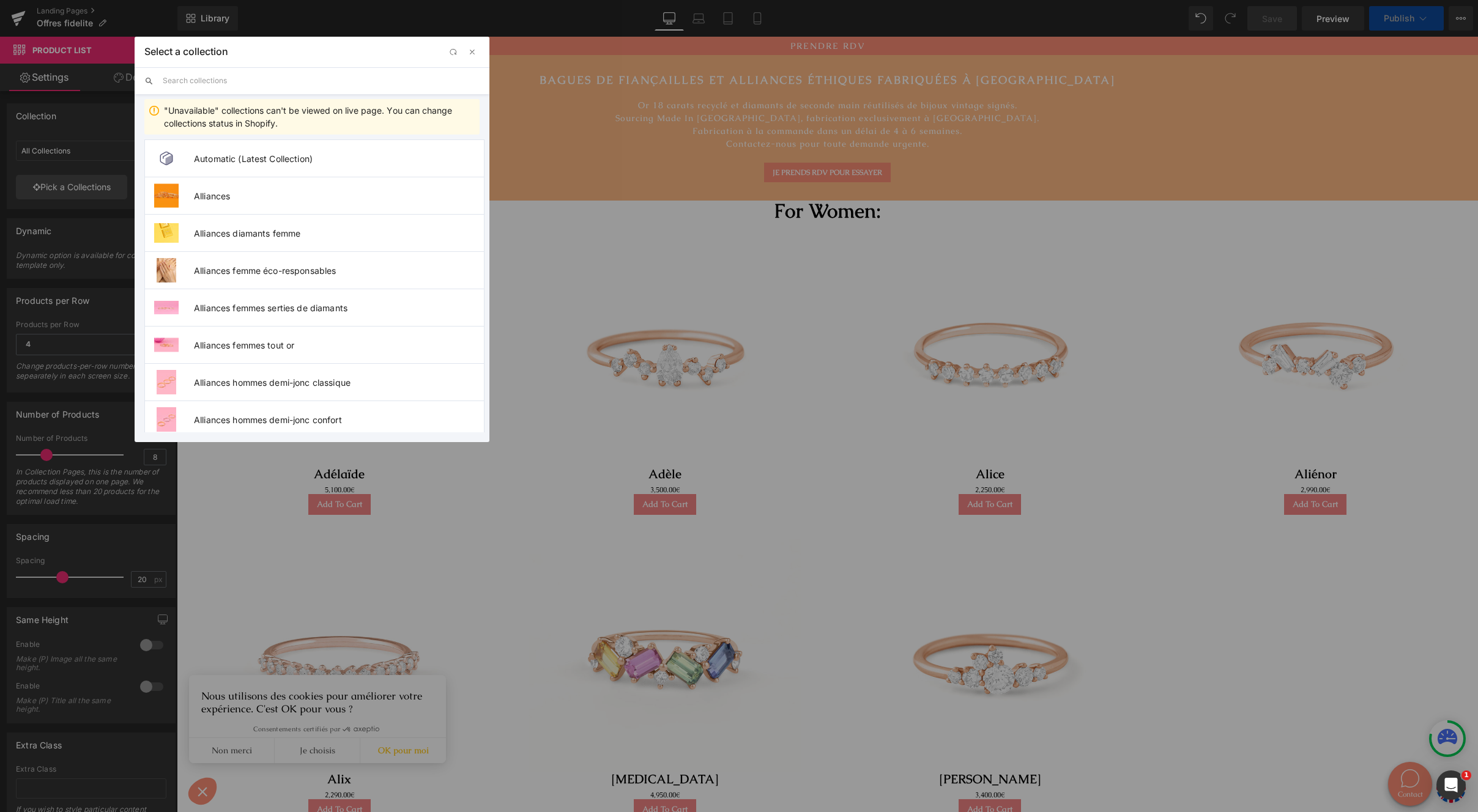
click at [235, 83] on input "text" at bounding box center [321, 80] width 317 height 27
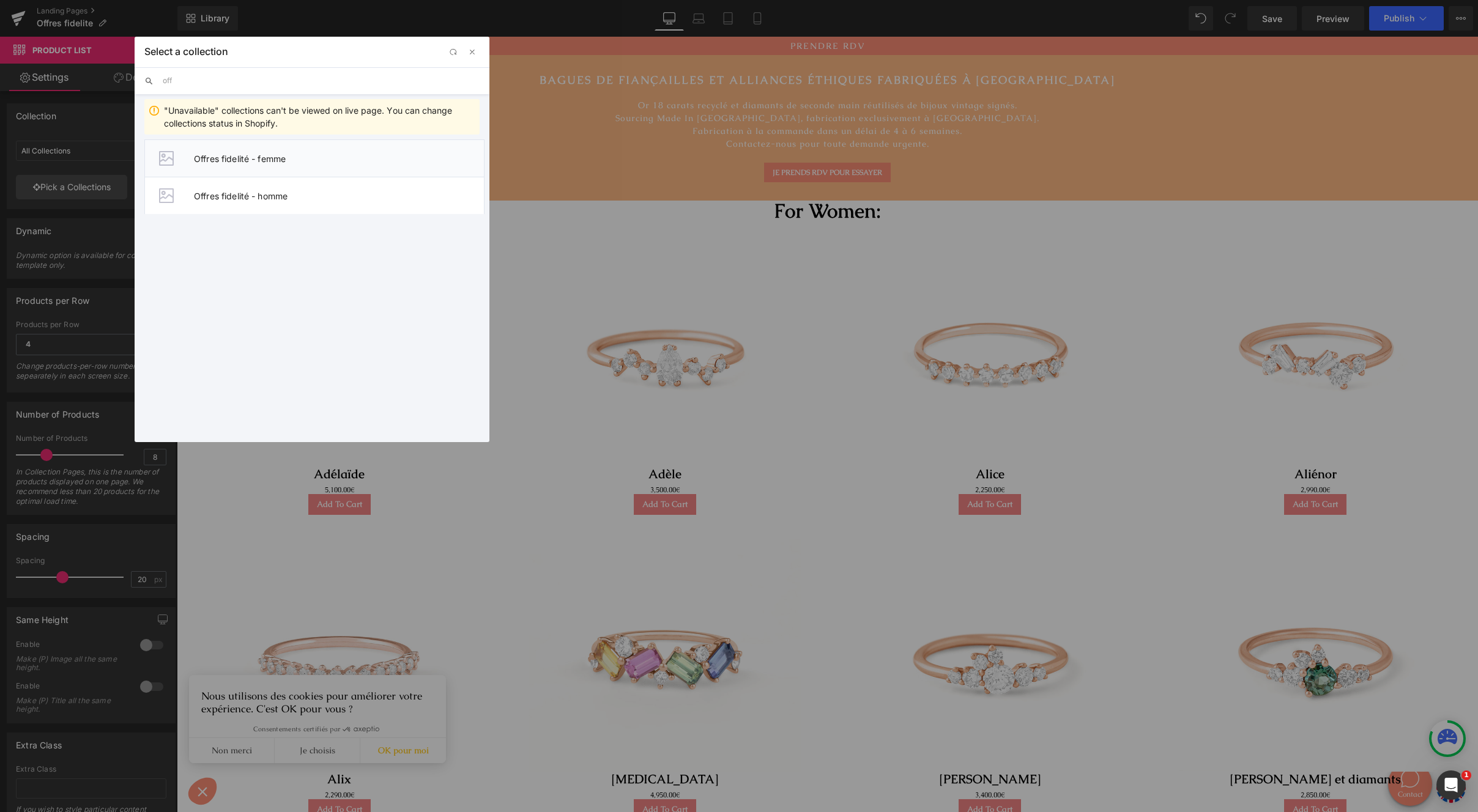
type input "off"
click at [299, 160] on span "Offres fidelité - femme" at bounding box center [339, 159] width 290 height 11
type input "Offres fidelité - femme"
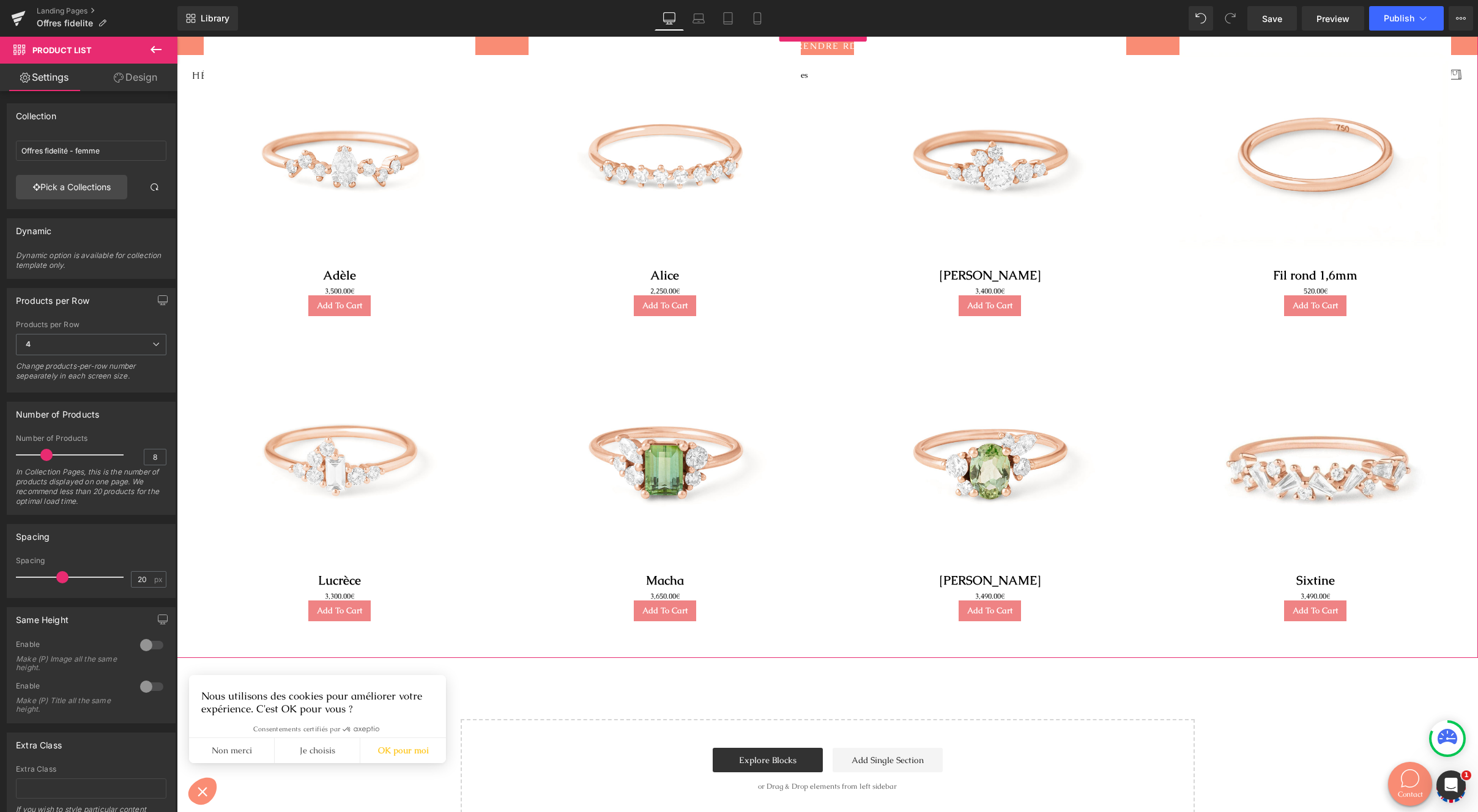
scroll to position [105, 0]
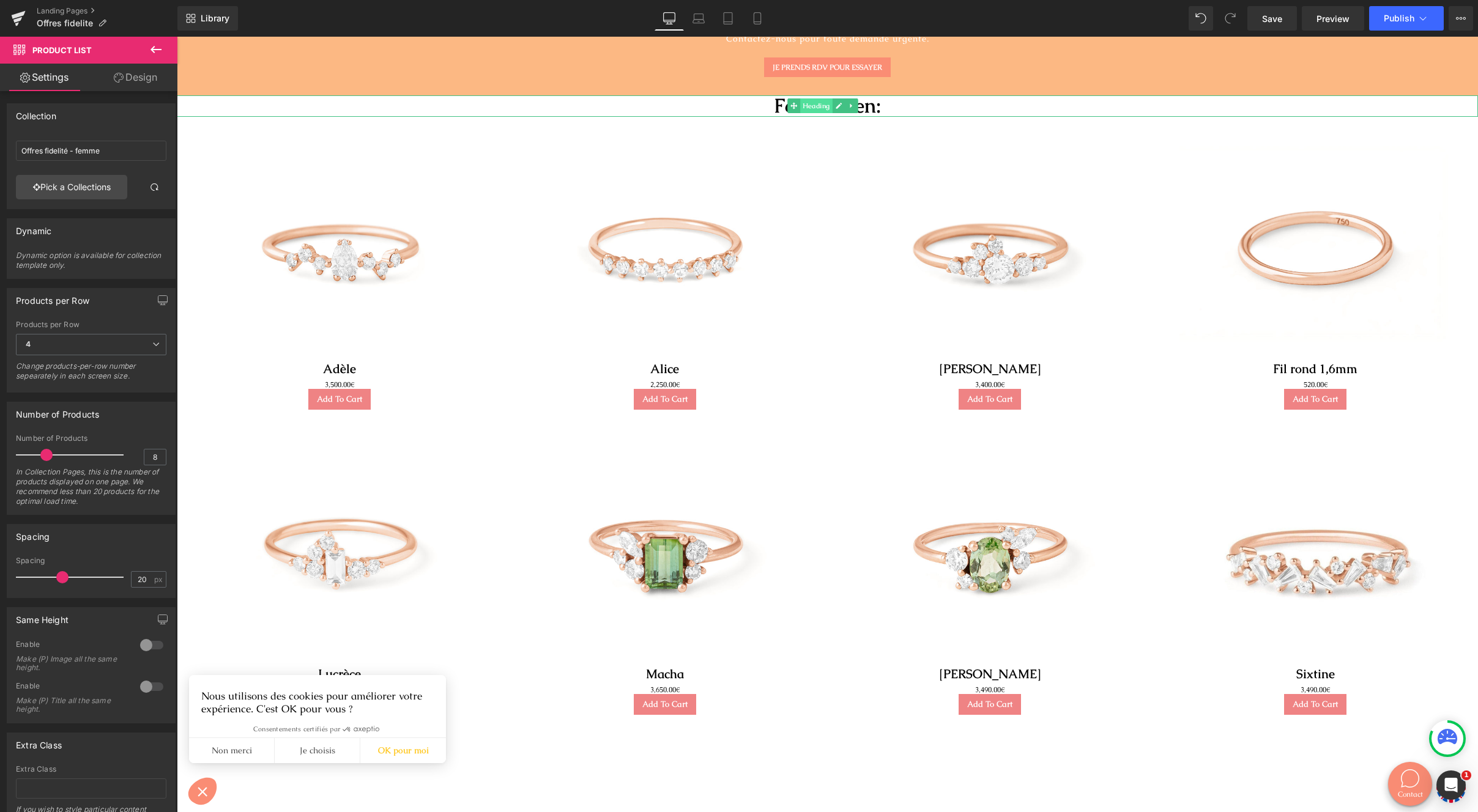
click at [810, 108] on span "Heading" at bounding box center [816, 106] width 33 height 15
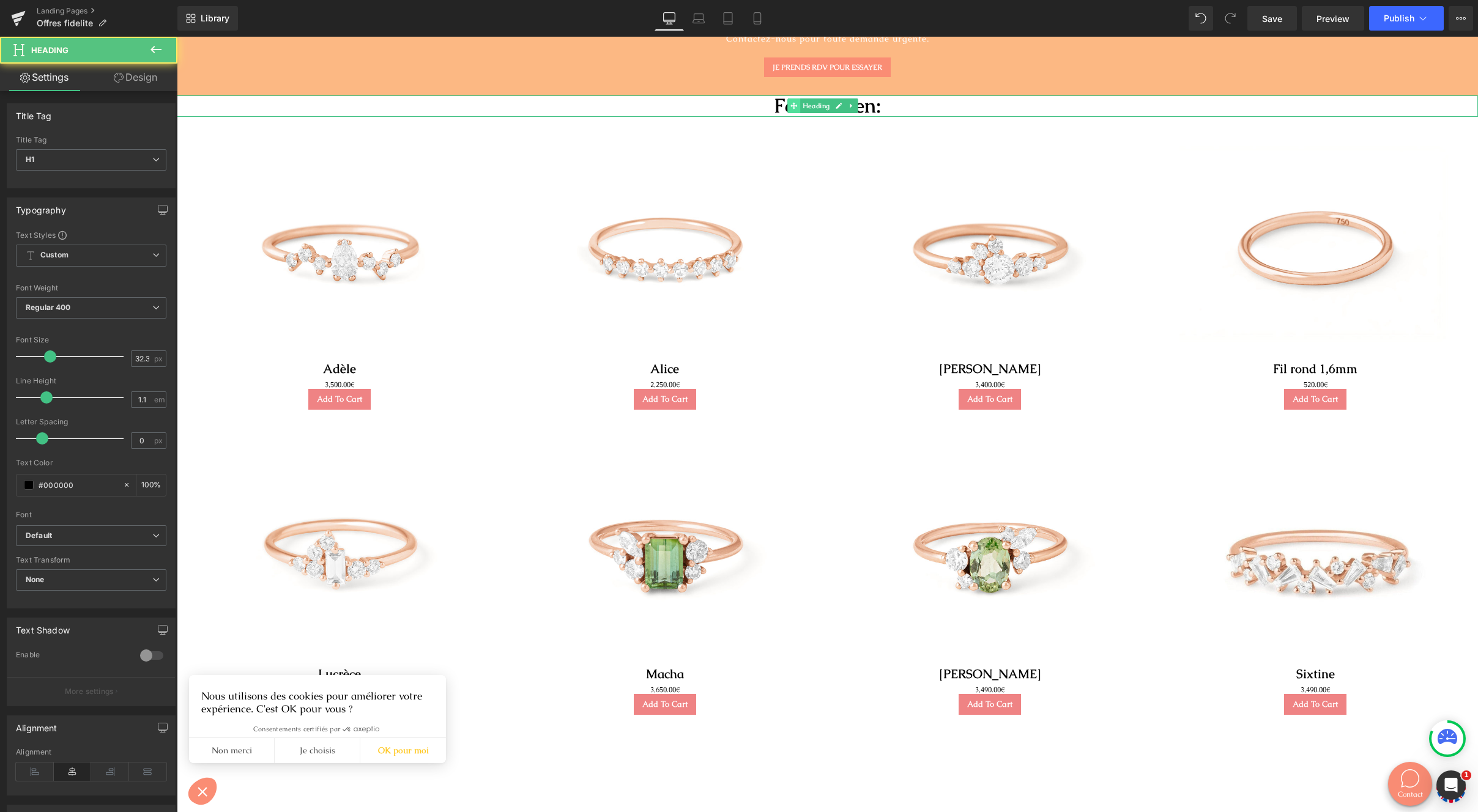
click at [796, 105] on icon at bounding box center [794, 106] width 7 height 7
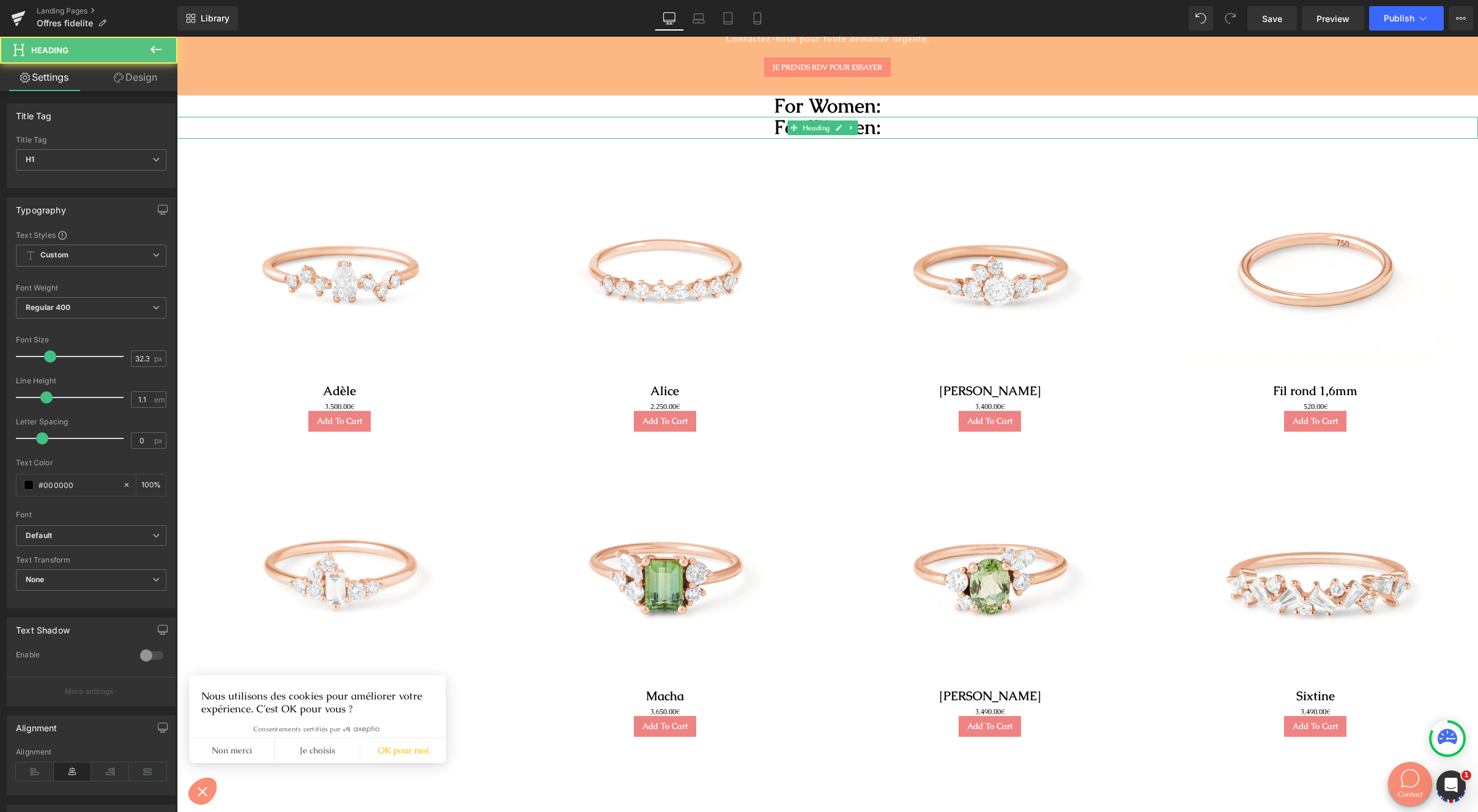
click at [782, 127] on h1 "For Women:" at bounding box center [827, 128] width 1301 height 22
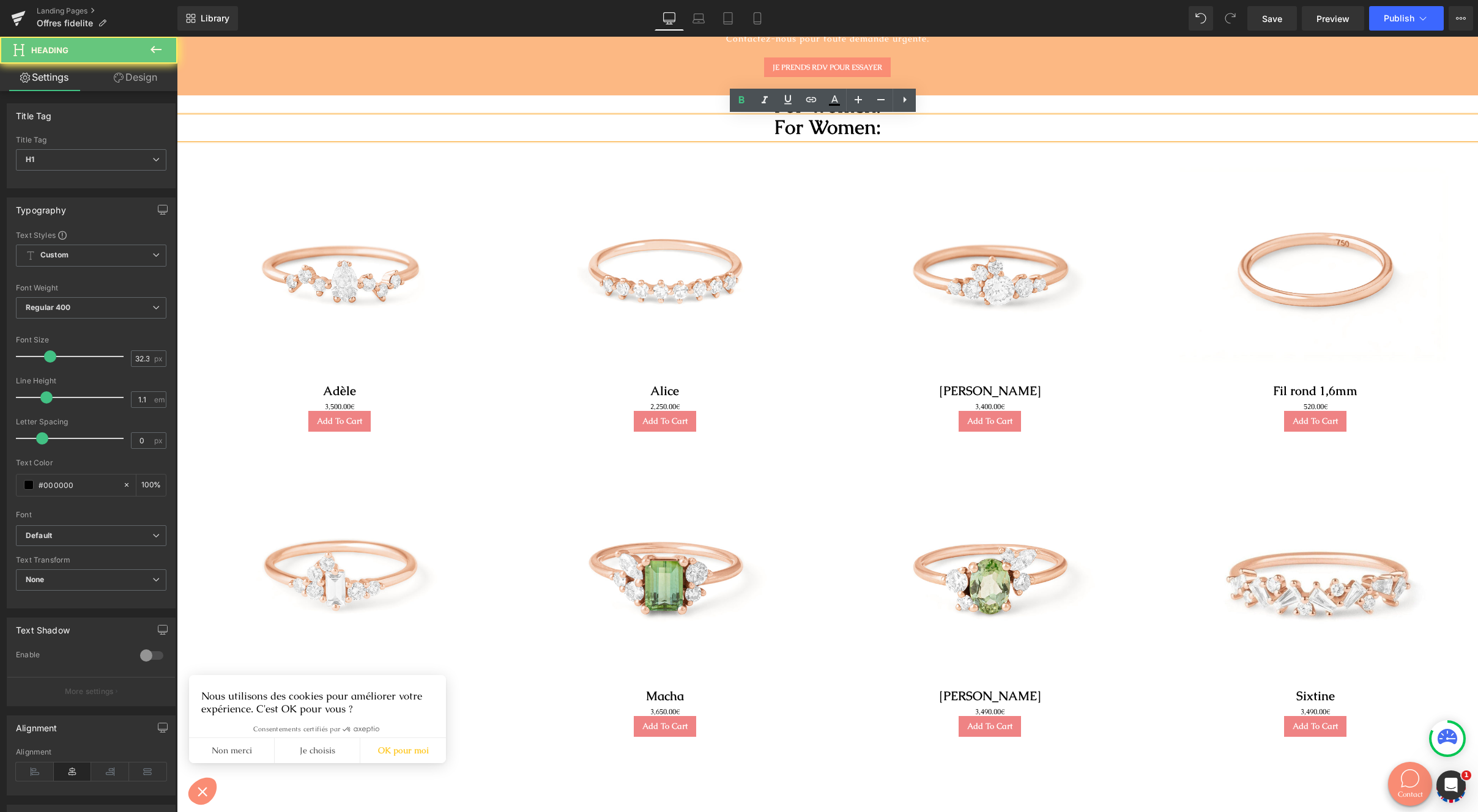
click at [796, 128] on h1 "For Women:" at bounding box center [827, 128] width 1301 height 22
click at [660, 209] on img at bounding box center [665, 267] width 273 height 233
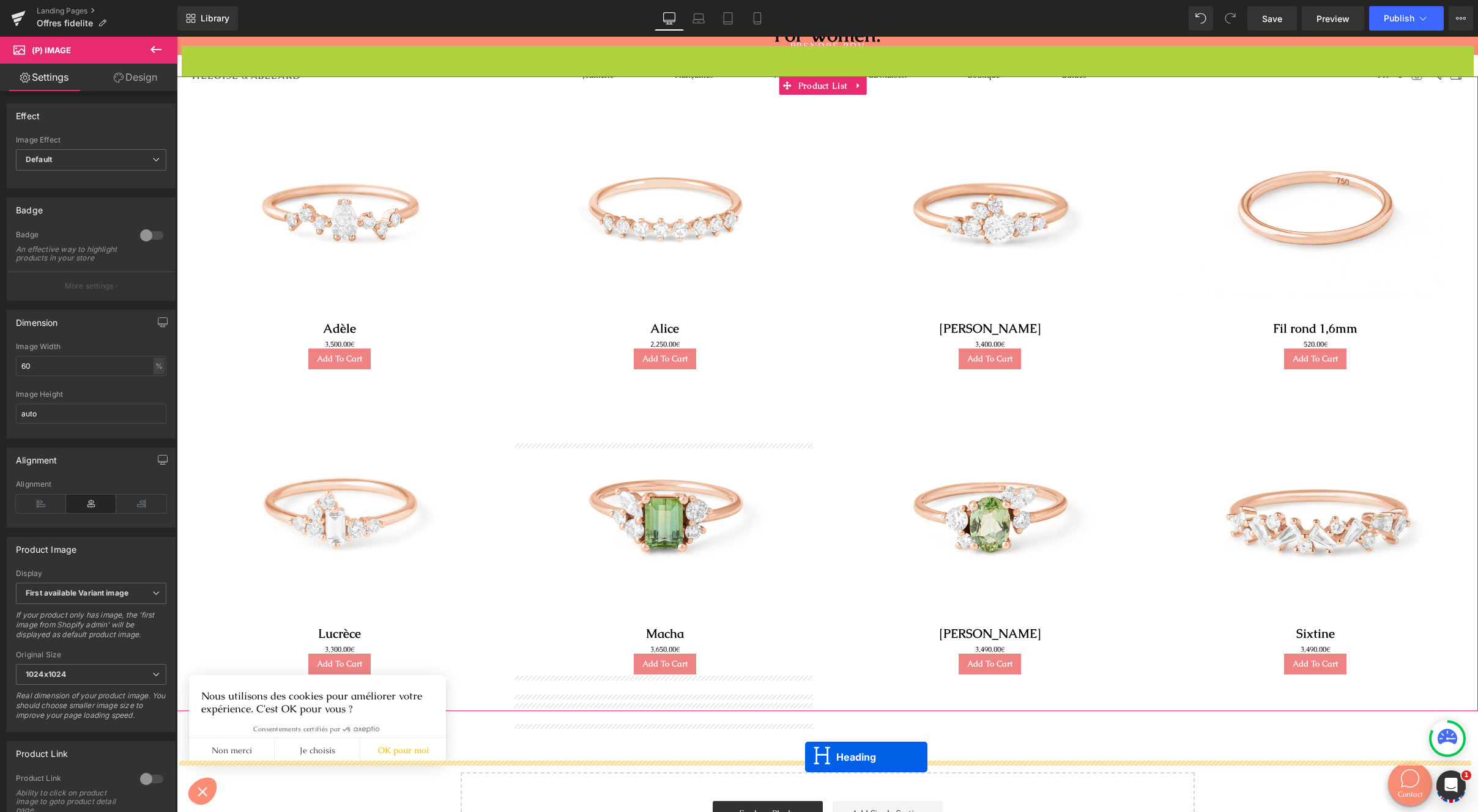
scroll to position [179, 0]
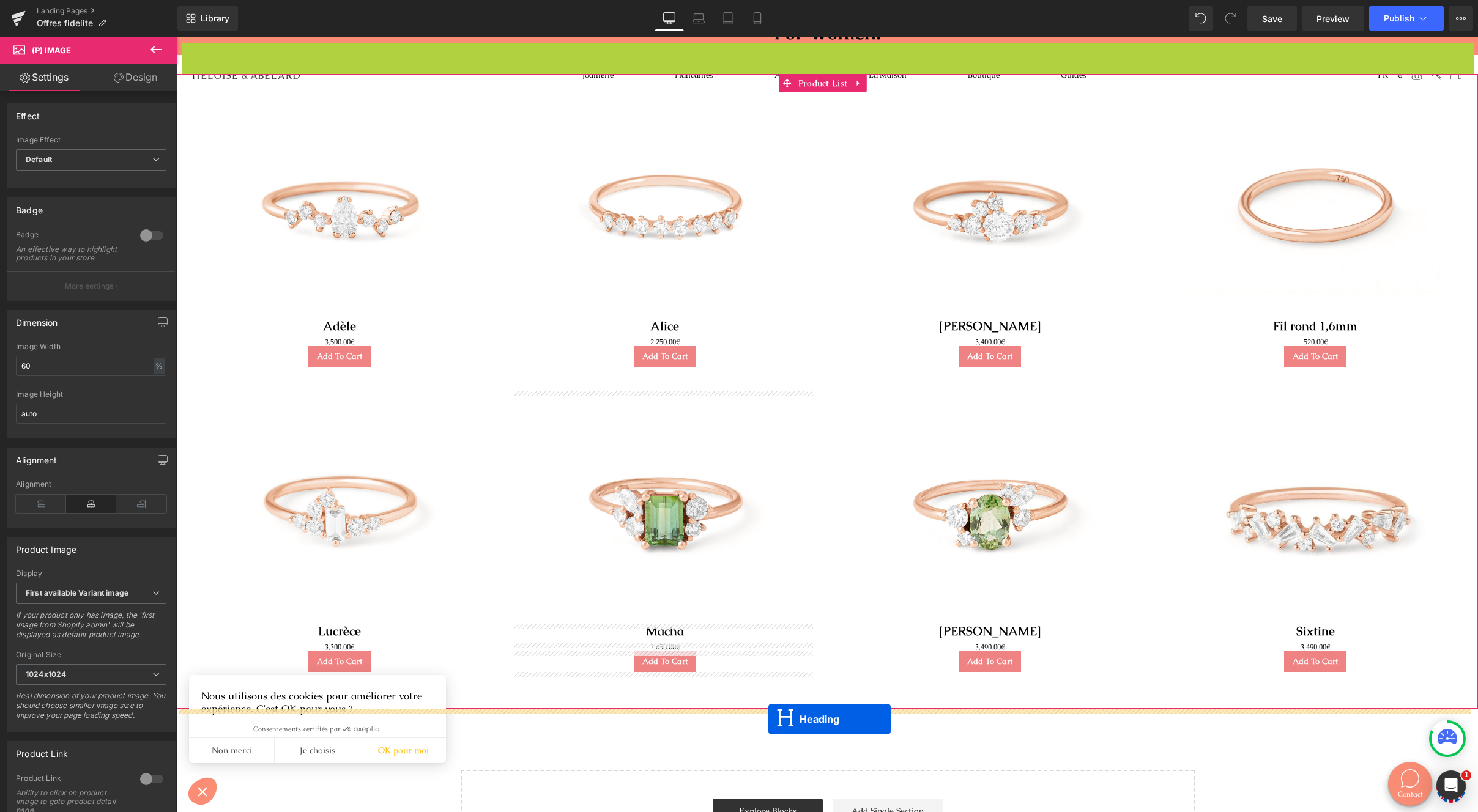
drag, startPoint x: 797, startPoint y: 123, endPoint x: 769, endPoint y: 719, distance: 596.7
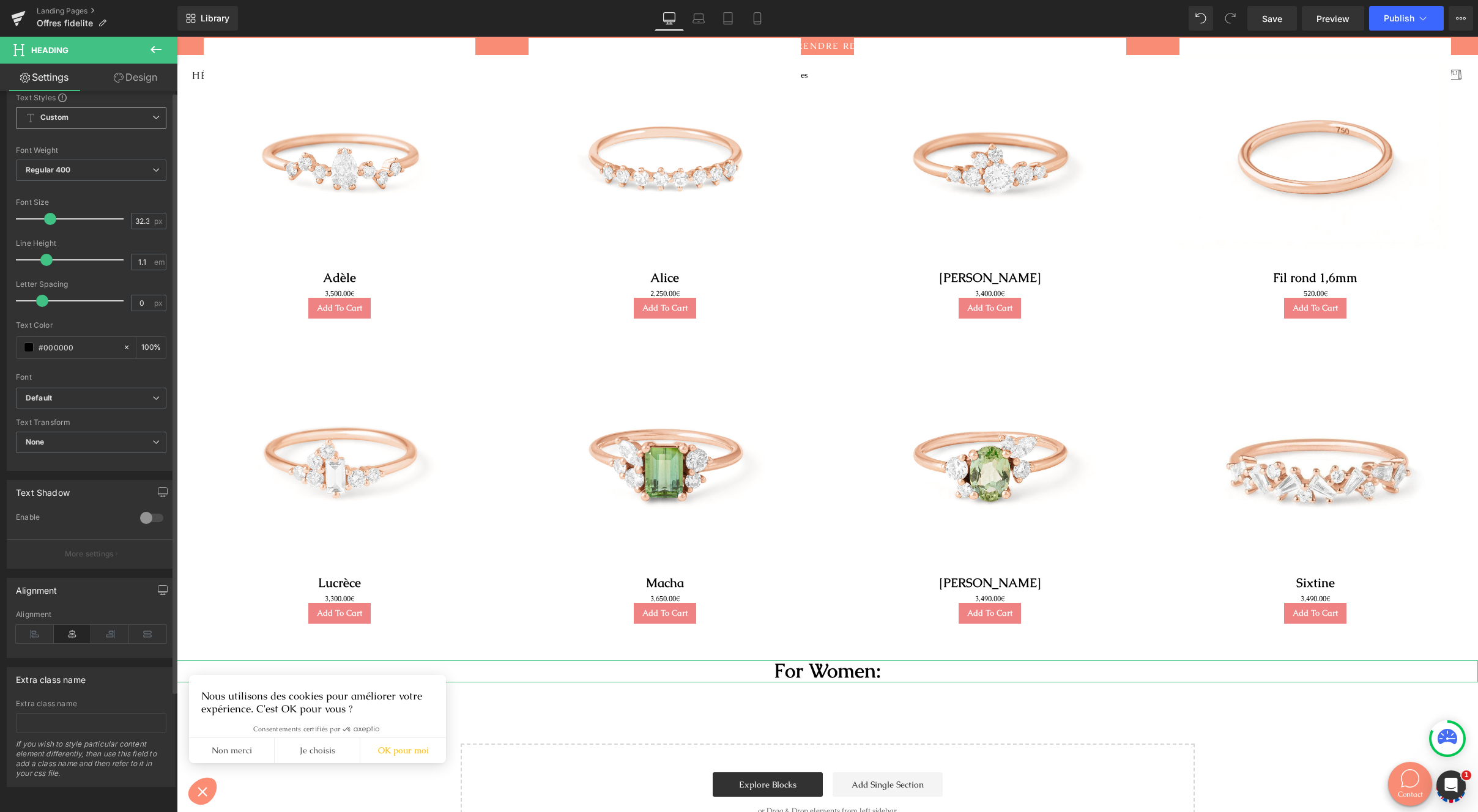
scroll to position [147, 0]
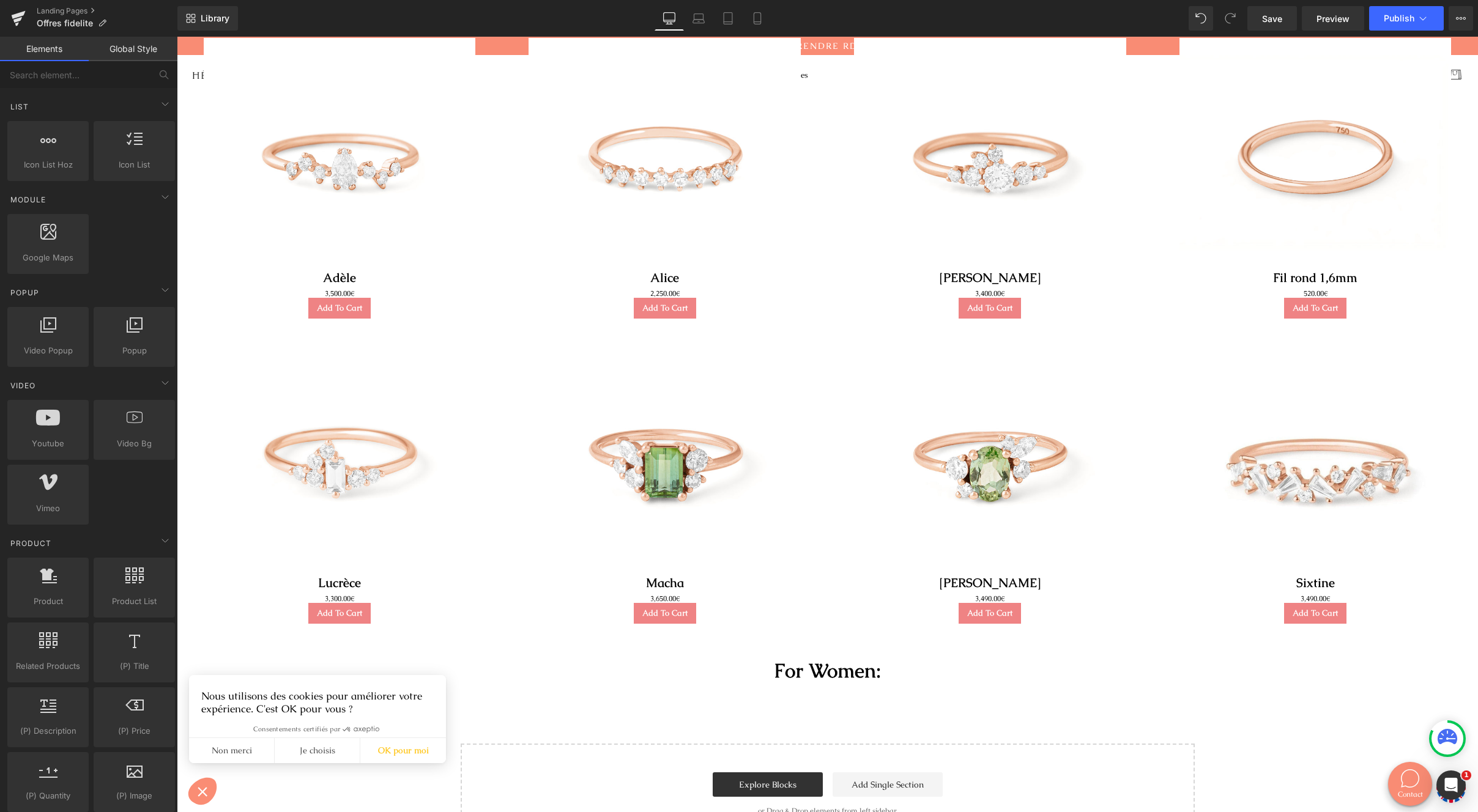
click at [480, 686] on div "BAGUES DE FIANÇAILLES ET ALLIANCES ÉTHIQUES FABRIQUÉES À PARIS Heading Or 18 ca…" at bounding box center [827, 351] width 1301 height 985
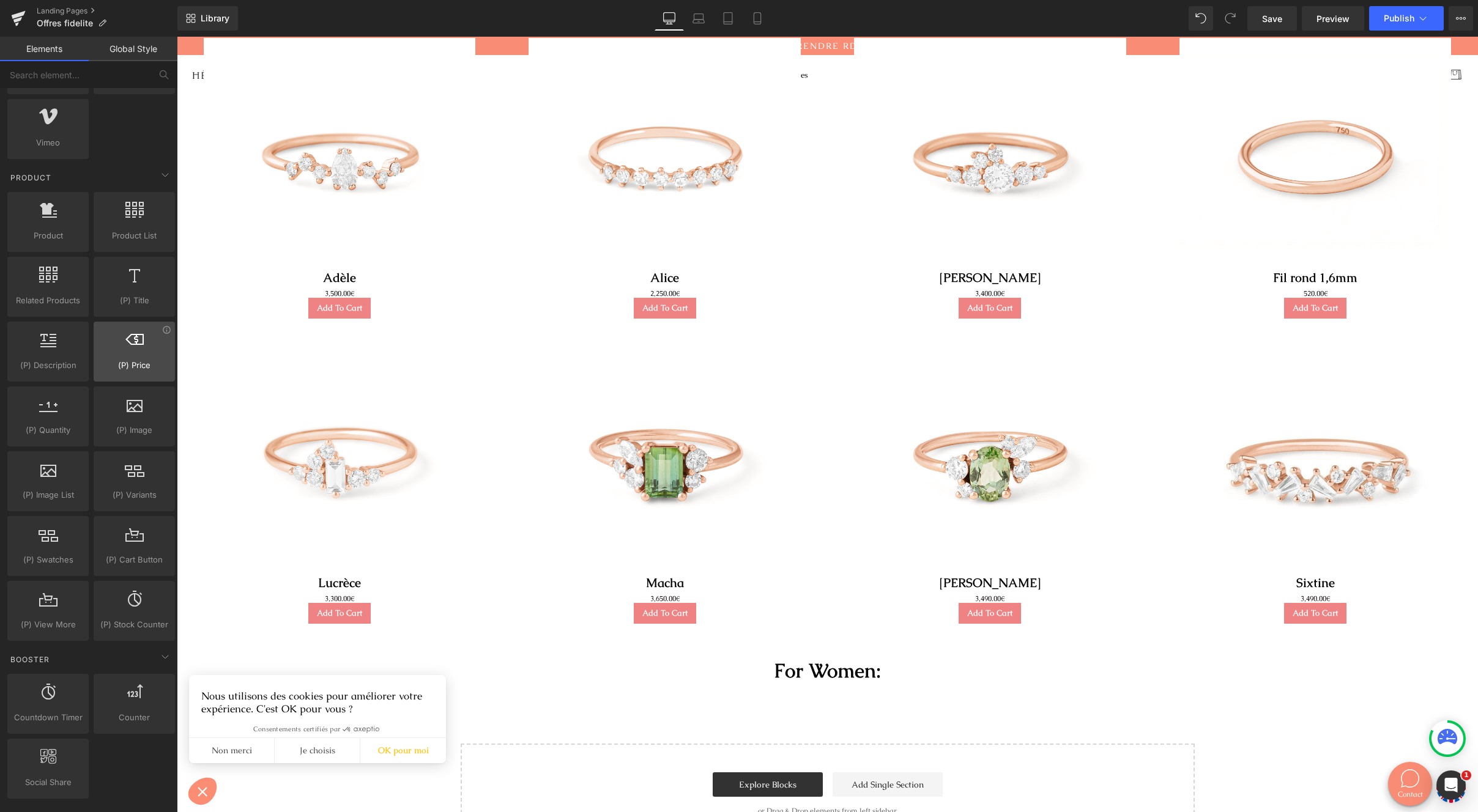
scroll to position [903, 0]
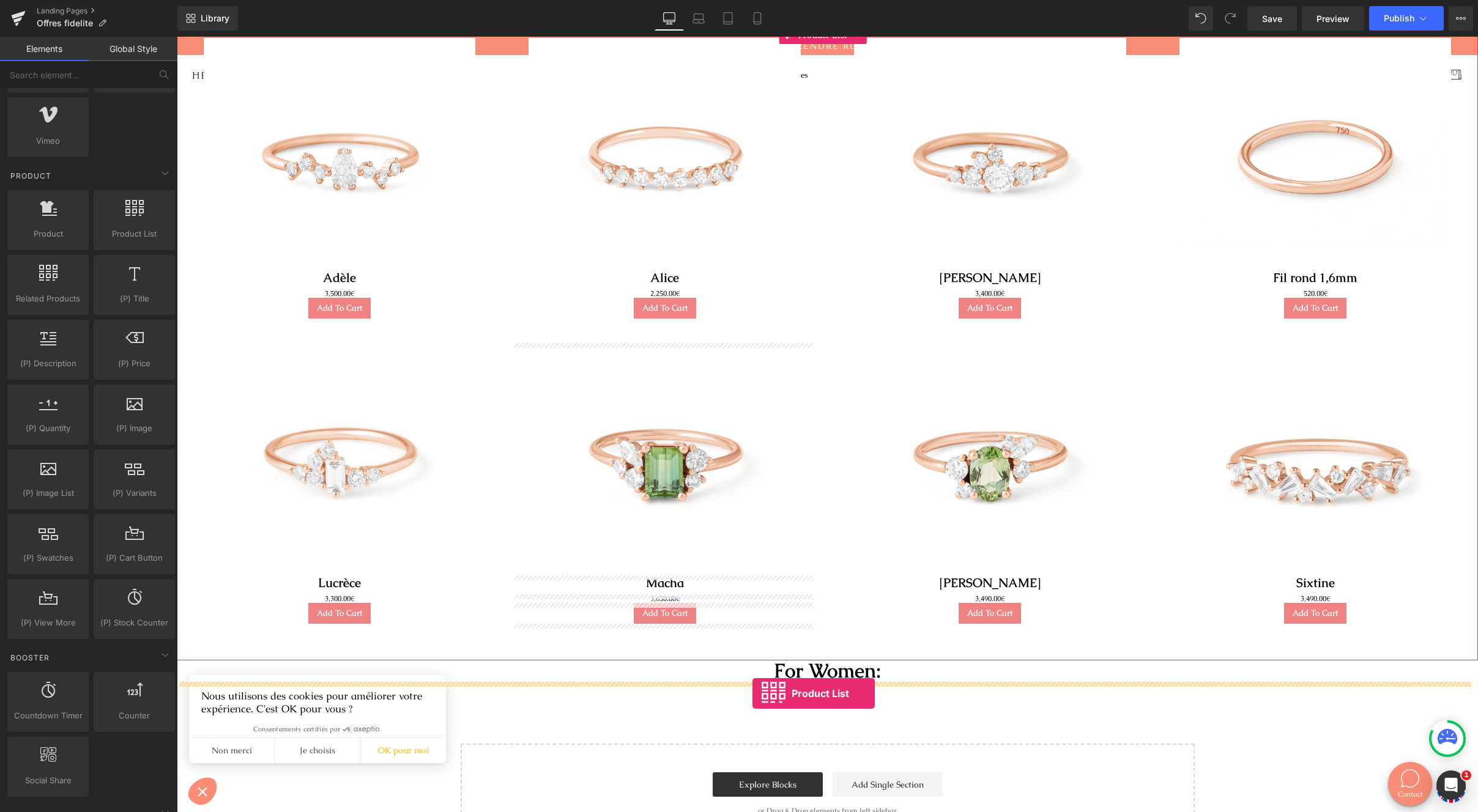
drag, startPoint x: 283, startPoint y: 316, endPoint x: 753, endPoint y: 694, distance: 603.1
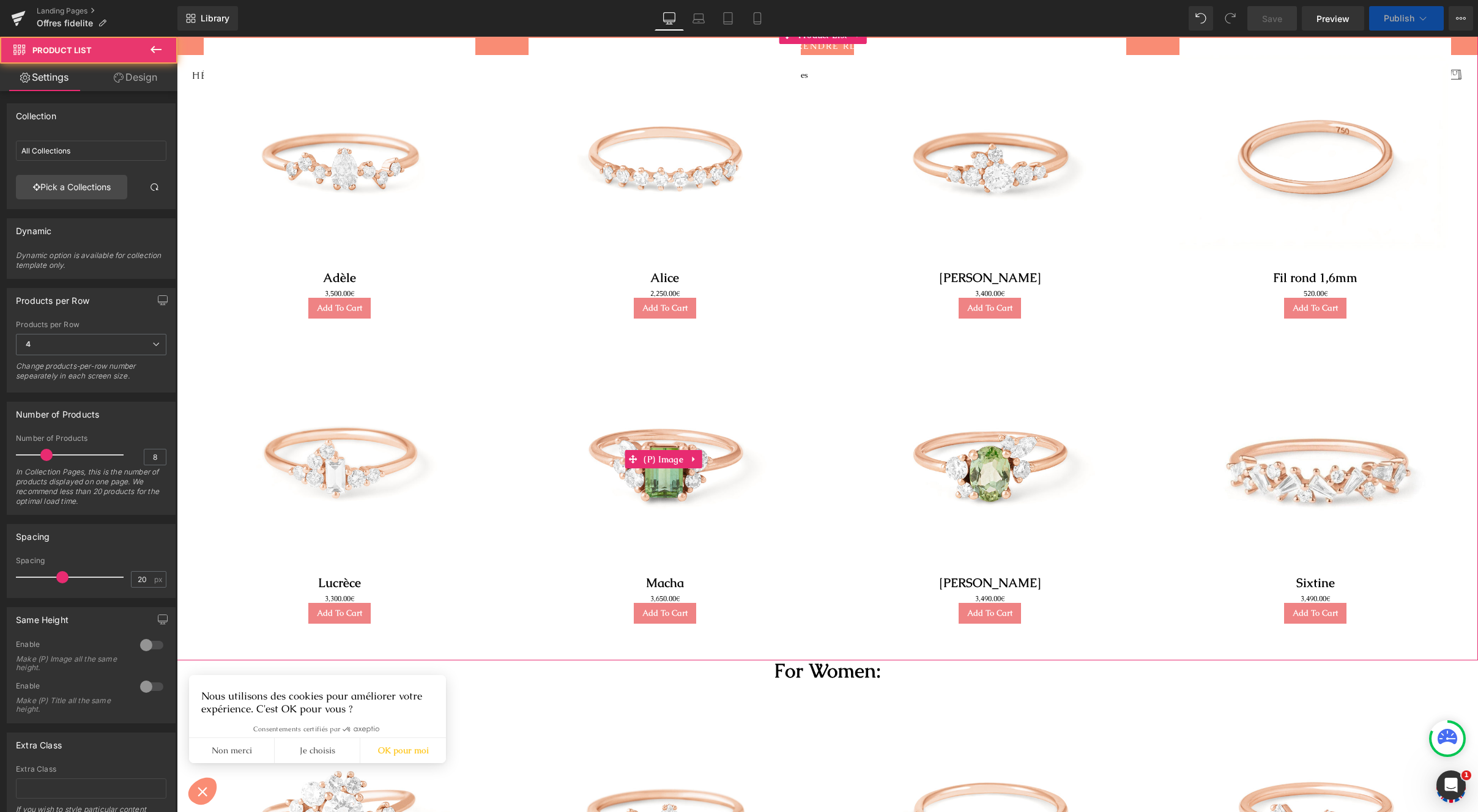
scroll to position [694, 0]
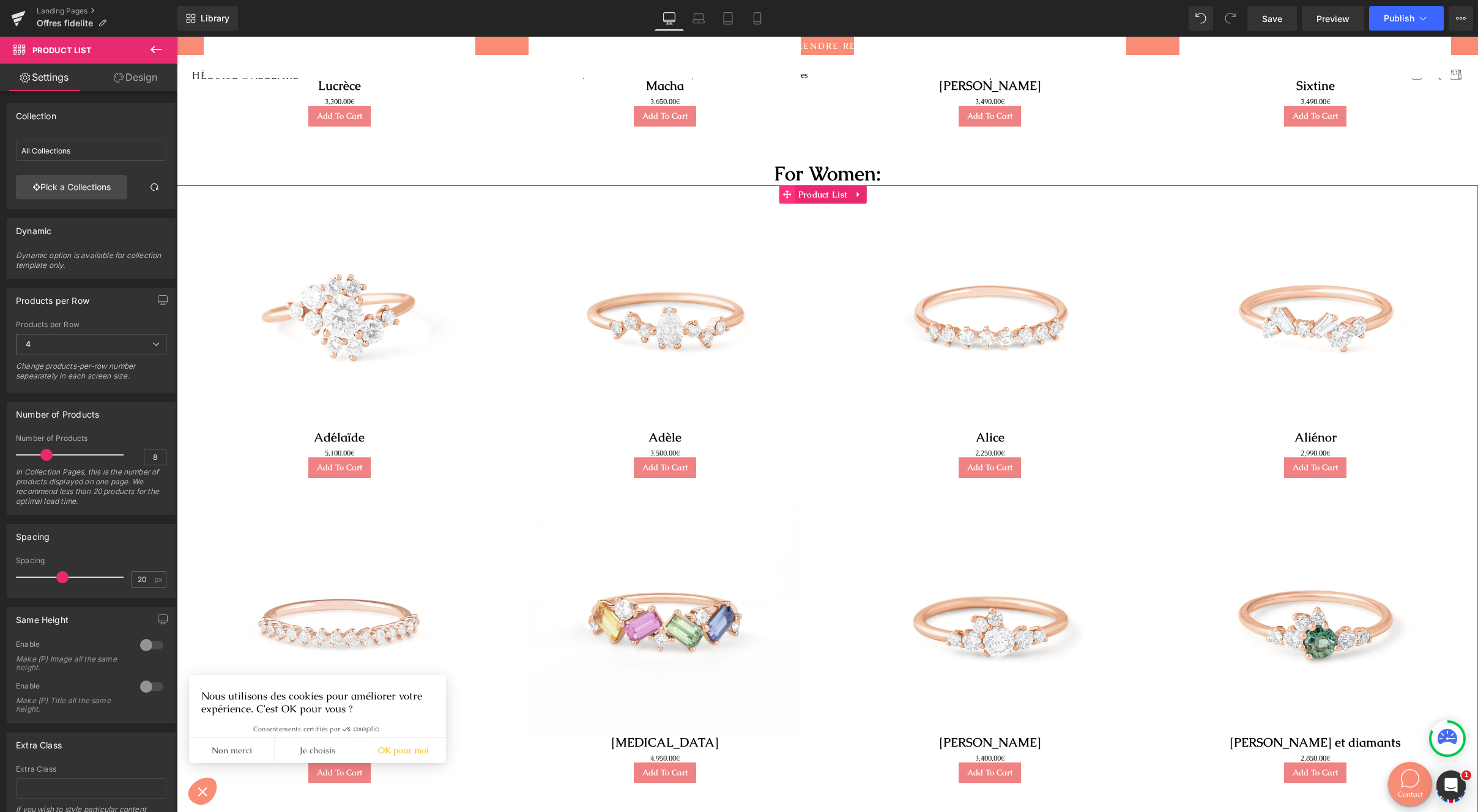
click at [790, 195] on icon at bounding box center [787, 194] width 9 height 9
click at [74, 193] on link "Pick a Collections" at bounding box center [71, 187] width 111 height 25
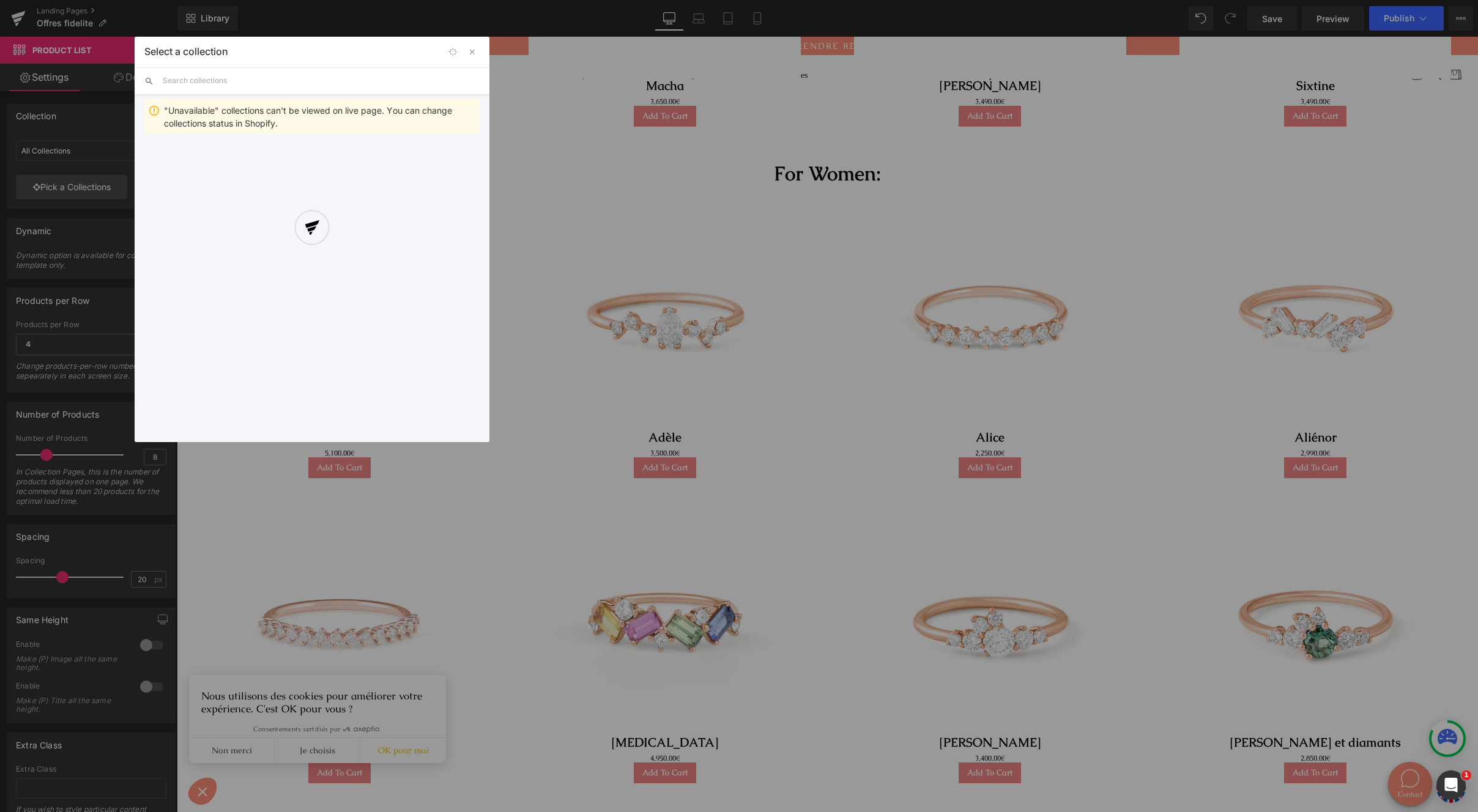
click at [277, 80] on div at bounding box center [312, 239] width 355 height 405
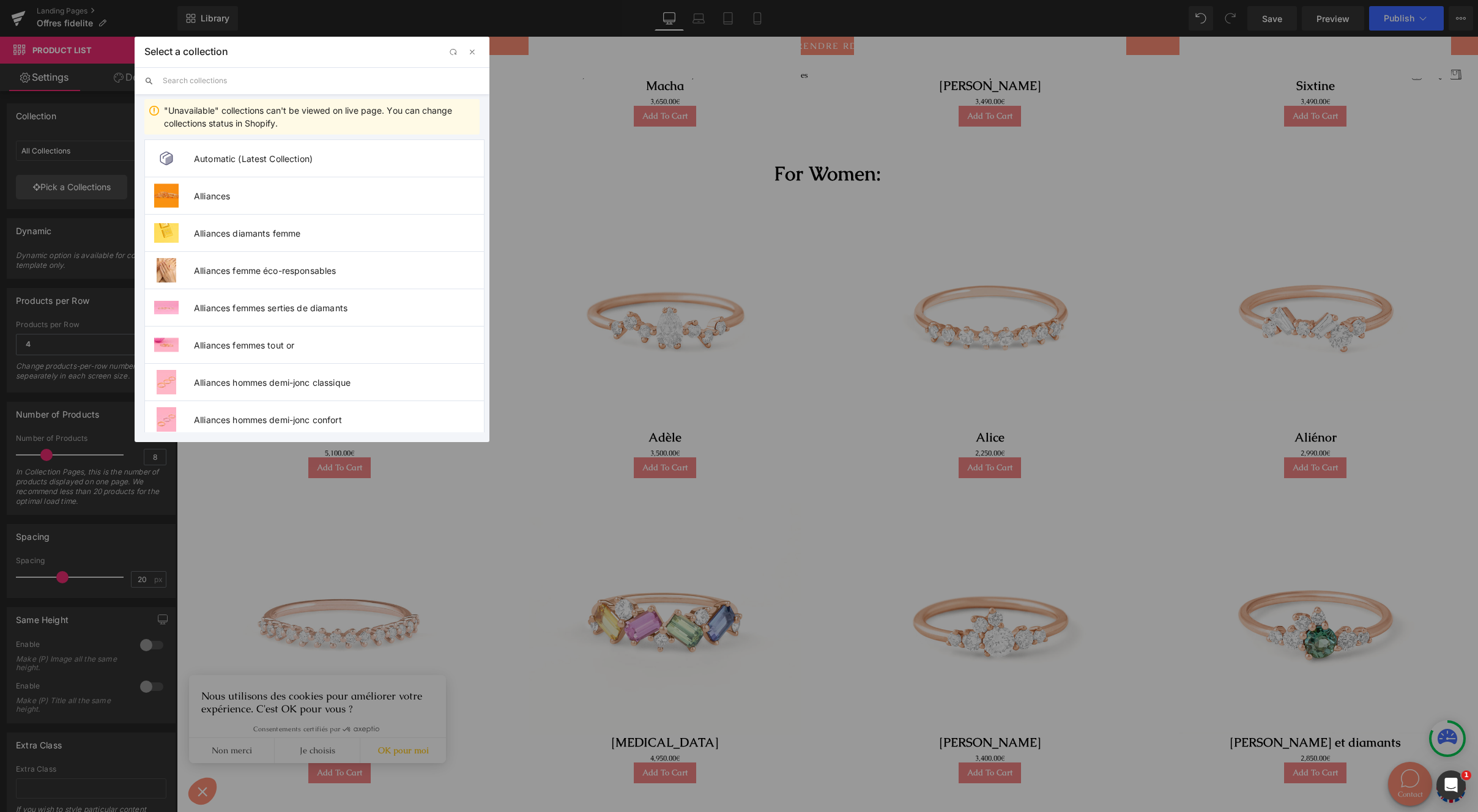
click at [254, 76] on input "text" at bounding box center [321, 80] width 317 height 27
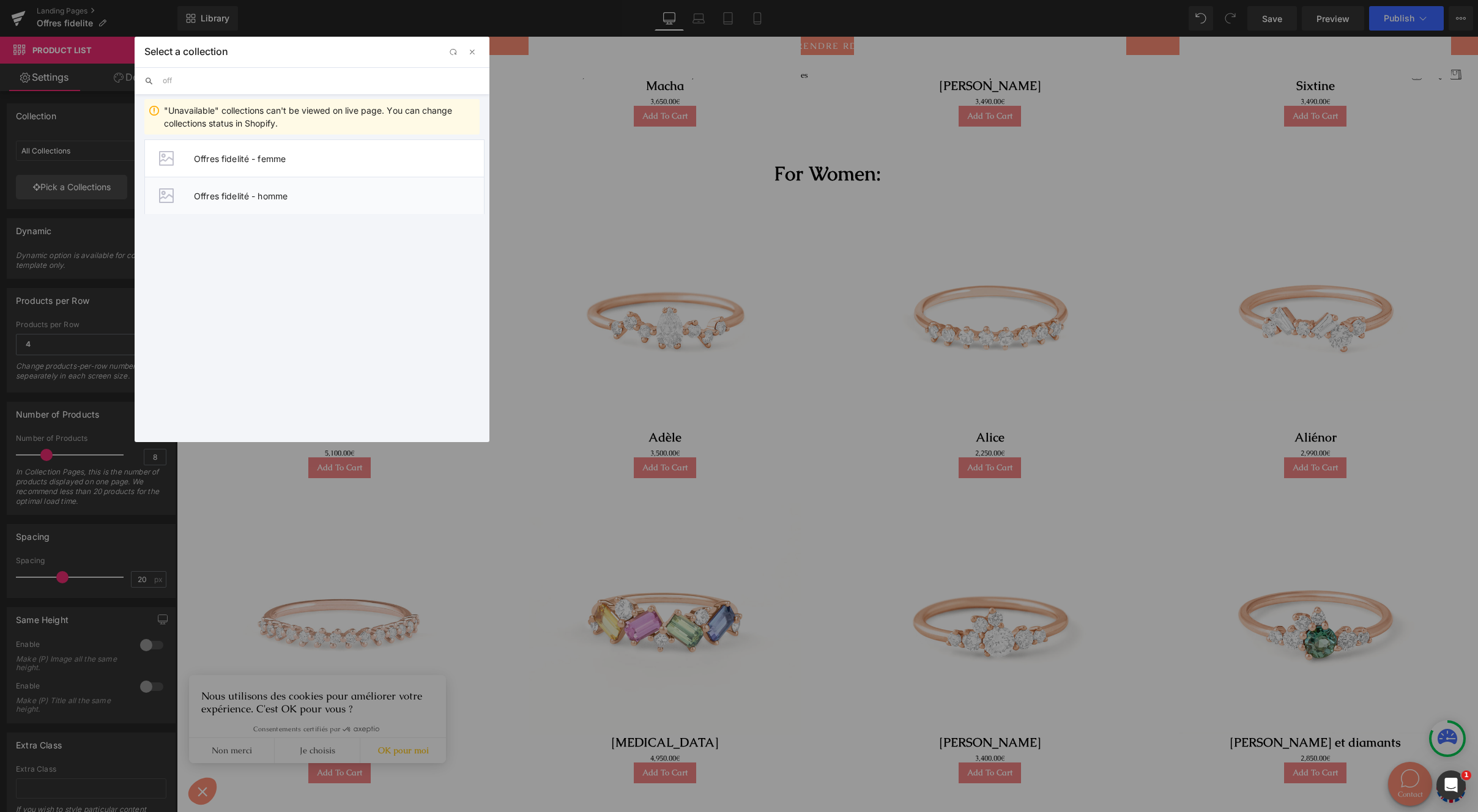
type input "off"
click at [372, 196] on span "Offres fidelité - homme" at bounding box center [339, 196] width 290 height 11
type input "Offres fidelité - homme"
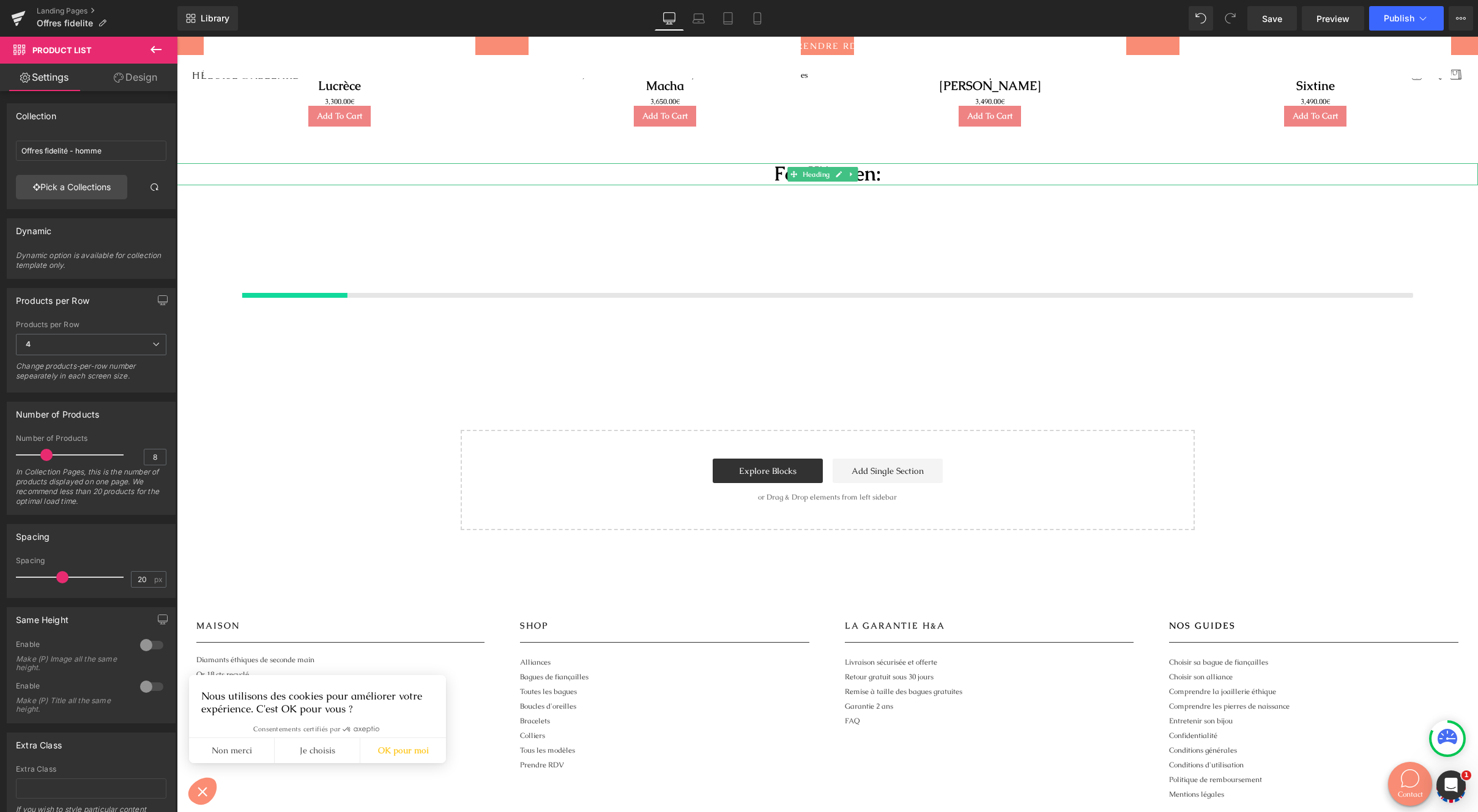
click at [866, 169] on h1 "For Women:" at bounding box center [827, 174] width 1301 height 22
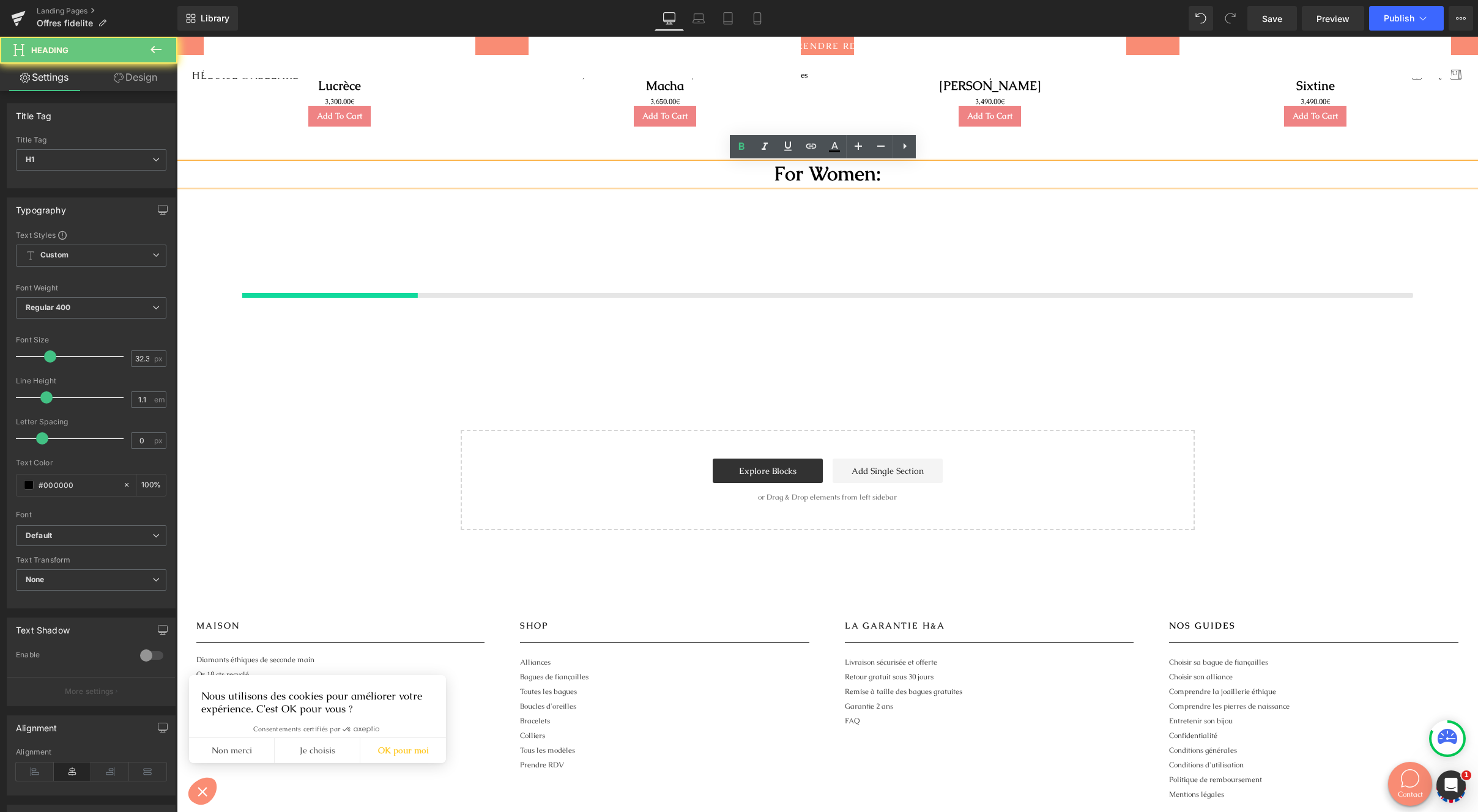
click at [865, 172] on h1 "For Women:" at bounding box center [827, 174] width 1301 height 22
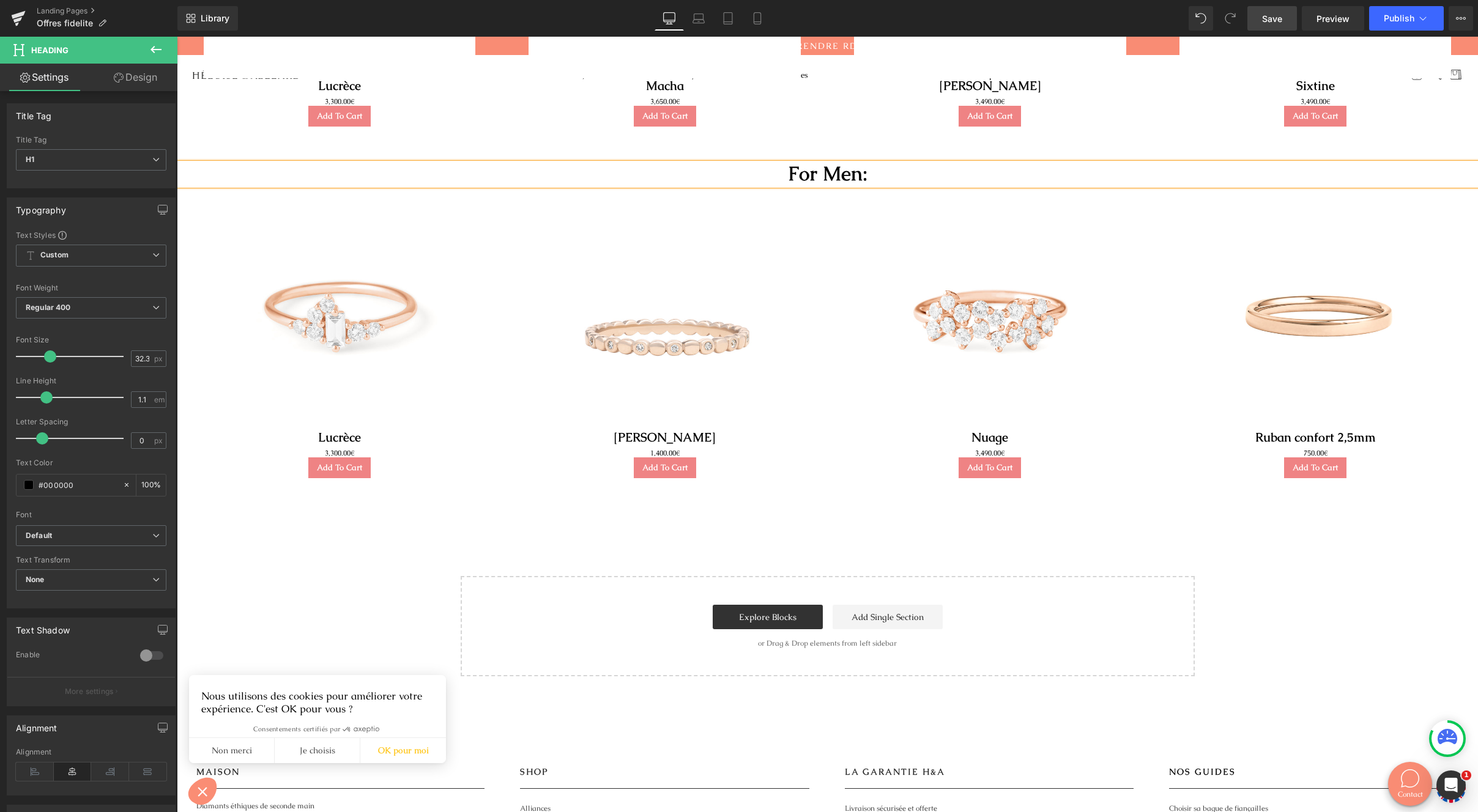
click at [1285, 22] on link "Save" at bounding box center [1272, 18] width 50 height 25
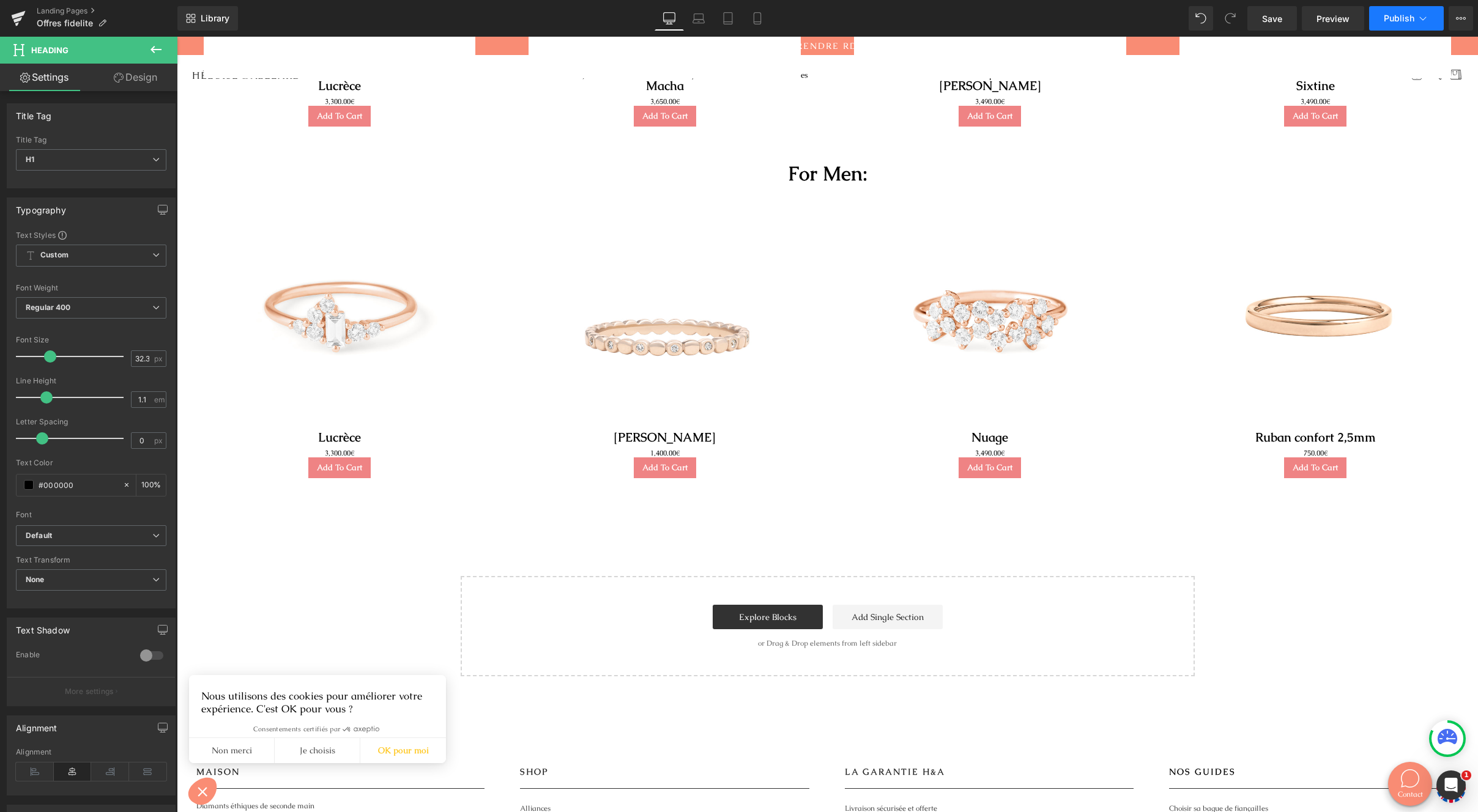
click at [1382, 23] on button "Publish" at bounding box center [1407, 18] width 74 height 25
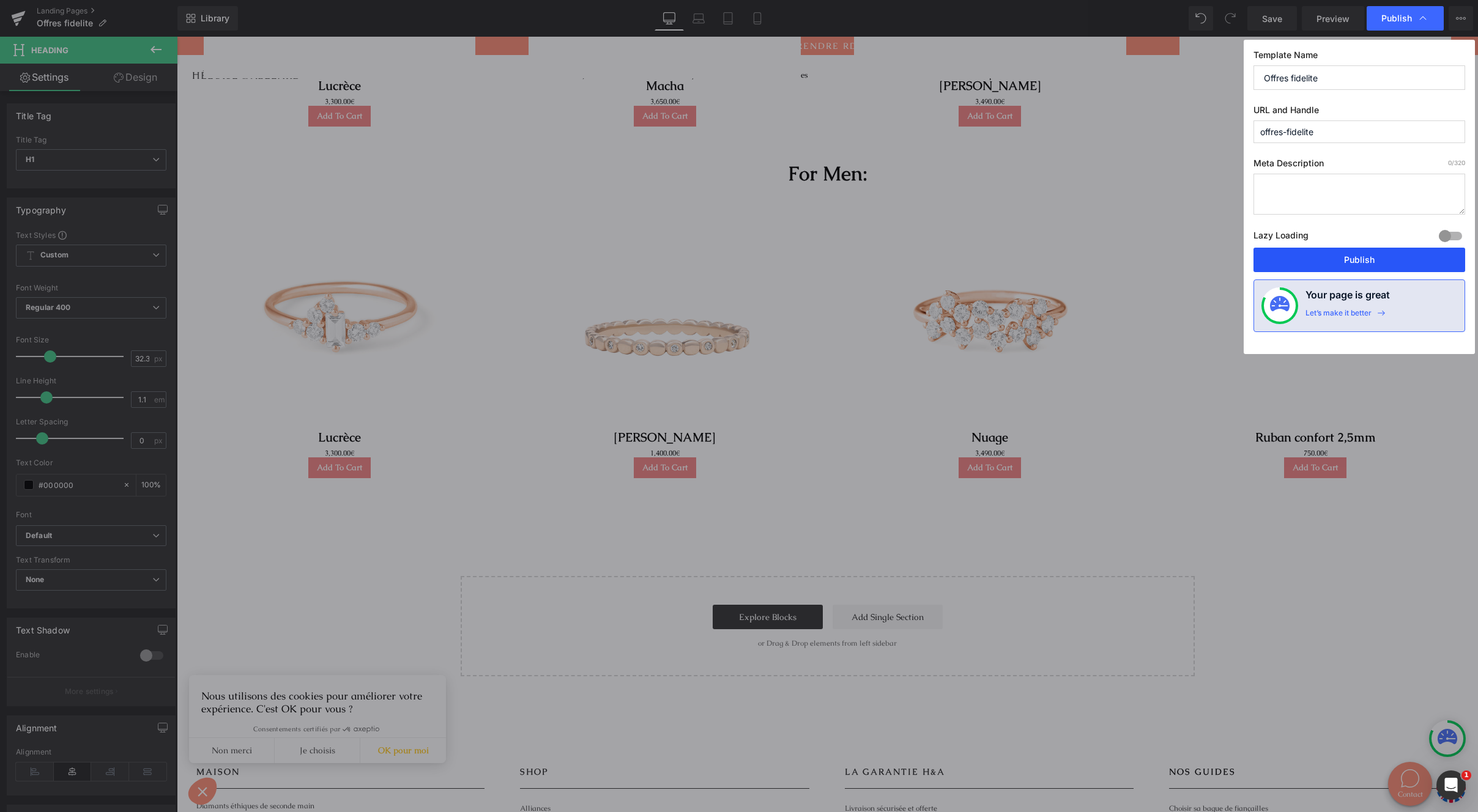
click at [1347, 260] on button "Publish" at bounding box center [1360, 260] width 211 height 25
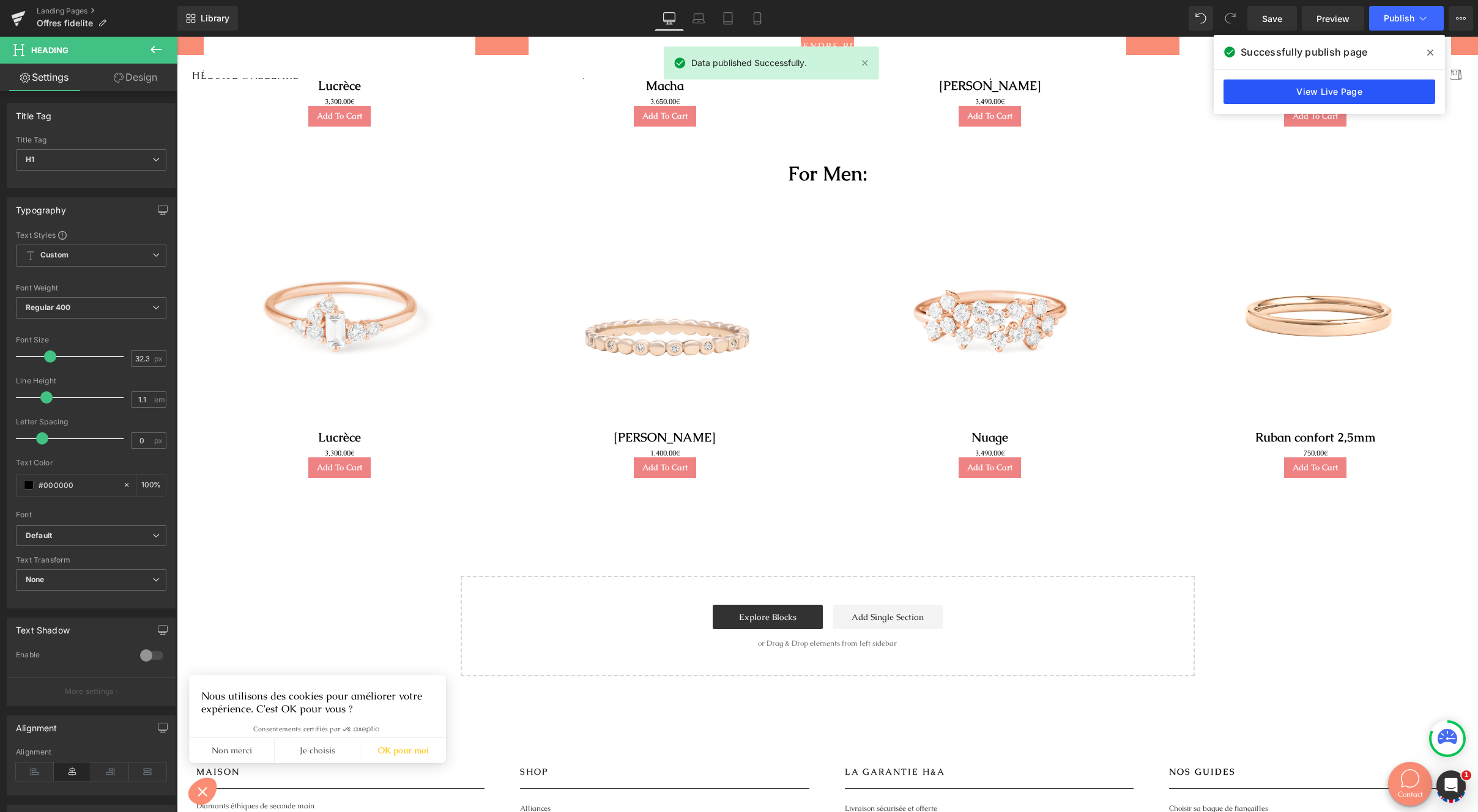
click at [1332, 95] on link "View Live Page" at bounding box center [1330, 92] width 211 height 25
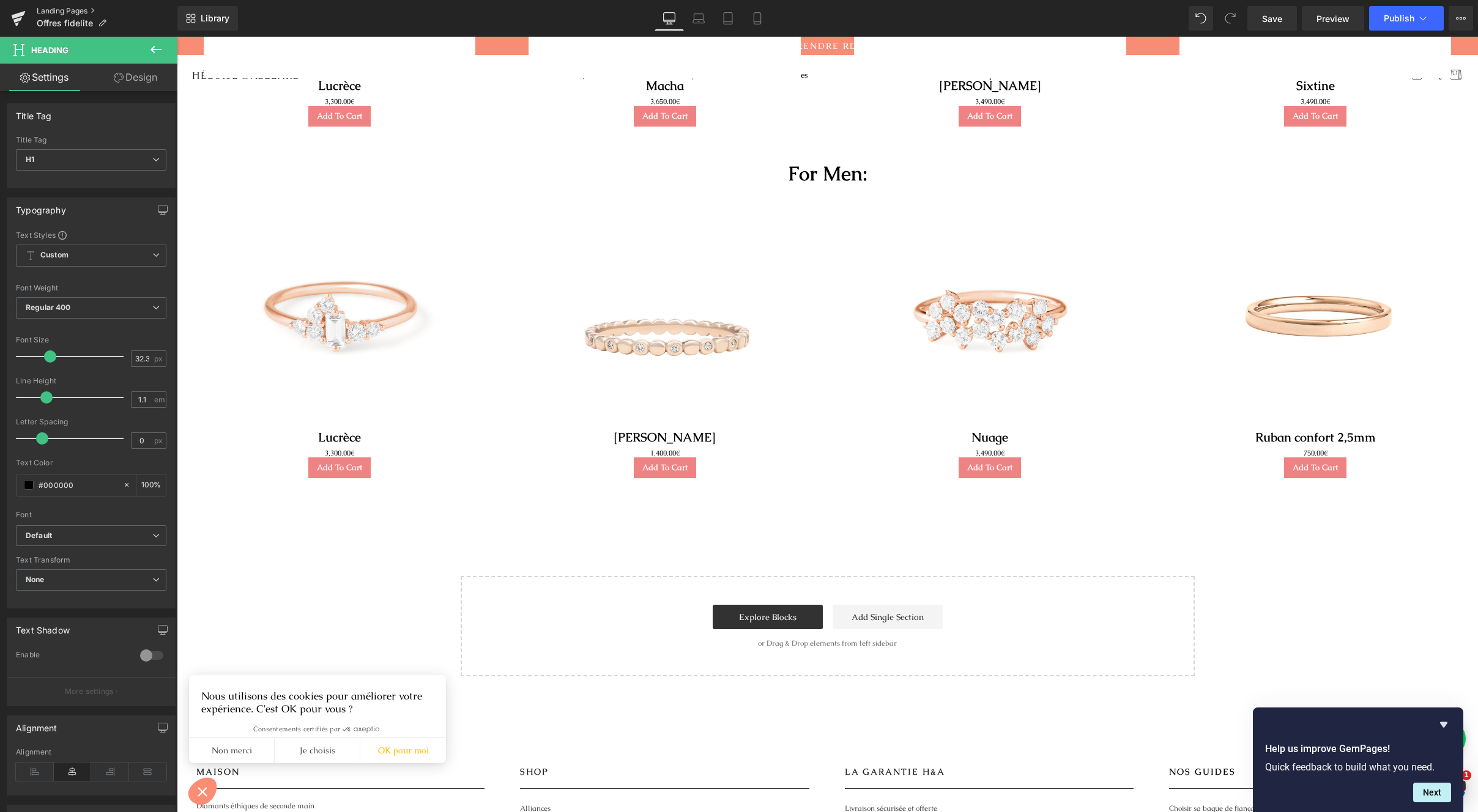
click at [63, 6] on link "Landing Pages" at bounding box center [107, 11] width 141 height 10
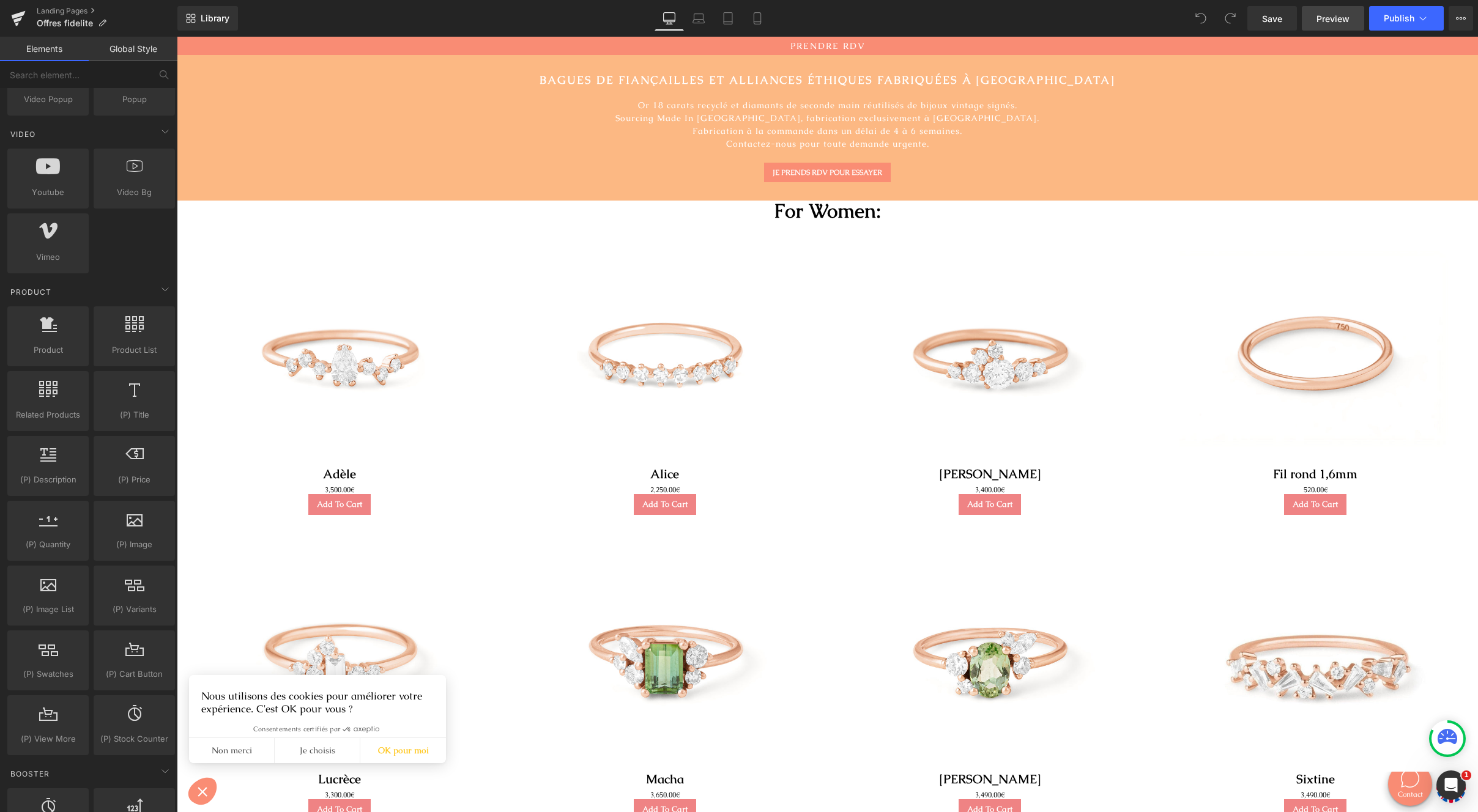
click at [1335, 12] on span "Preview" at bounding box center [1333, 18] width 33 height 13
click at [1426, 19] on icon at bounding box center [1423, 18] width 12 height 12
click at [1340, 23] on span "Preview" at bounding box center [1333, 18] width 33 height 13
click at [1425, 13] on icon at bounding box center [1423, 18] width 12 height 12
click at [1447, 26] on div "Save Preview Publish Scheduled View Live Page View with current Template Save T…" at bounding box center [1360, 18] width 235 height 25
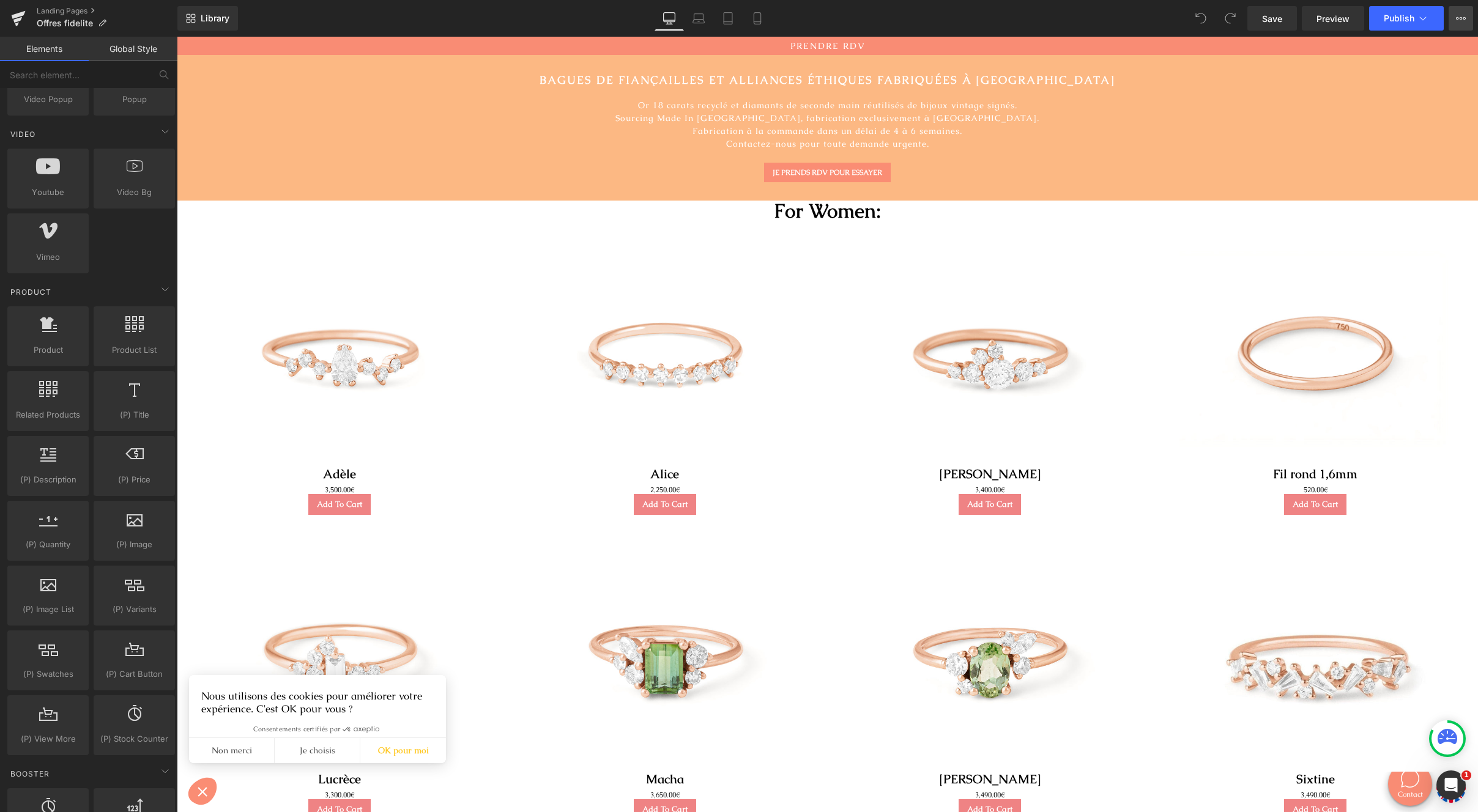
click at [1462, 20] on icon at bounding box center [1461, 18] width 10 height 10
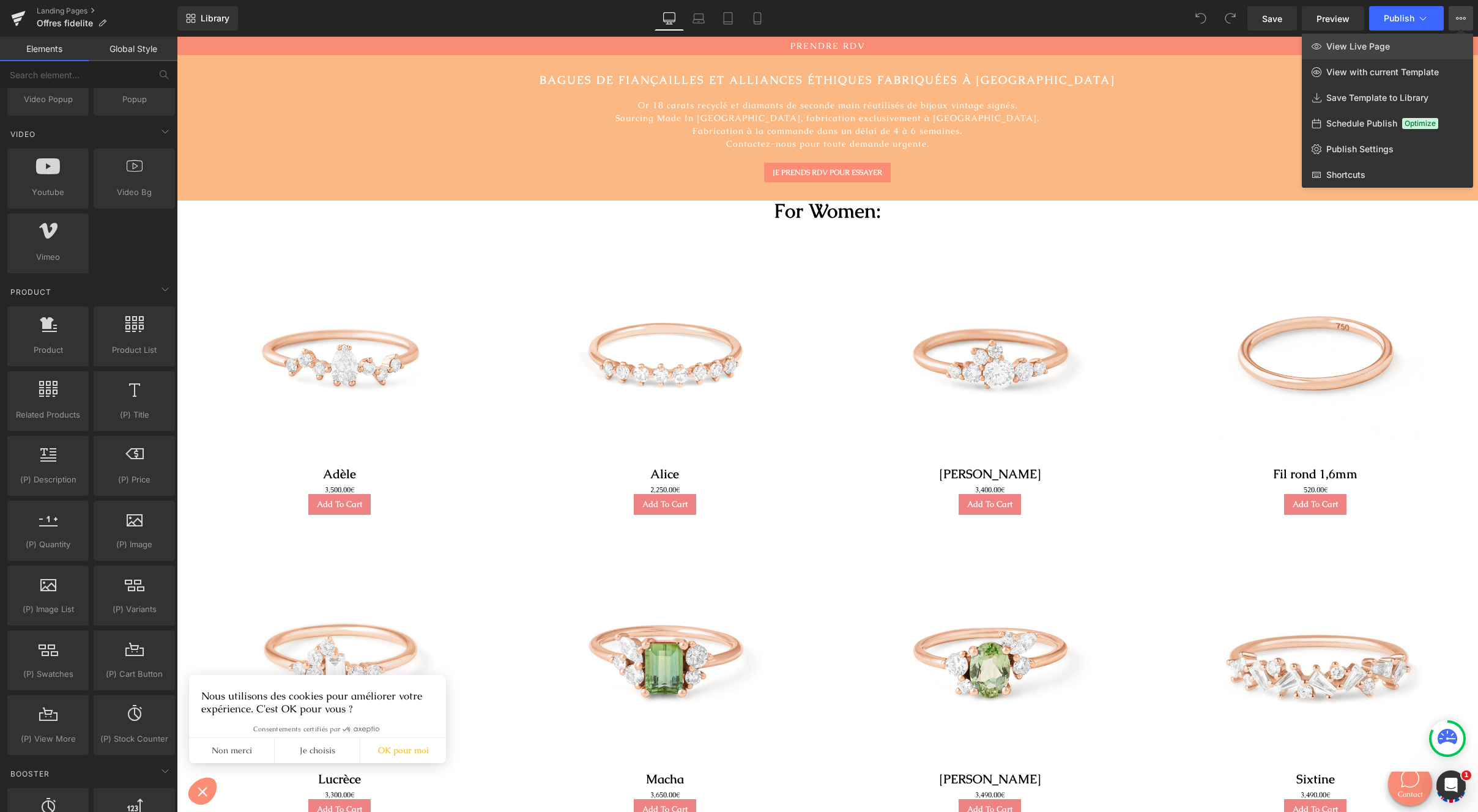
click at [1423, 42] on link "View Live Page" at bounding box center [1388, 47] width 172 height 26
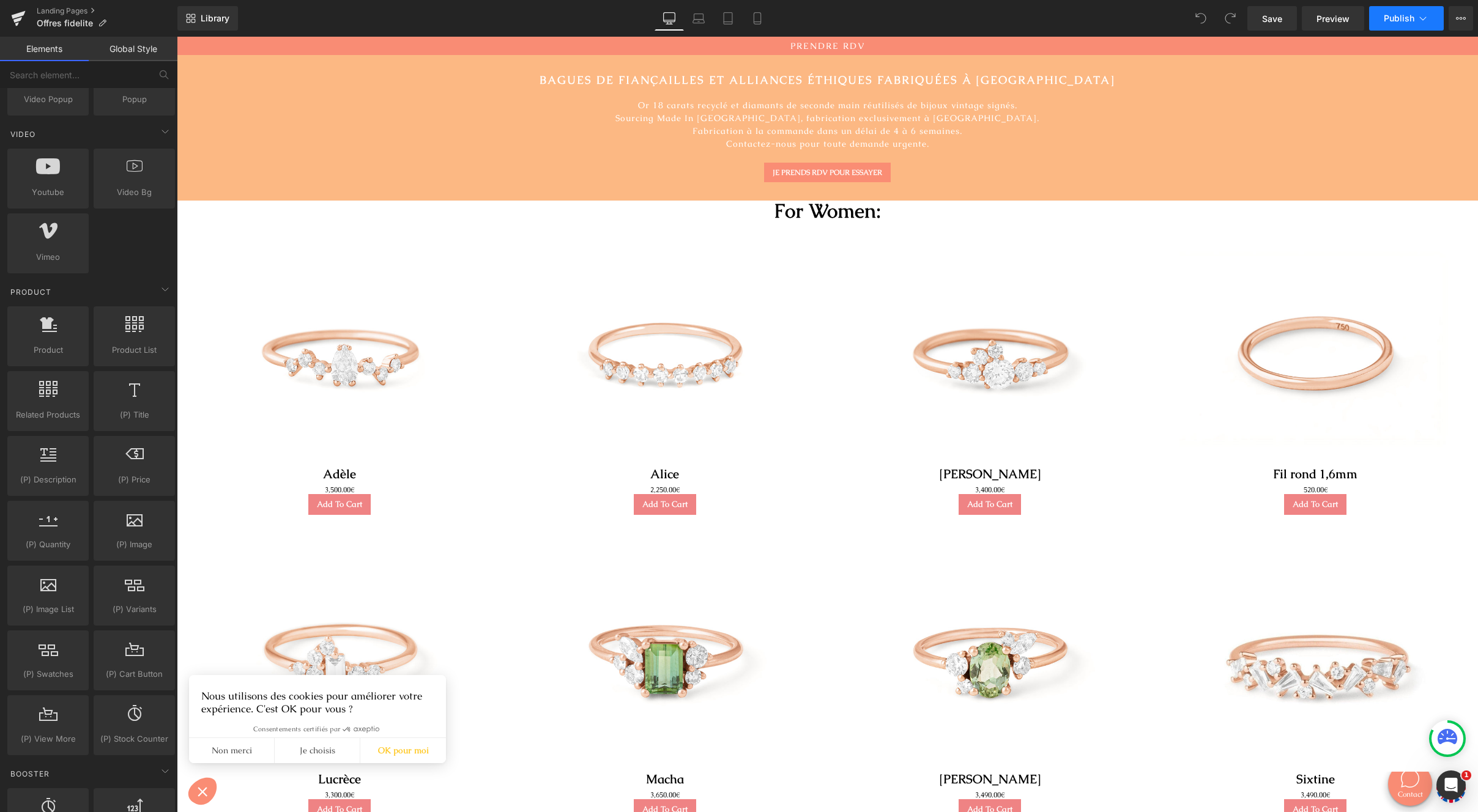
click at [1435, 17] on button "Publish" at bounding box center [1407, 18] width 74 height 25
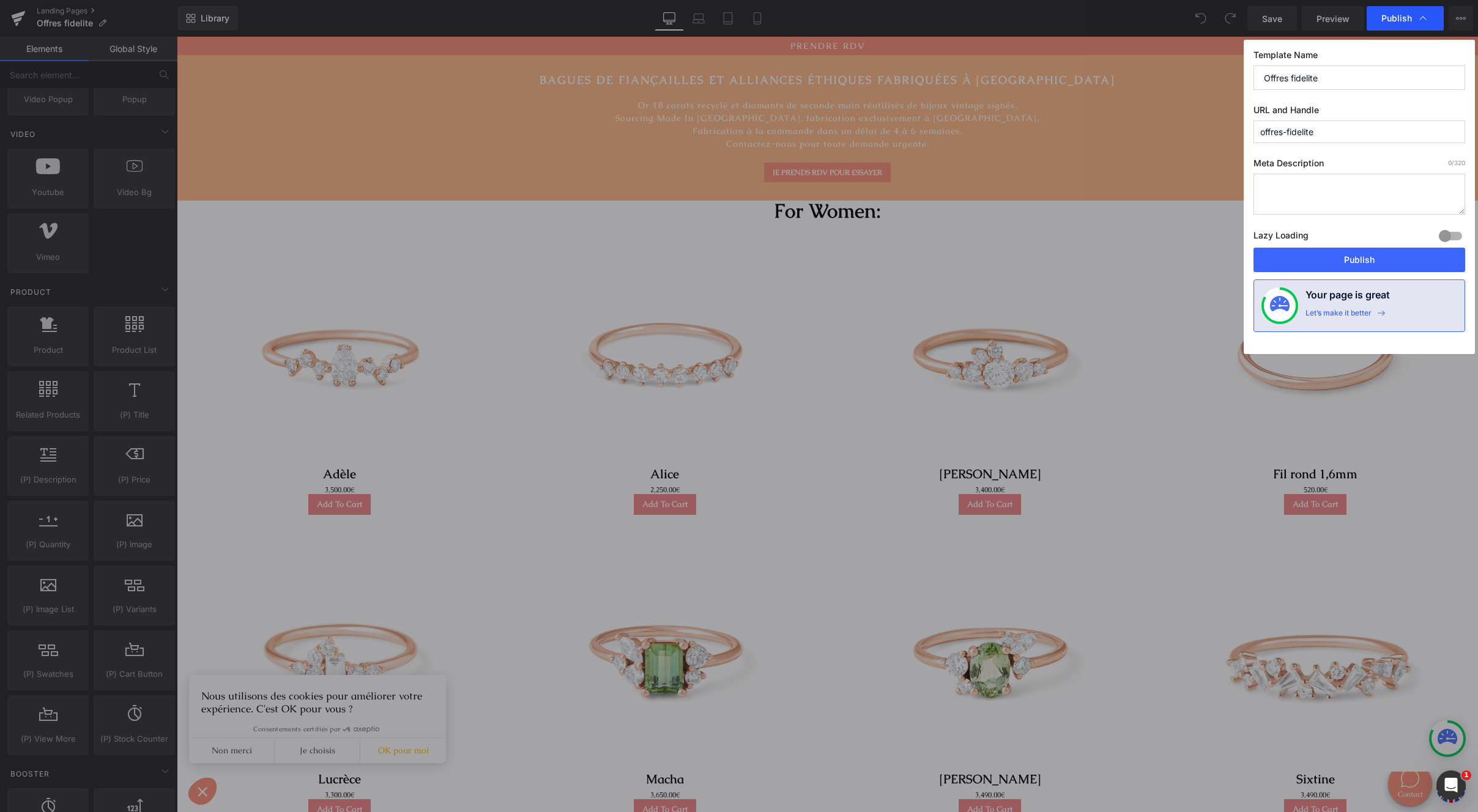
click at [1423, 23] on icon at bounding box center [1423, 18] width 12 height 12
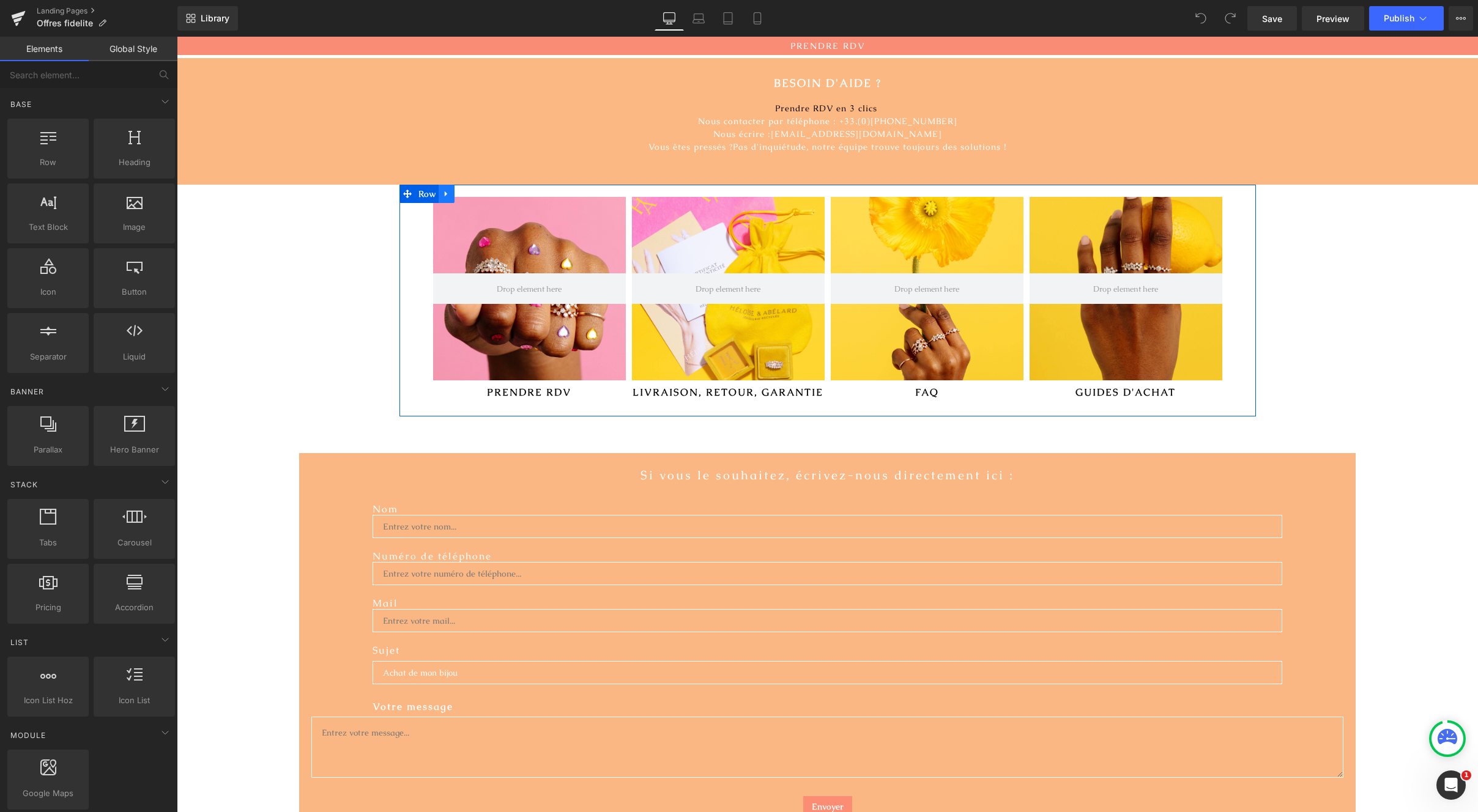
click at [439, 195] on link at bounding box center [447, 194] width 16 height 19
click at [477, 192] on icon at bounding box center [478, 193] width 9 height 9
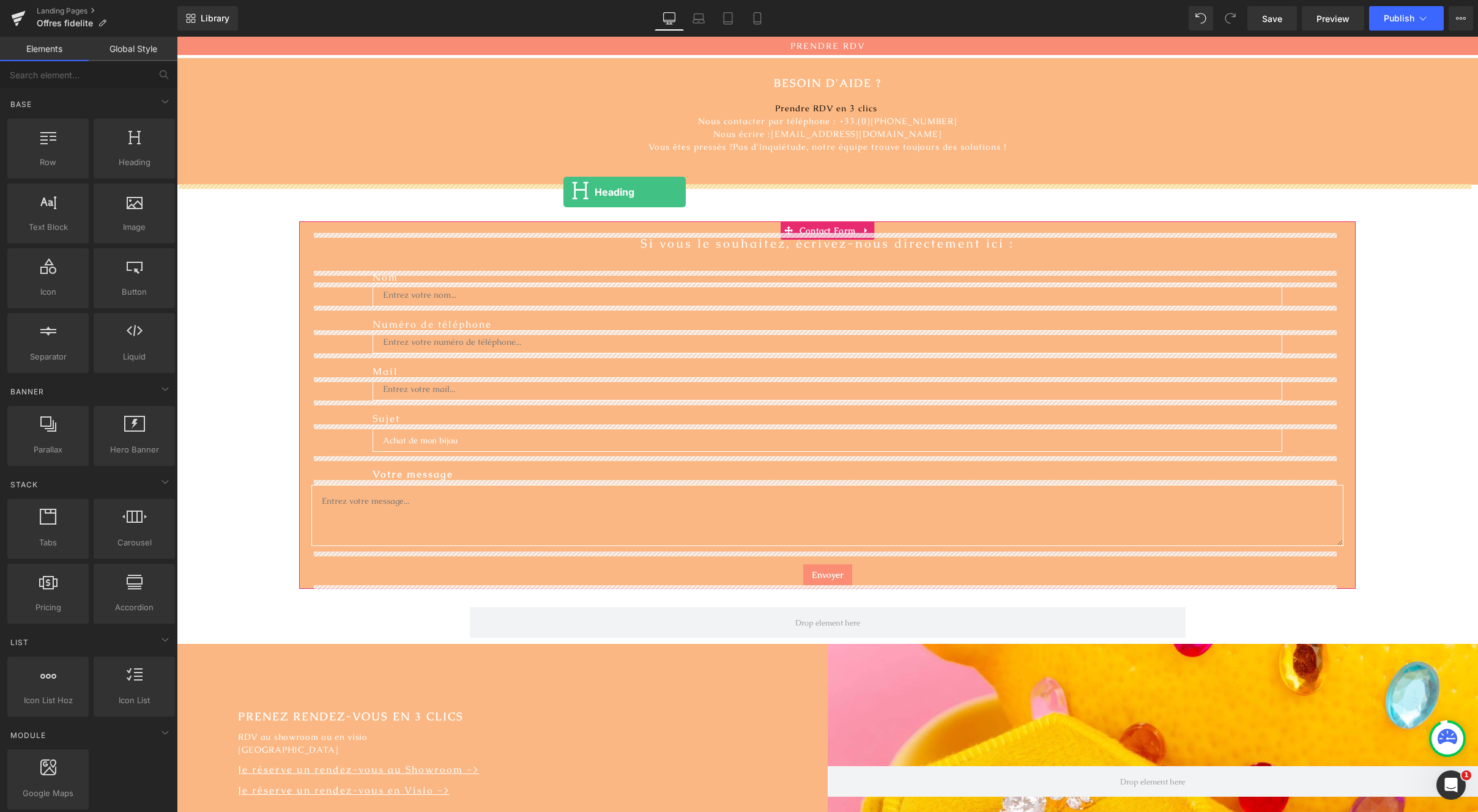
drag, startPoint x: 298, startPoint y: 191, endPoint x: 564, endPoint y: 192, distance: 266.0
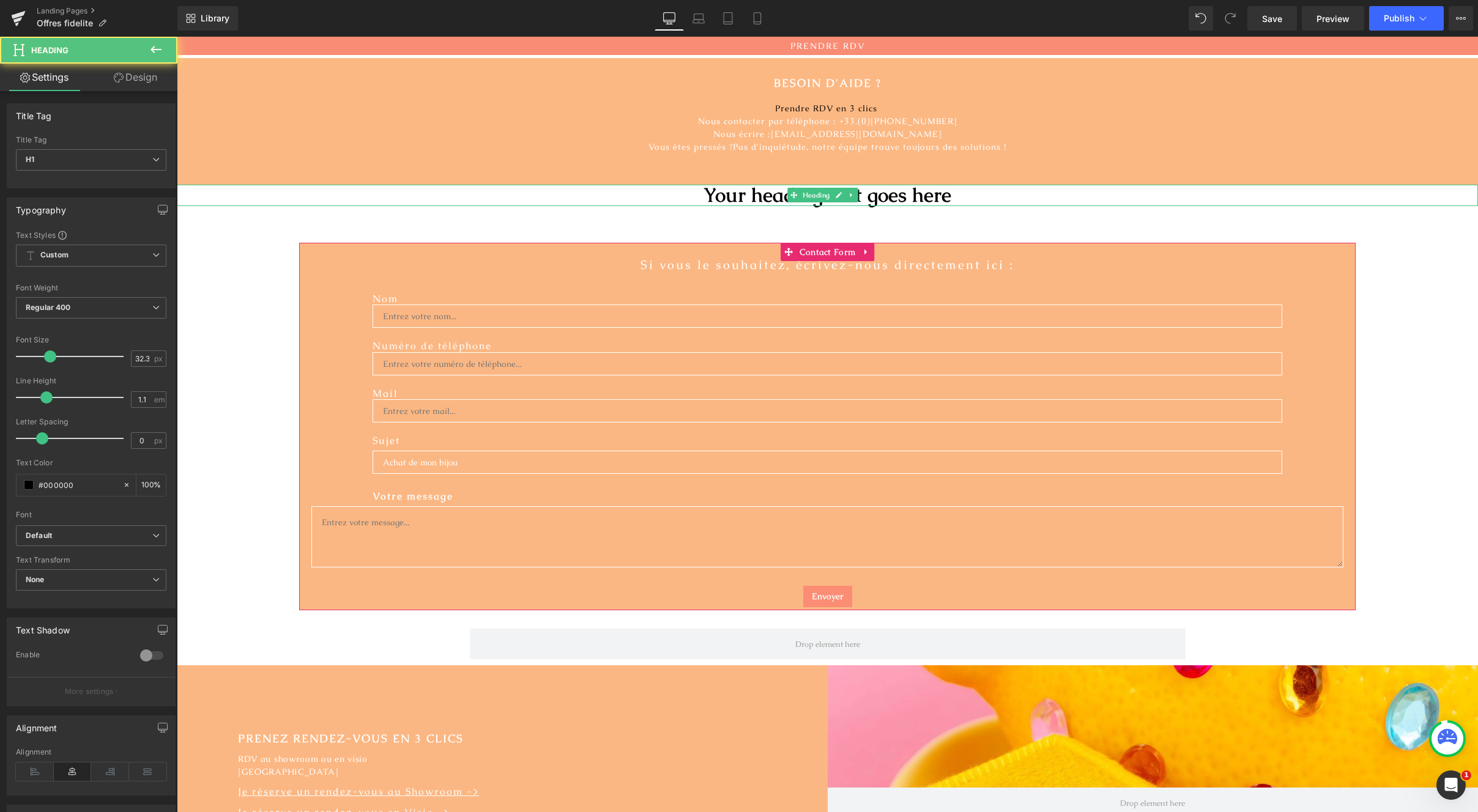
click at [759, 195] on h1 "Your heading text goes here" at bounding box center [827, 195] width 1301 height 22
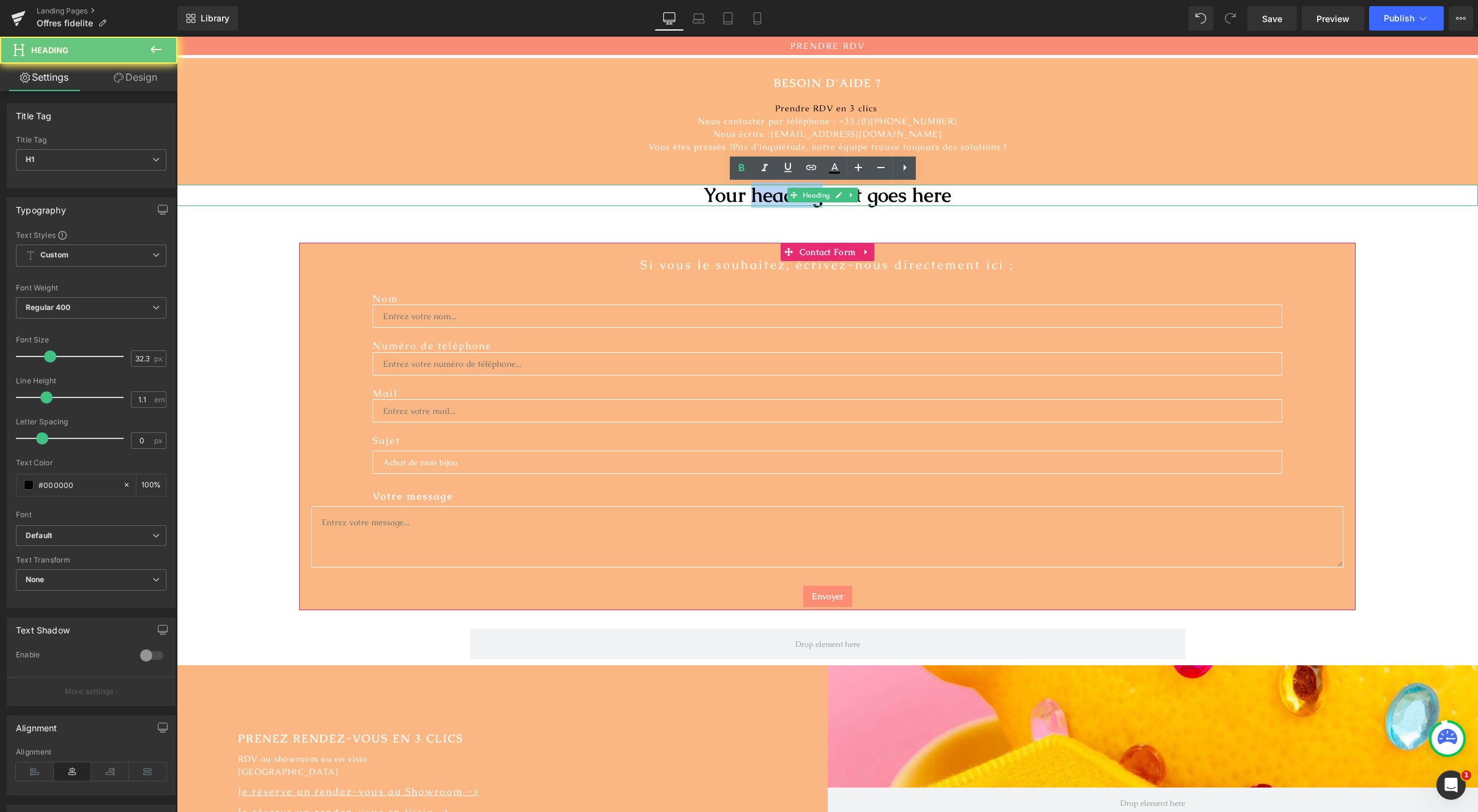
click at [760, 195] on h1 "Your heading text goes here" at bounding box center [827, 195] width 1301 height 22
drag, startPoint x: 760, startPoint y: 195, endPoint x: 765, endPoint y: 217, distance: 22.6
click at [765, 216] on div "Text Block BESOIN D'AIDE ? Heading Prendre RDV en 3 clics Nous contacter par té…" at bounding box center [827, 734] width 1301 height 1358
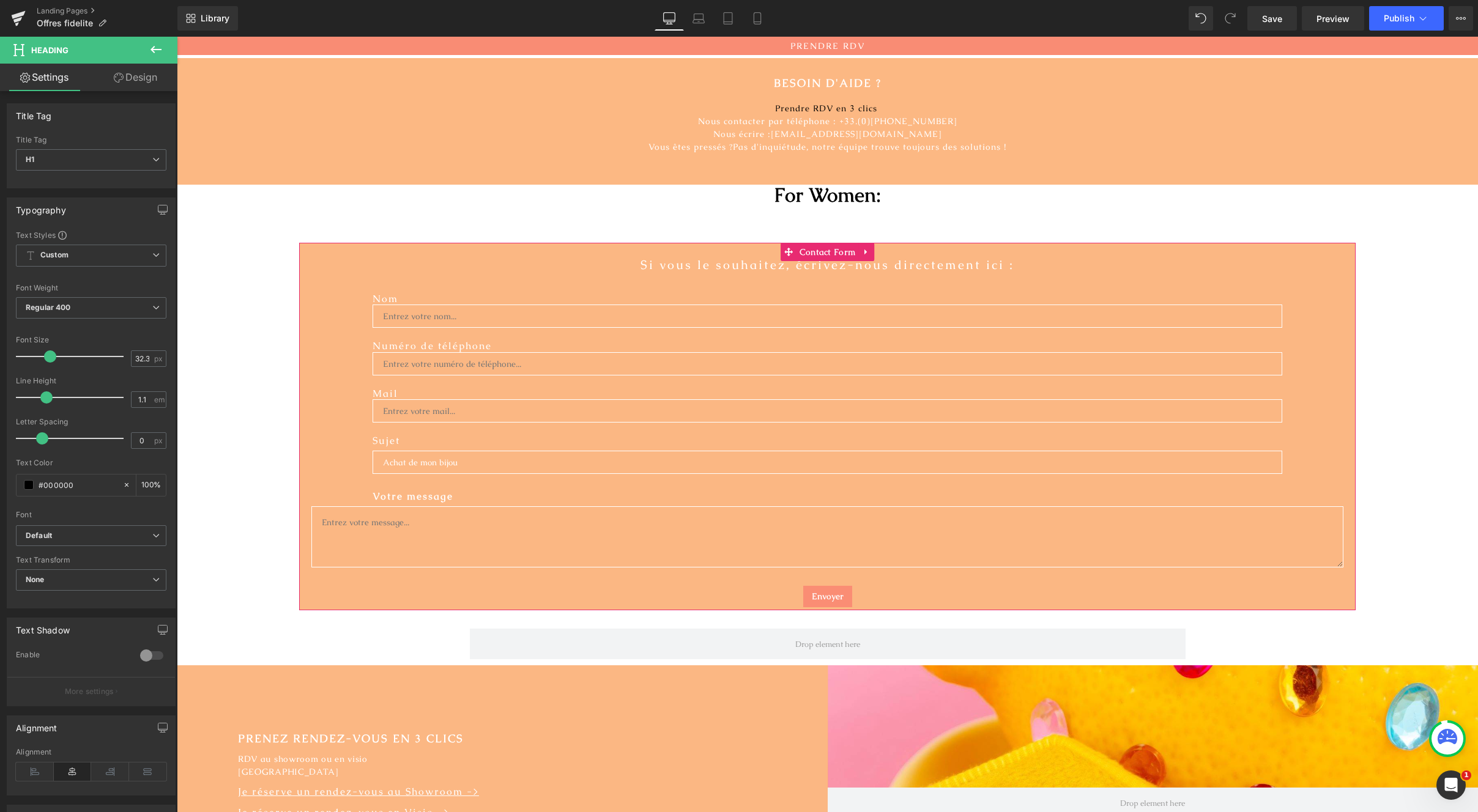
click at [258, 227] on div "Text Block BESOIN D'AIDE ? Heading Prendre RDV en 3 clics Nous contacter par té…" at bounding box center [827, 734] width 1301 height 1358
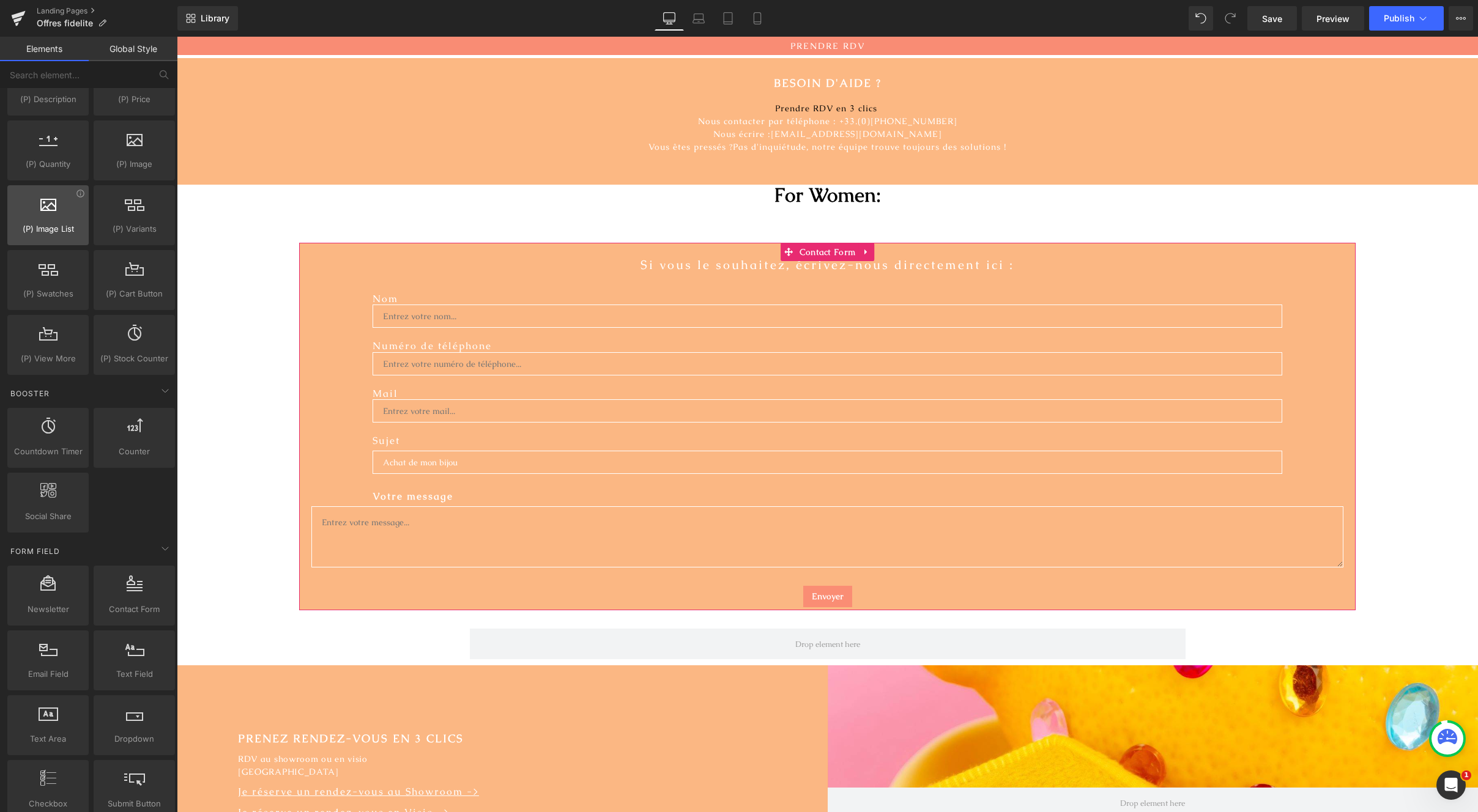
scroll to position [1141, 0]
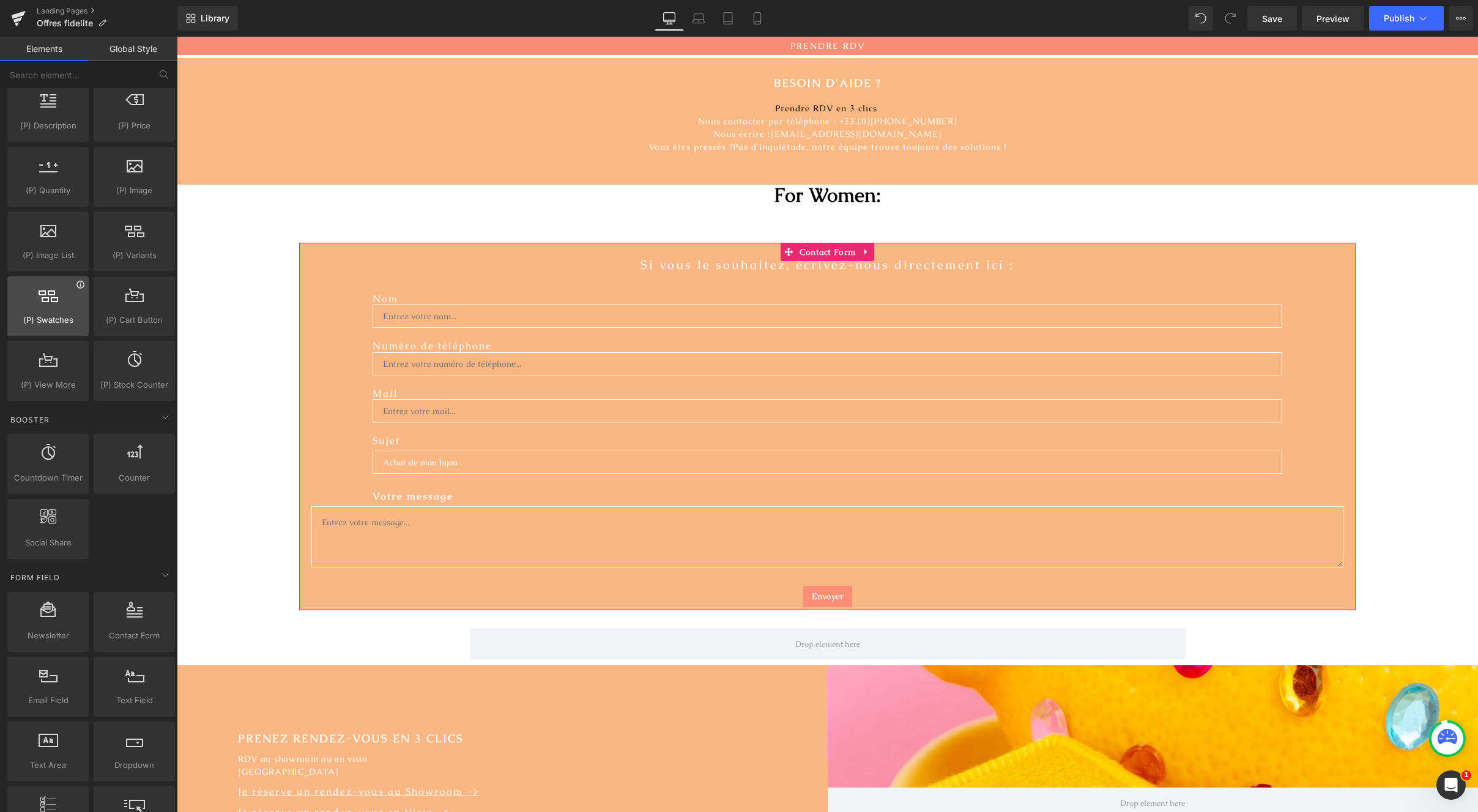
click at [76, 288] on icon at bounding box center [80, 284] width 7 height 7
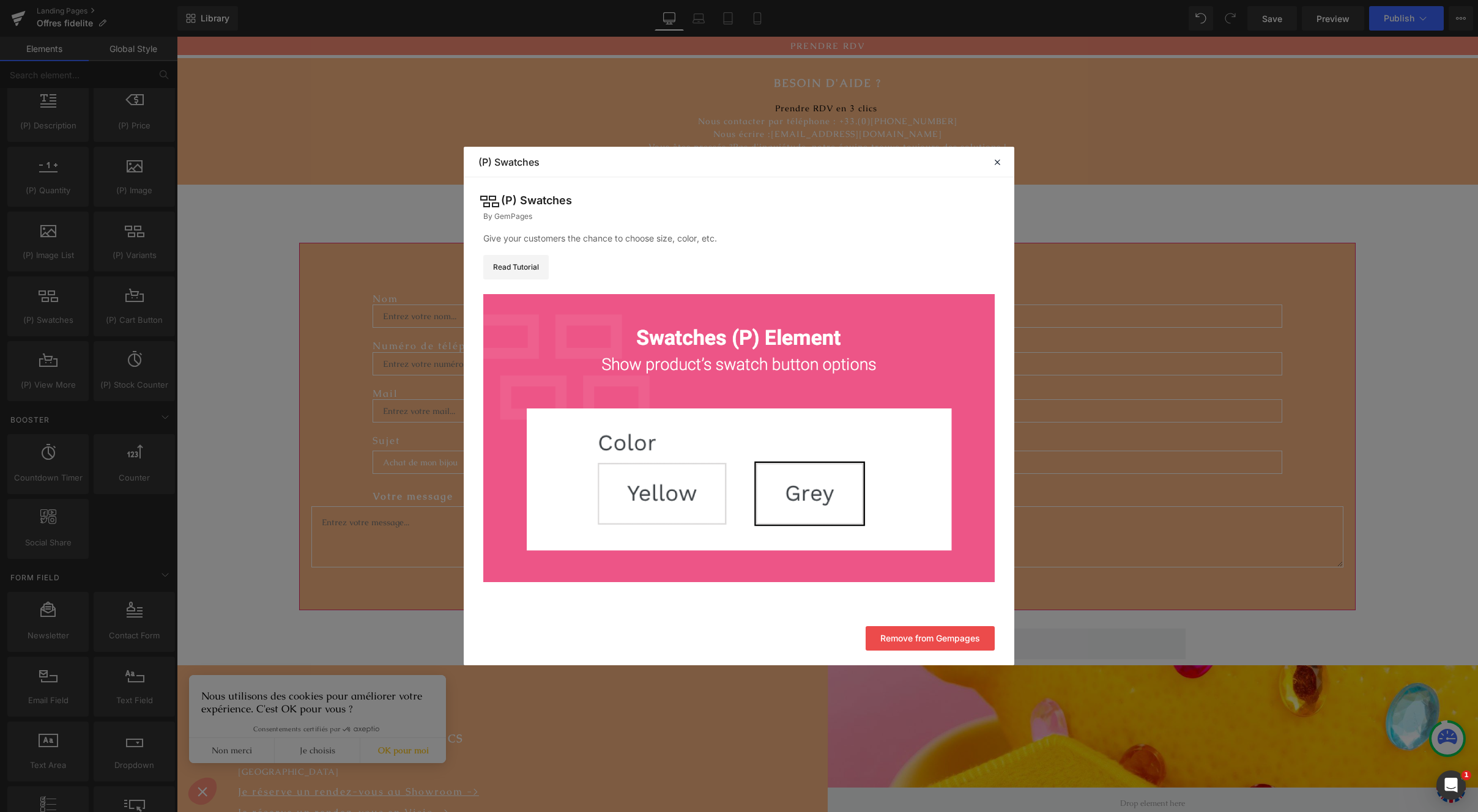
click at [1004, 155] on header "Library Elements Blocks Templates Saved Library (P) Swatches" at bounding box center [739, 162] width 551 height 31
click at [999, 161] on icon at bounding box center [997, 162] width 11 height 11
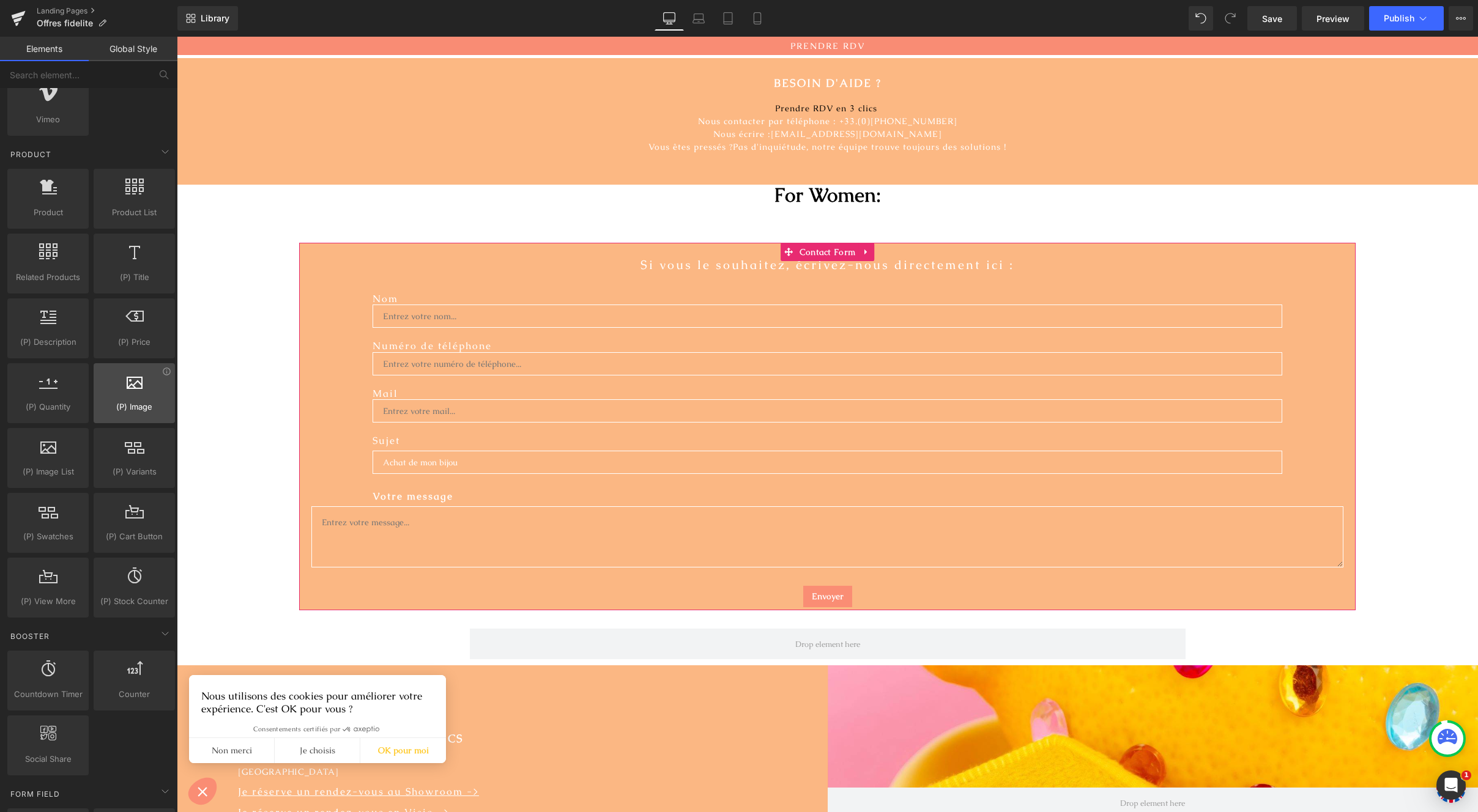
scroll to position [921, 0]
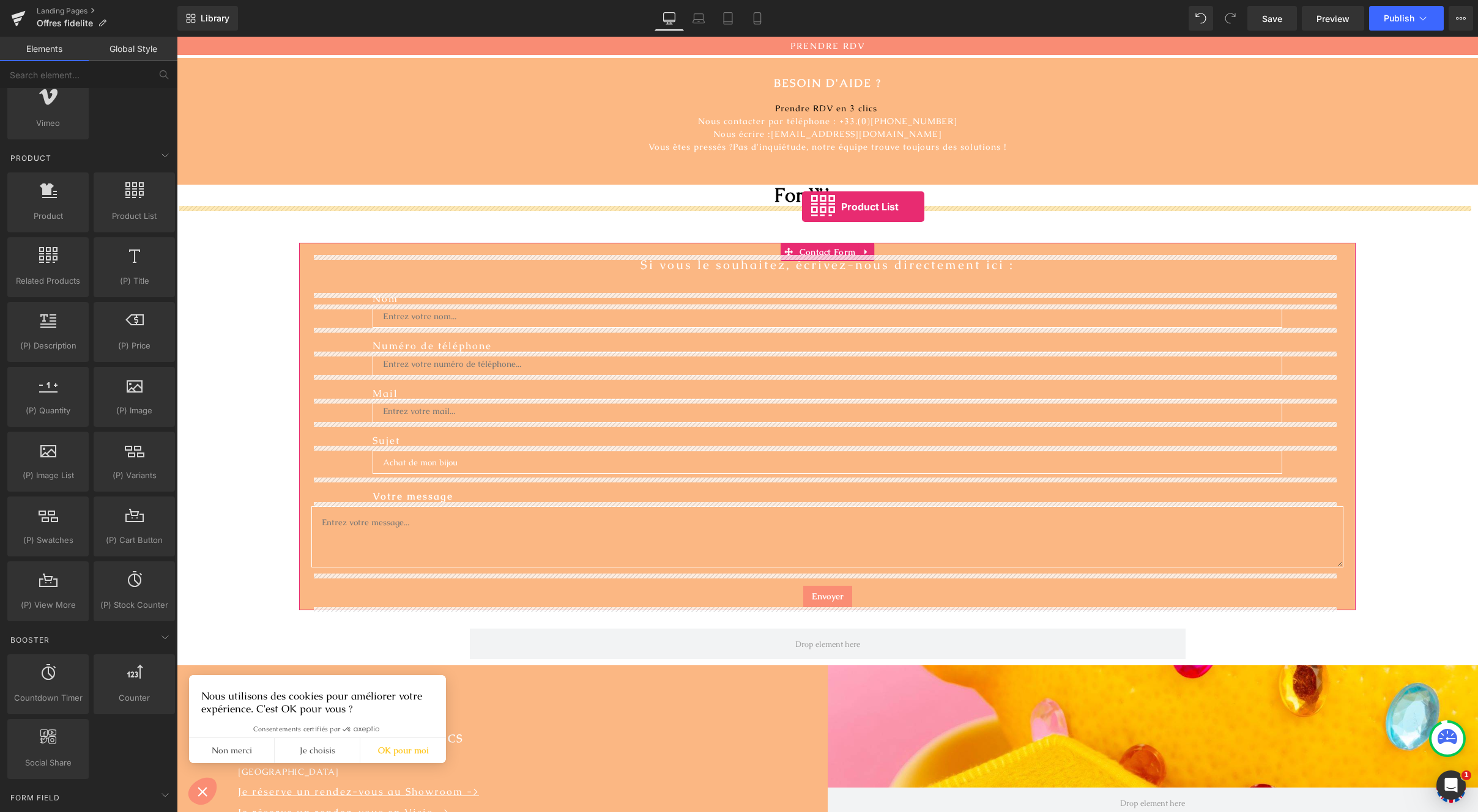
drag, startPoint x: 311, startPoint y: 253, endPoint x: 802, endPoint y: 207, distance: 493.2
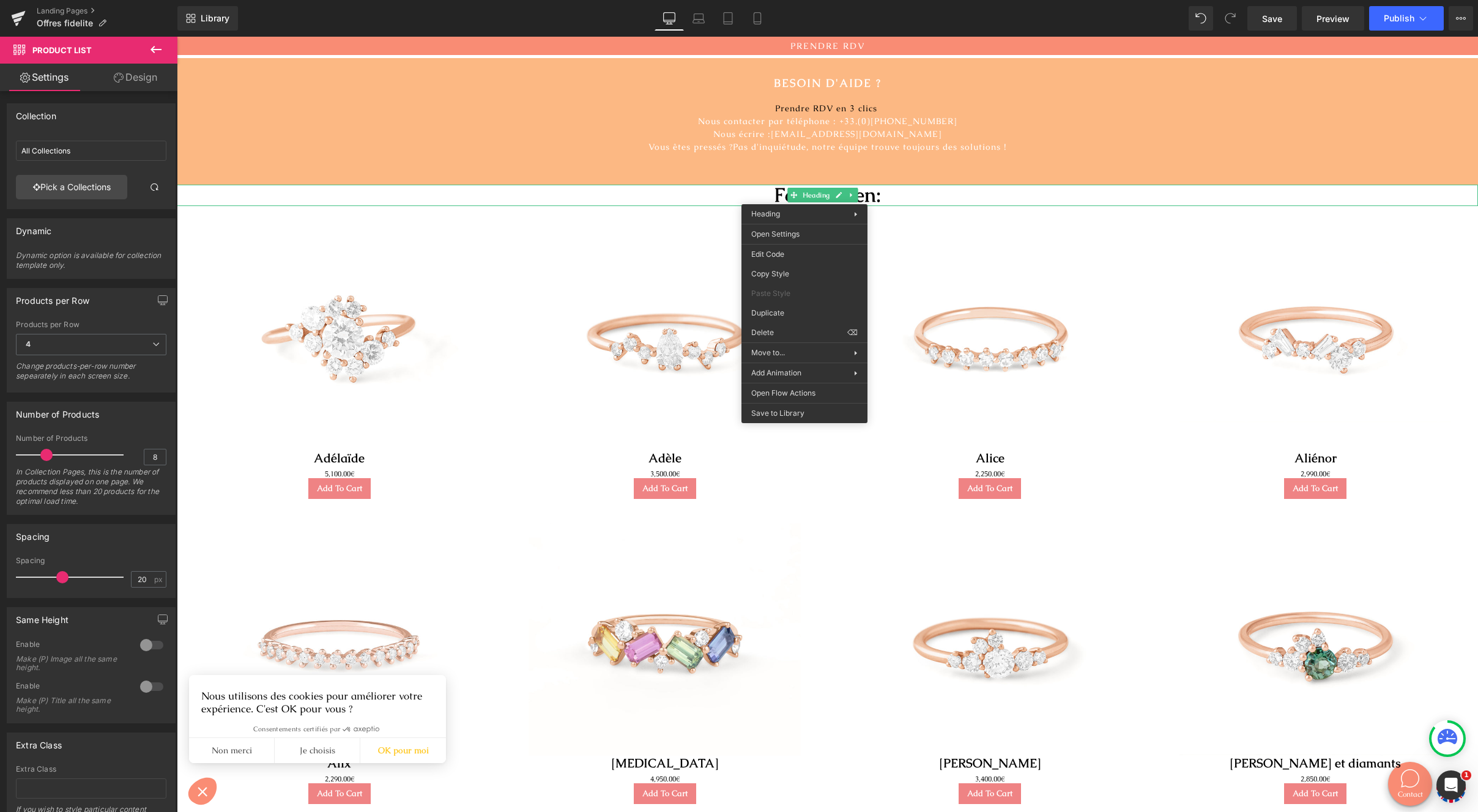
click at [426, 191] on h1 "For Women:" at bounding box center [827, 195] width 1301 height 22
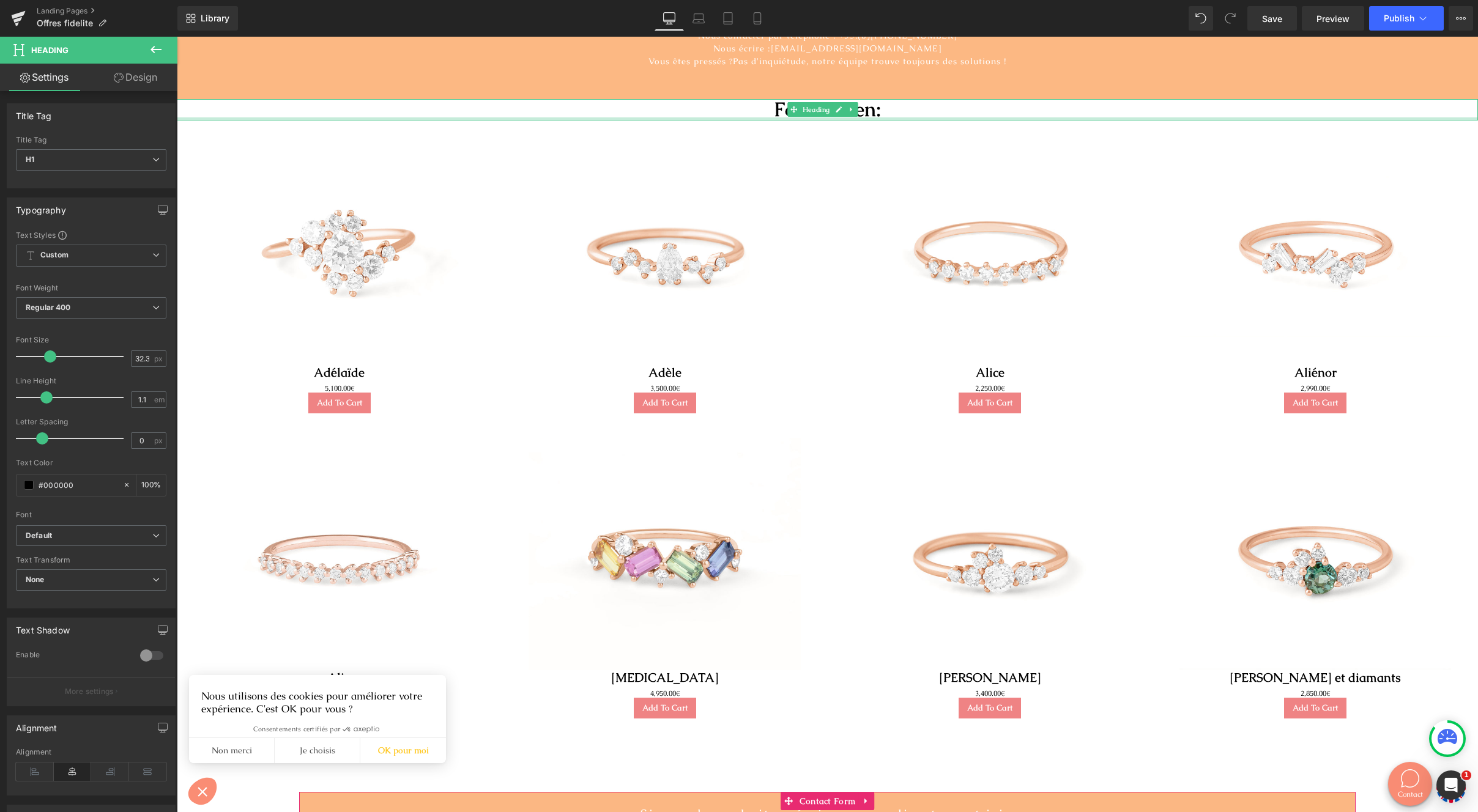
scroll to position [353, 0]
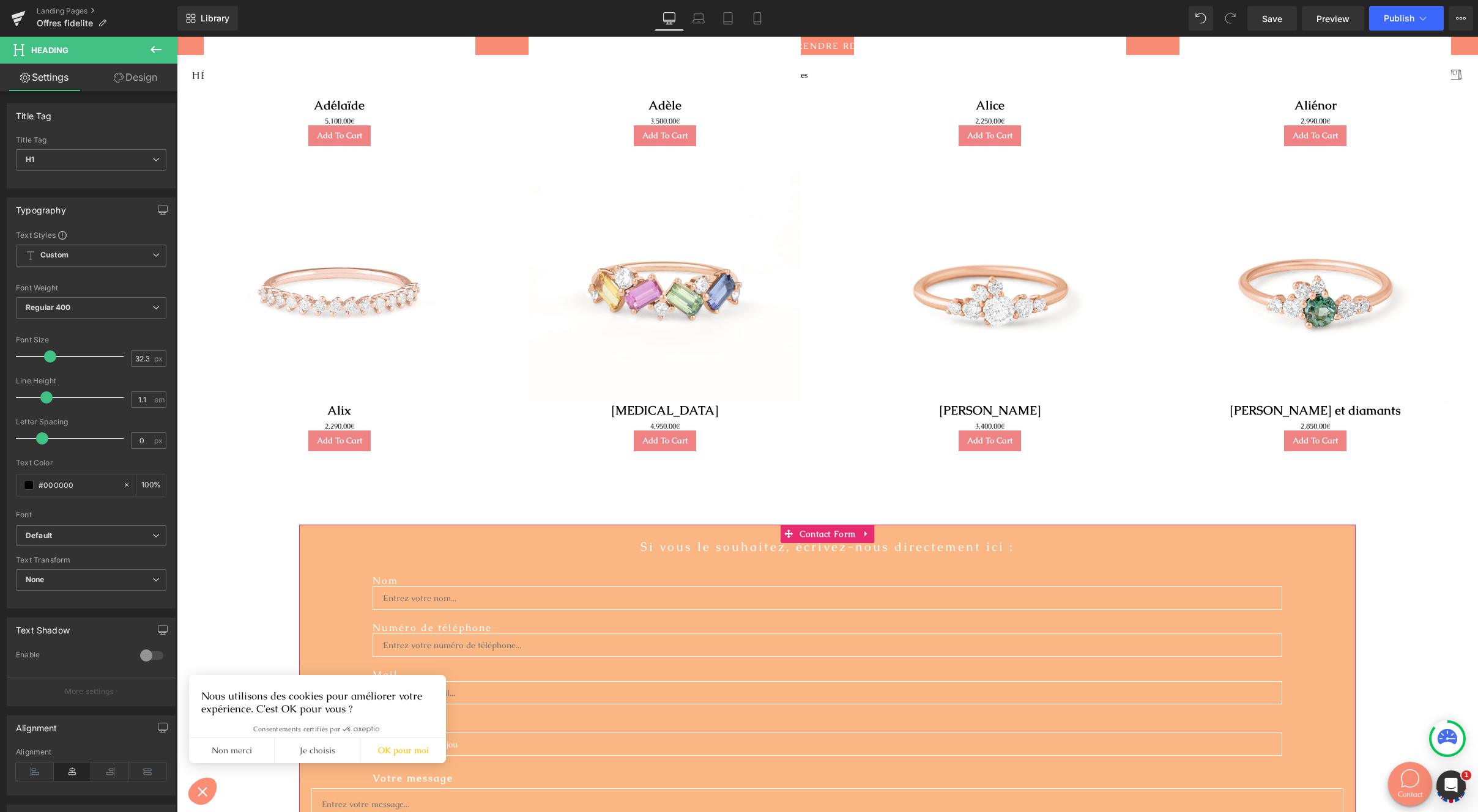
click at [151, 45] on icon at bounding box center [156, 49] width 15 height 15
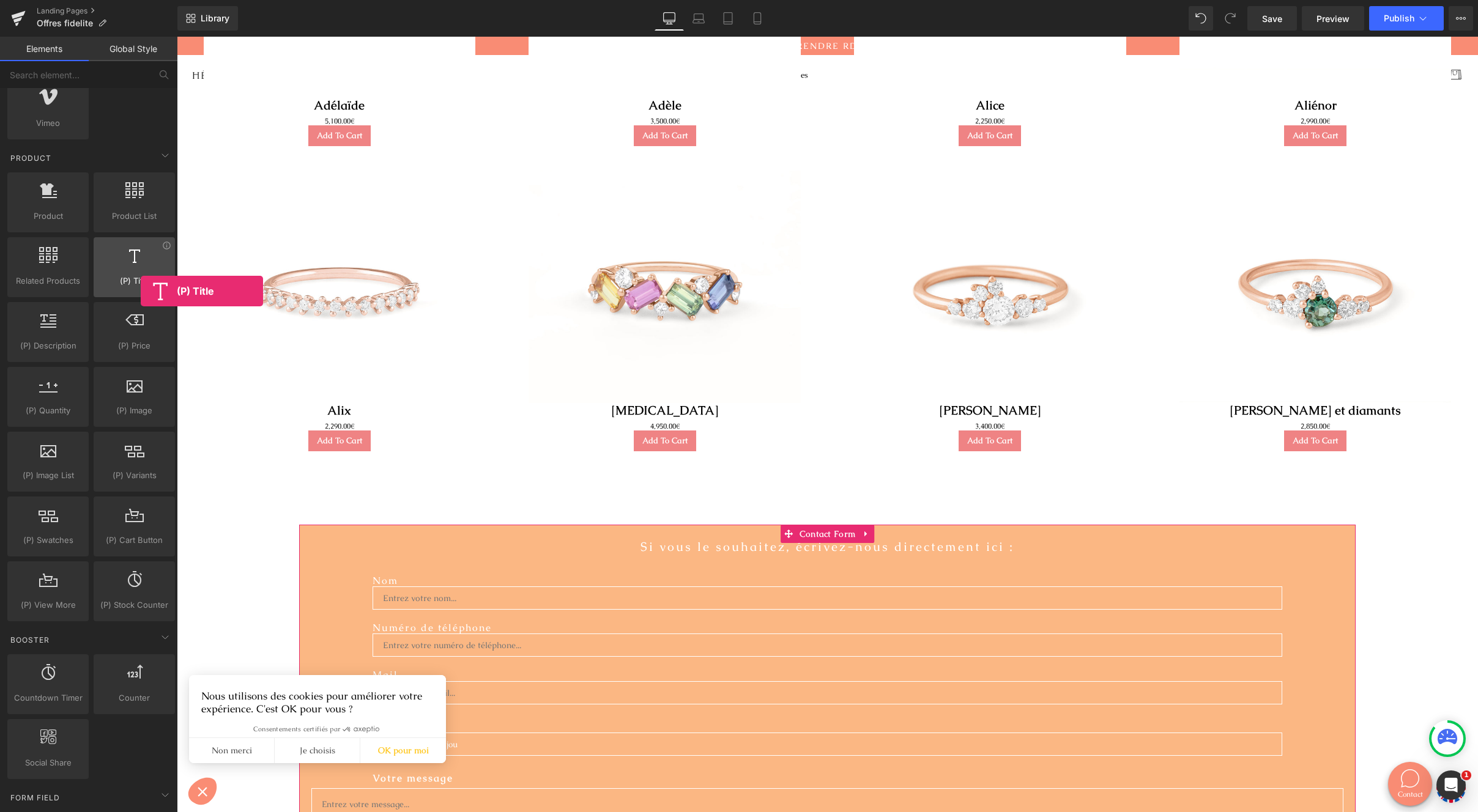
click at [119, 273] on div "(P) Title products, goods, sells, titles, heading, titles" at bounding box center [134, 267] width 81 height 60
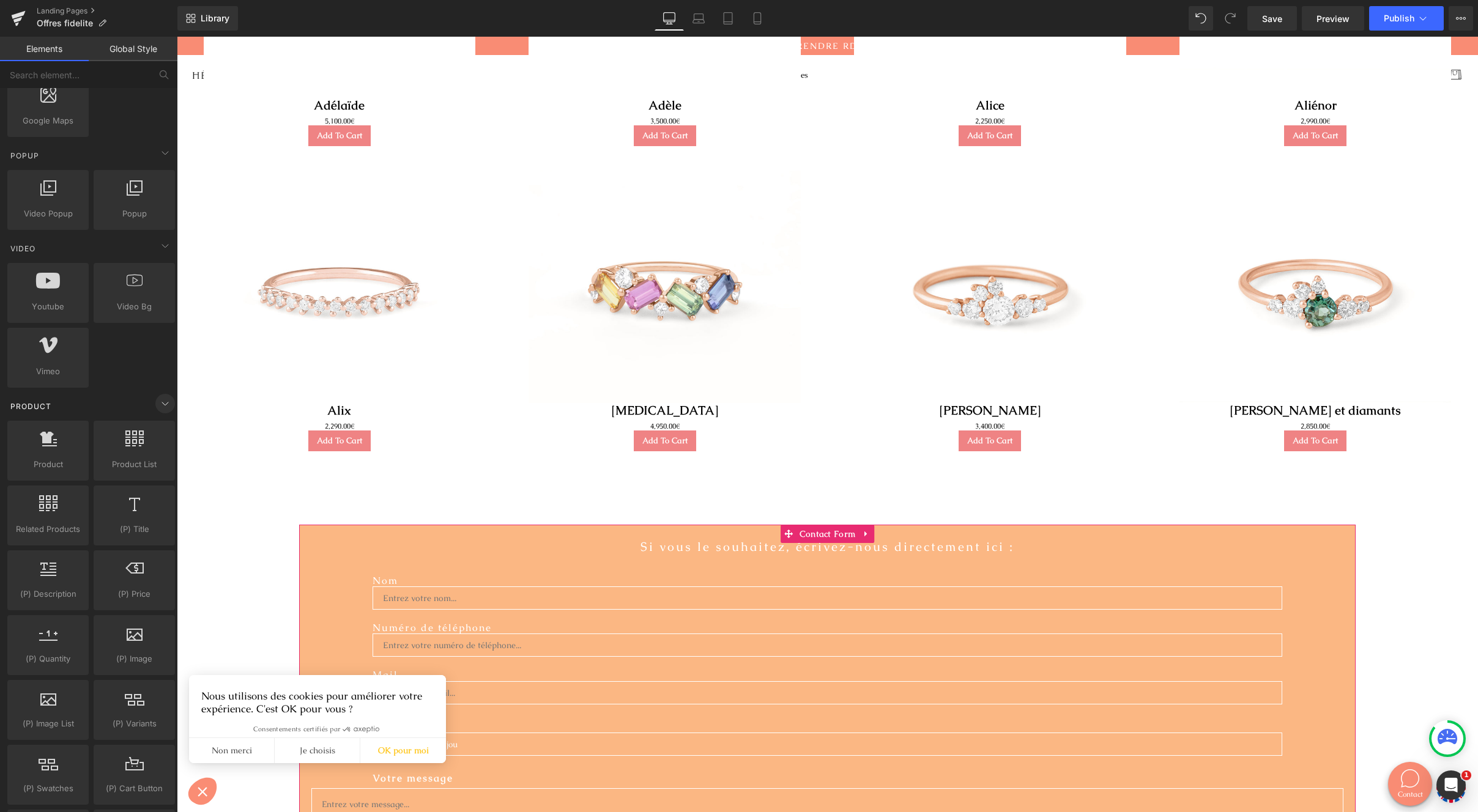
scroll to position [732, 0]
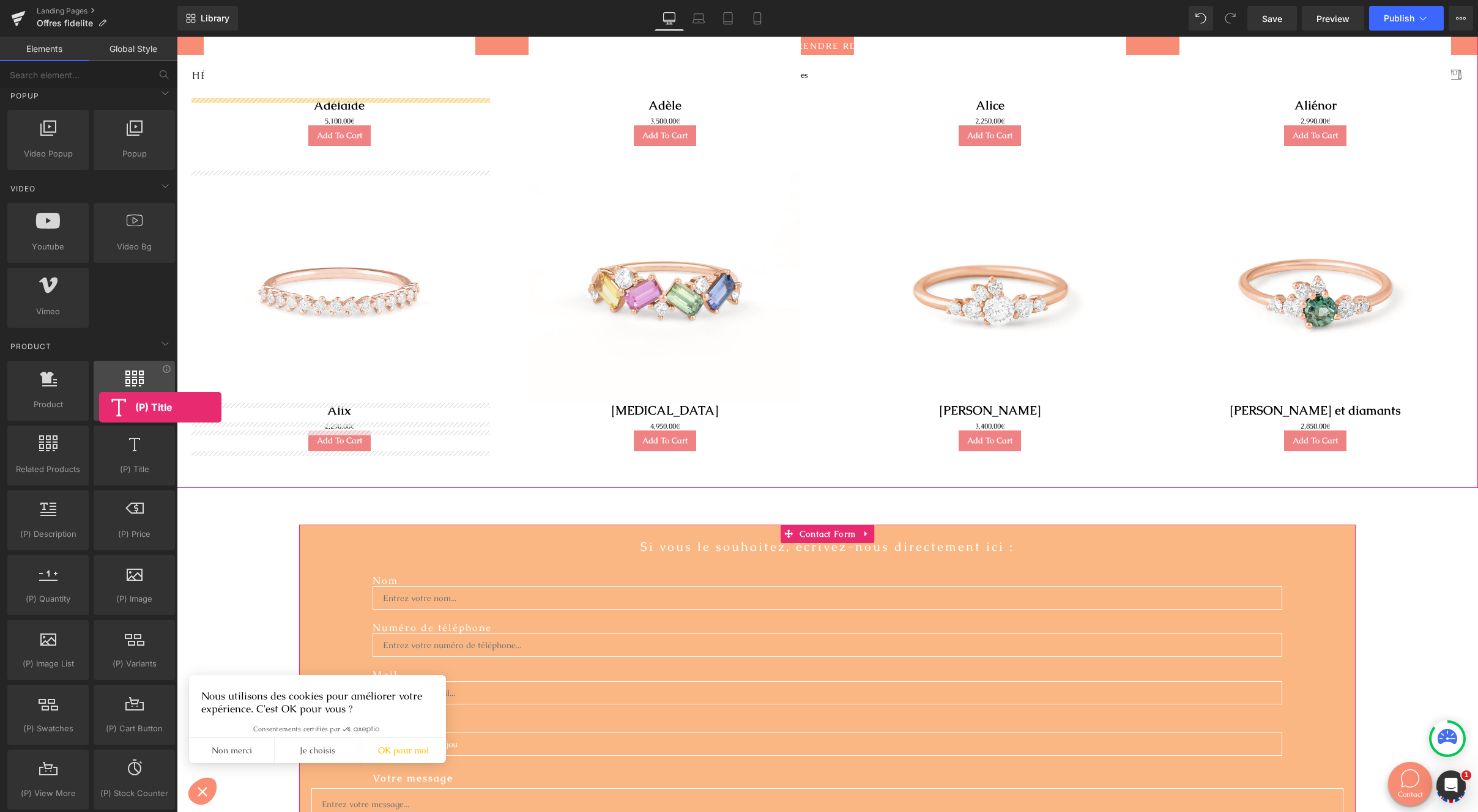
drag, startPoint x: 156, startPoint y: 461, endPoint x: 99, endPoint y: 407, distance: 78.5
click at [99, 407] on div "Product products, goods, sells Product List products, lists, collections, goods…" at bounding box center [91, 585] width 173 height 454
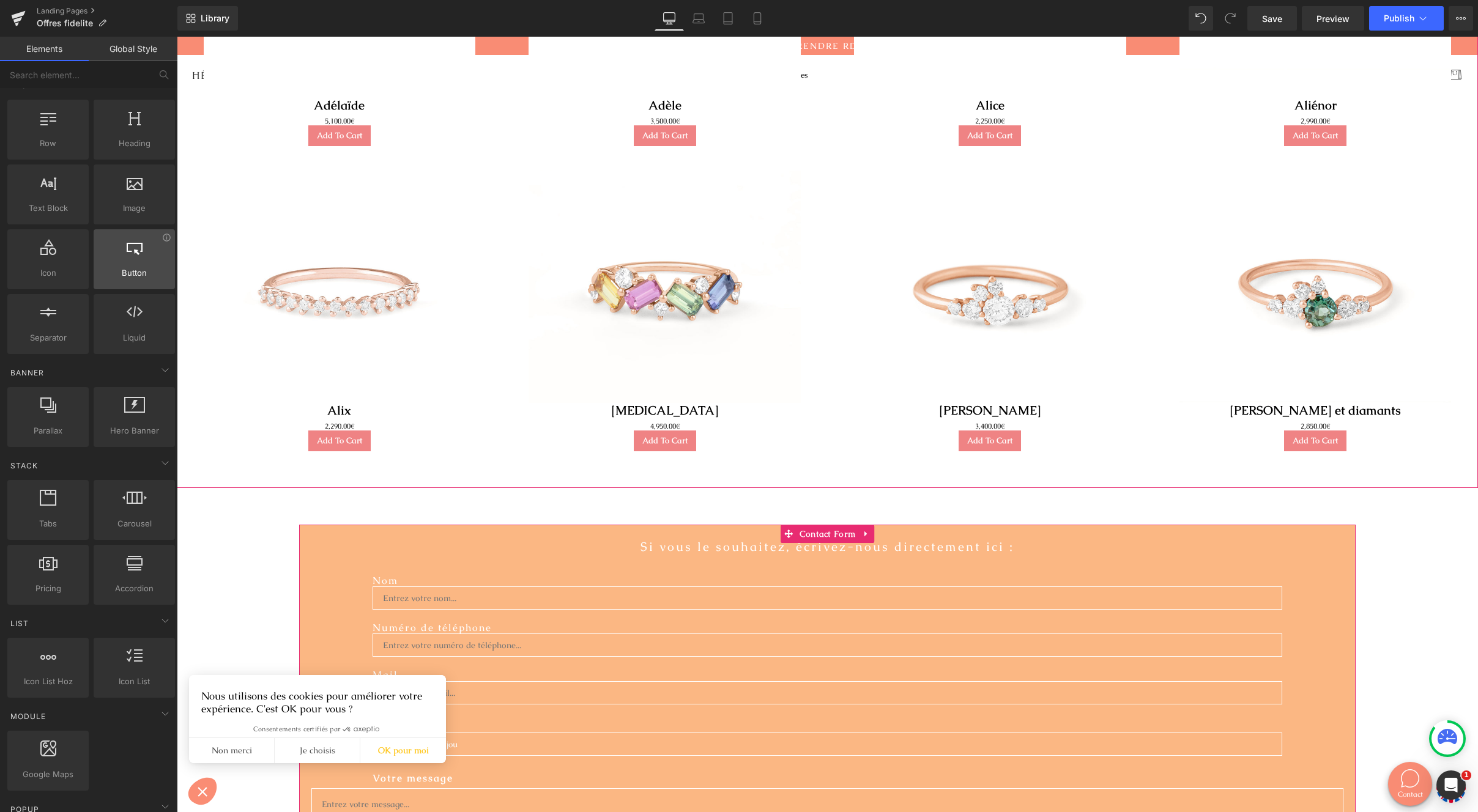
scroll to position [0, 0]
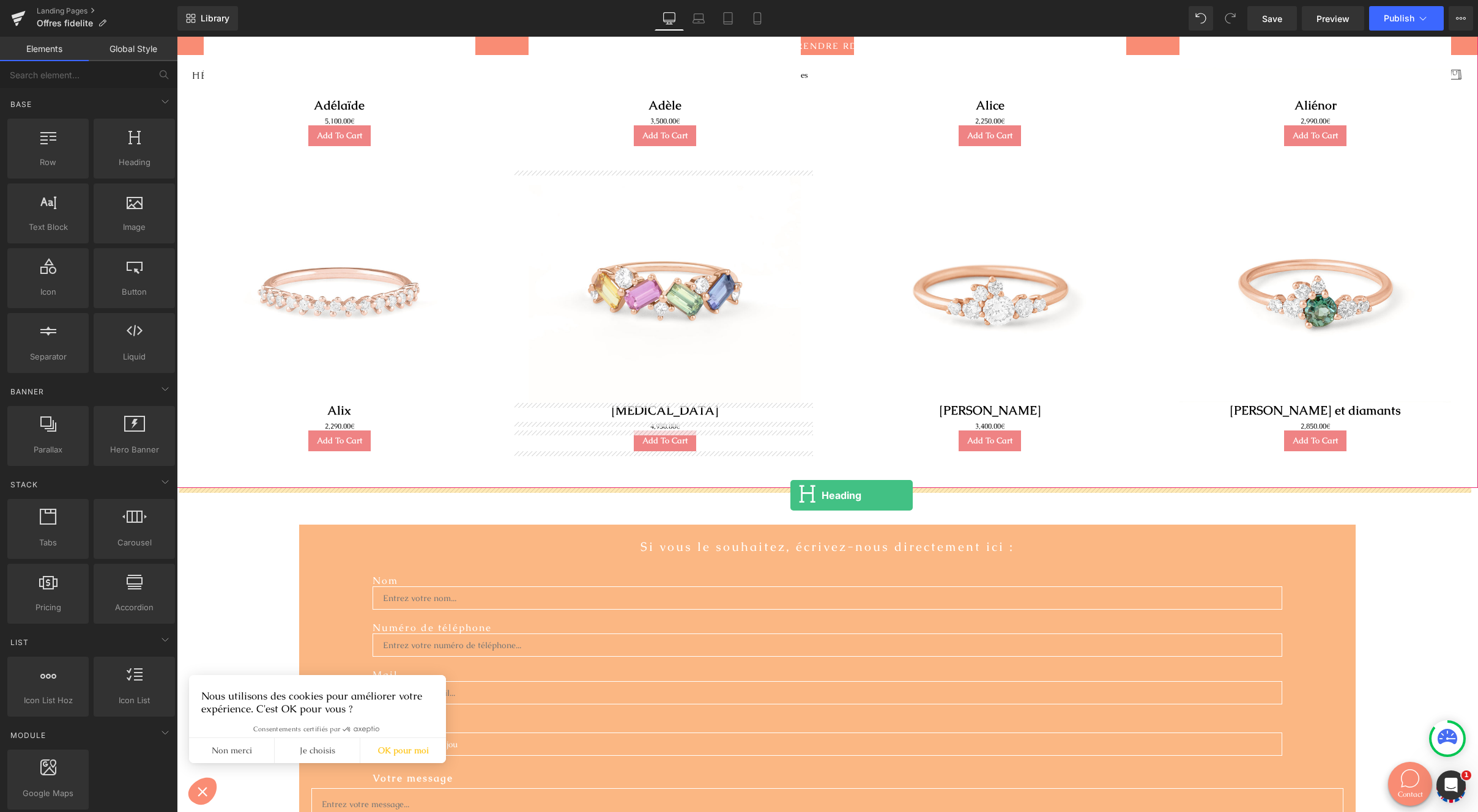
drag, startPoint x: 340, startPoint y: 222, endPoint x: 791, endPoint y: 495, distance: 527.2
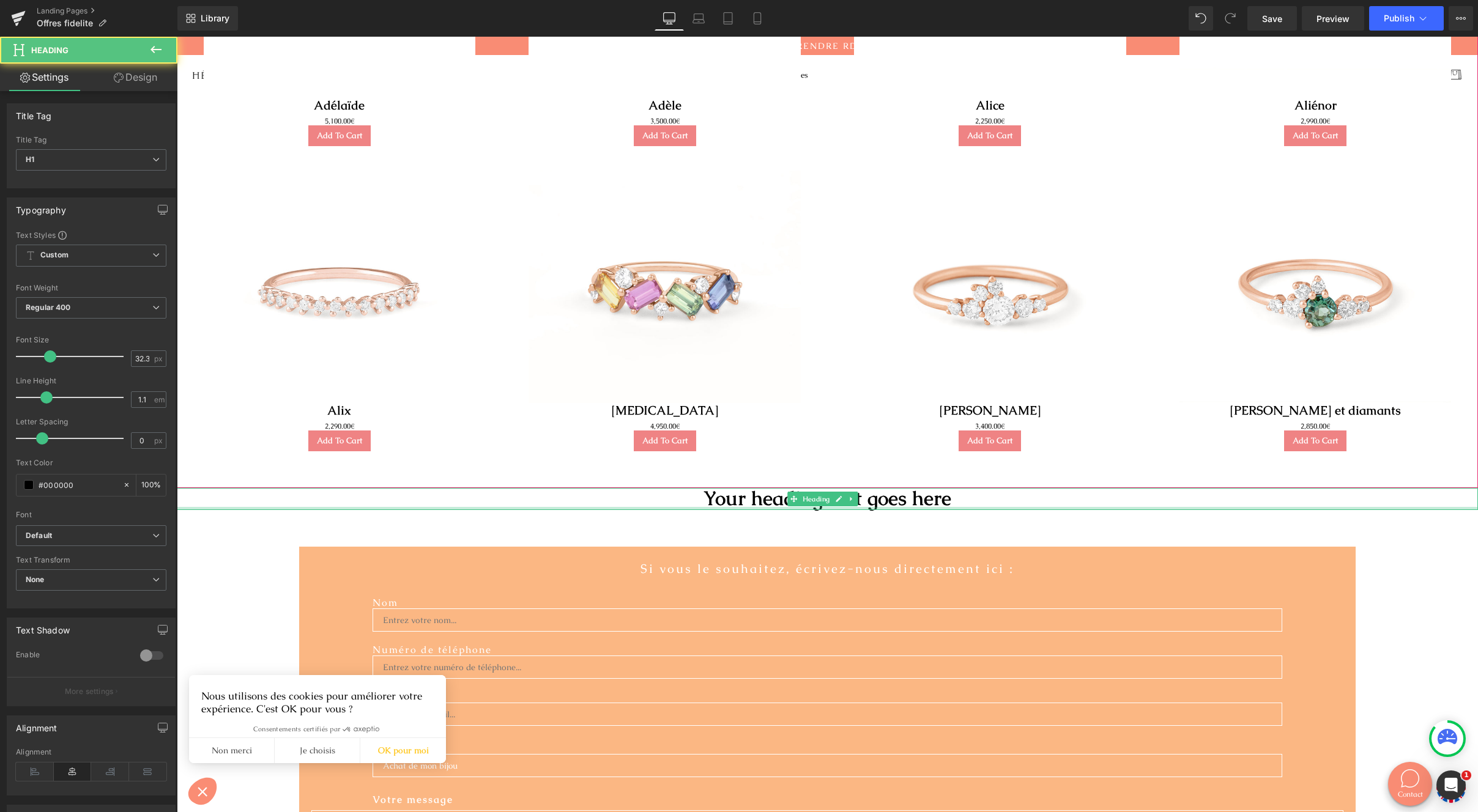
click at [753, 502] on h1 "Your heading text goes here" at bounding box center [827, 498] width 1301 height 22
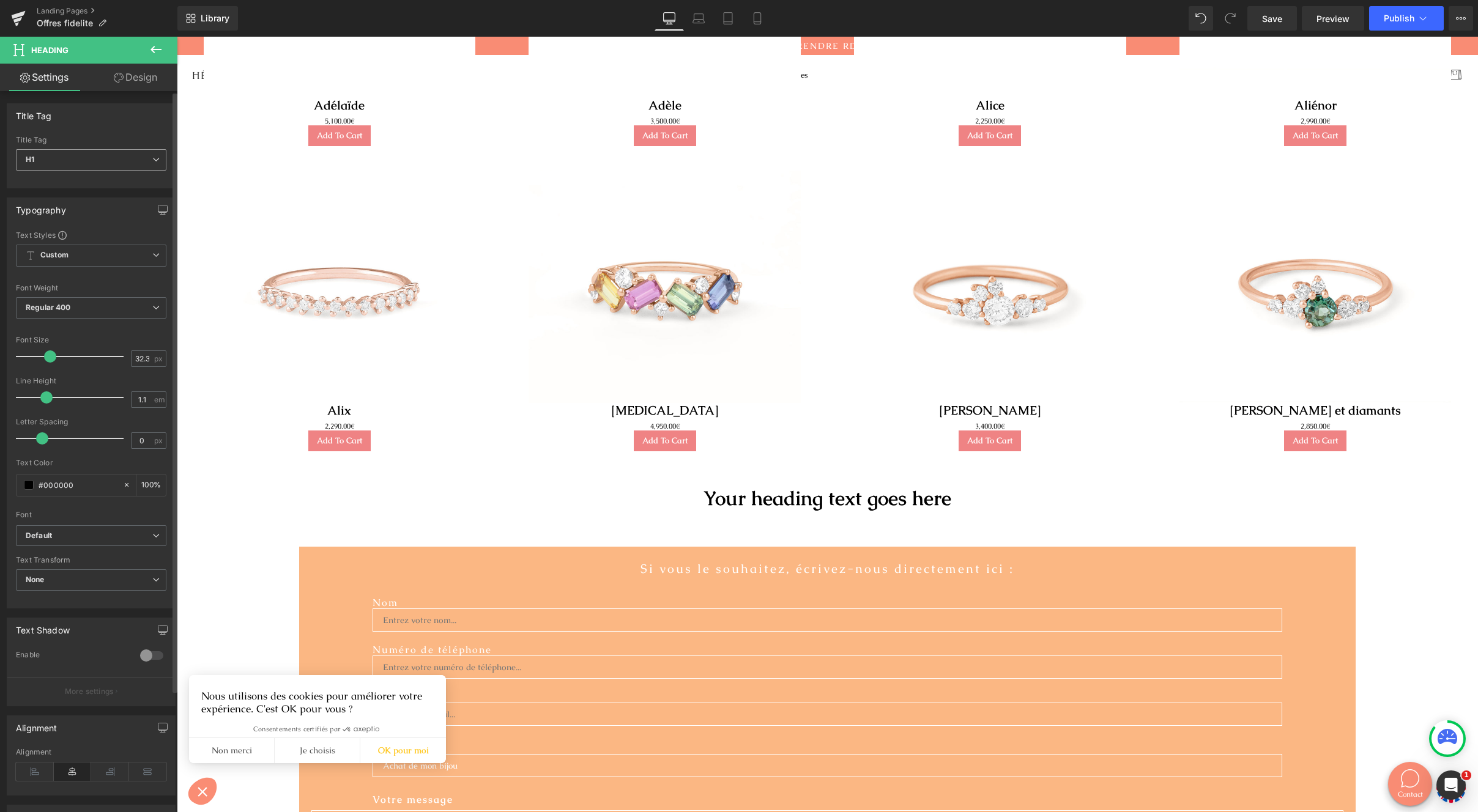
click at [153, 155] on span "H1" at bounding box center [91, 160] width 150 height 21
click at [74, 197] on li "H2" at bounding box center [91, 199] width 151 height 19
type input "25.84"
type input "1.2"
type input "100"
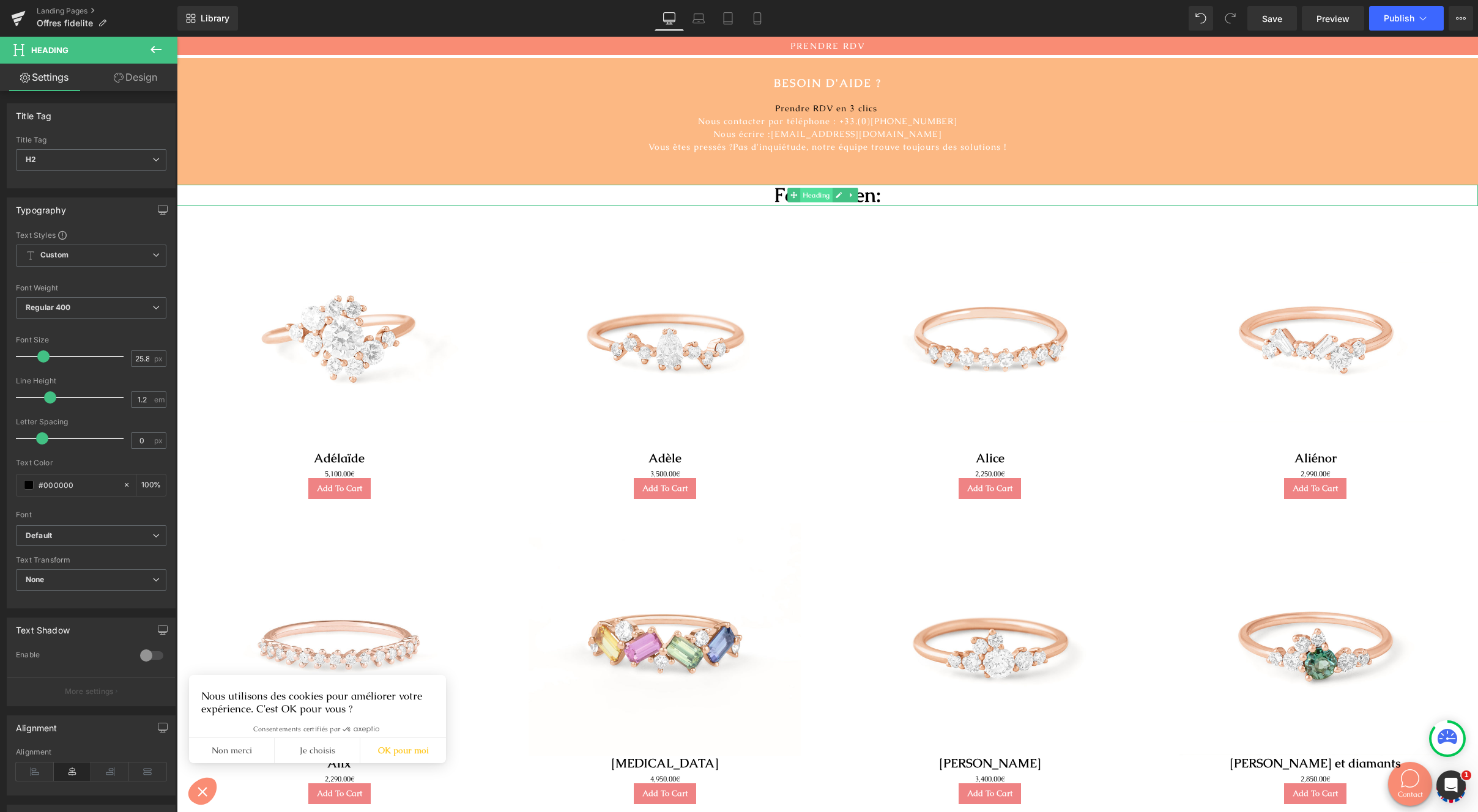
click at [821, 188] on span "Heading" at bounding box center [816, 195] width 33 height 15
click at [59, 160] on span "H1" at bounding box center [91, 160] width 150 height 21
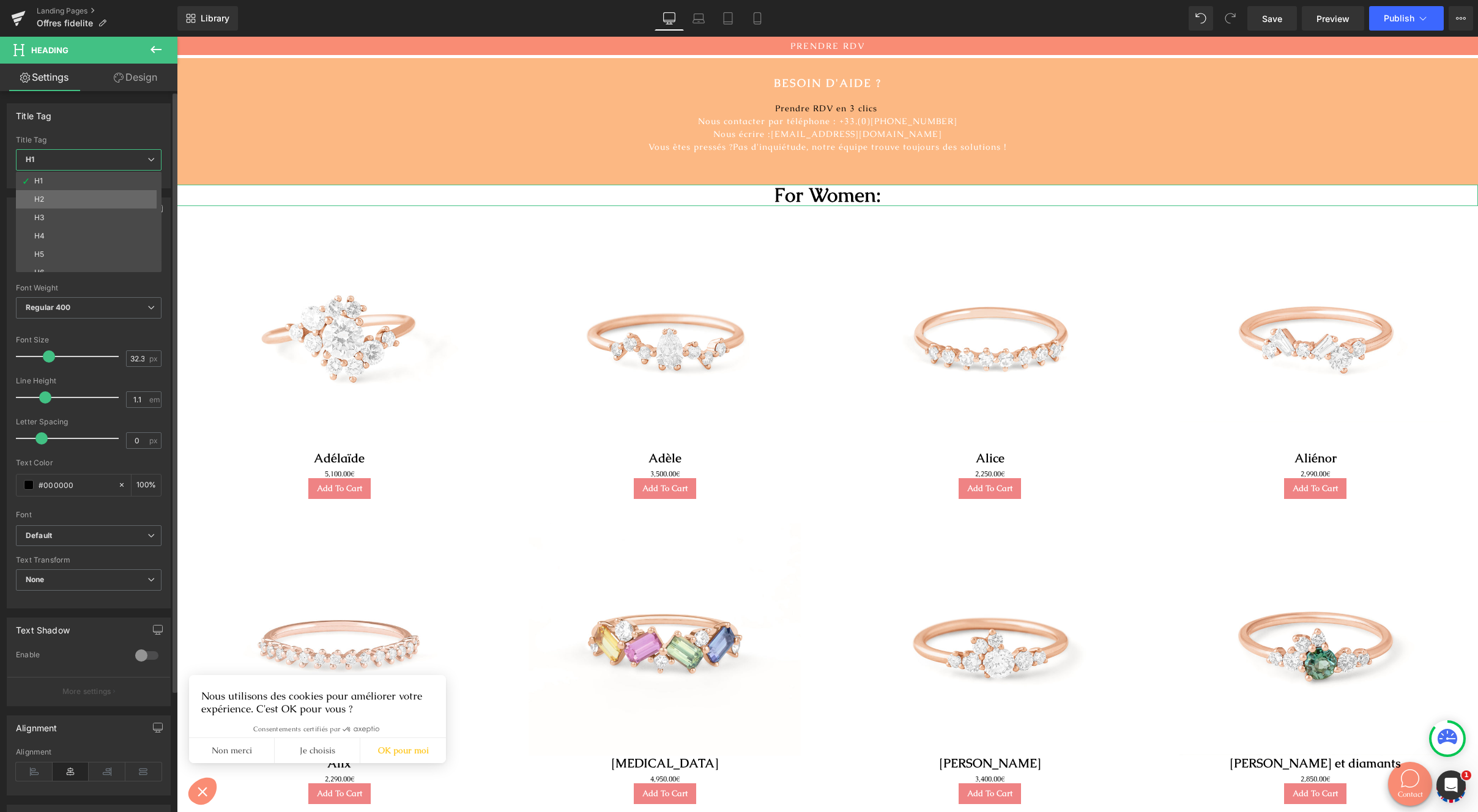
click at [57, 199] on li "H2" at bounding box center [91, 199] width 151 height 19
type input "25.84"
type input "1.2"
type input "100"
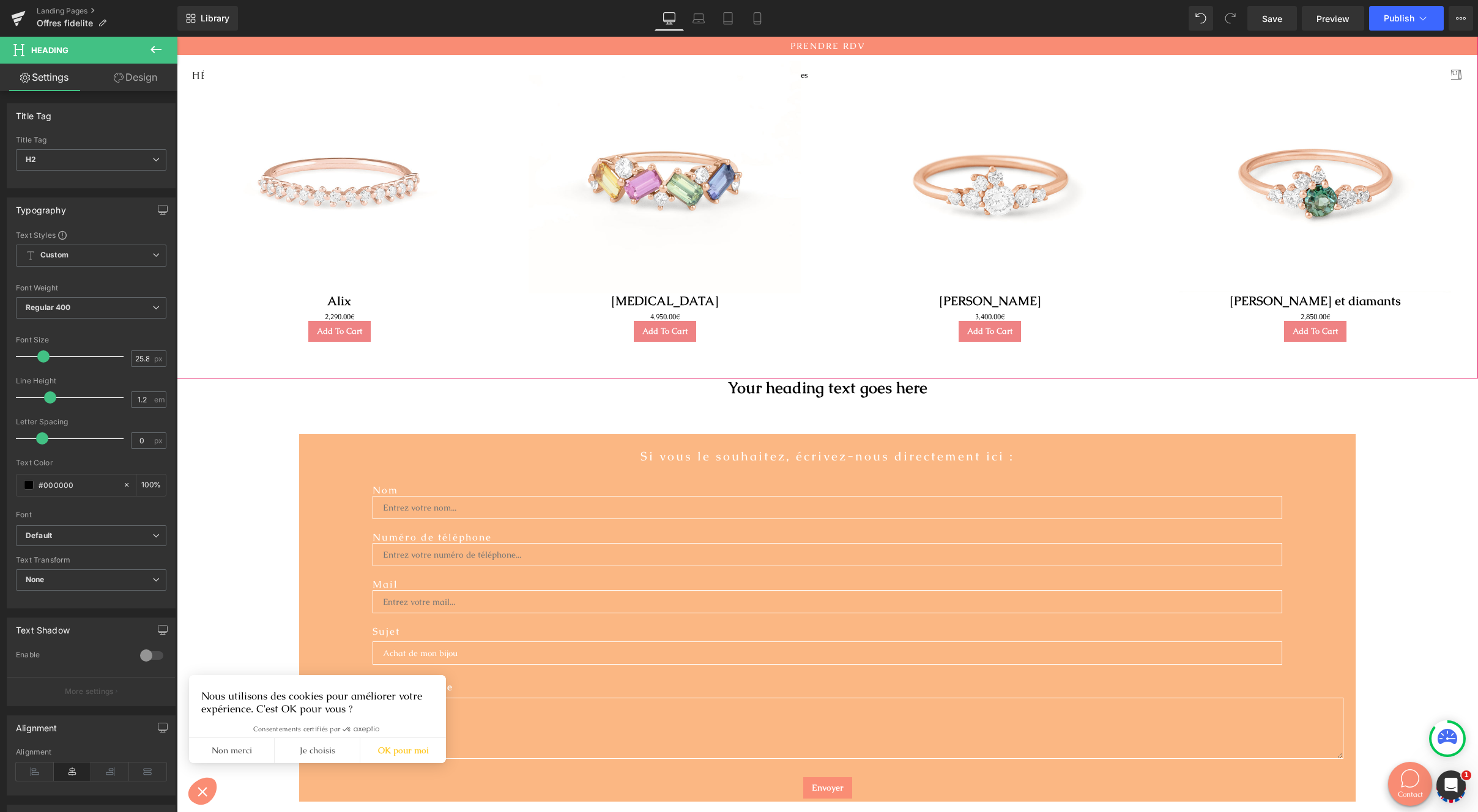
scroll to position [470, 0]
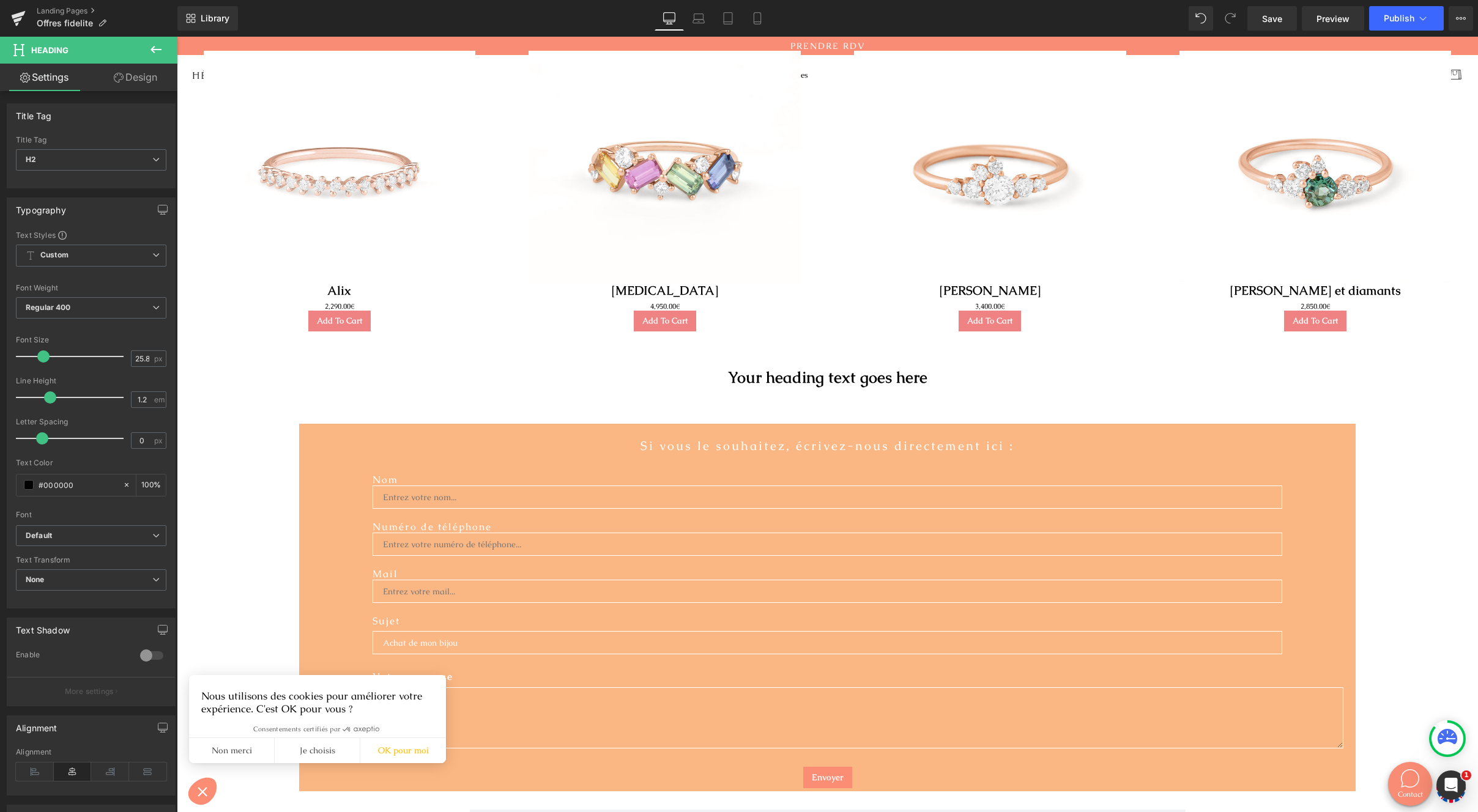
click at [814, 377] on span "Heading" at bounding box center [816, 377] width 33 height 15
click at [892, 376] on h2 "Your heading text goes here" at bounding box center [827, 377] width 1301 height 19
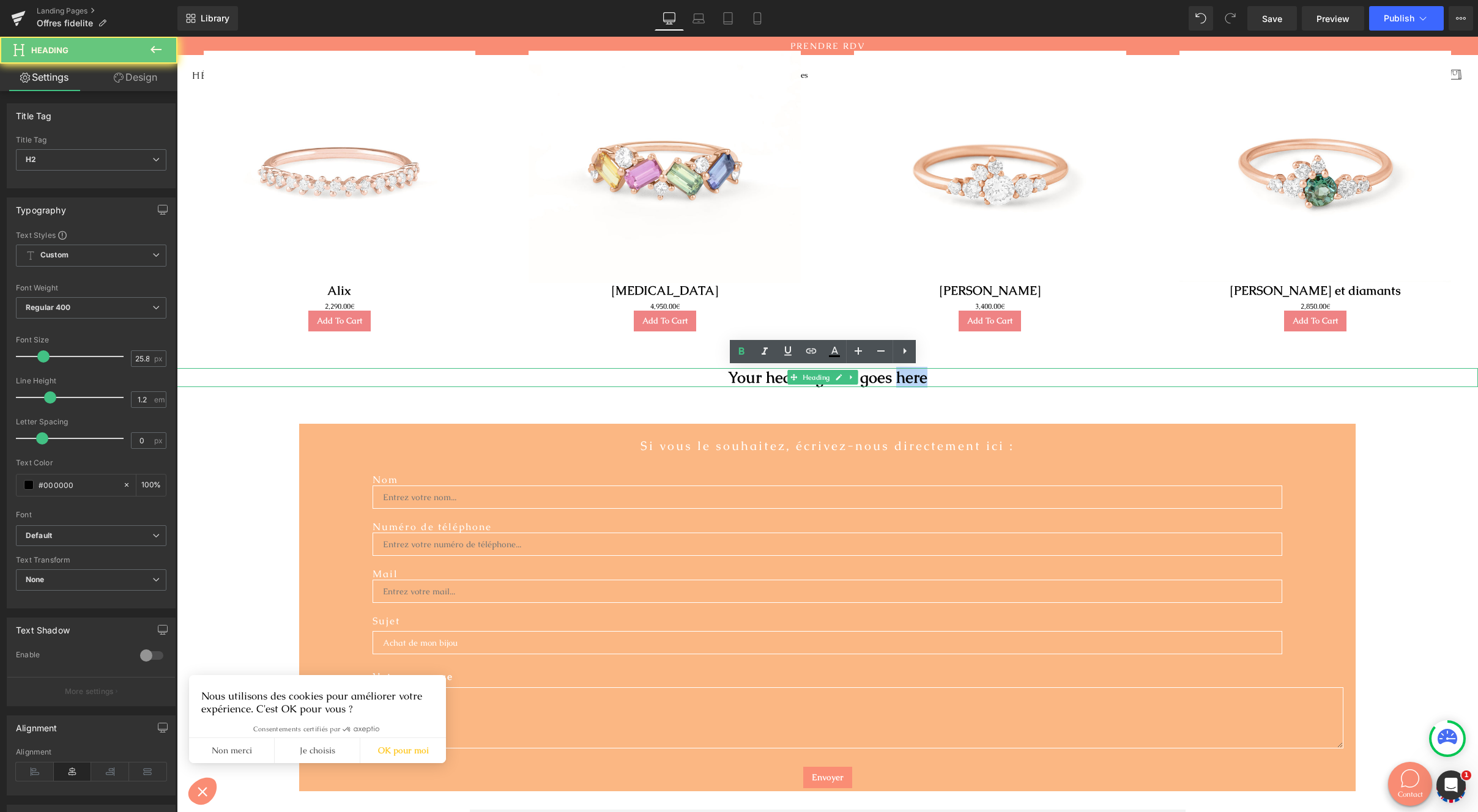
click at [892, 376] on h2 "Your heading text goes here" at bounding box center [827, 377] width 1301 height 19
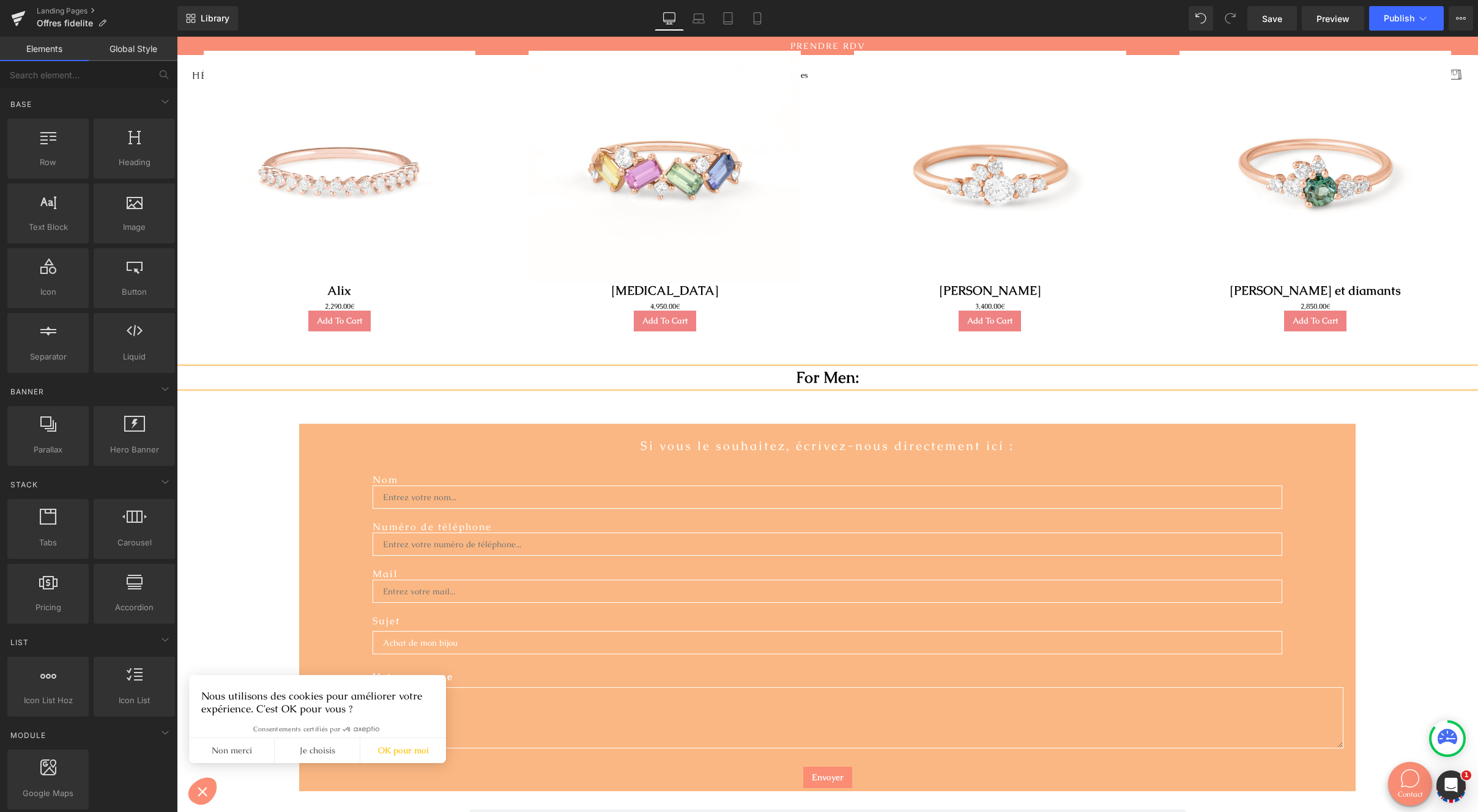
click at [775, 417] on div "Text Block BESOIN D'AIDE ? Heading Prendre RDV en 3 clics Nous contacter par té…" at bounding box center [827, 589] width 1301 height 2009
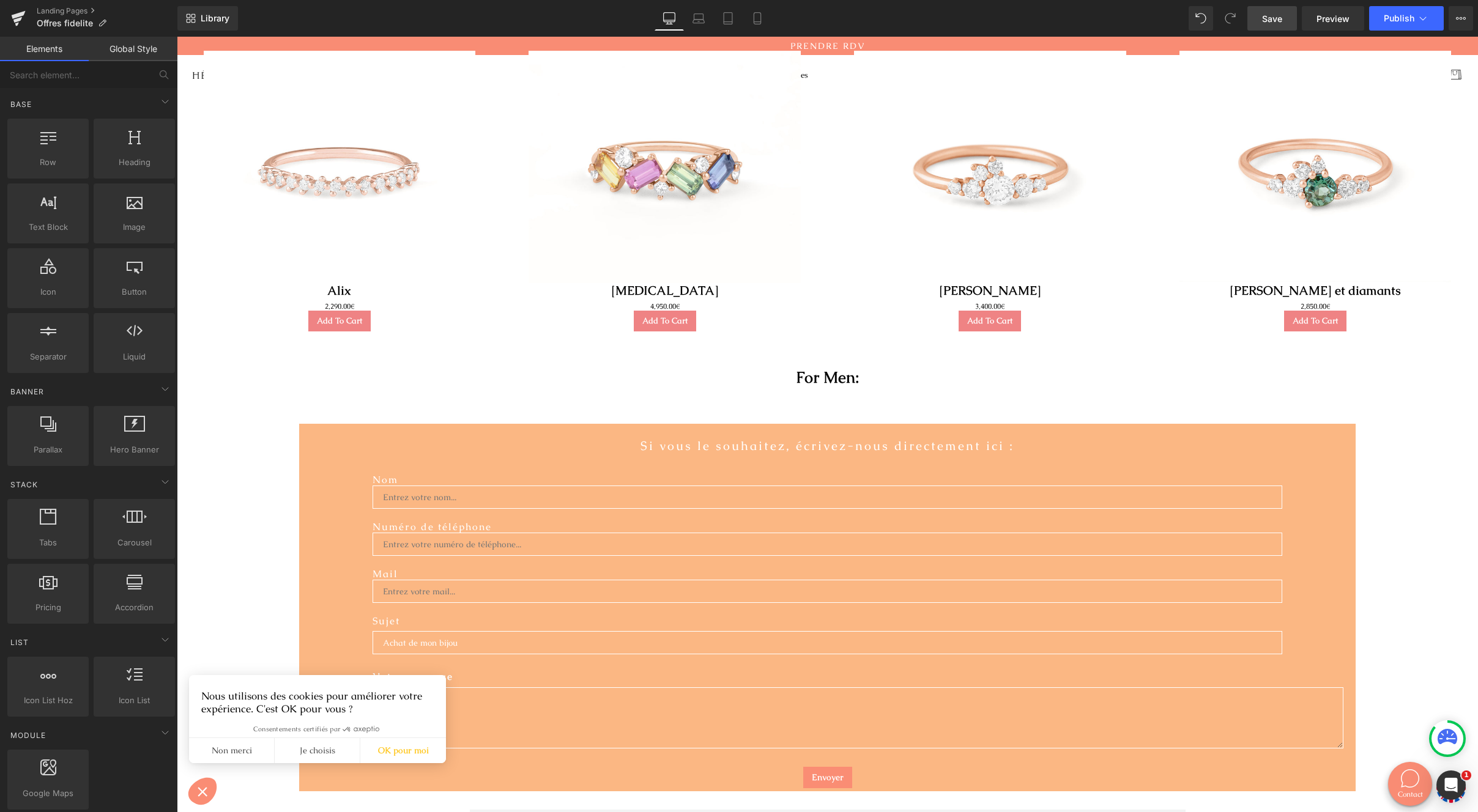
click at [1277, 15] on span "Save" at bounding box center [1273, 18] width 20 height 13
click at [1392, 18] on span "Publish" at bounding box center [1400, 18] width 31 height 10
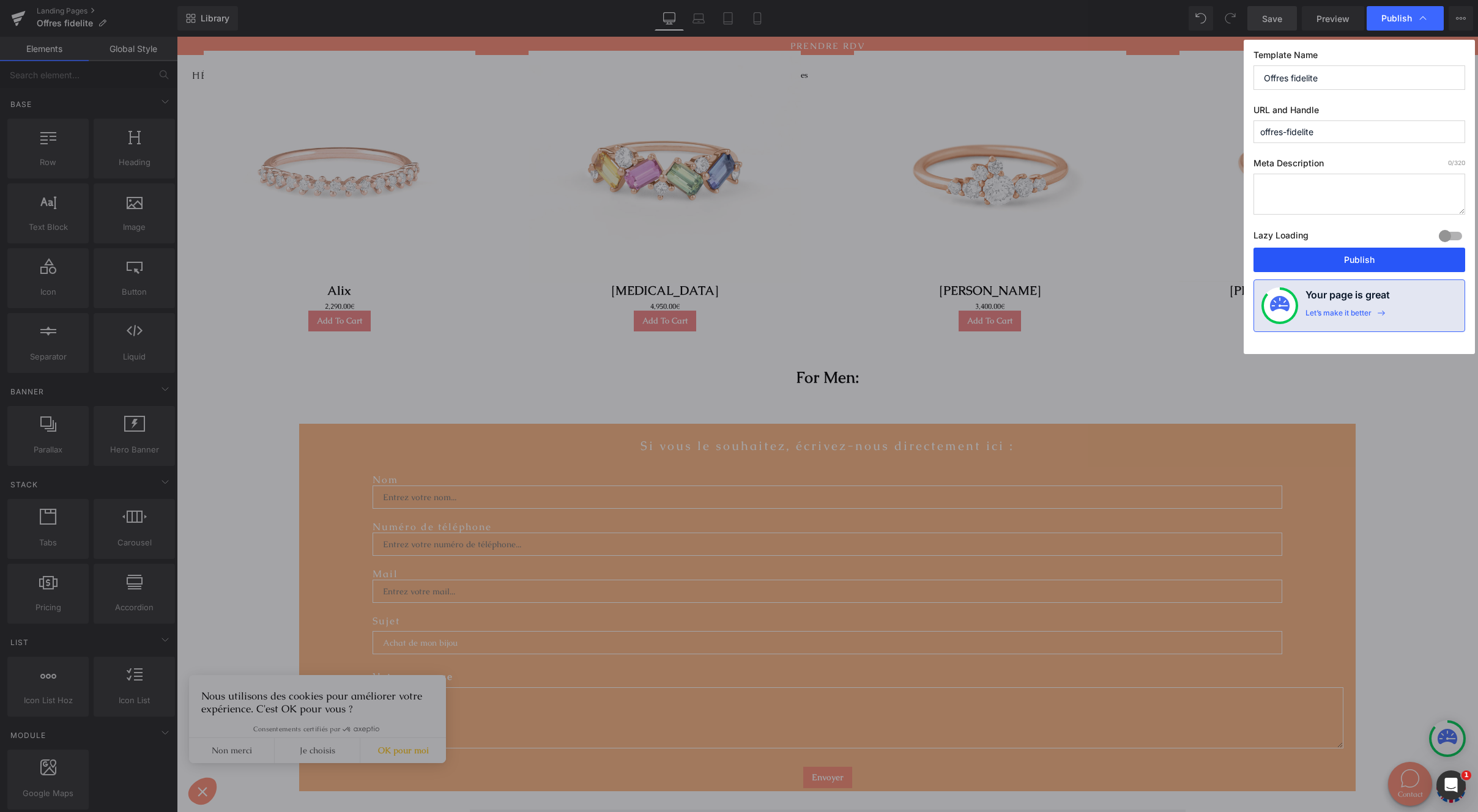
click at [1353, 260] on button "Publish" at bounding box center [1360, 260] width 211 height 25
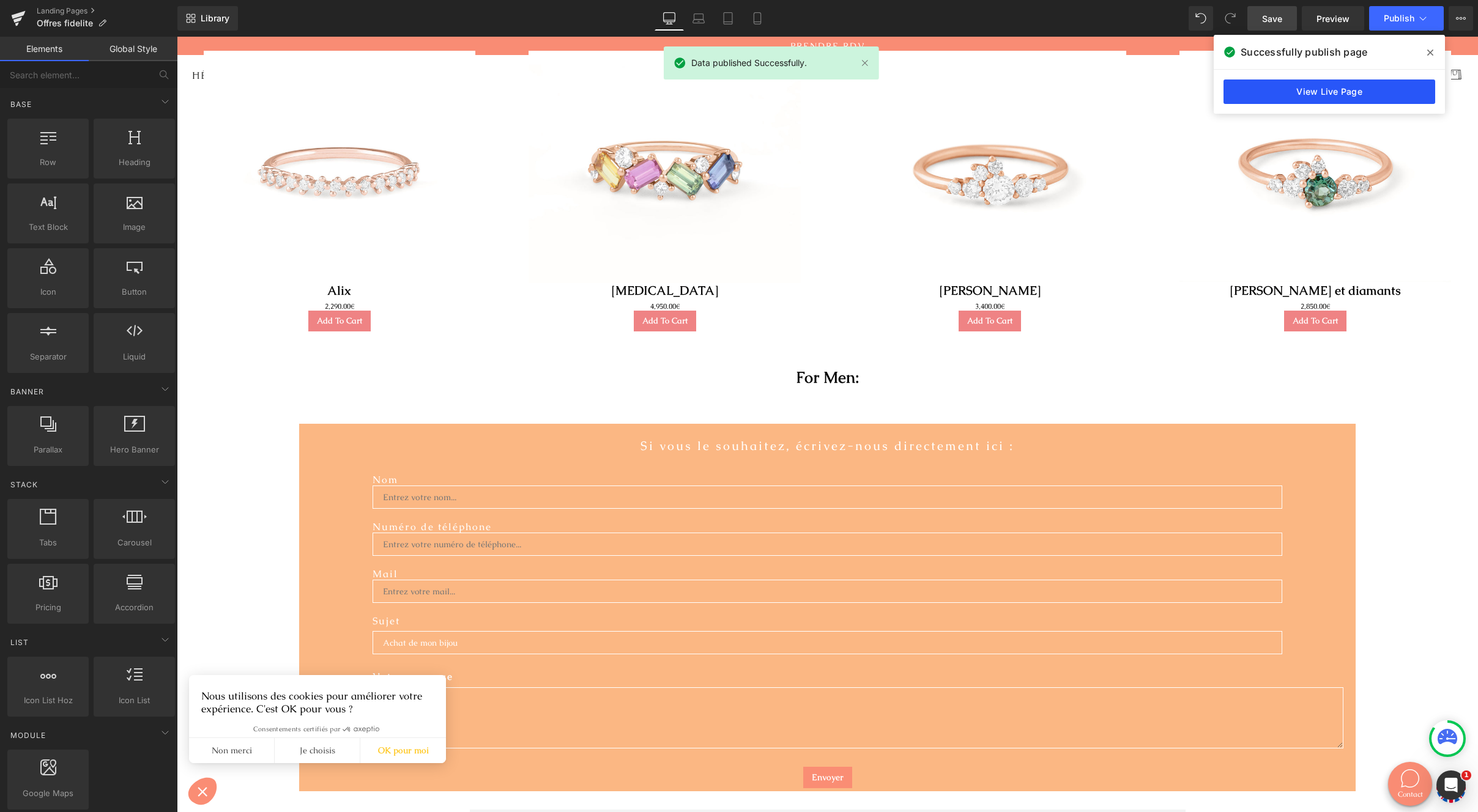
click at [1347, 84] on link "View Live Page" at bounding box center [1330, 92] width 211 height 25
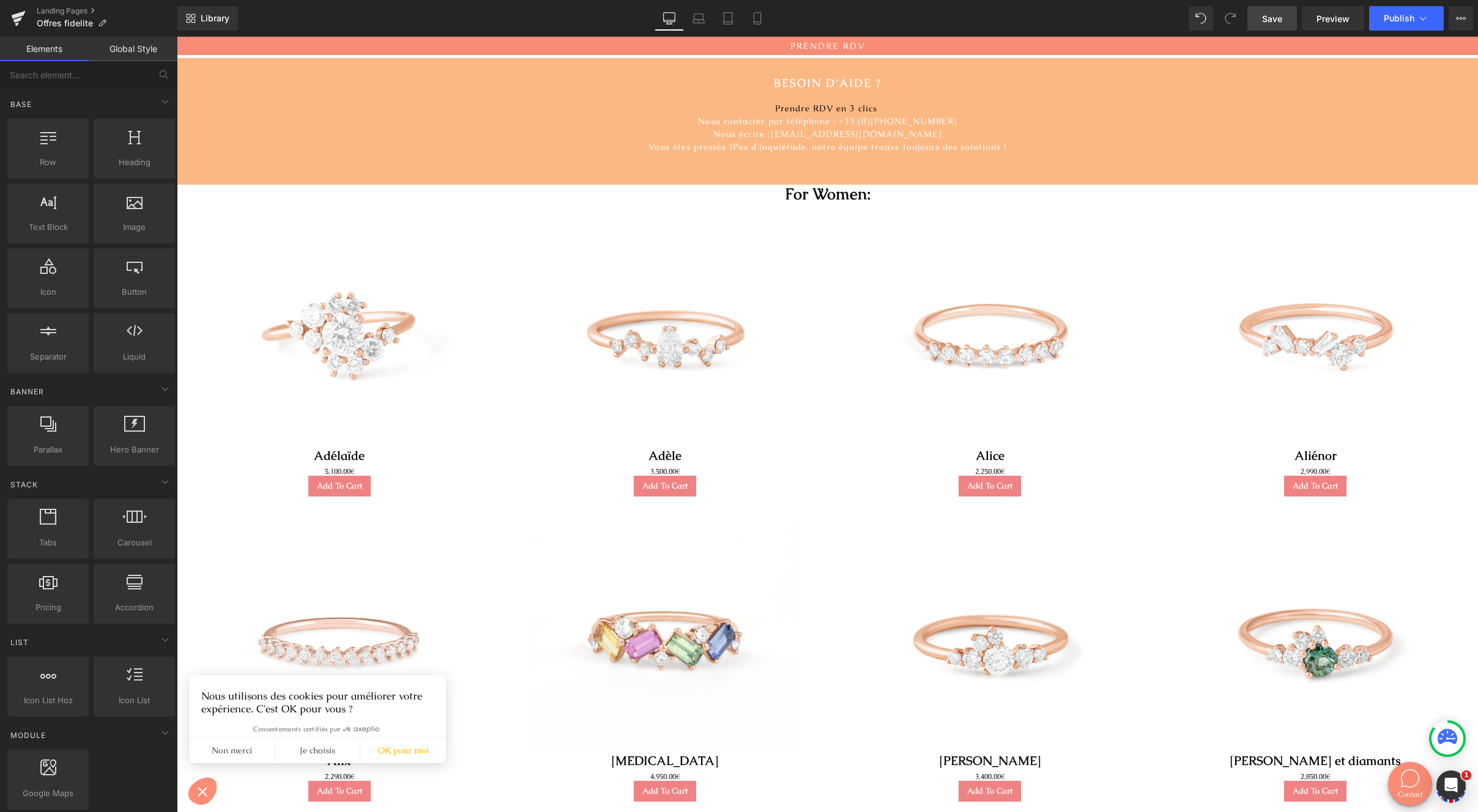
click at [125, 54] on link "Global Style" at bounding box center [132, 49] width 88 height 25
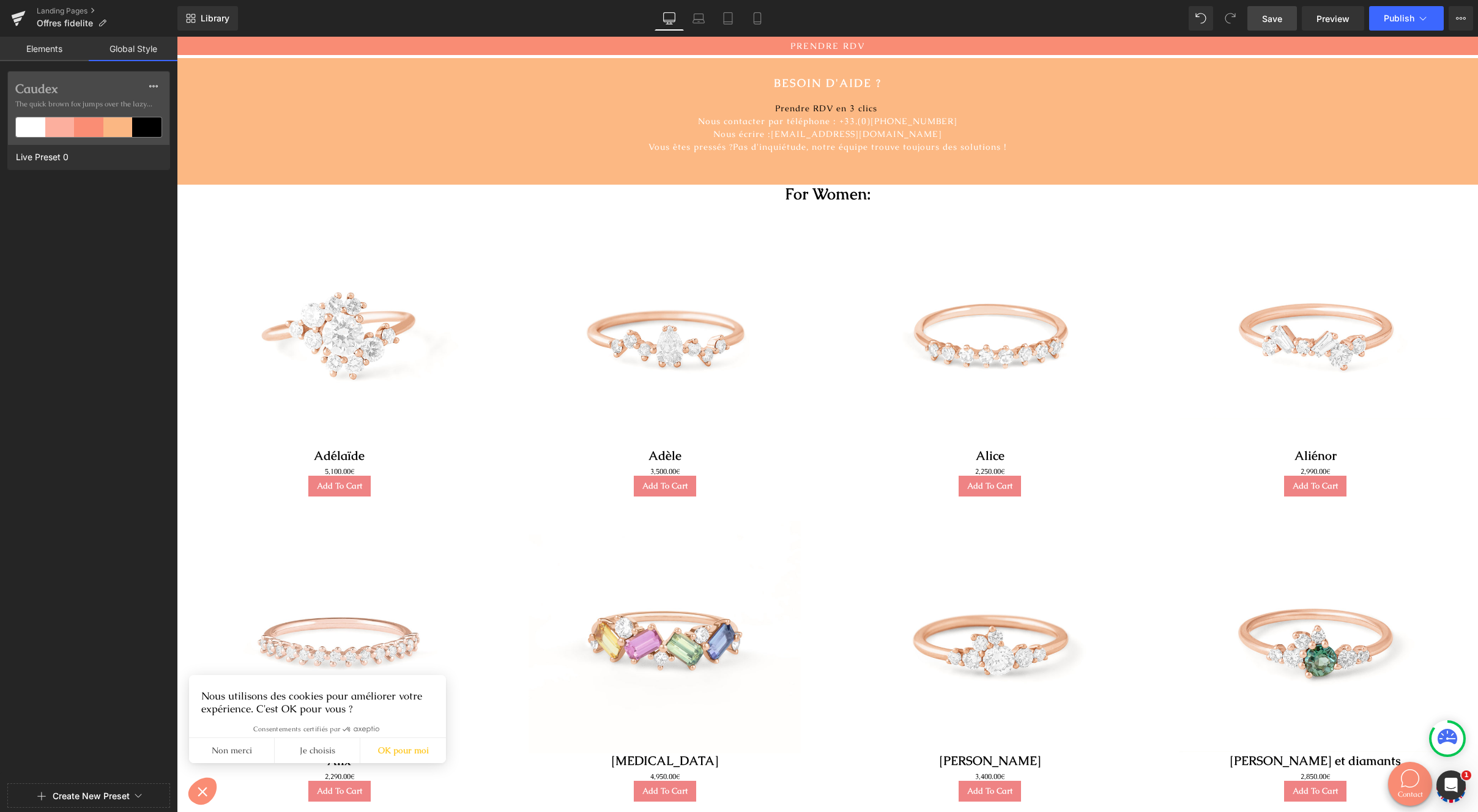
click at [69, 46] on link "Elements" at bounding box center [44, 49] width 88 height 25
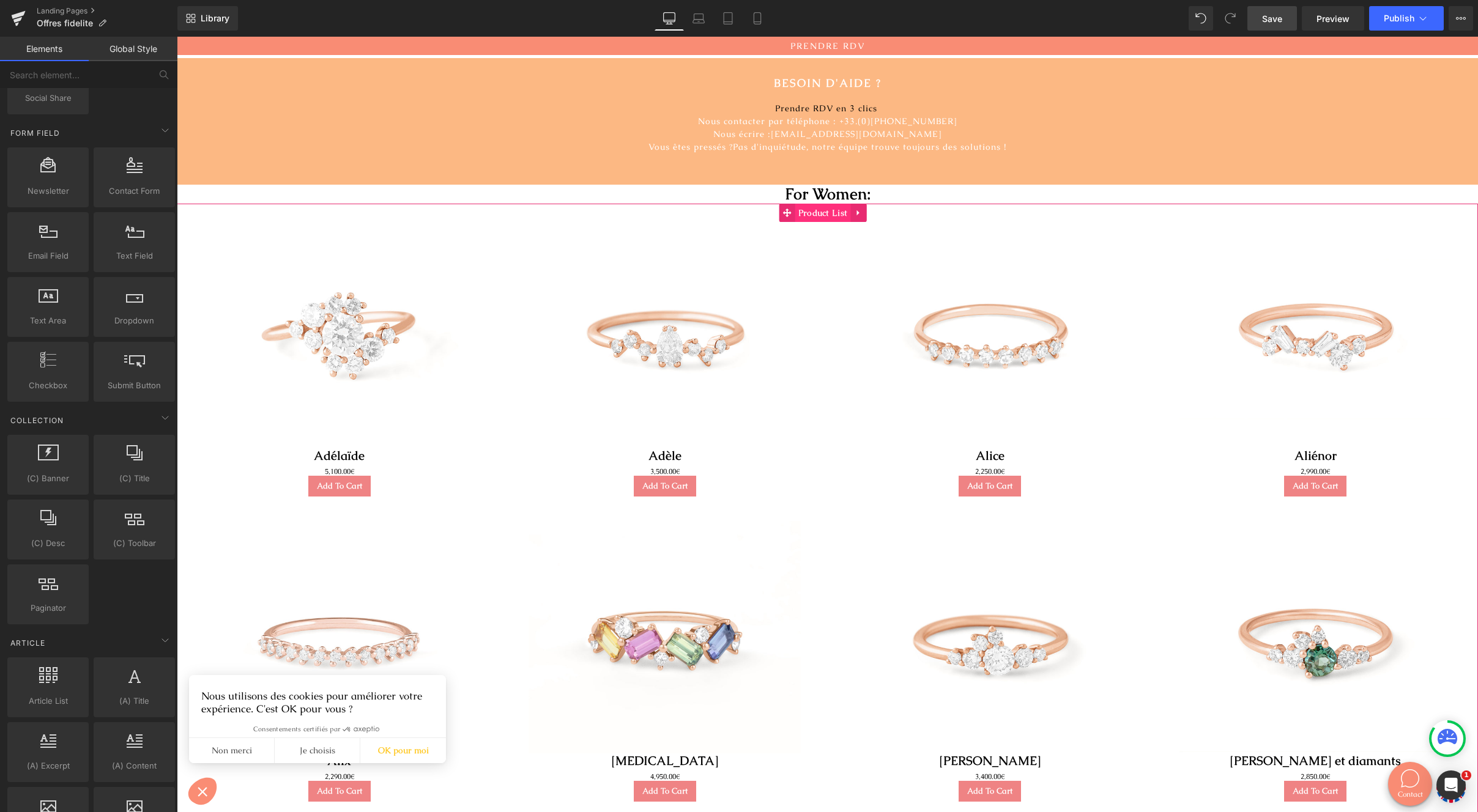
click at [812, 215] on span "Product List" at bounding box center [823, 213] width 56 height 19
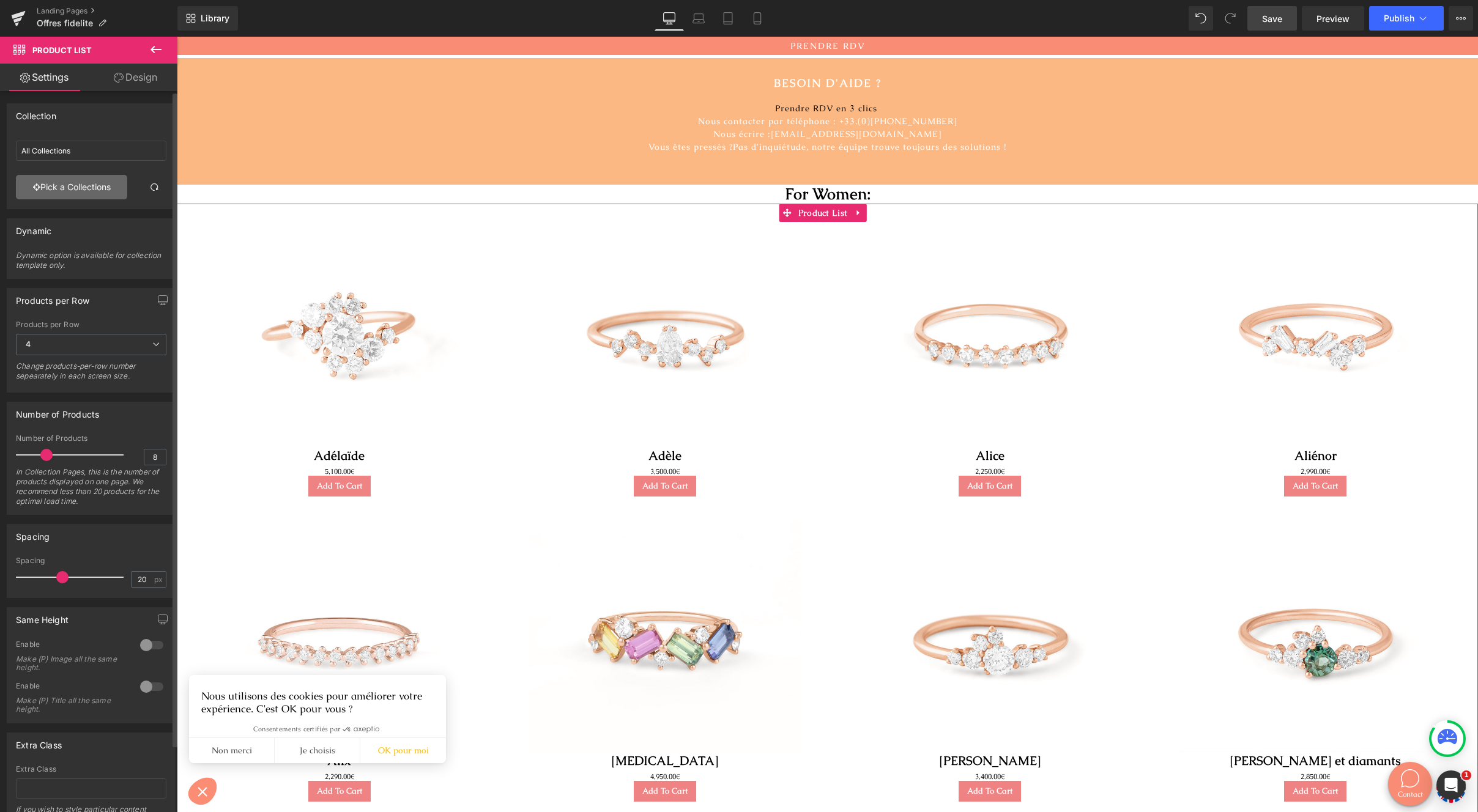
click at [89, 178] on link "Pick a Collections" at bounding box center [71, 187] width 111 height 25
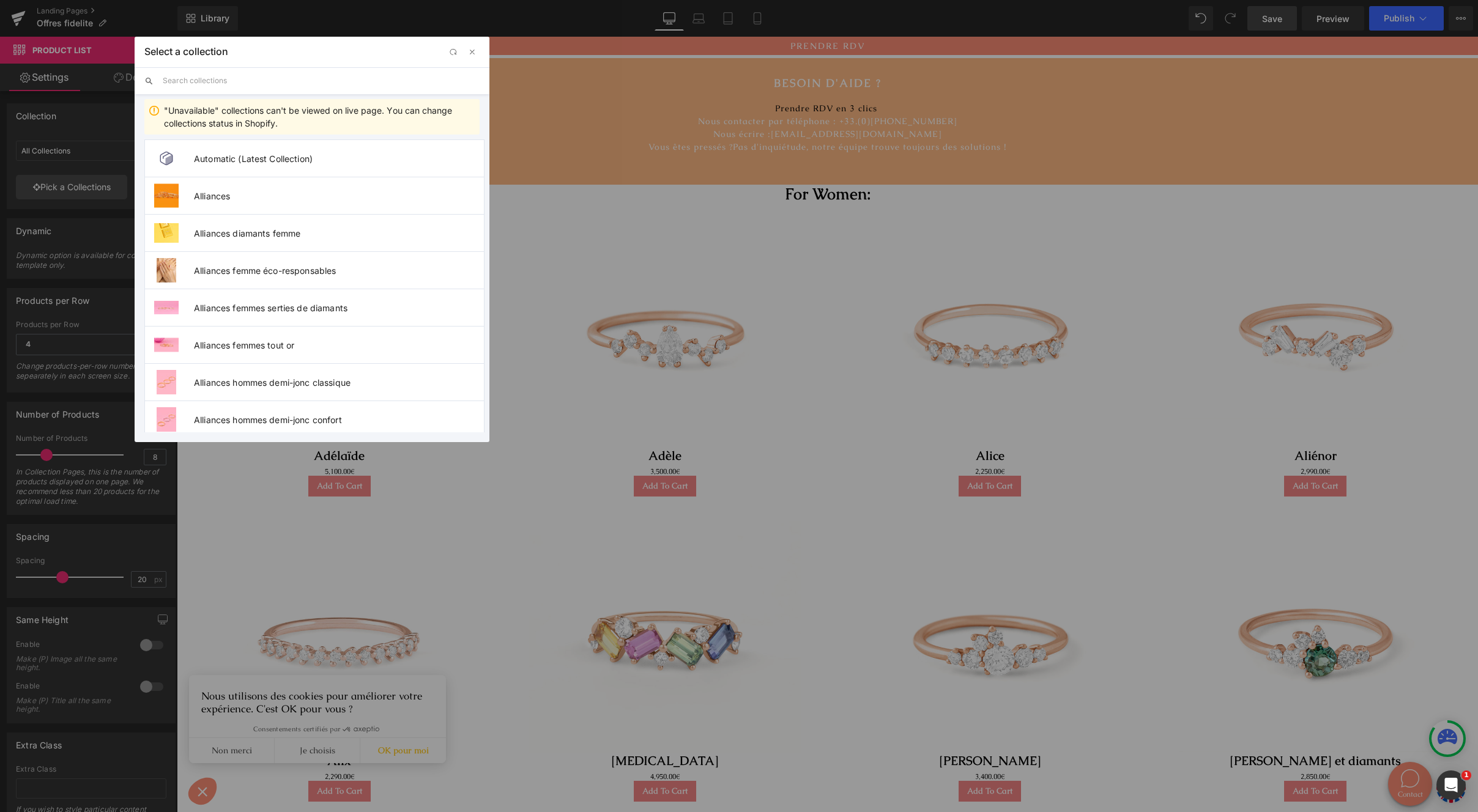
click at [279, 84] on input "text" at bounding box center [321, 80] width 317 height 27
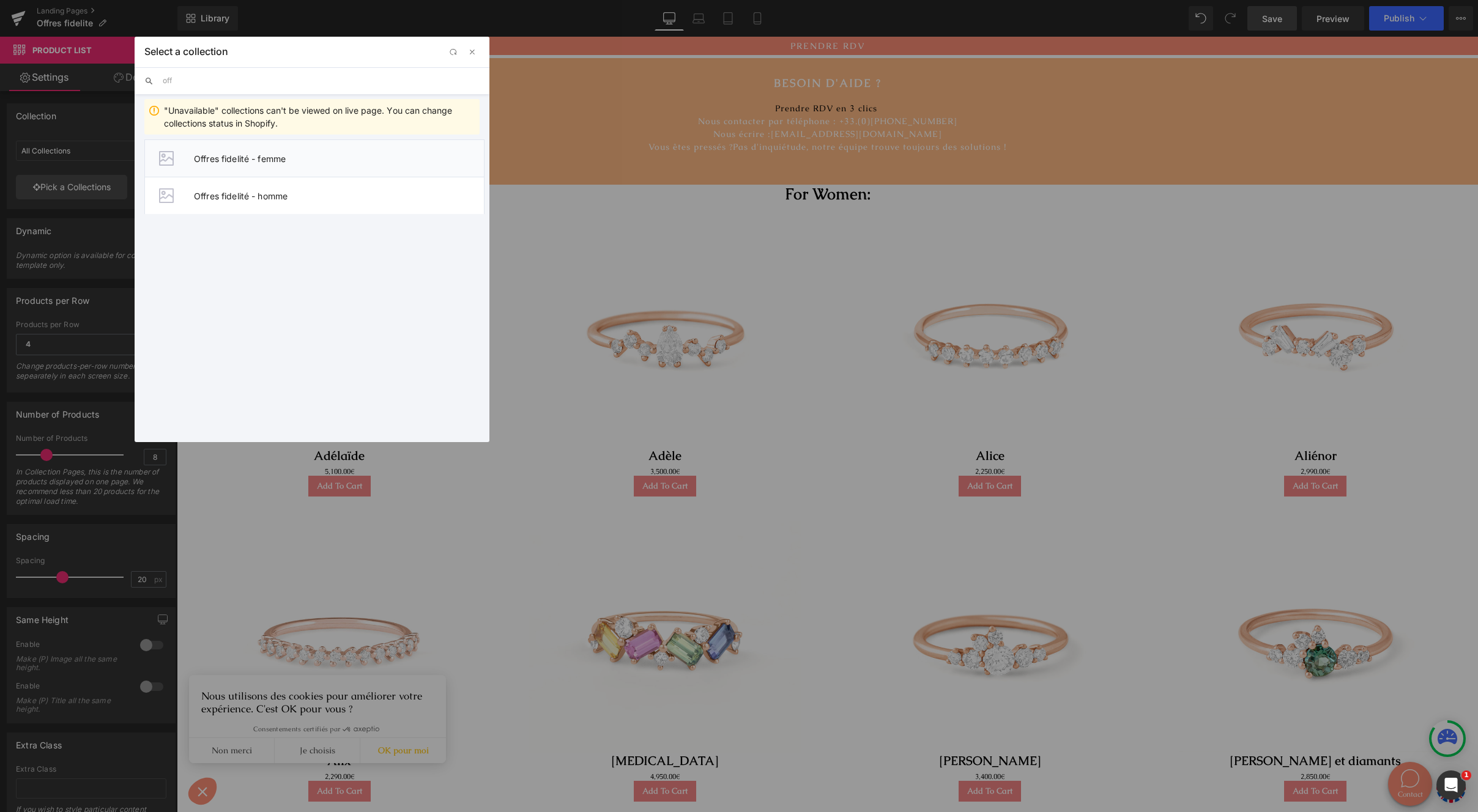
type input "off"
click at [290, 165] on li "Offres fidelité - femme" at bounding box center [314, 158] width 340 height 37
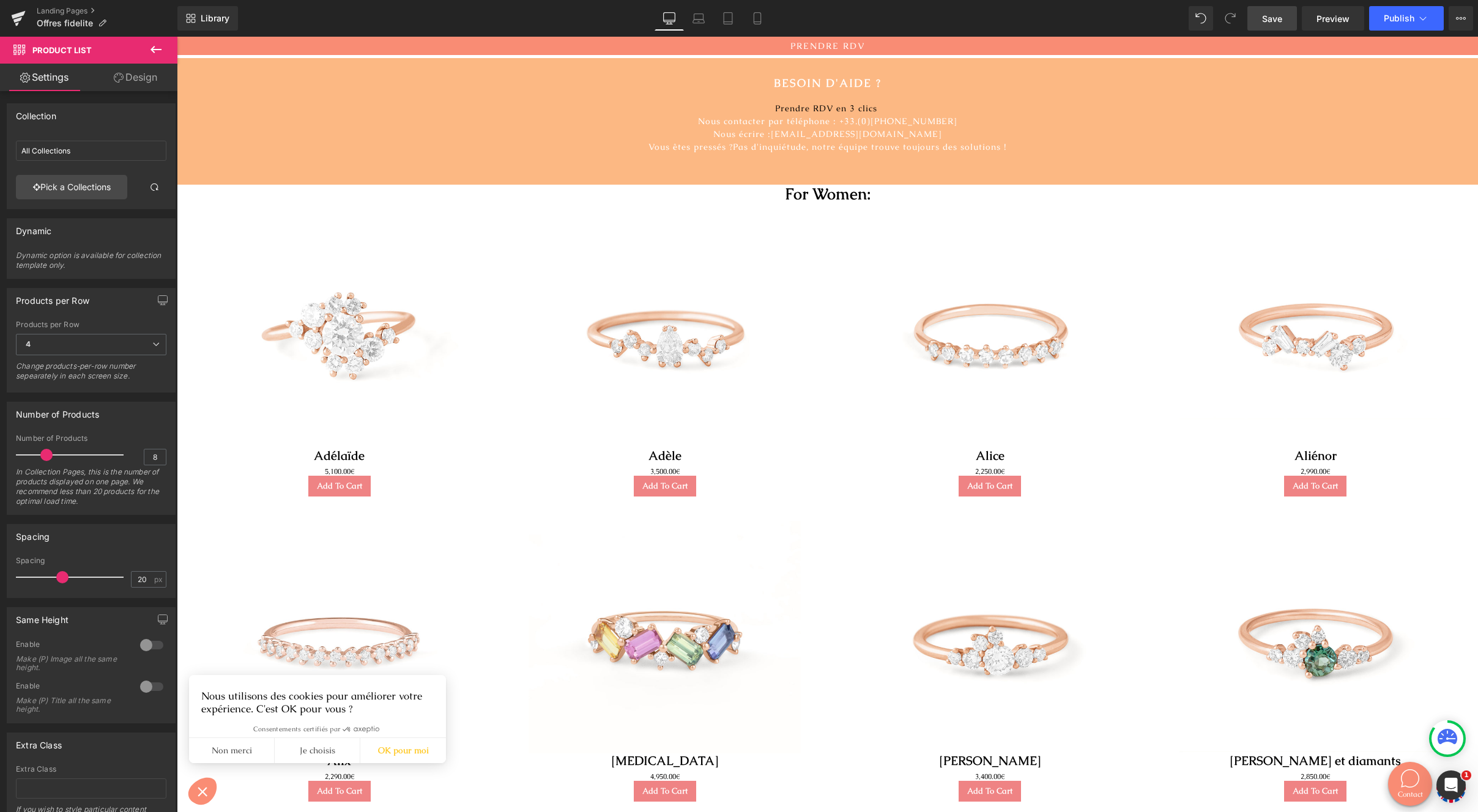
type input "Offres fidelité - femme"
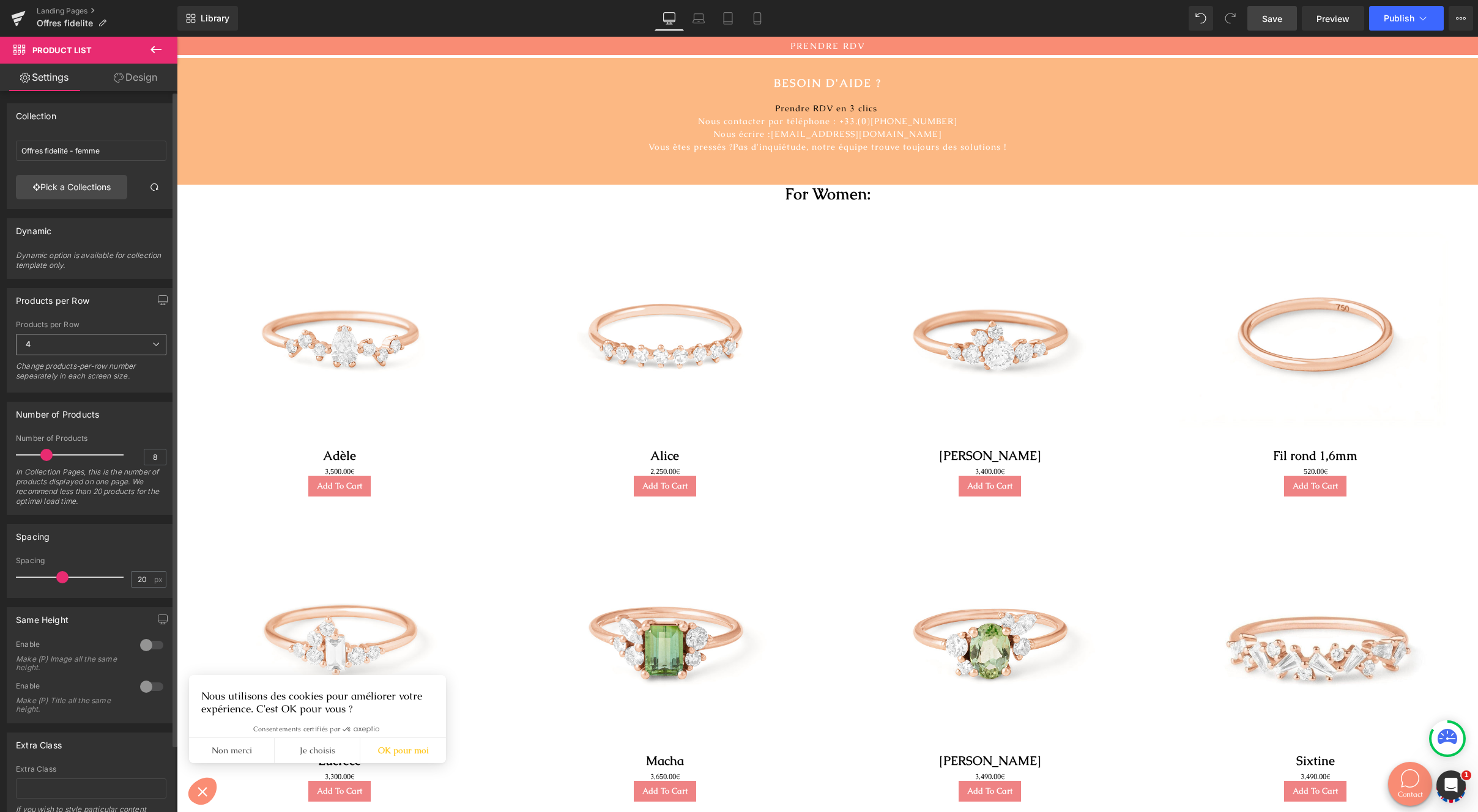
click at [154, 352] on span "4" at bounding box center [91, 344] width 150 height 21
click at [80, 437] on li "6" at bounding box center [88, 440] width 146 height 19
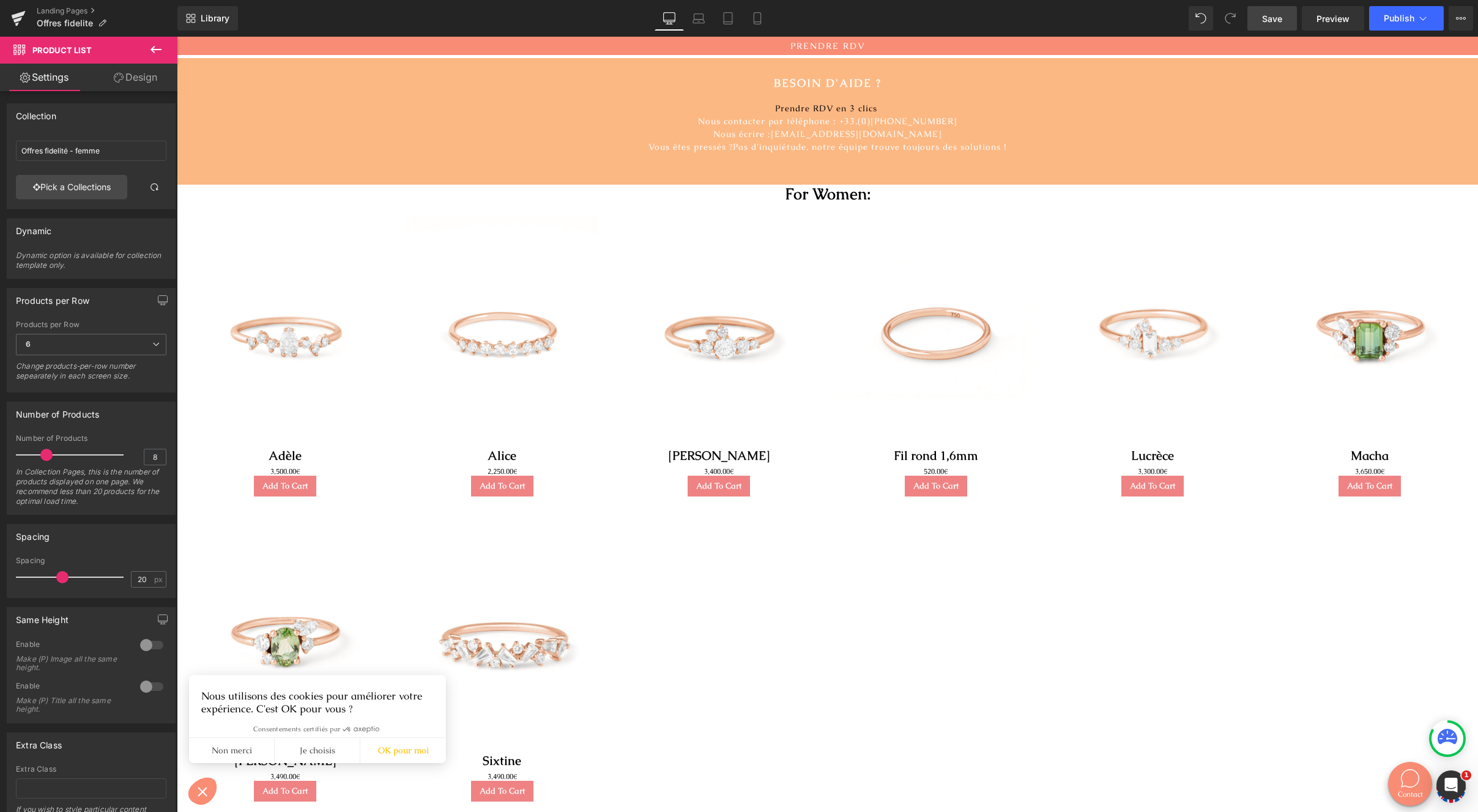
click at [1277, 9] on link "Save" at bounding box center [1272, 18] width 50 height 25
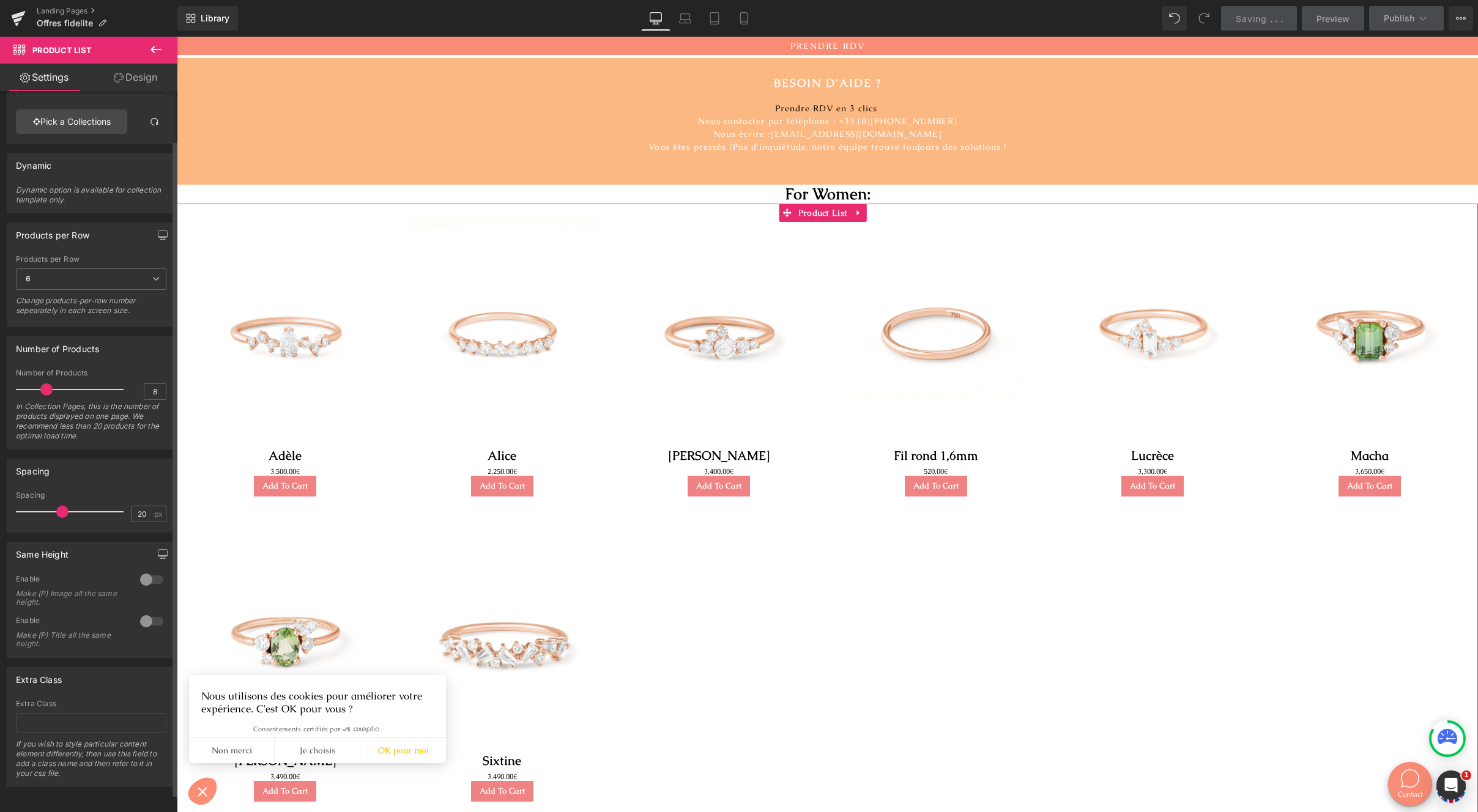
scroll to position [74, 0]
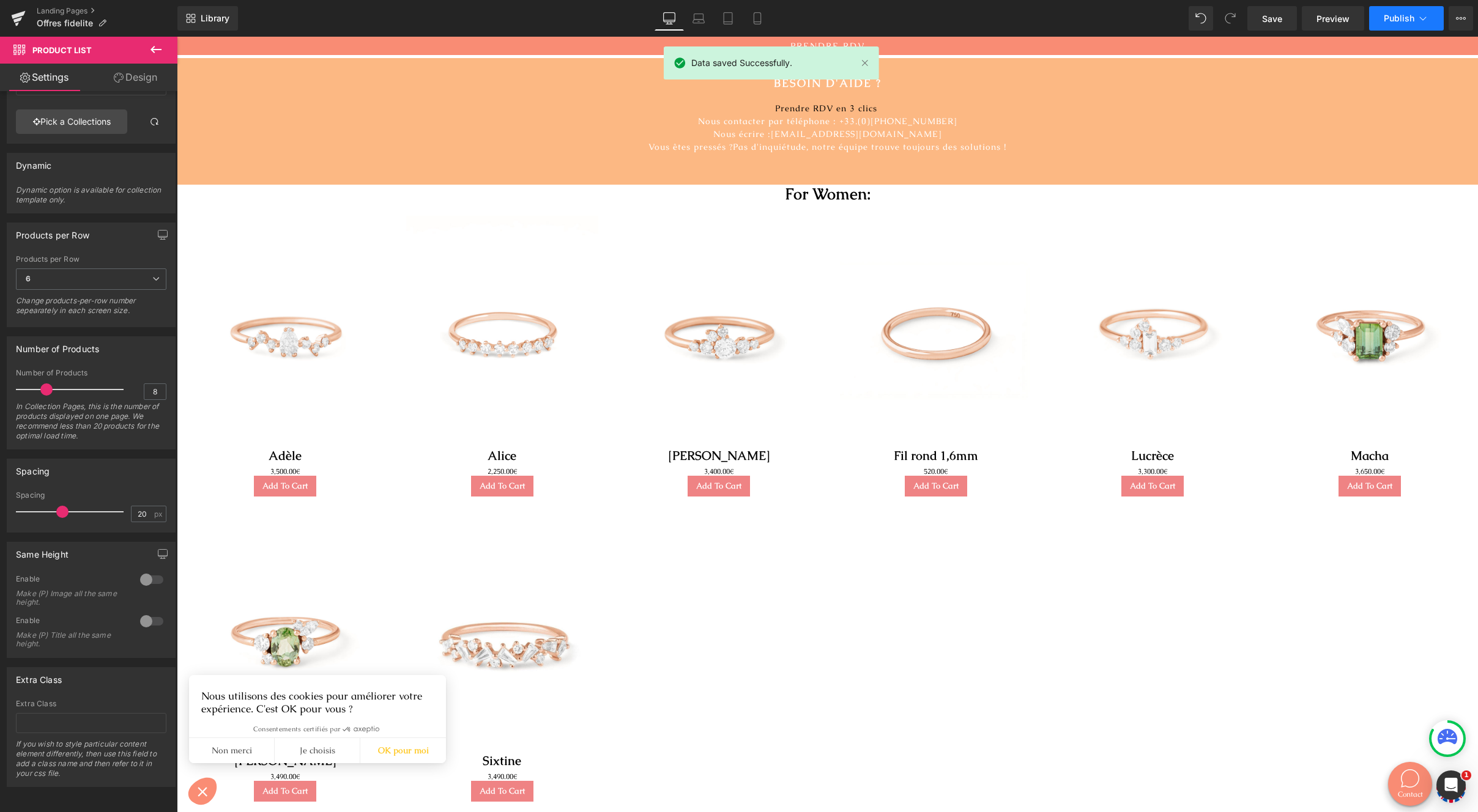
click at [1393, 17] on span "Publish" at bounding box center [1400, 18] width 31 height 10
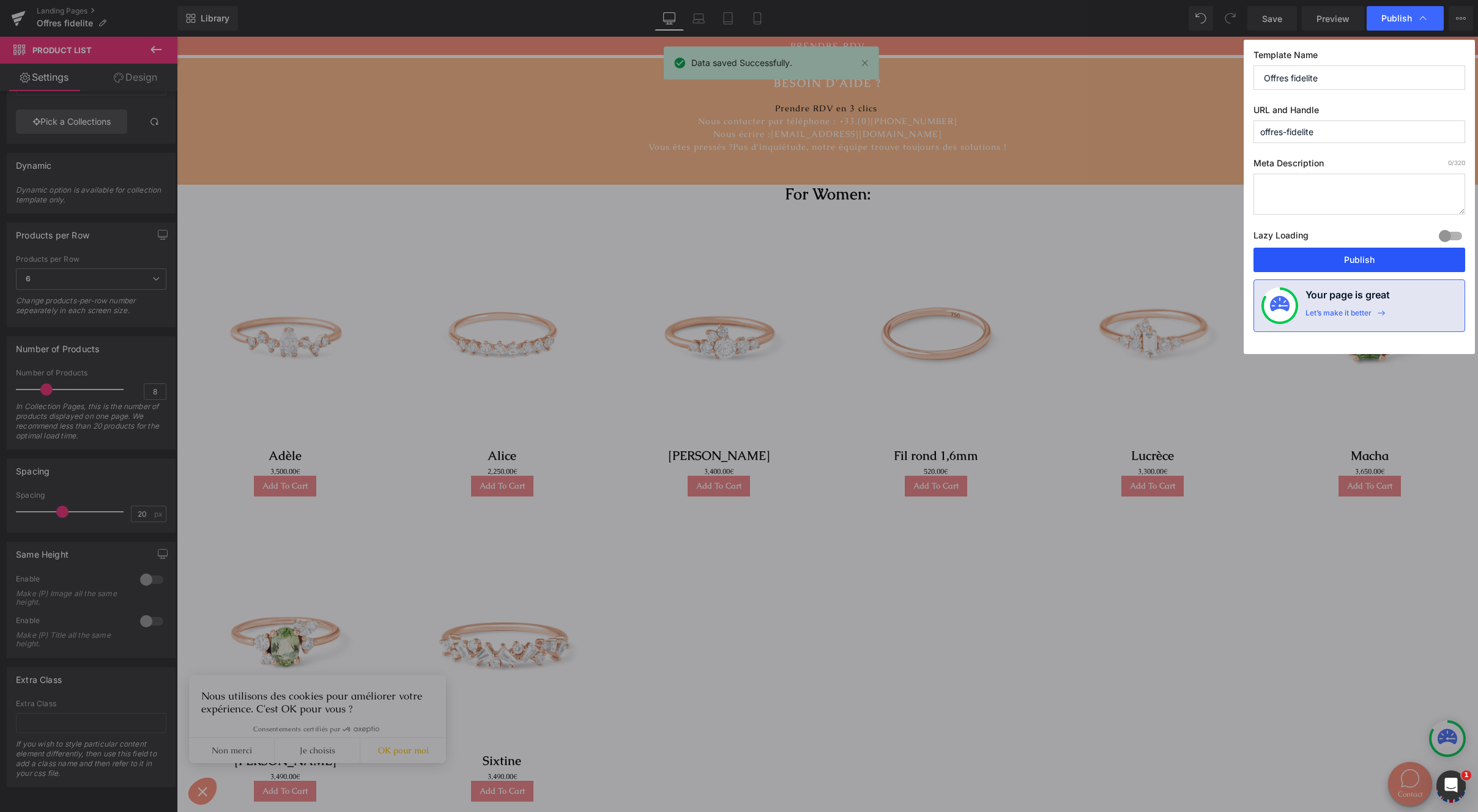
drag, startPoint x: 1347, startPoint y: 270, endPoint x: 1170, endPoint y: 193, distance: 193.0
click at [1347, 270] on button "Publish" at bounding box center [1360, 260] width 211 height 25
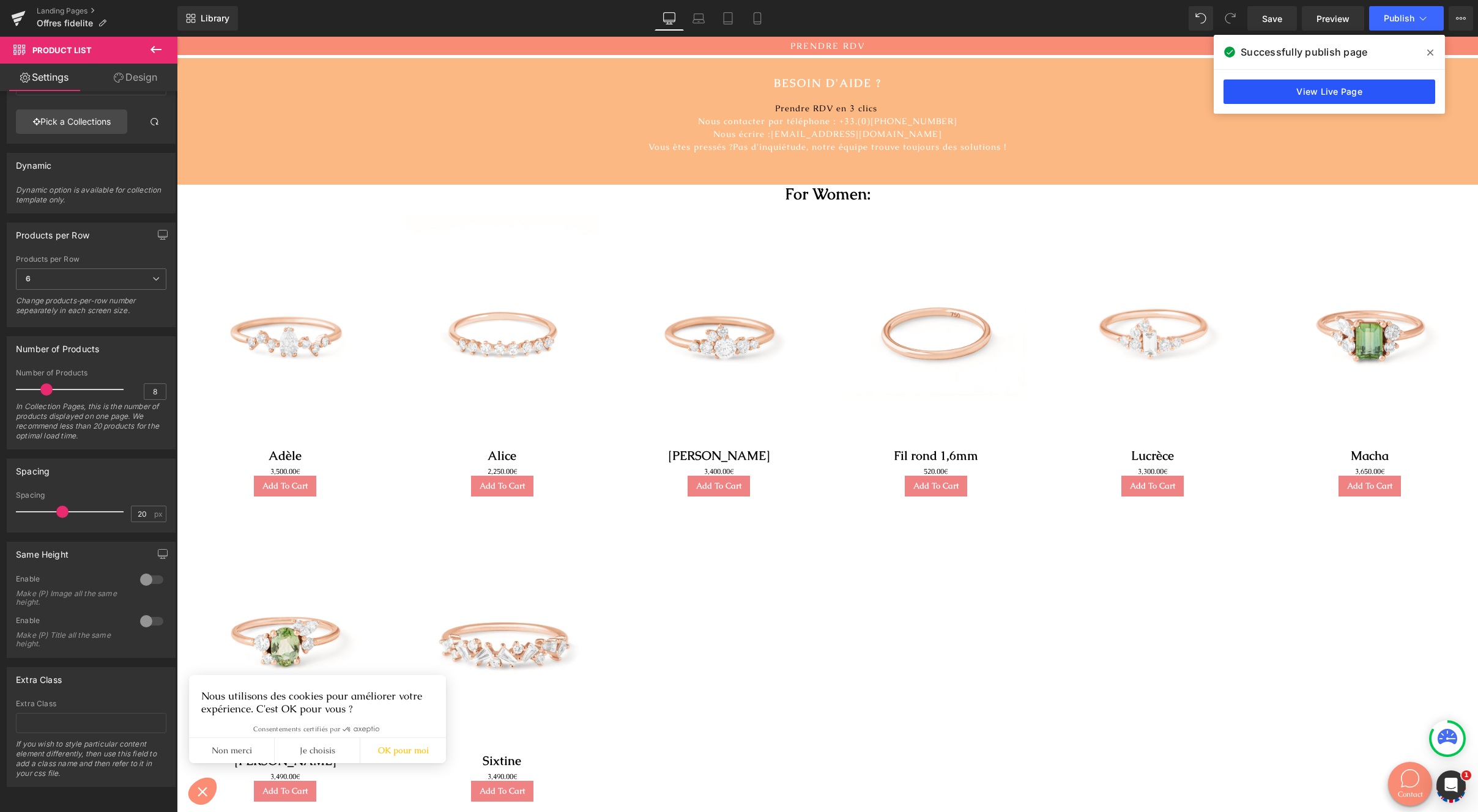
click at [1283, 96] on link "View Live Page" at bounding box center [1330, 92] width 211 height 25
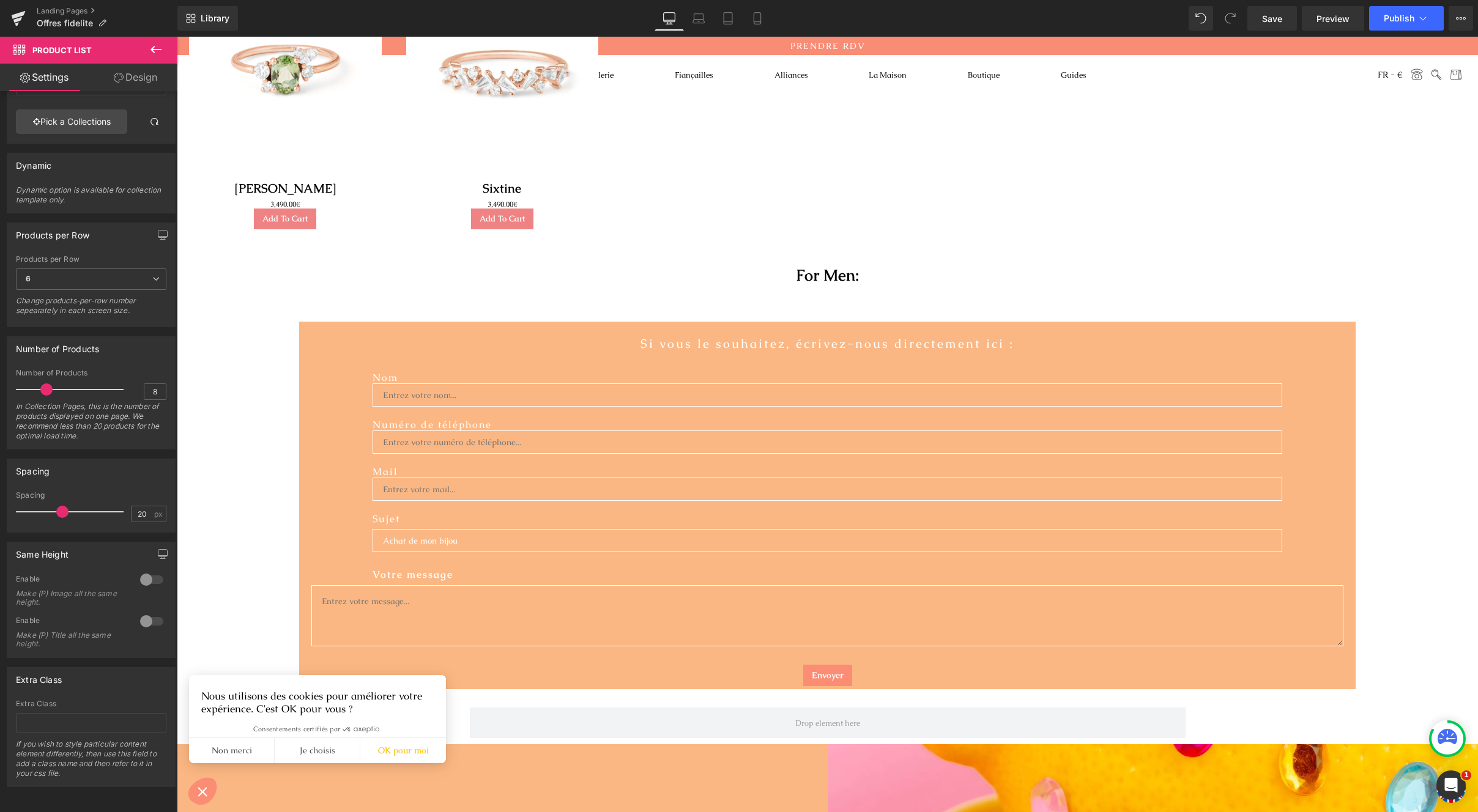
scroll to position [564, 0]
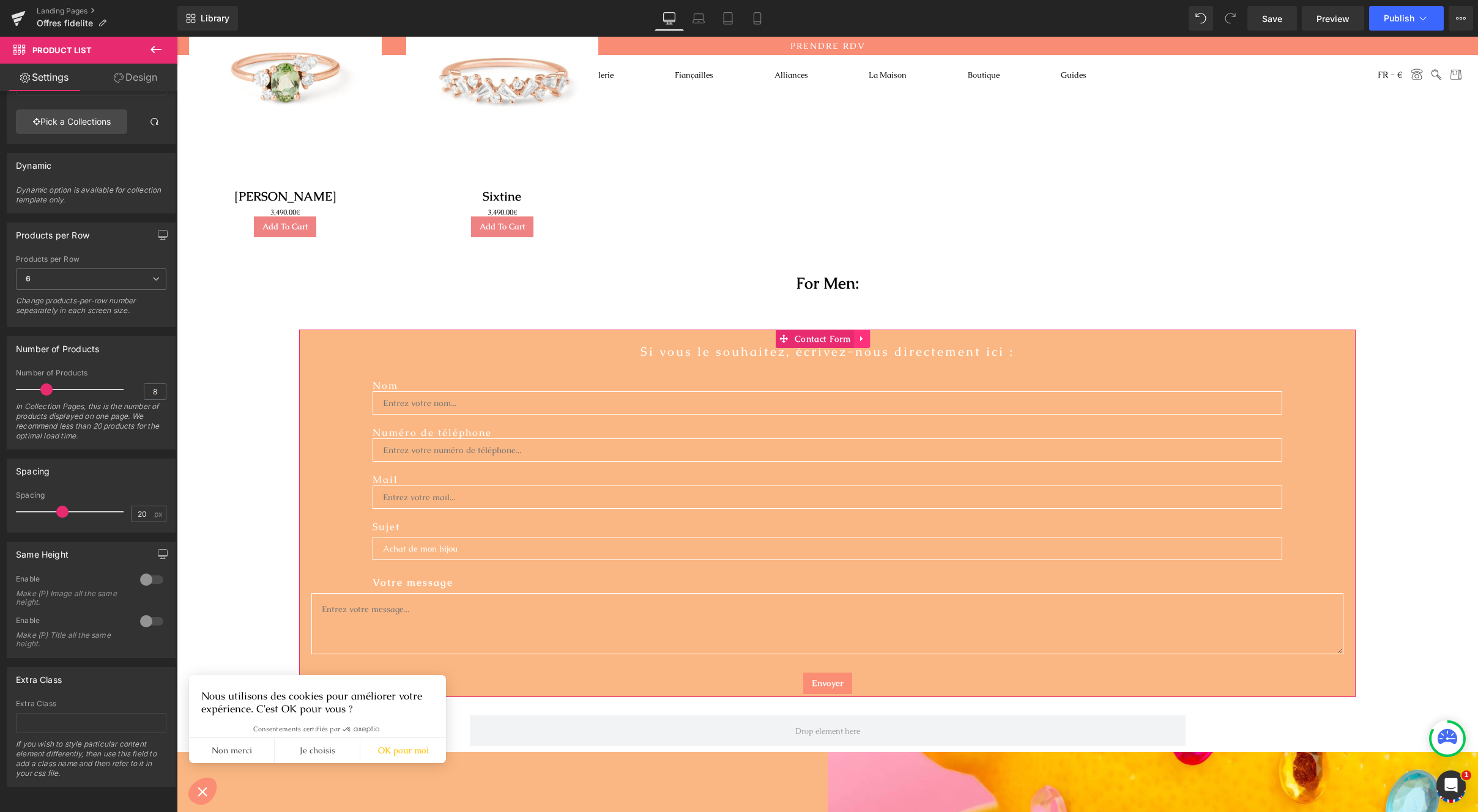
click at [861, 334] on link at bounding box center [862, 339] width 16 height 19
click at [866, 336] on icon at bounding box center [870, 338] width 9 height 9
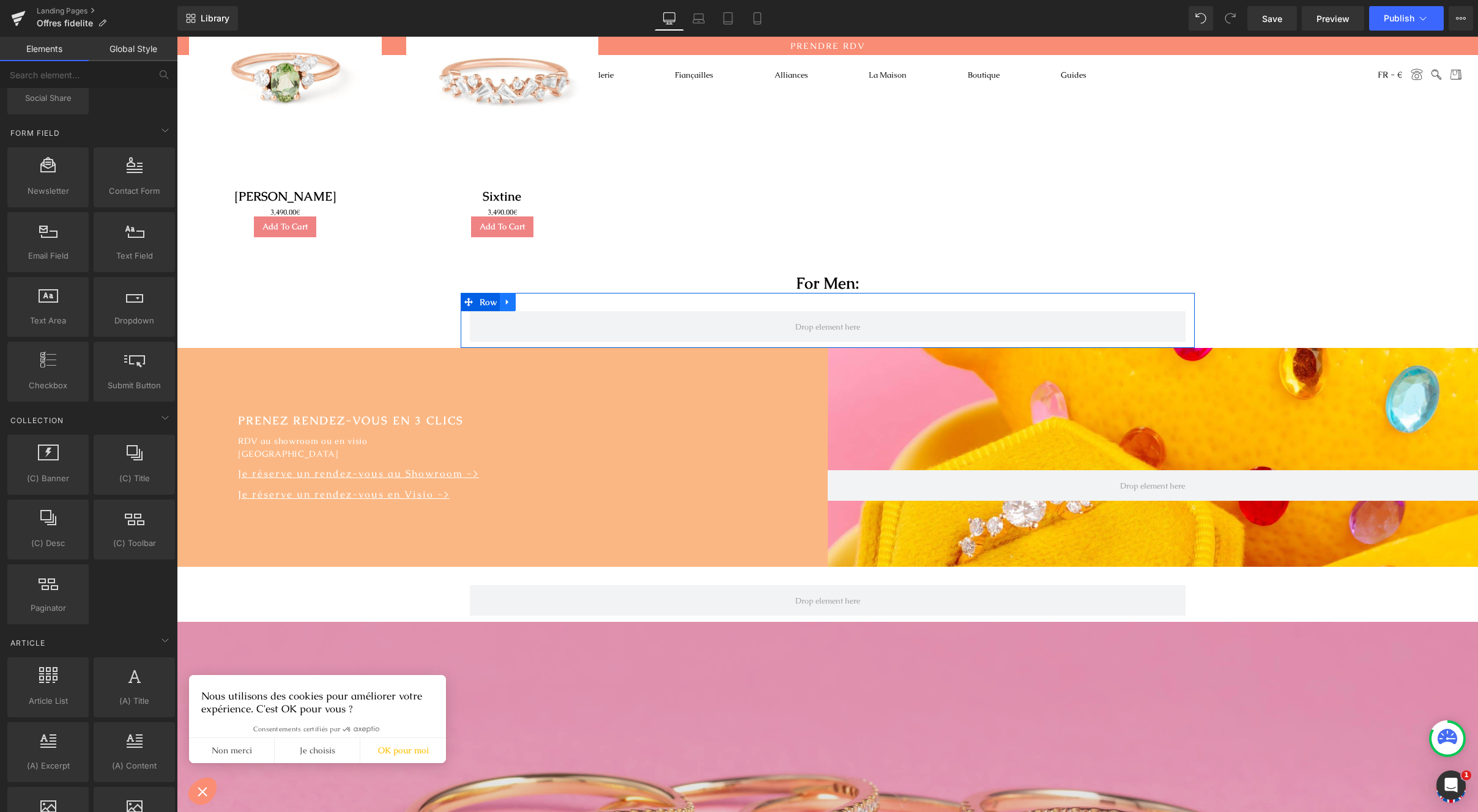
click at [503, 300] on icon at bounding box center [507, 302] width 9 height 9
click at [539, 305] on icon at bounding box center [539, 302] width 9 height 9
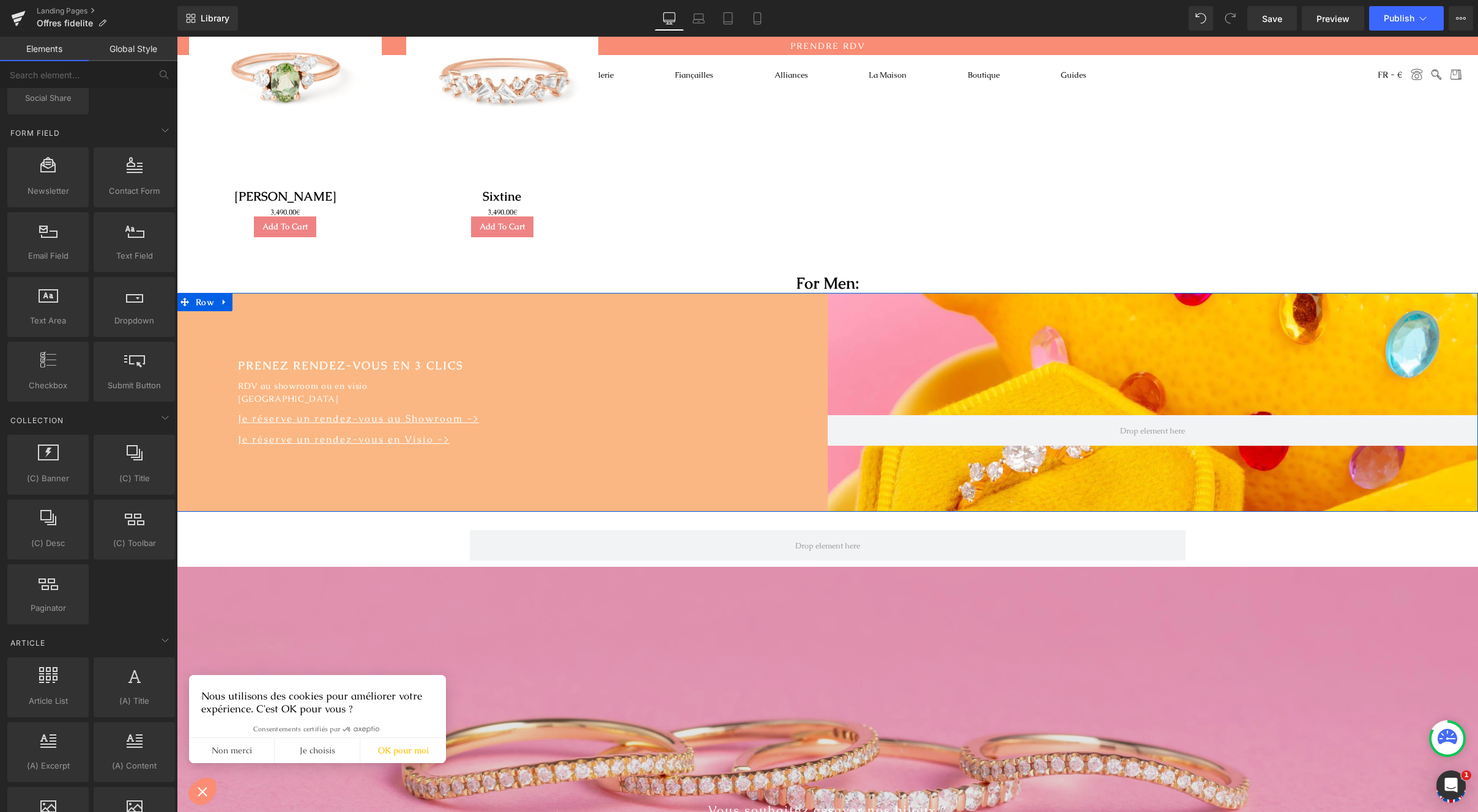
click at [335, 302] on div "PRENEZ RENDEZ-VOUS EN 3 CLICS Text Block RDV au showroom ou en visio Avenue de …" at bounding box center [502, 402] width 651 height 219
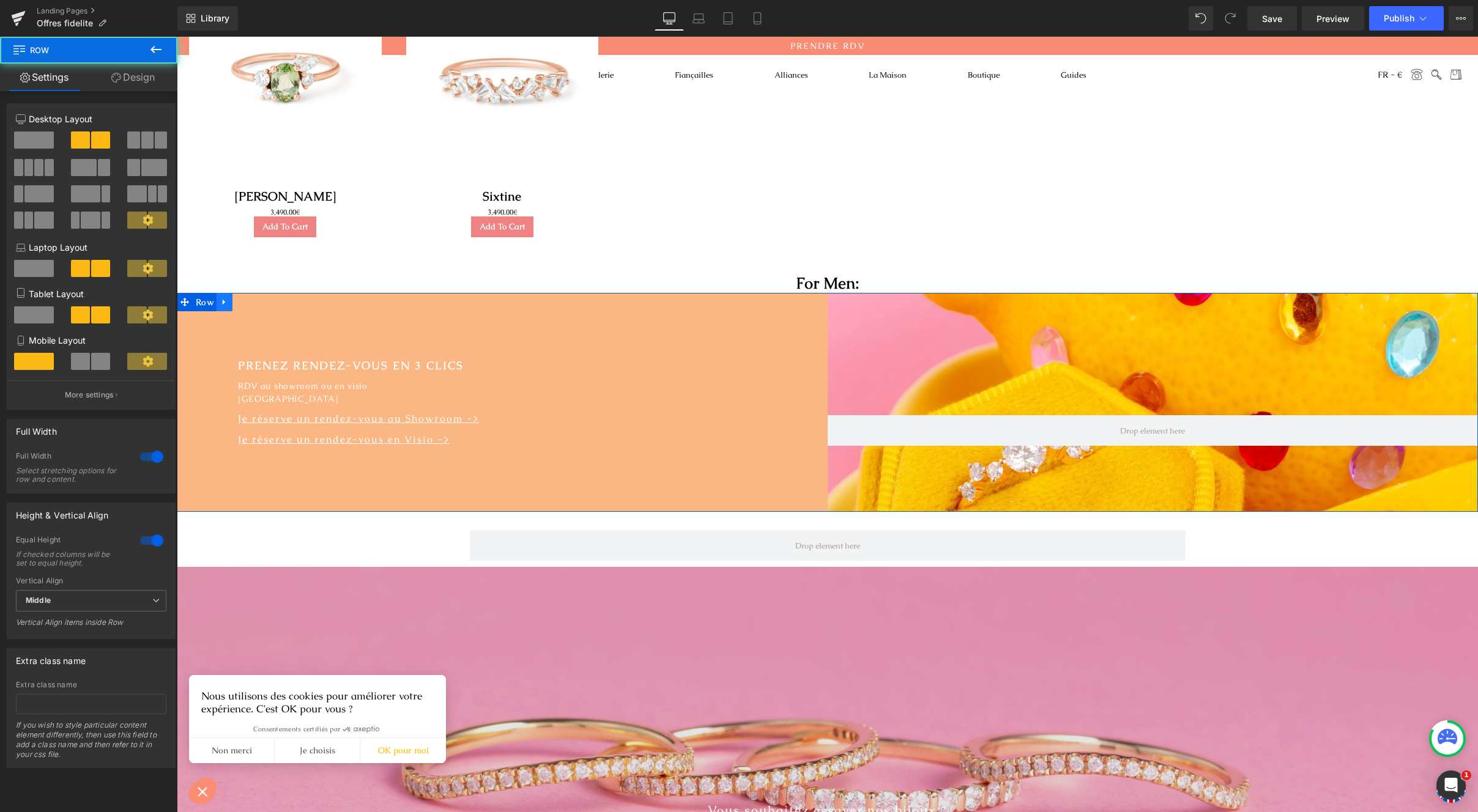
click at [225, 299] on link at bounding box center [225, 302] width 16 height 19
click at [253, 303] on icon at bounding box center [256, 302] width 9 height 9
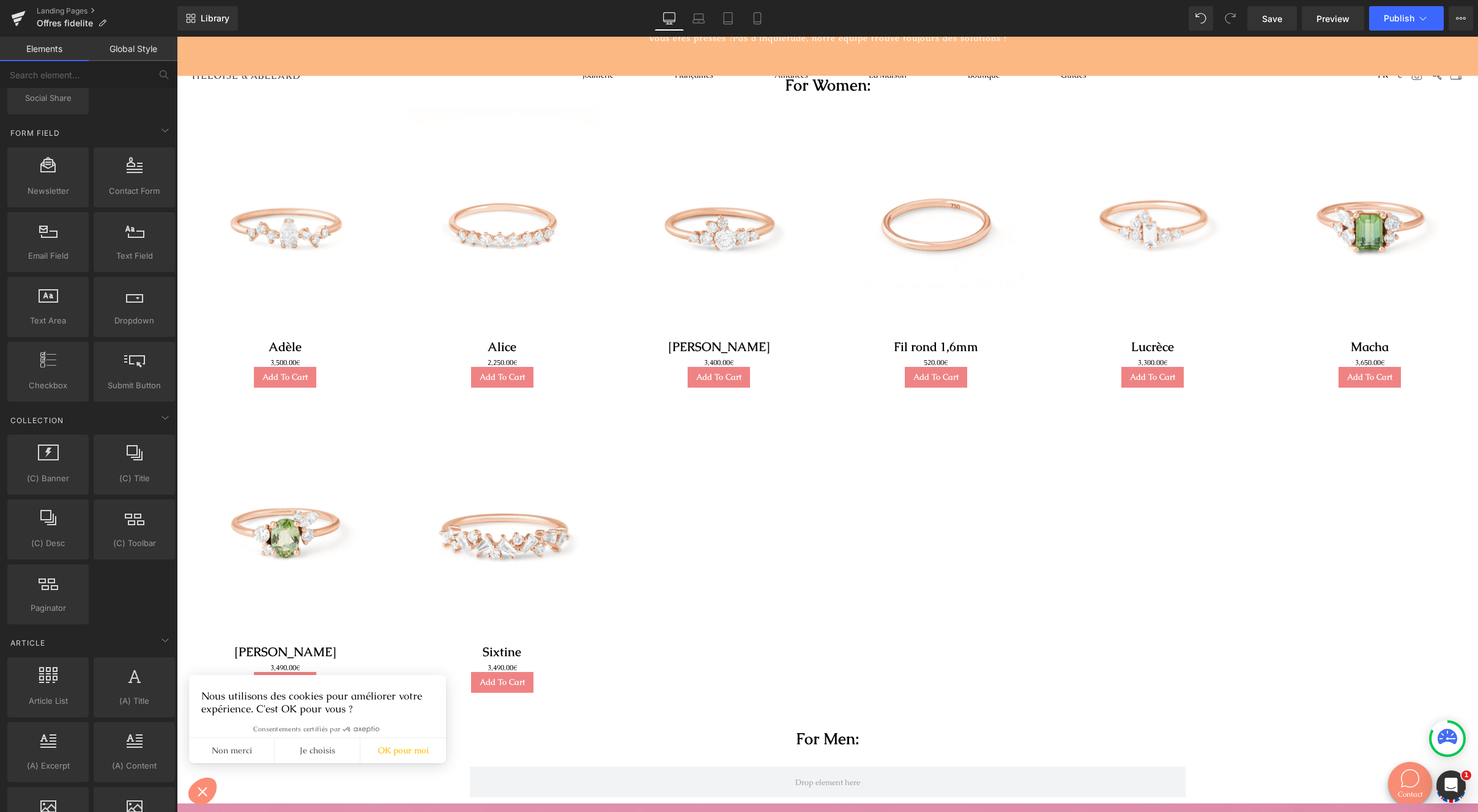
scroll to position [88, 0]
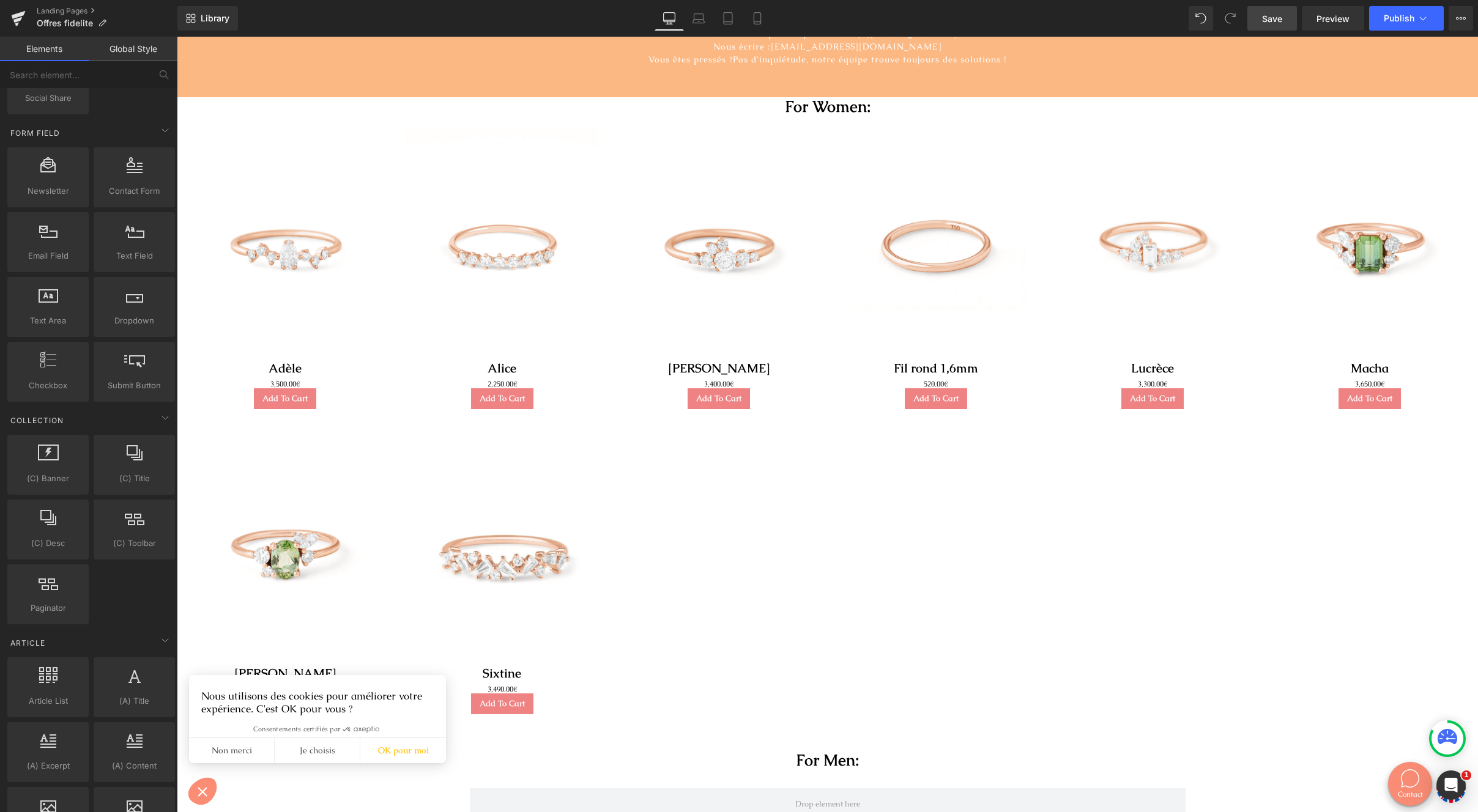
click at [1259, 15] on link "Save" at bounding box center [1272, 18] width 50 height 25
click at [1411, 17] on span "Publish" at bounding box center [1400, 18] width 31 height 10
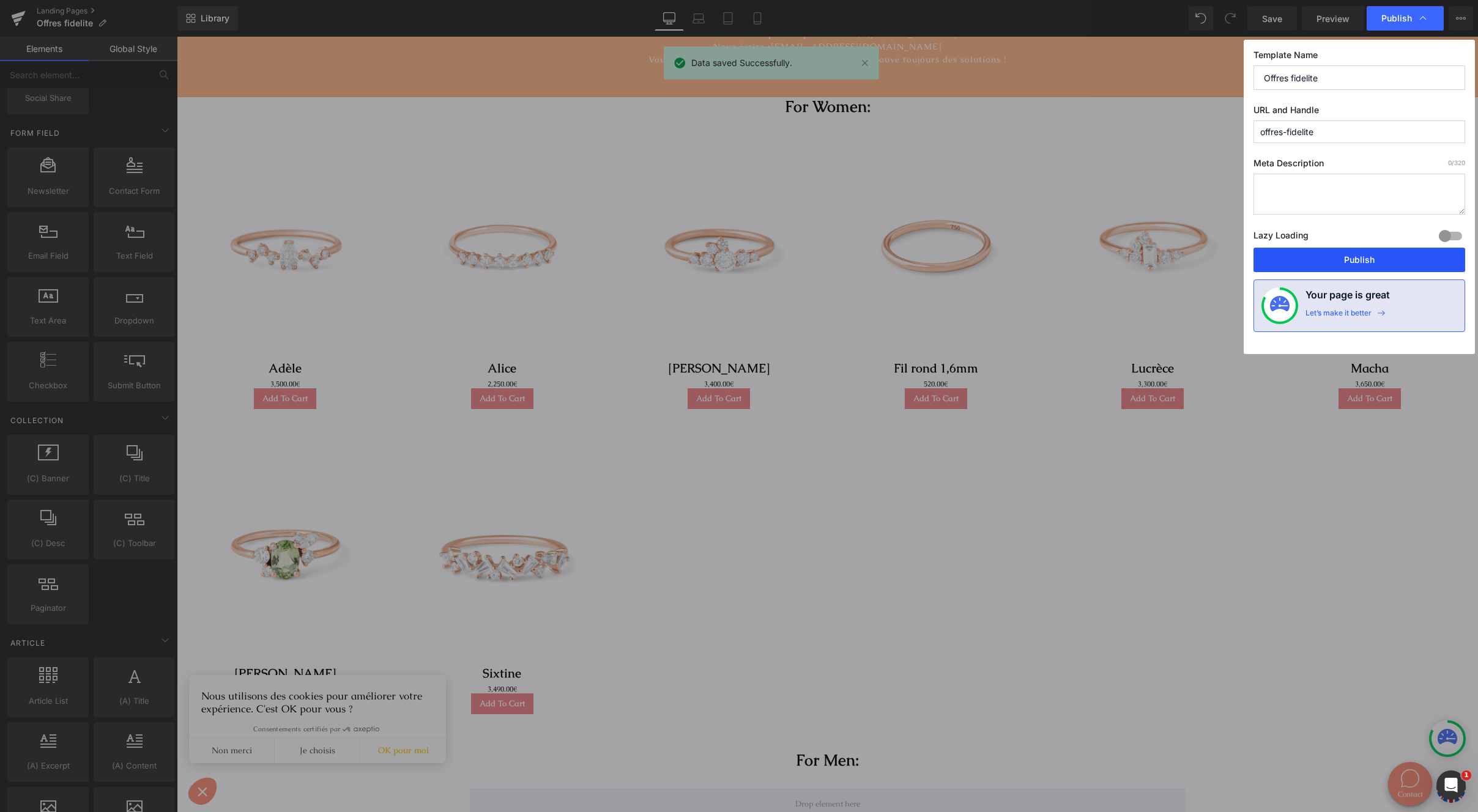
click at [1328, 256] on button "Publish" at bounding box center [1360, 260] width 211 height 25
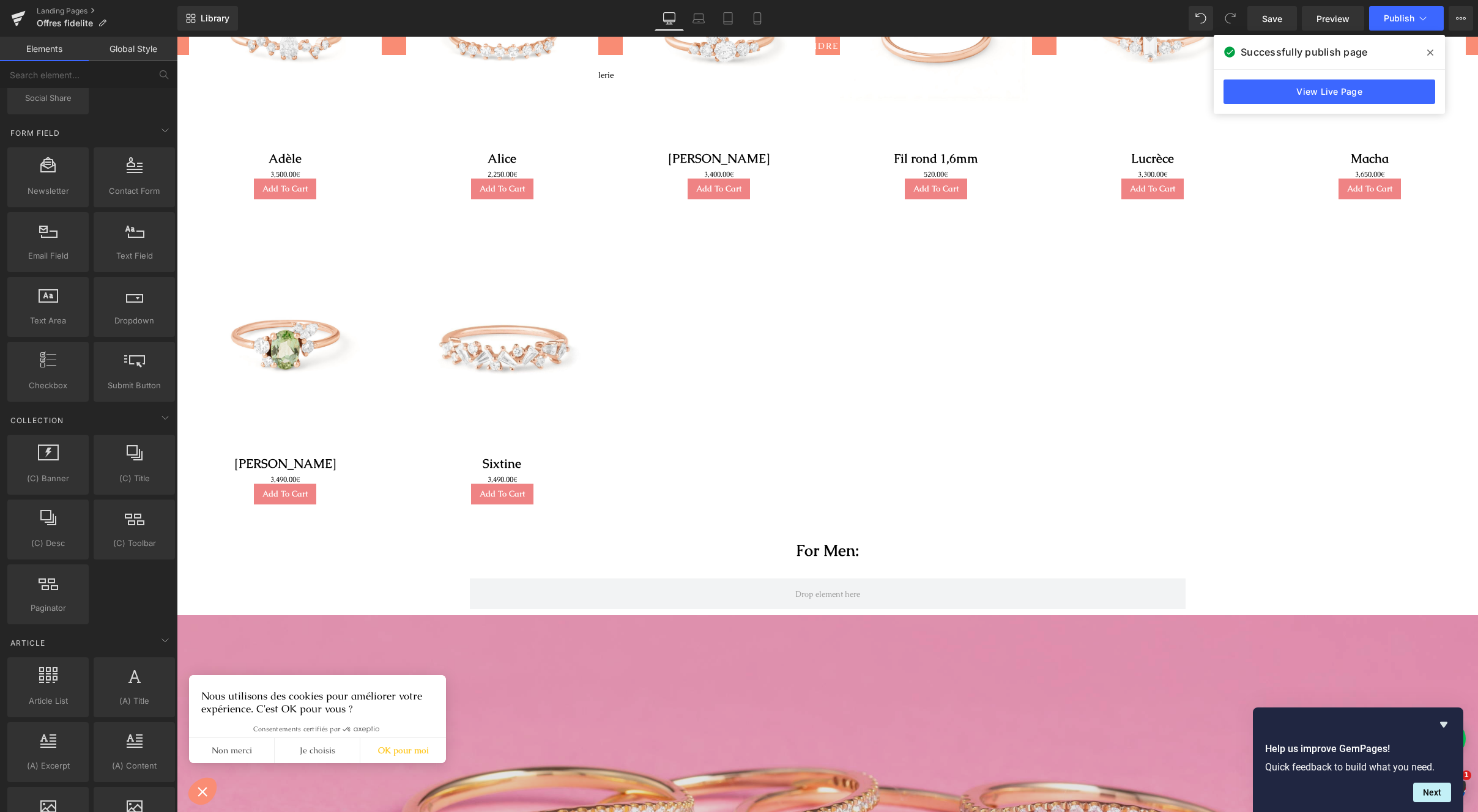
scroll to position [312, 0]
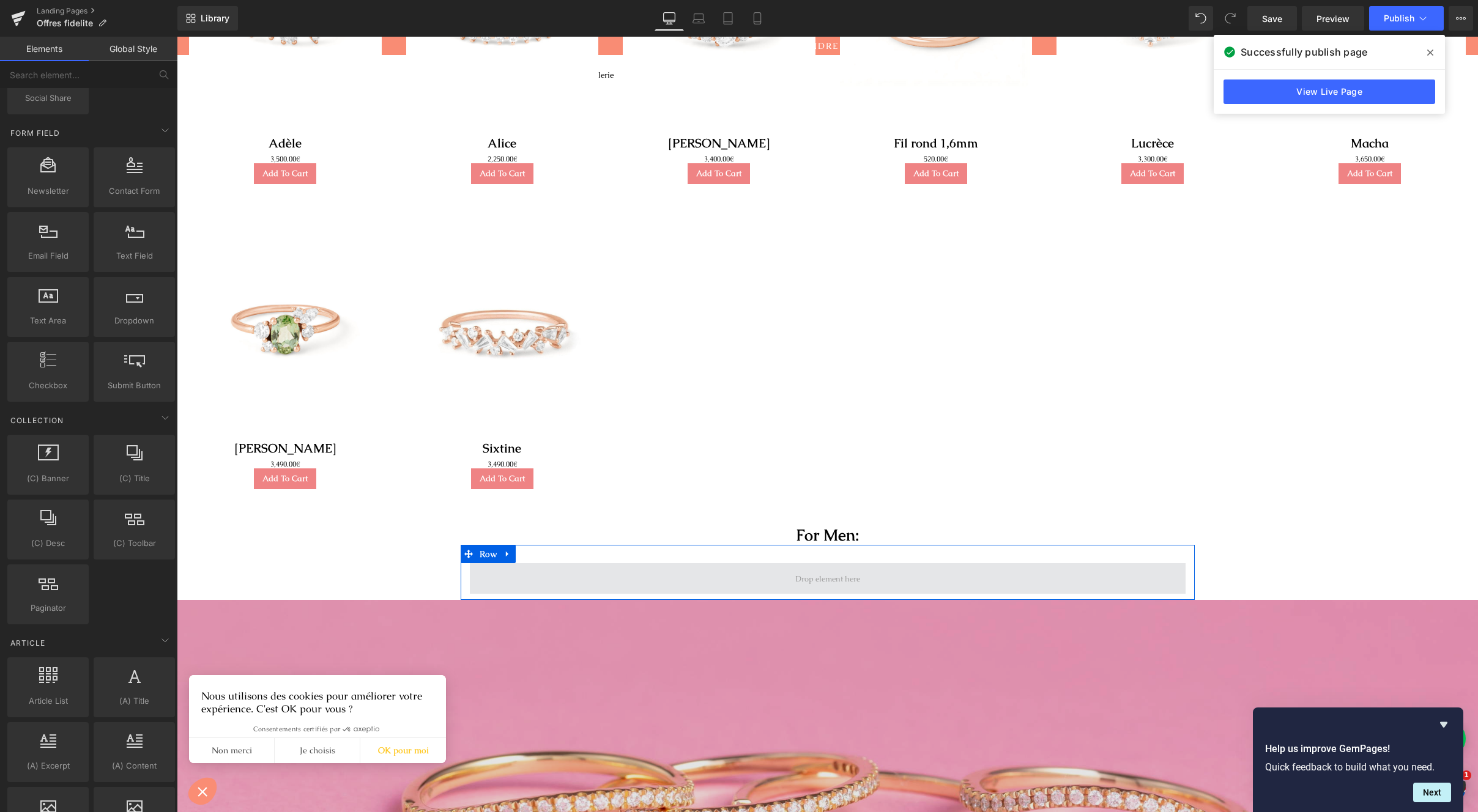
click at [800, 582] on span at bounding box center [828, 578] width 73 height 17
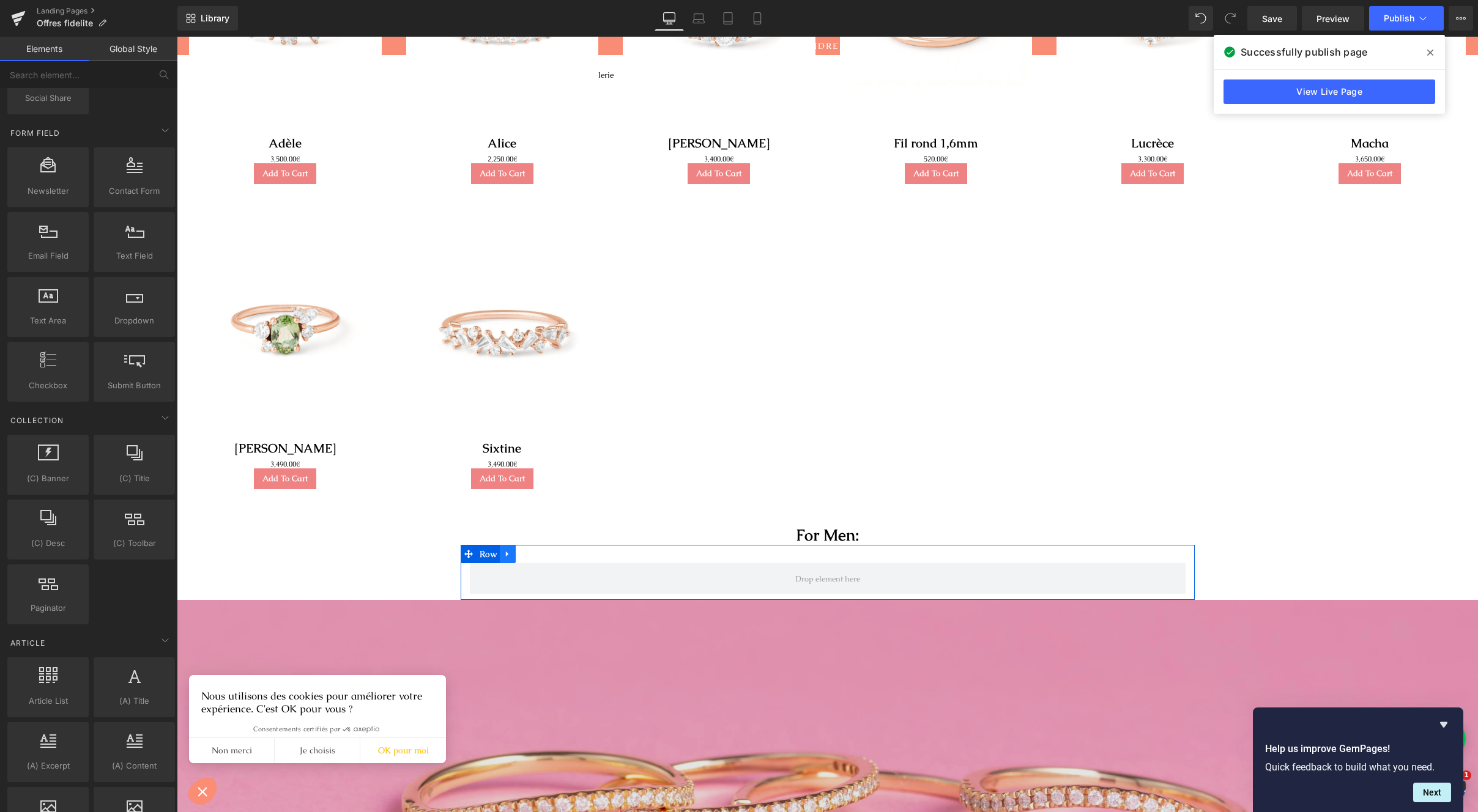
click at [503, 558] on icon at bounding box center [507, 554] width 9 height 9
click at [535, 555] on icon at bounding box center [539, 554] width 9 height 9
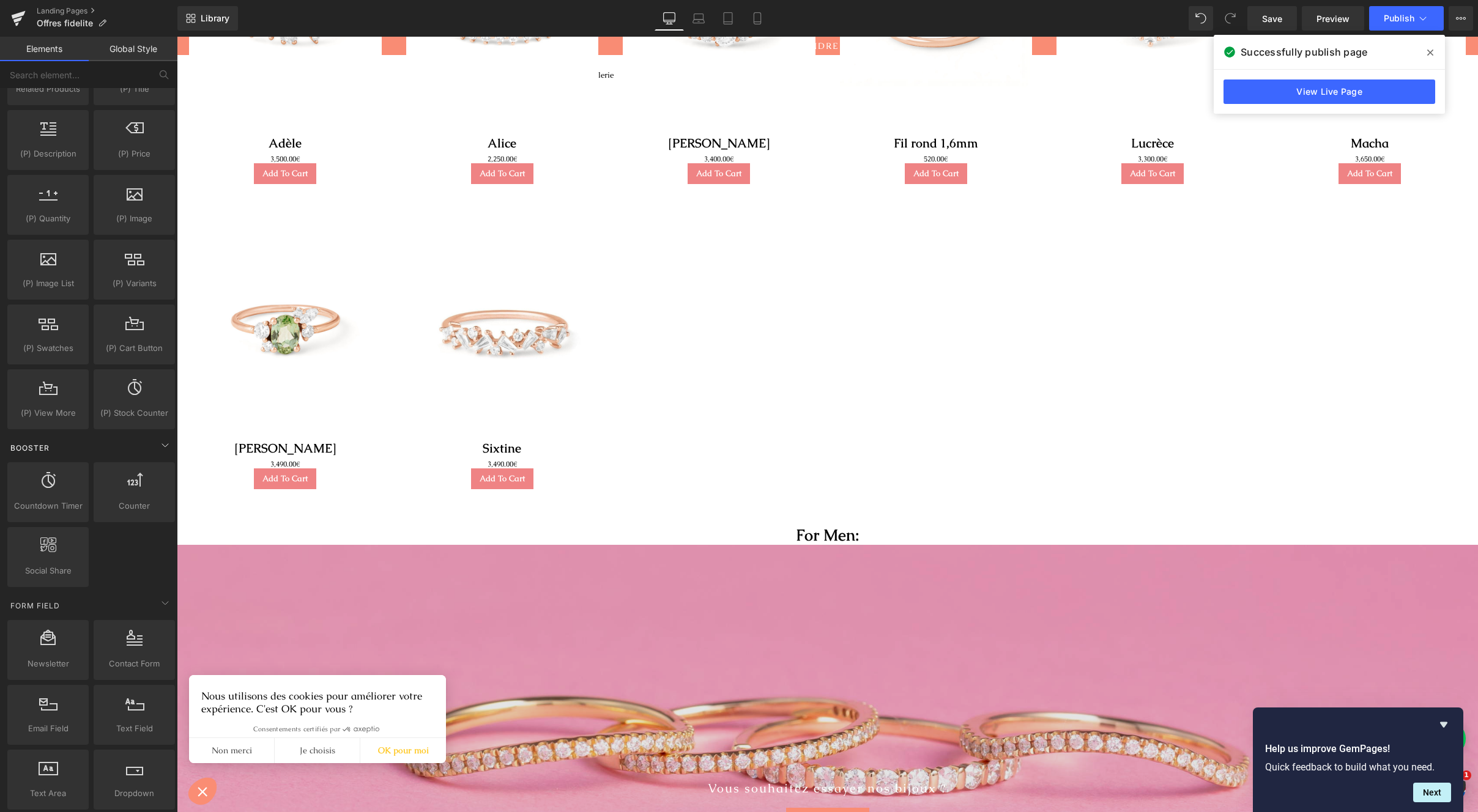
scroll to position [947, 0]
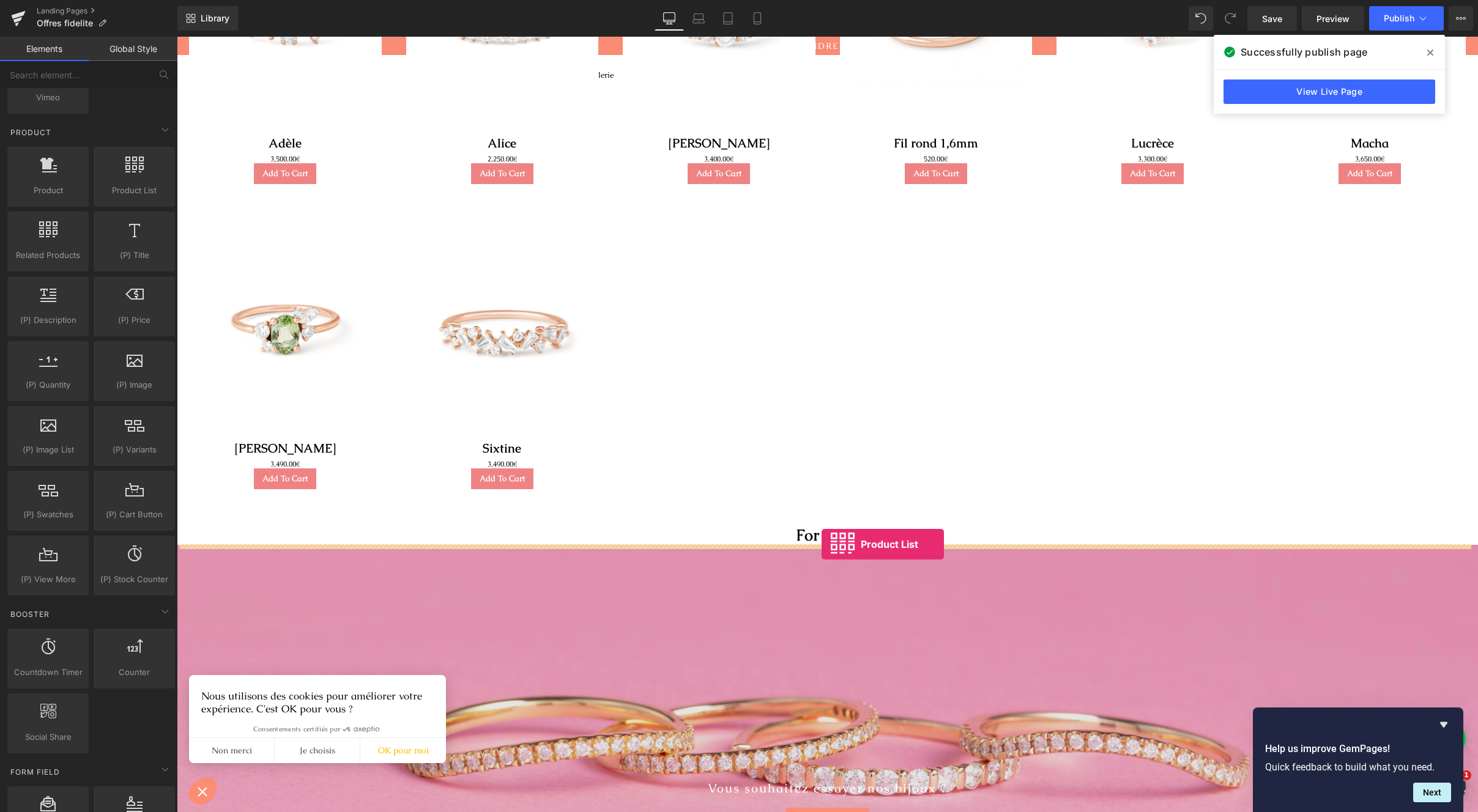
drag, startPoint x: 296, startPoint y: 217, endPoint x: 822, endPoint y: 544, distance: 619.4
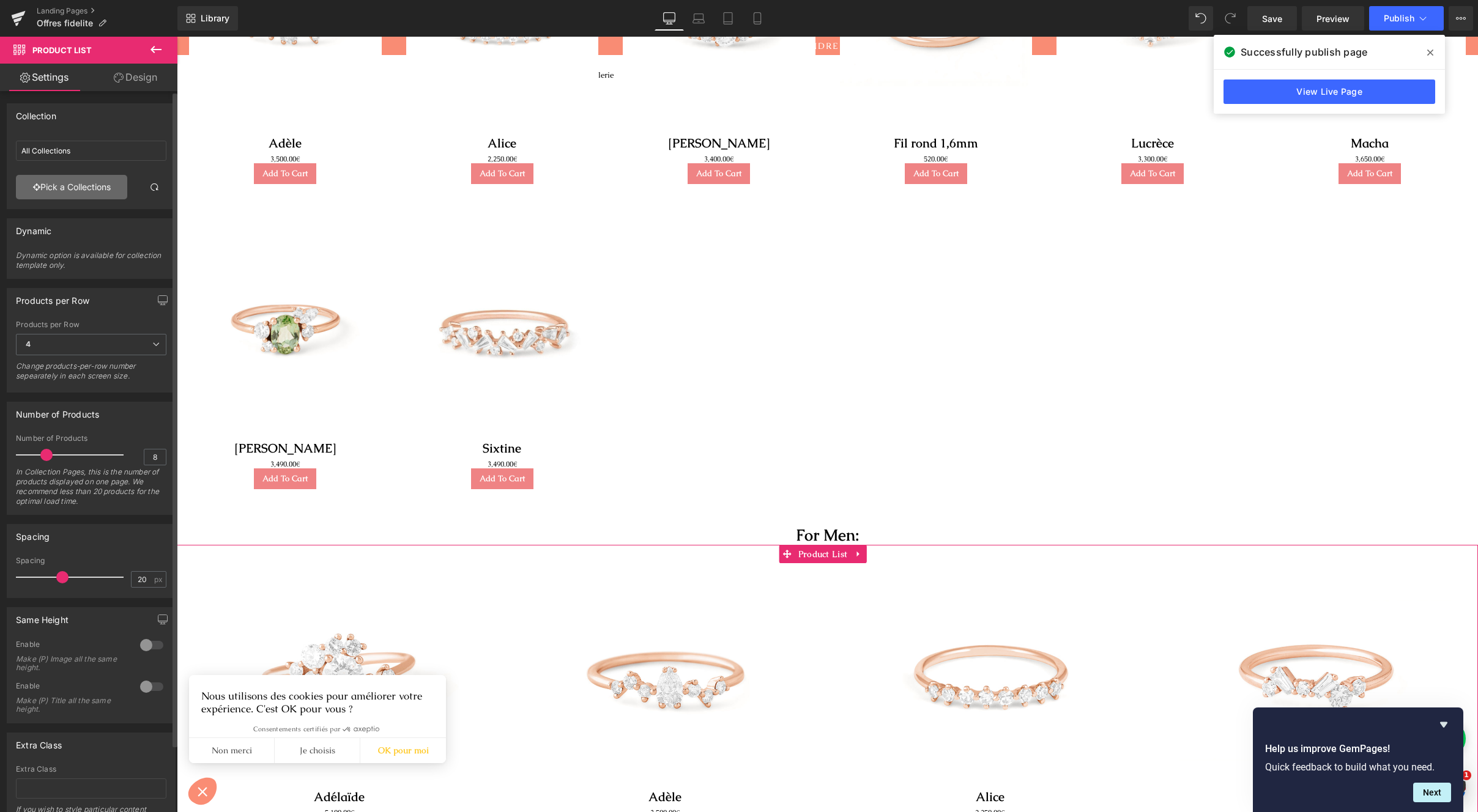
click at [90, 187] on link "Pick a Collections" at bounding box center [71, 187] width 111 height 25
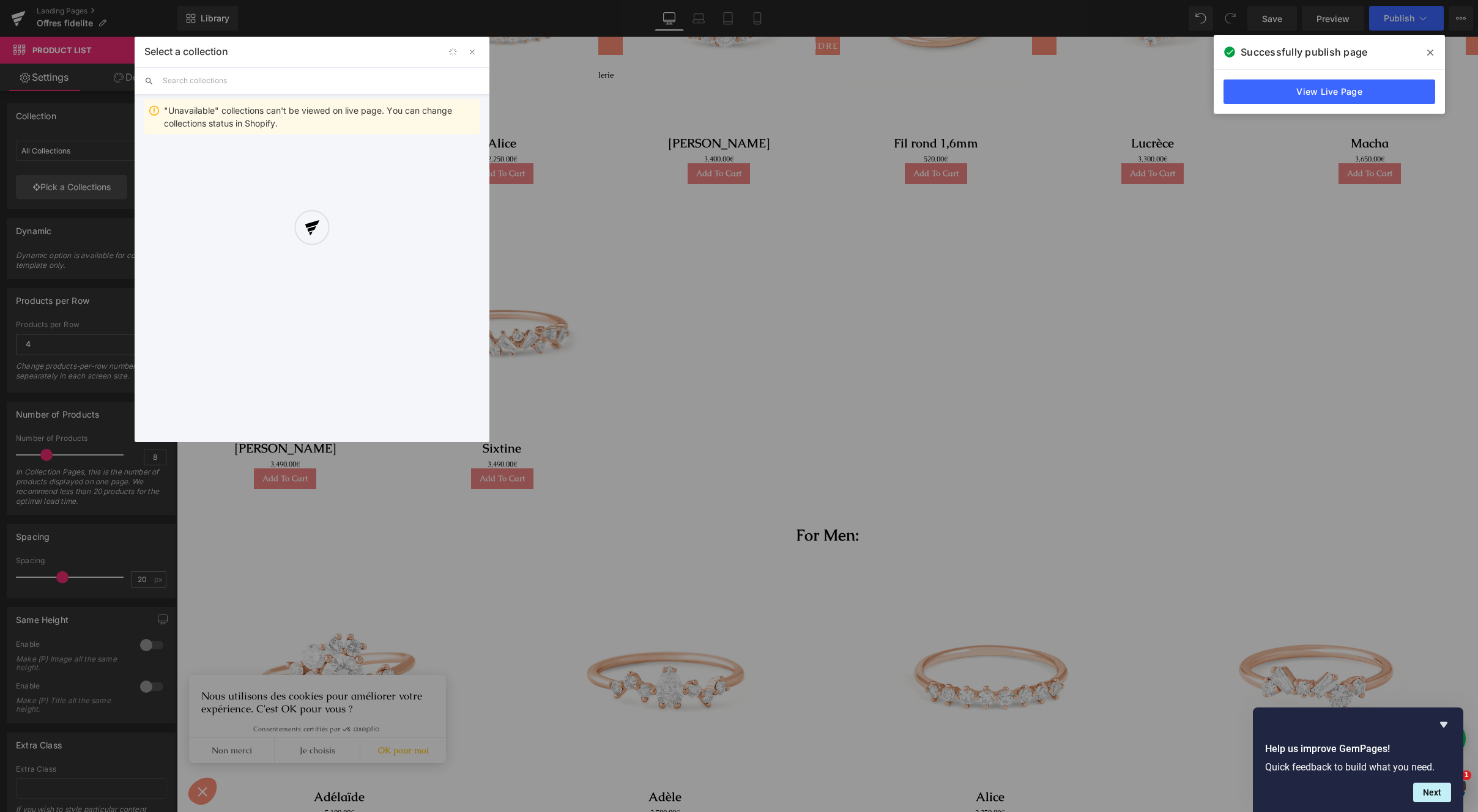
click at [267, 76] on div at bounding box center [312, 239] width 355 height 405
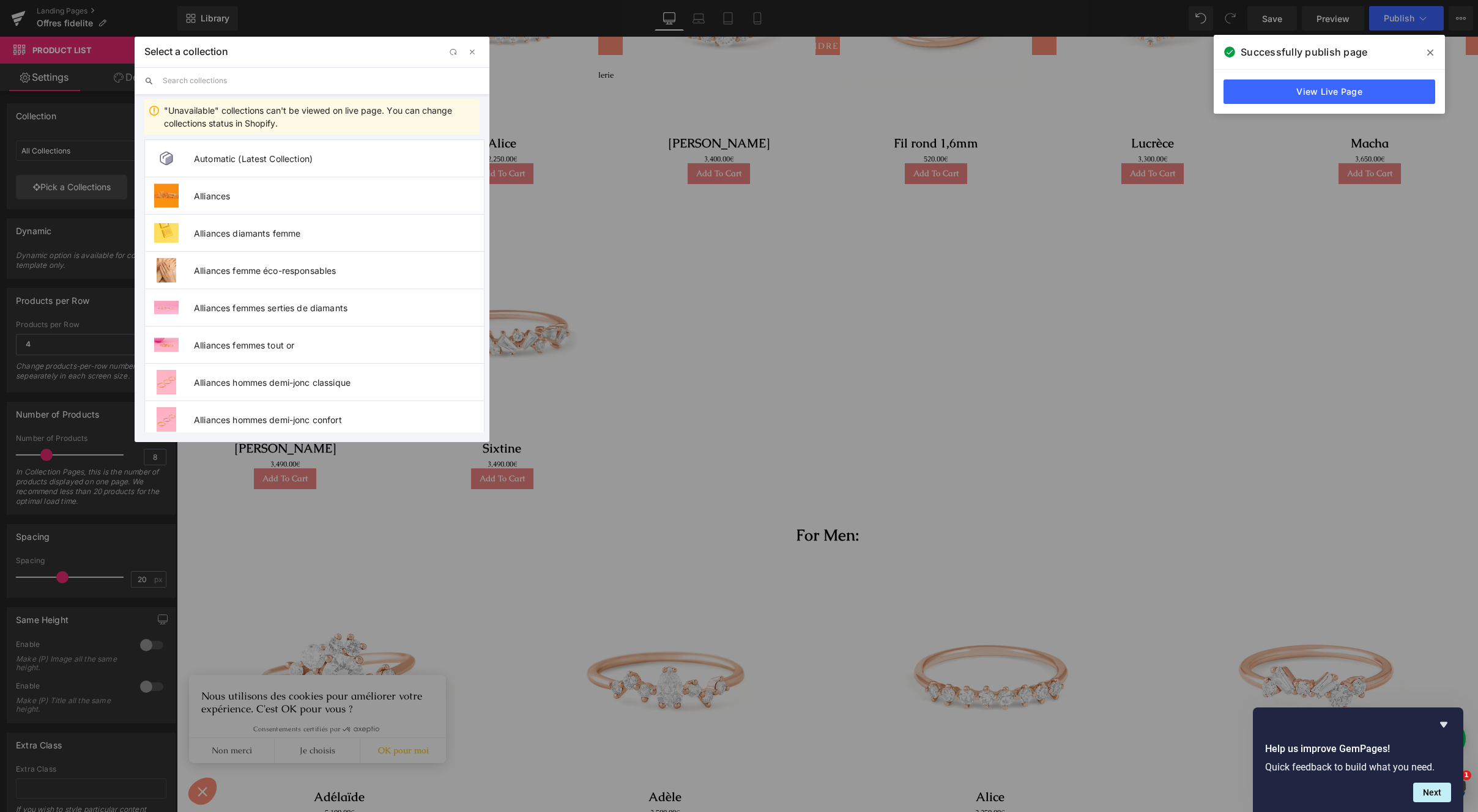
click at [264, 77] on input "text" at bounding box center [321, 80] width 317 height 27
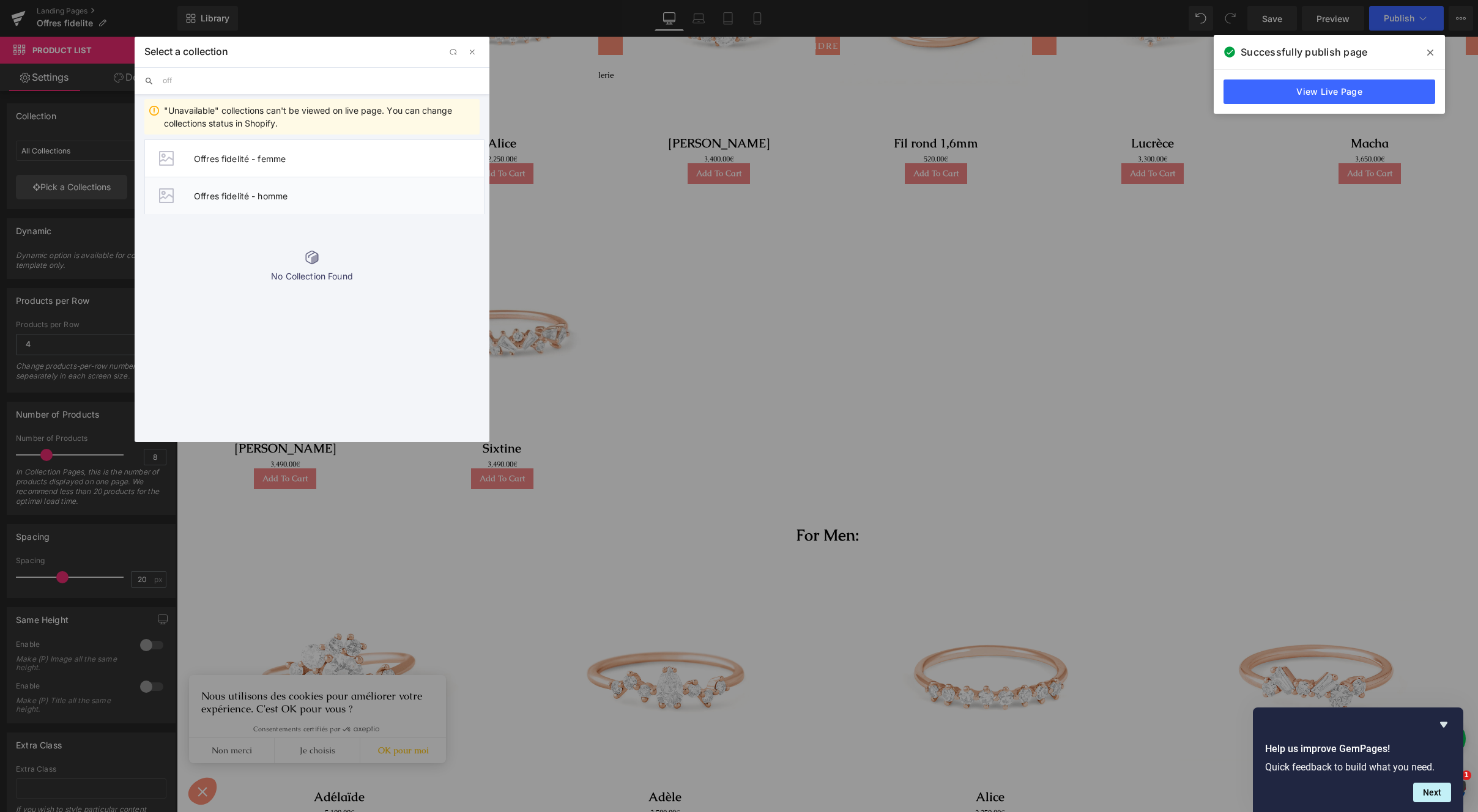
type input "off"
click at [288, 207] on li "Offres fidelité - homme" at bounding box center [314, 195] width 340 height 37
type input "Offres fidelité - homme"
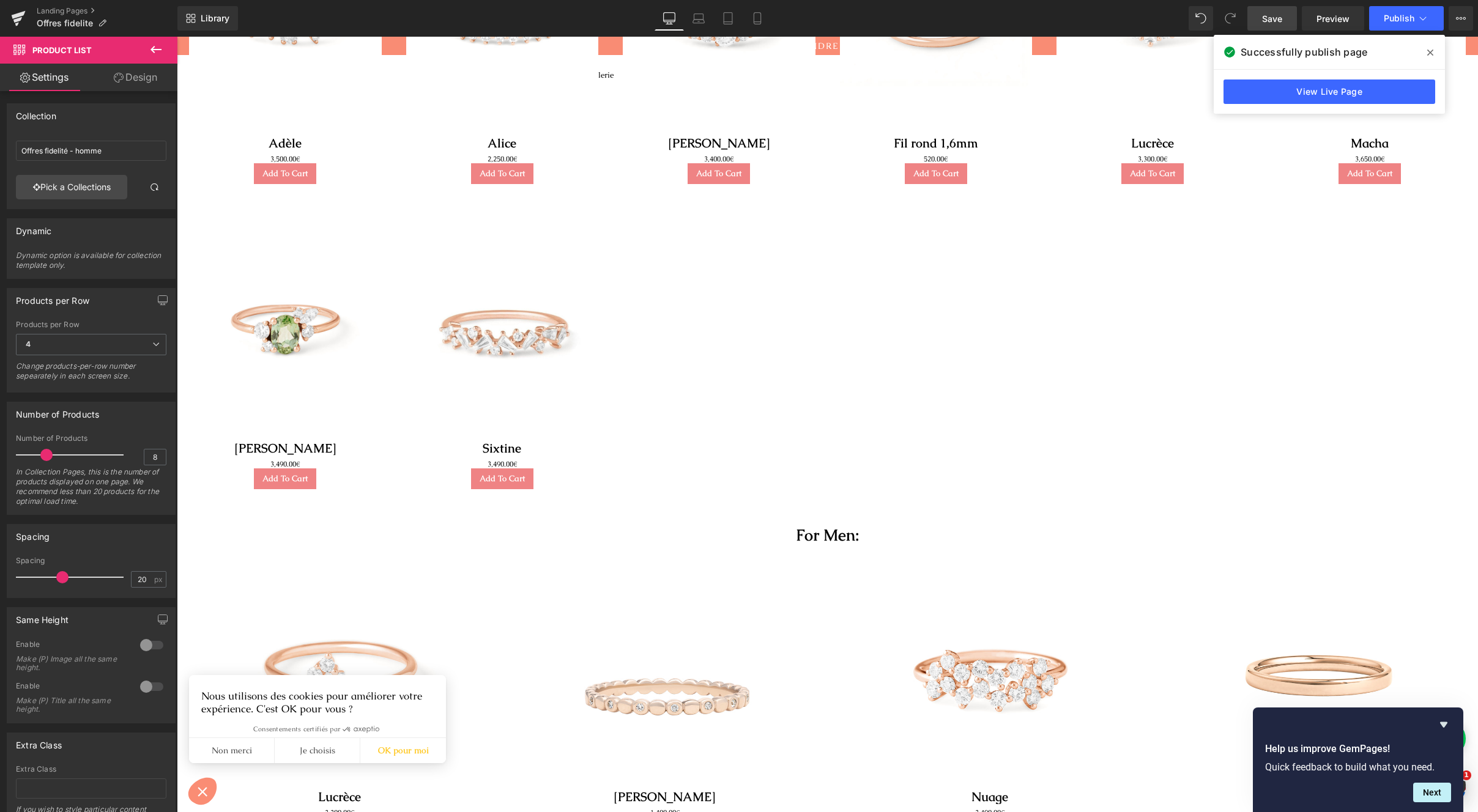
click at [1267, 18] on span "Save" at bounding box center [1273, 18] width 20 height 13
click at [1407, 21] on span "Publish" at bounding box center [1400, 18] width 31 height 10
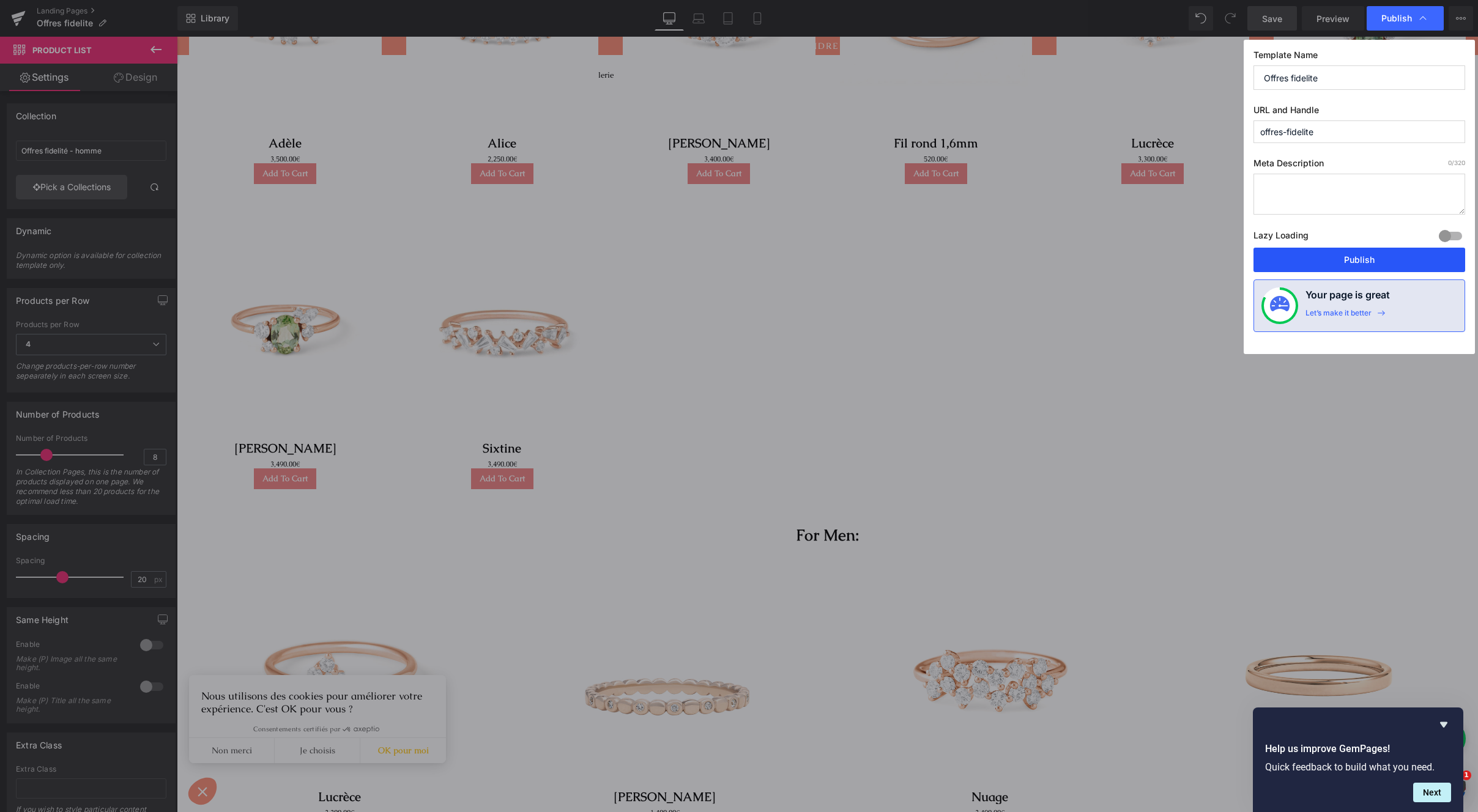
click at [1357, 261] on button "Publish" at bounding box center [1360, 260] width 211 height 25
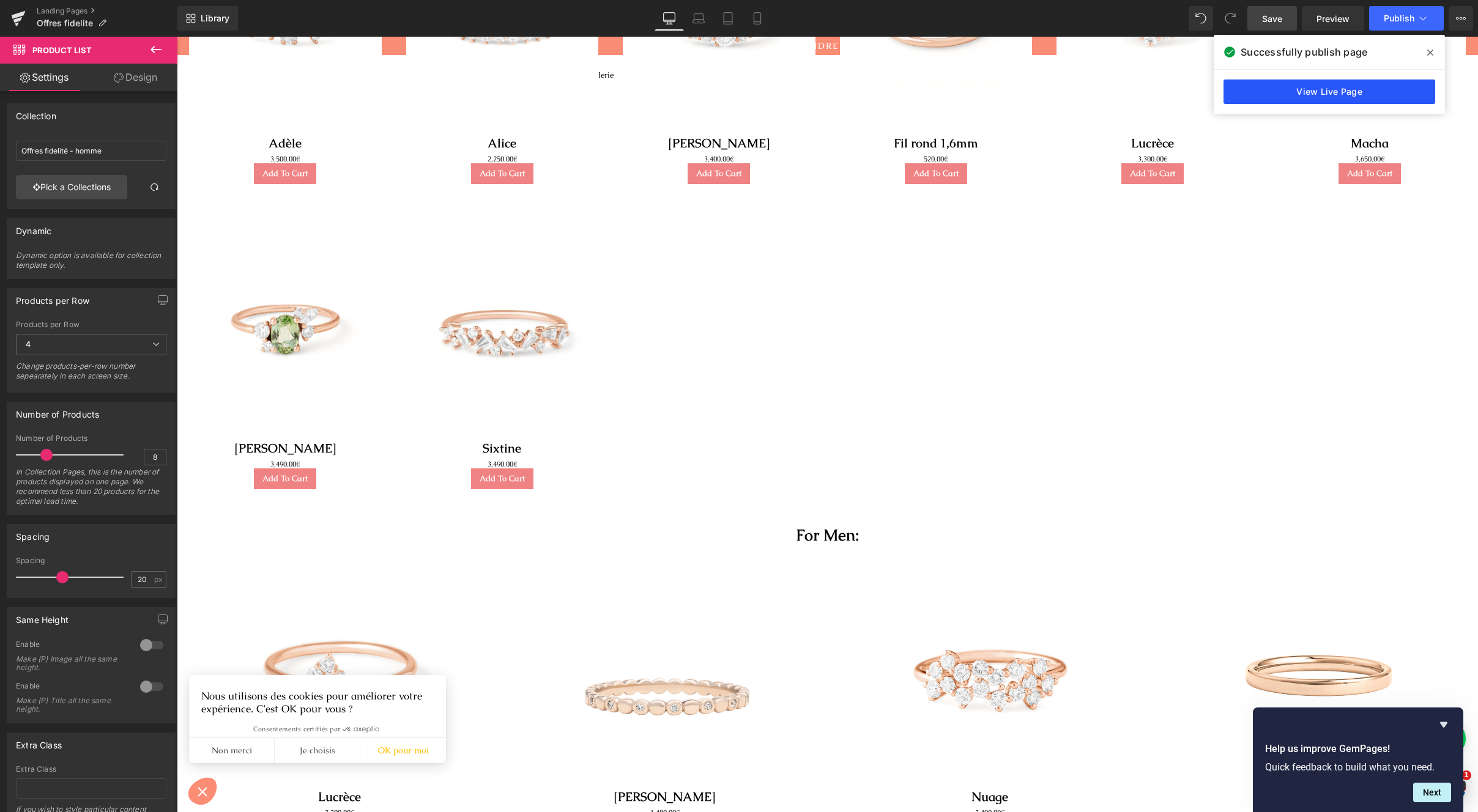
click at [1300, 95] on link "View Live Page" at bounding box center [1330, 92] width 211 height 25
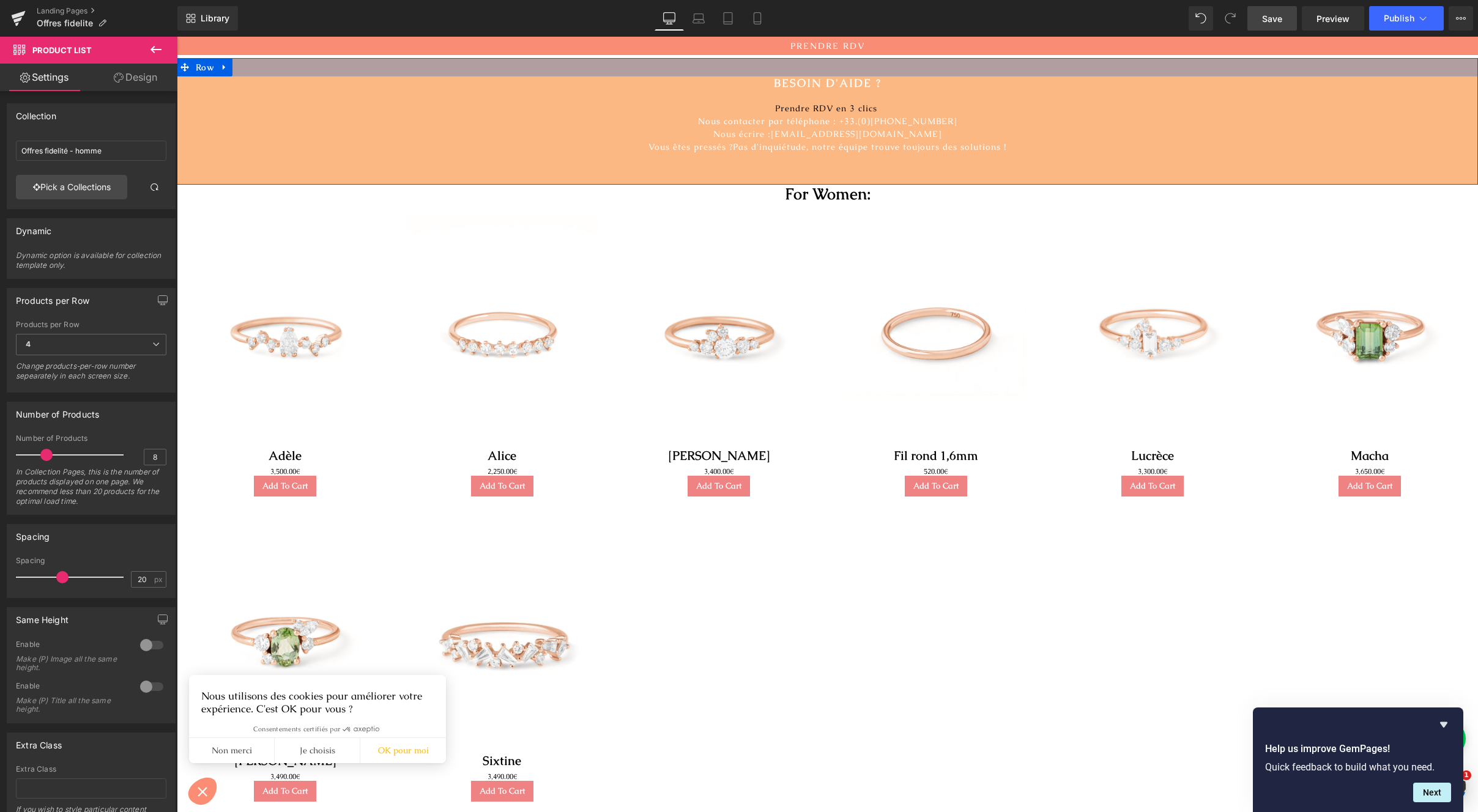
click at [894, 75] on div at bounding box center [827, 67] width 1301 height 19
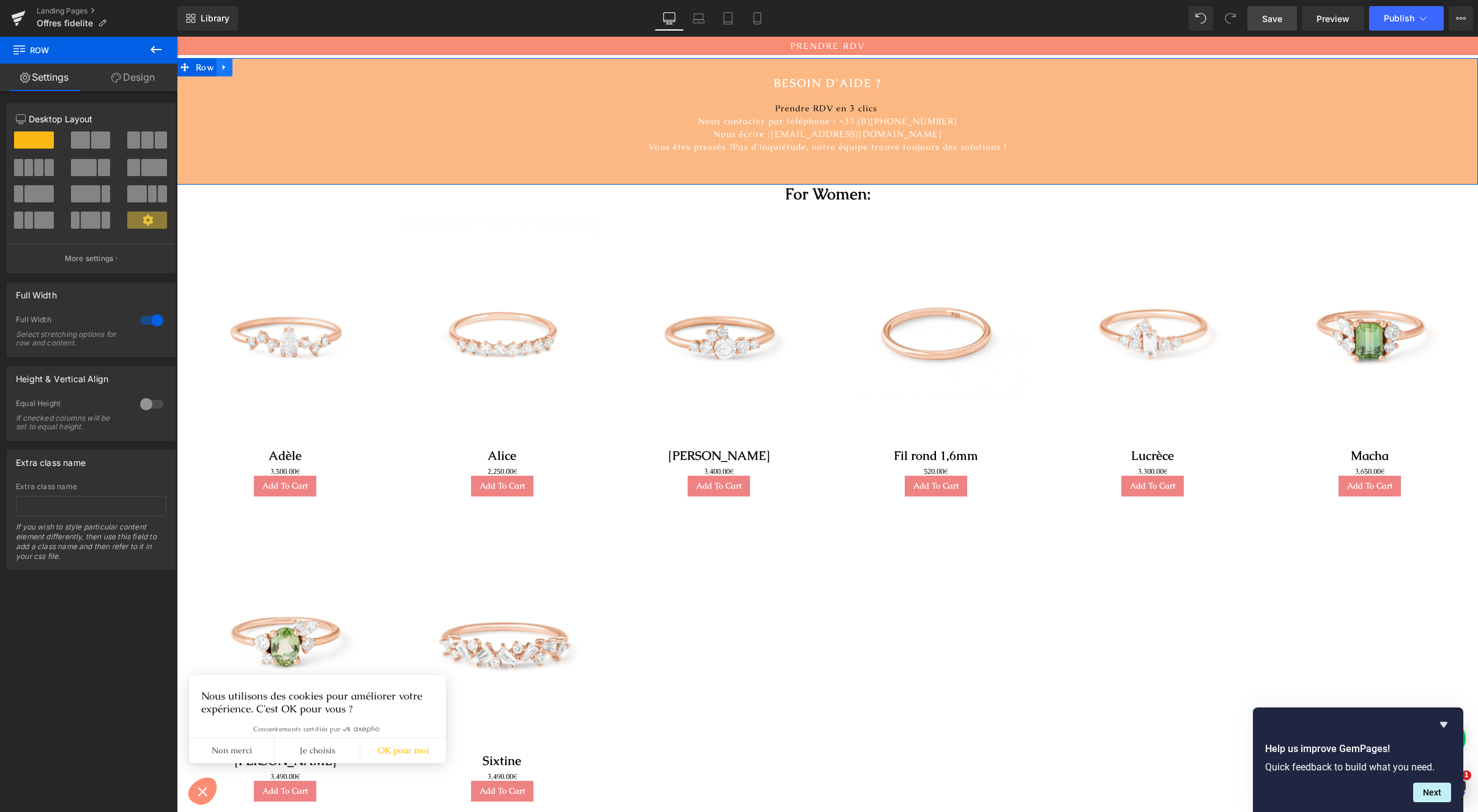
click at [223, 68] on icon at bounding box center [224, 68] width 3 height 5
click at [252, 67] on icon at bounding box center [256, 67] width 9 height 9
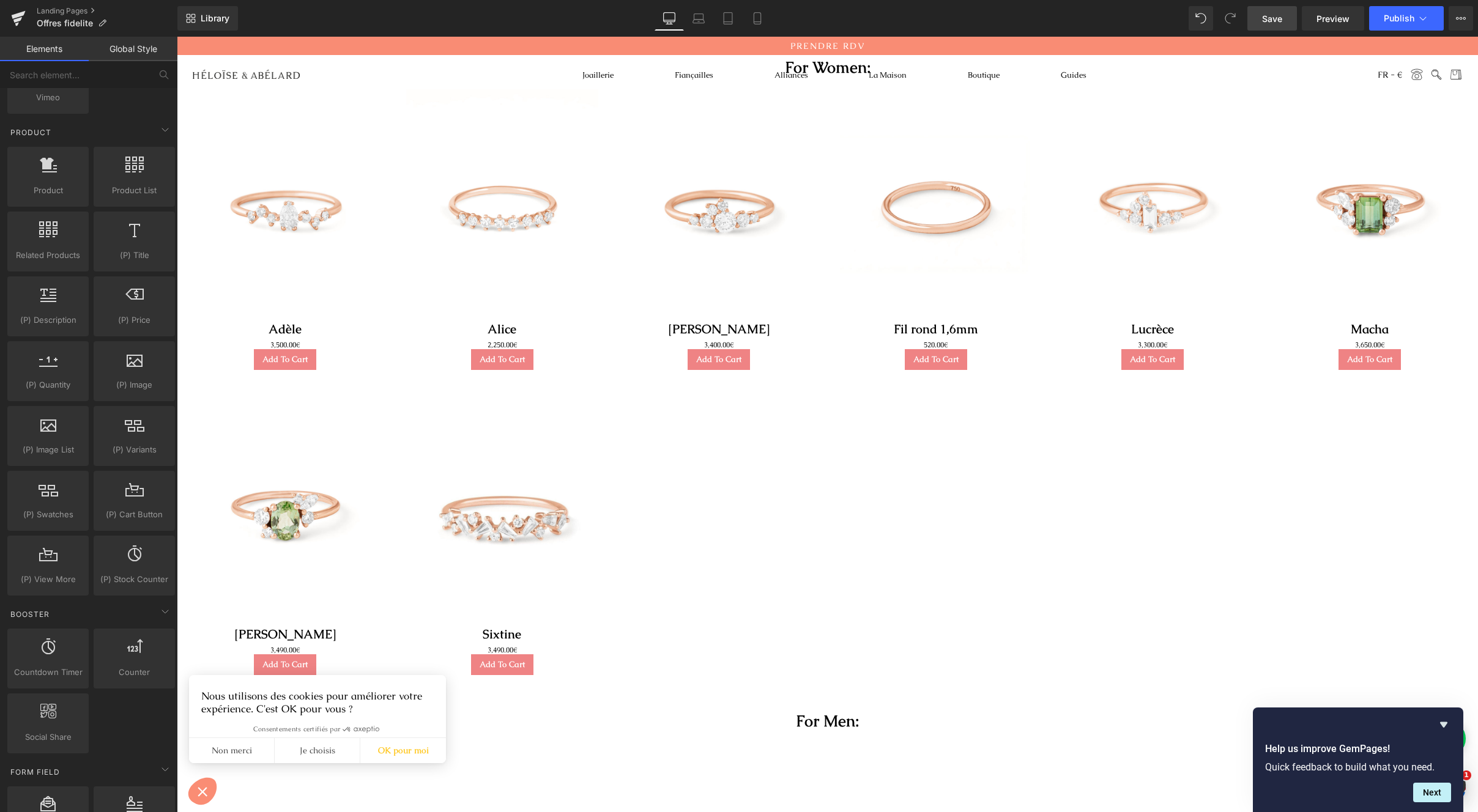
drag, startPoint x: 1273, startPoint y: 28, endPoint x: 1209, endPoint y: 252, distance: 233.0
click at [1273, 28] on link "Save" at bounding box center [1272, 18] width 50 height 25
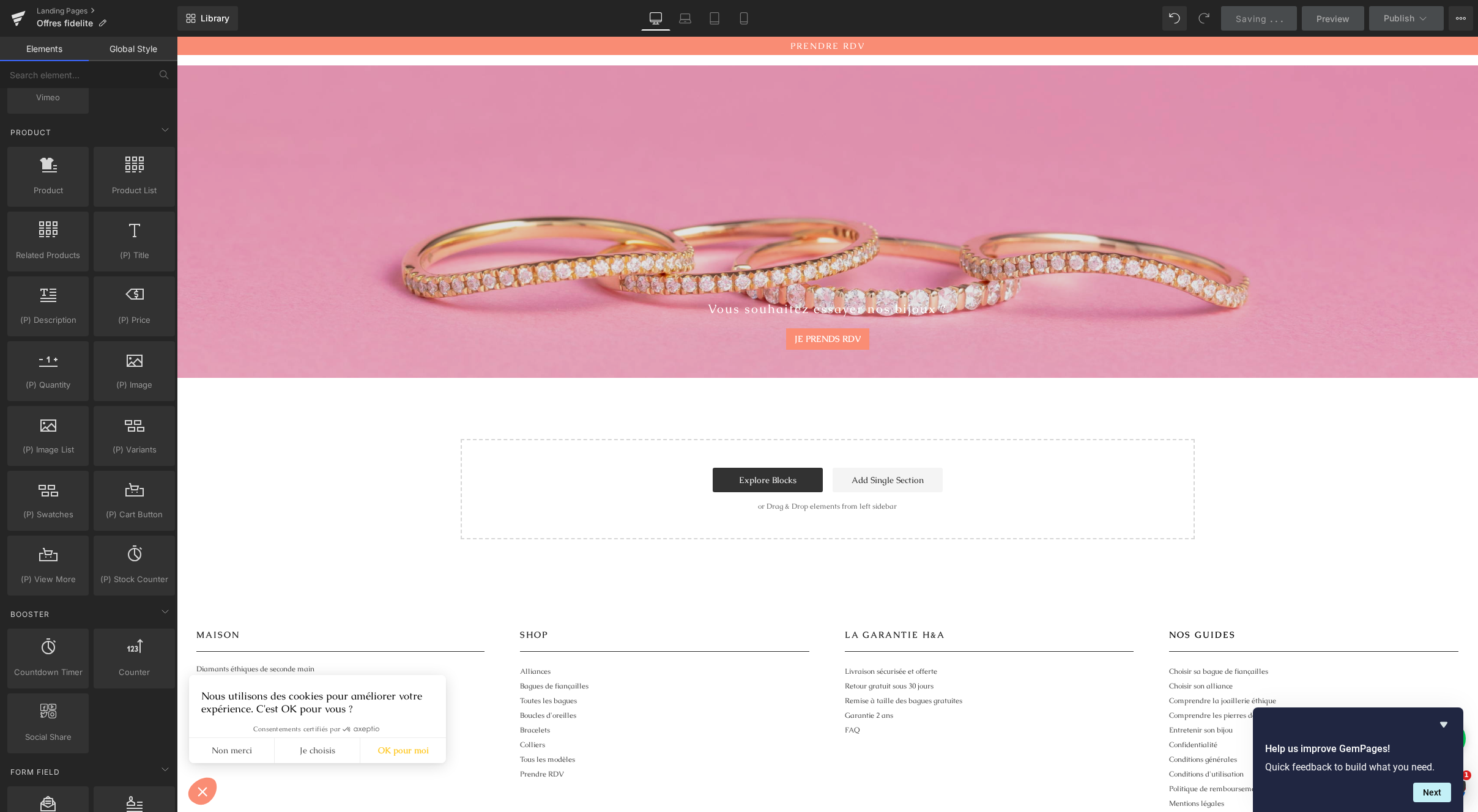
scroll to position [817, 0]
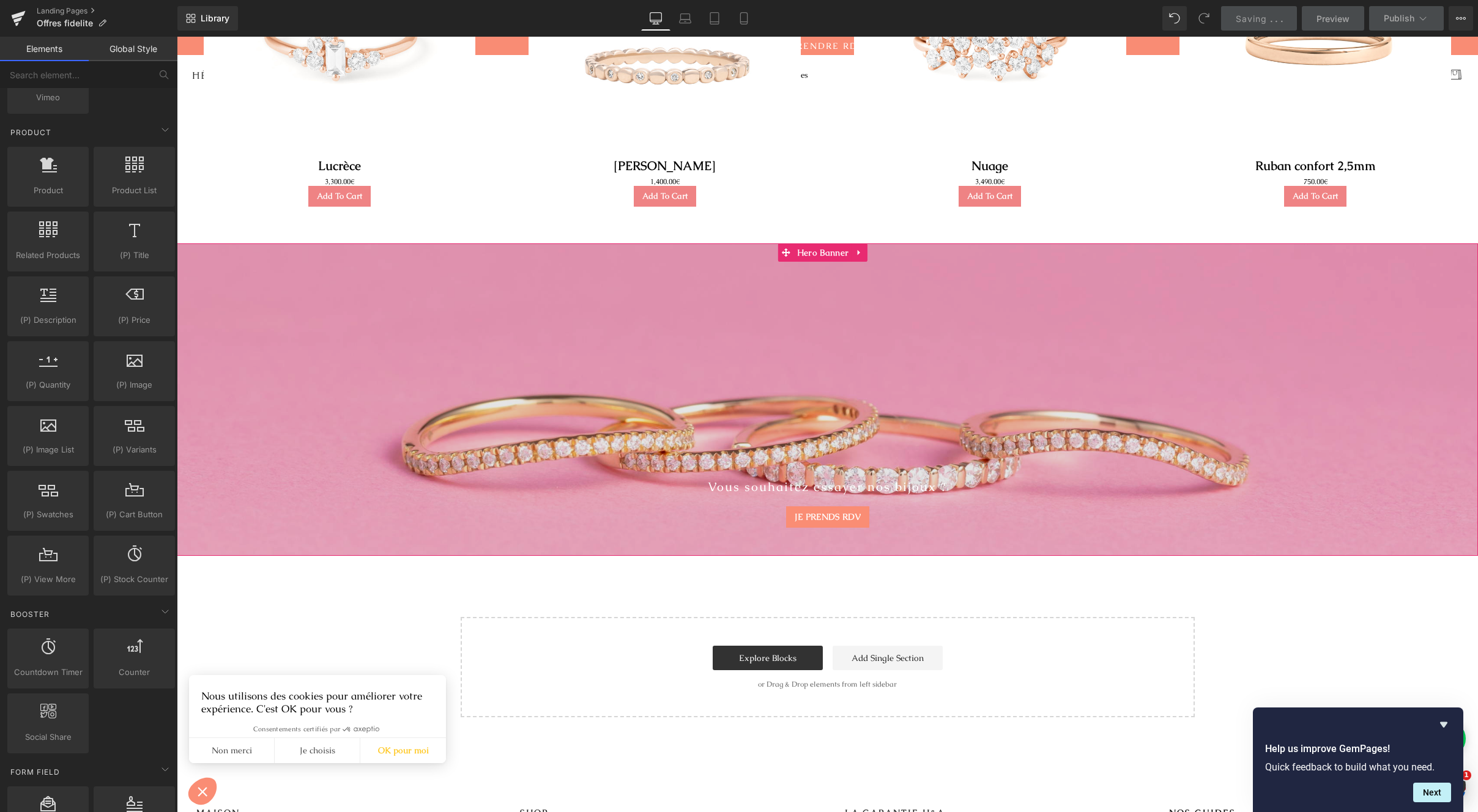
click at [971, 288] on div at bounding box center [827, 399] width 1301 height 312
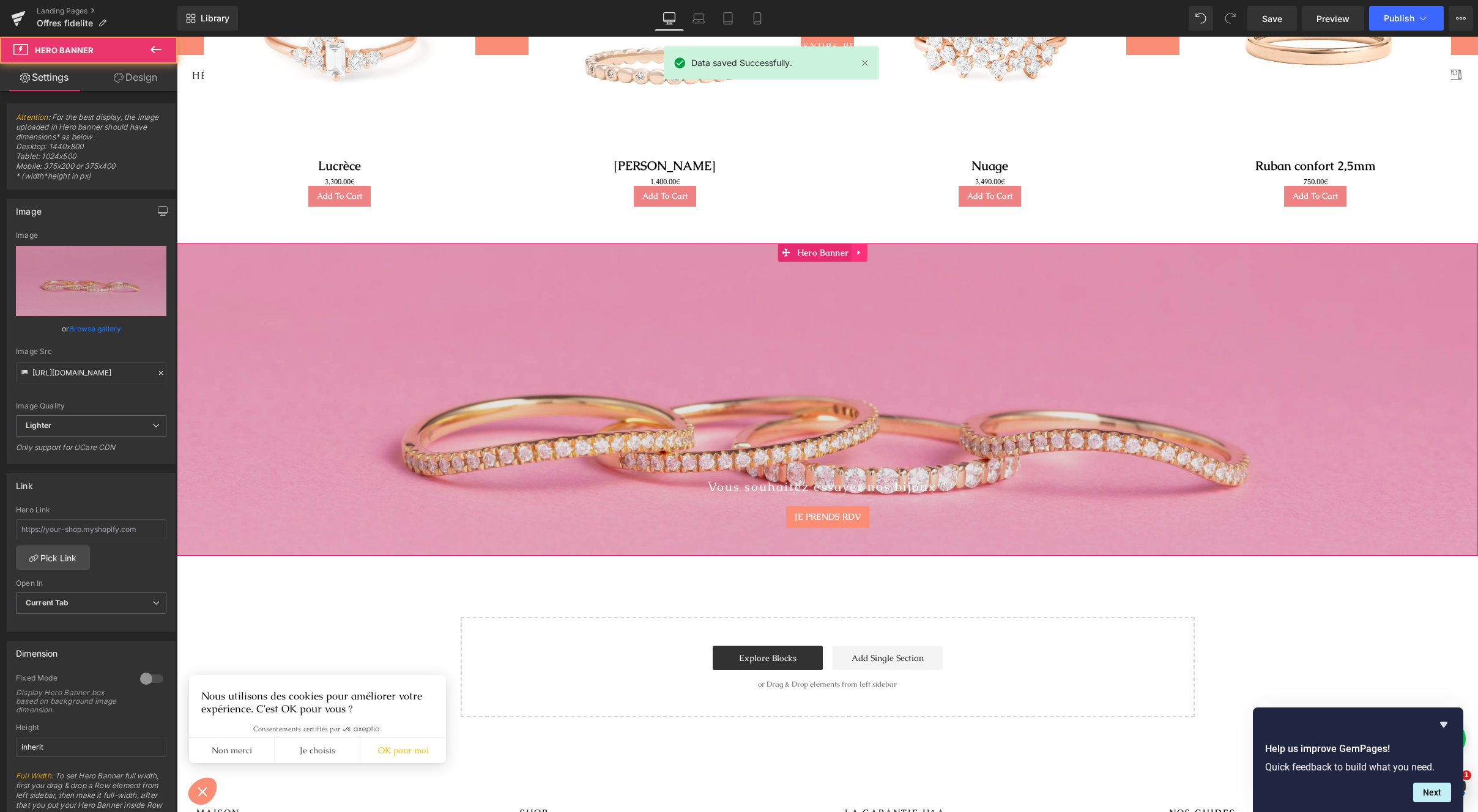
click at [858, 255] on icon at bounding box center [860, 253] width 9 height 9
click at [868, 257] on icon at bounding box center [868, 253] width 9 height 9
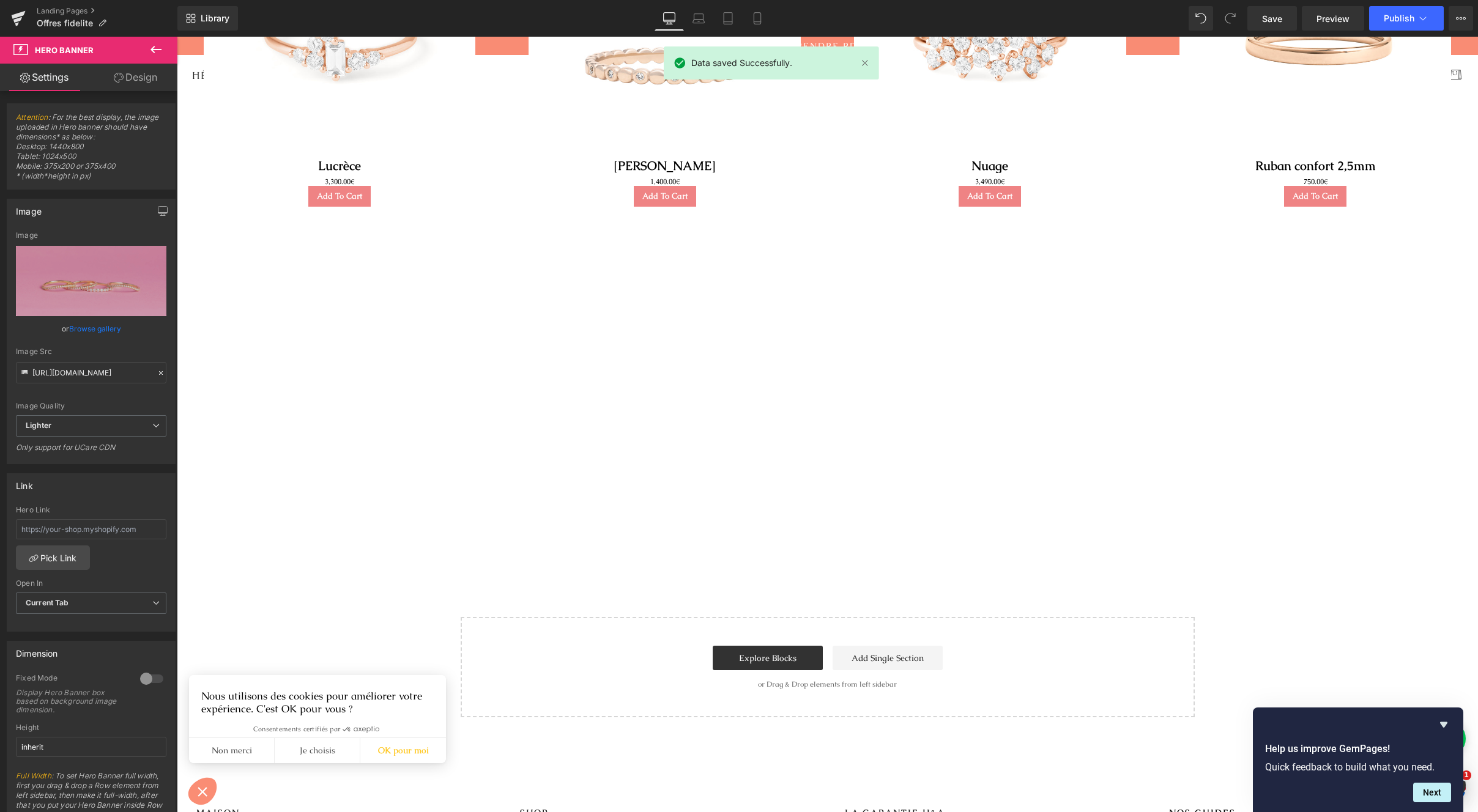
scroll to position [765, 0]
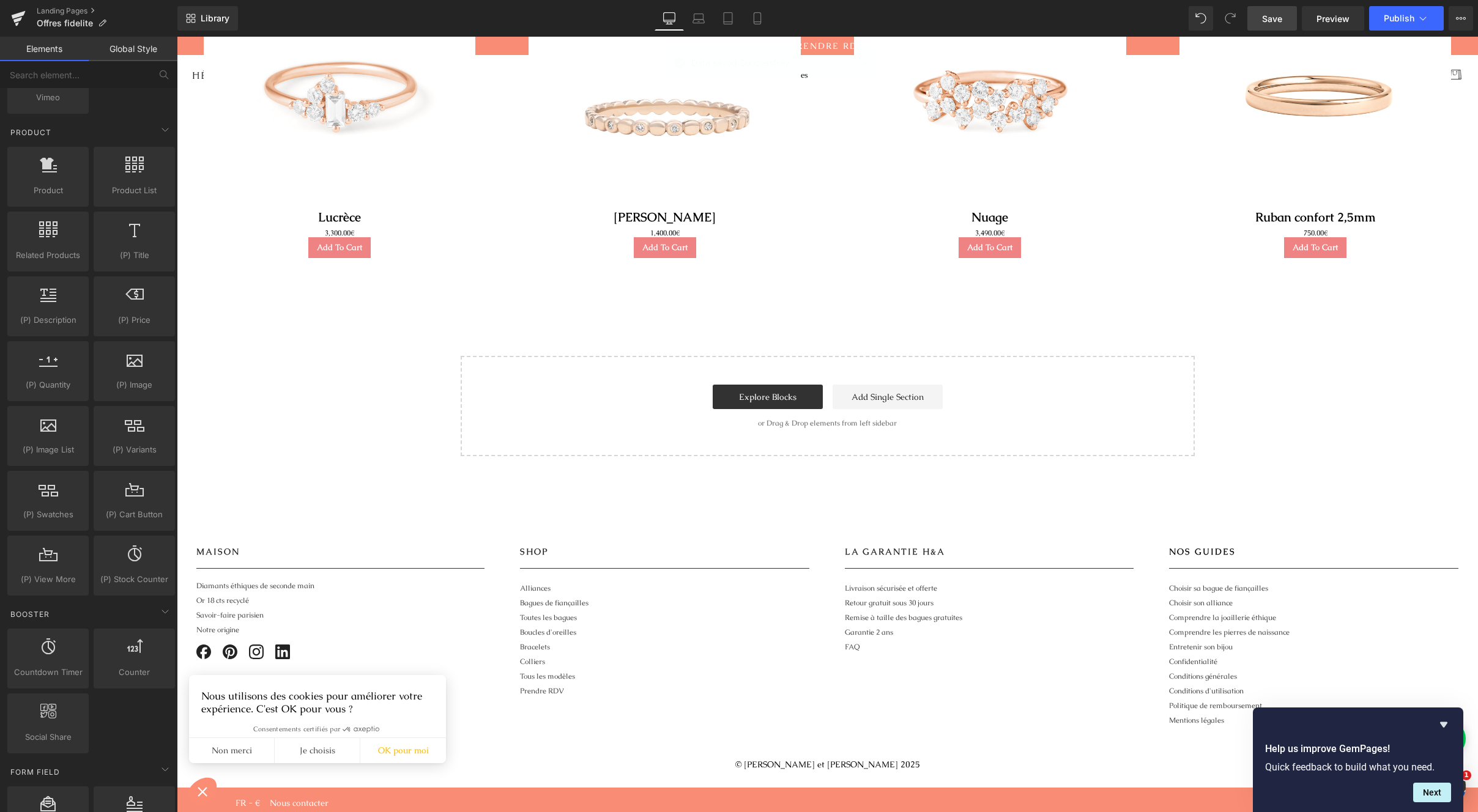
click at [1278, 16] on span "Save" at bounding box center [1273, 18] width 20 height 13
click at [1374, 16] on button "Publish" at bounding box center [1407, 18] width 74 height 25
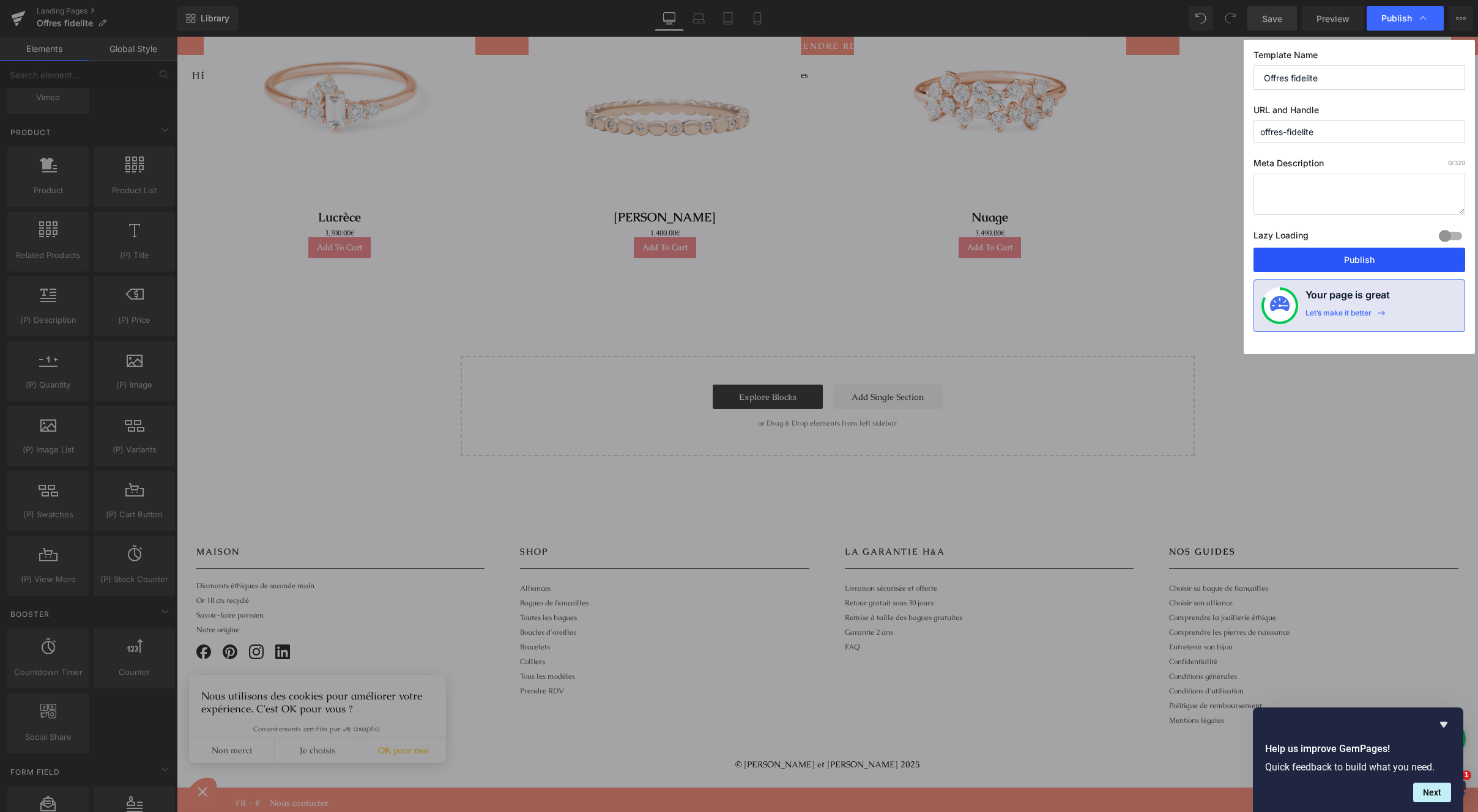
click at [1366, 261] on button "Publish" at bounding box center [1360, 260] width 211 height 25
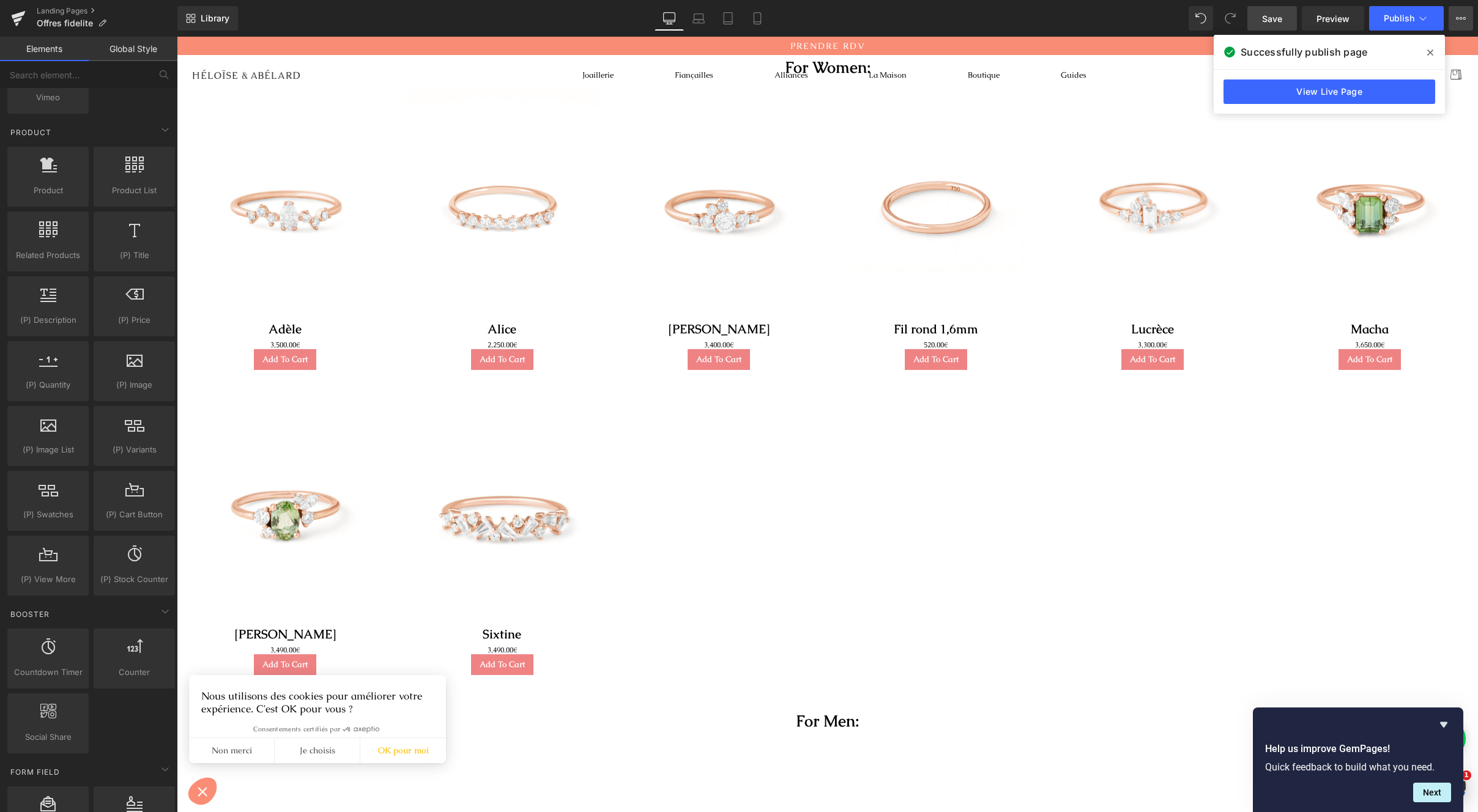
click at [1454, 13] on button "View Live Page View with current Template Save Template to Library Schedule Pub…" at bounding box center [1461, 18] width 25 height 25
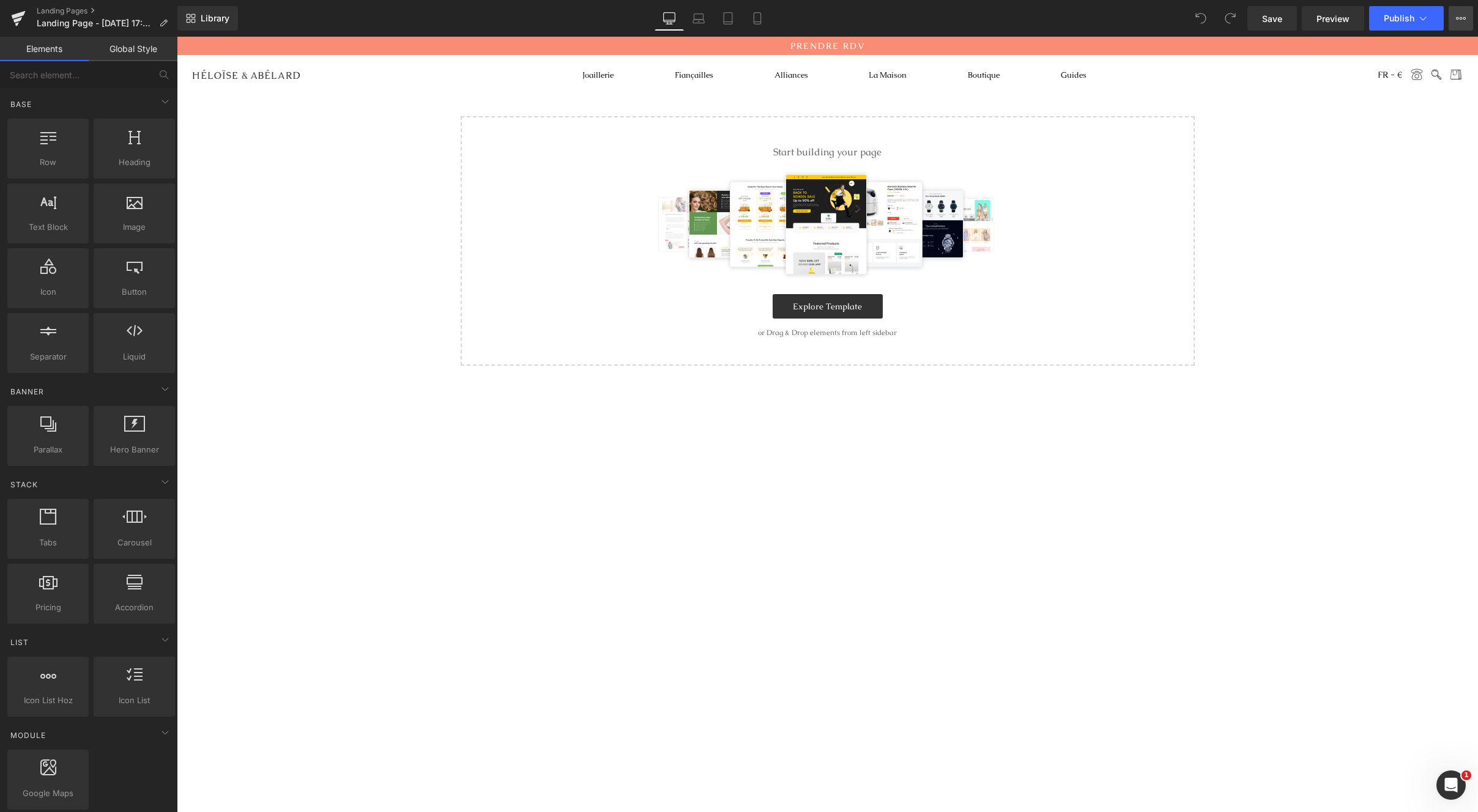
click at [1456, 13] on icon at bounding box center [1461, 18] width 10 height 10
